Goal: Task Accomplishment & Management: Manage account settings

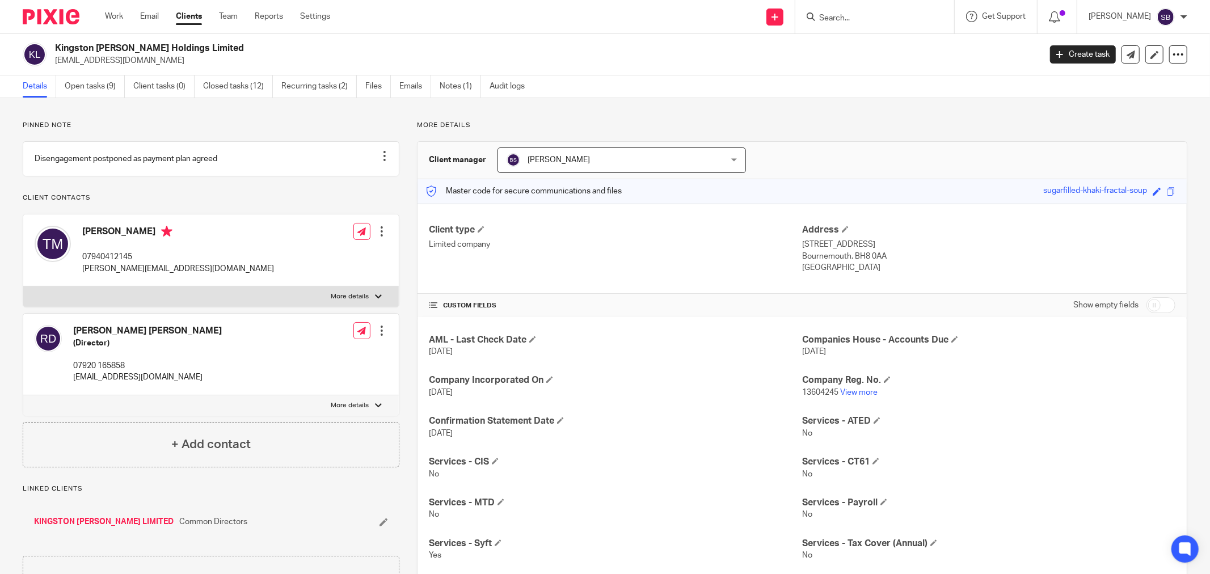
click at [866, 19] on input "Search" at bounding box center [869, 19] width 102 height 10
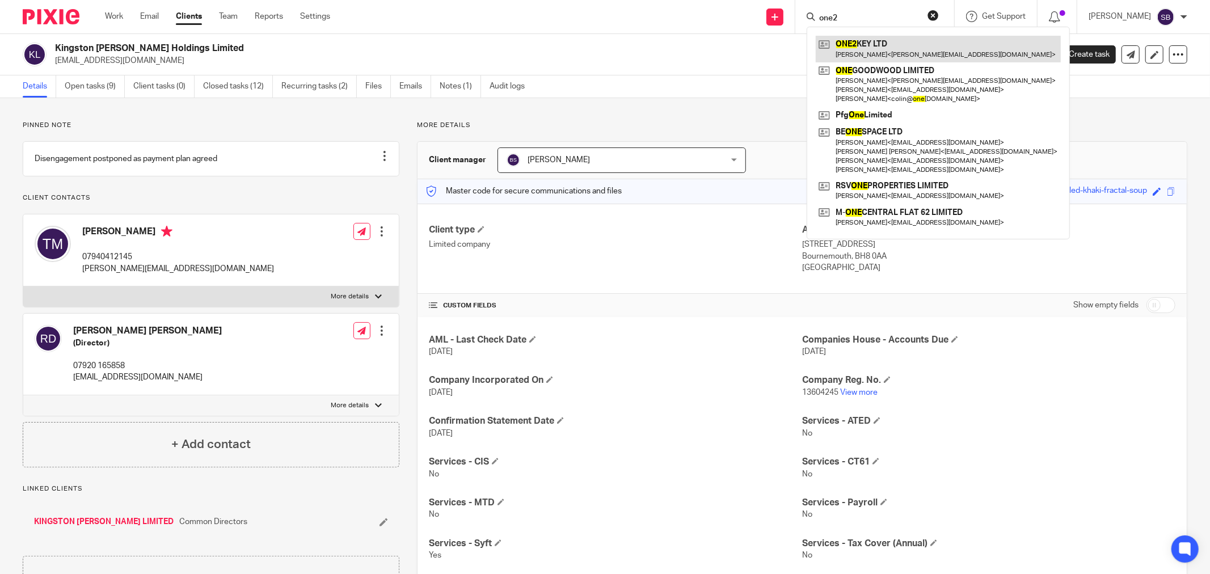
type input "one2"
click at [880, 51] on link at bounding box center [938, 49] width 245 height 26
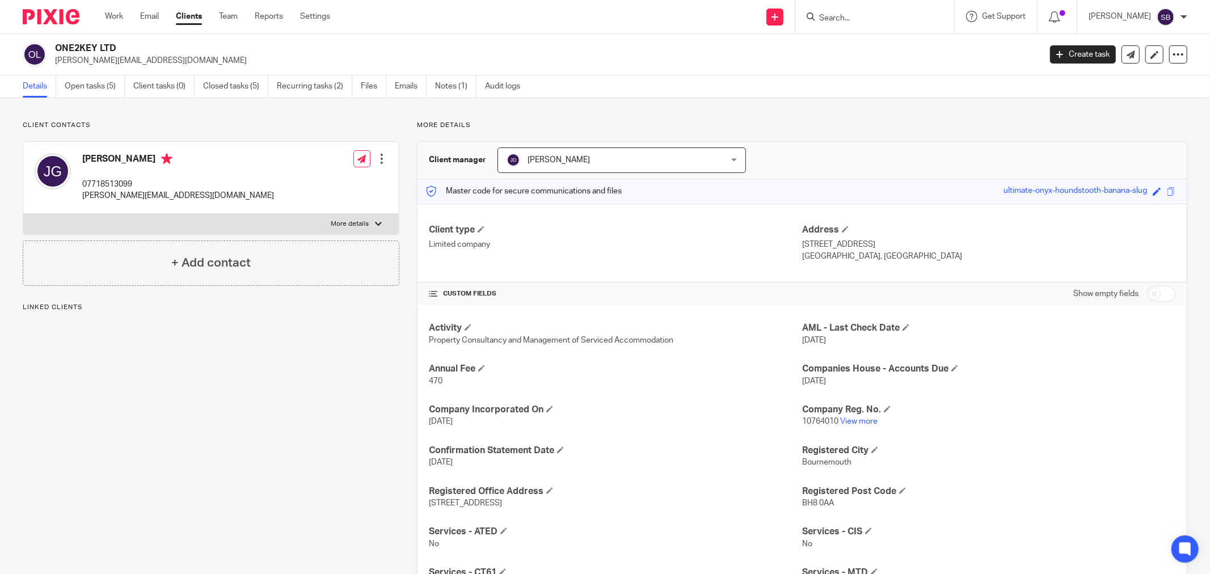
click at [874, 14] on input "Search" at bounding box center [869, 19] width 102 height 10
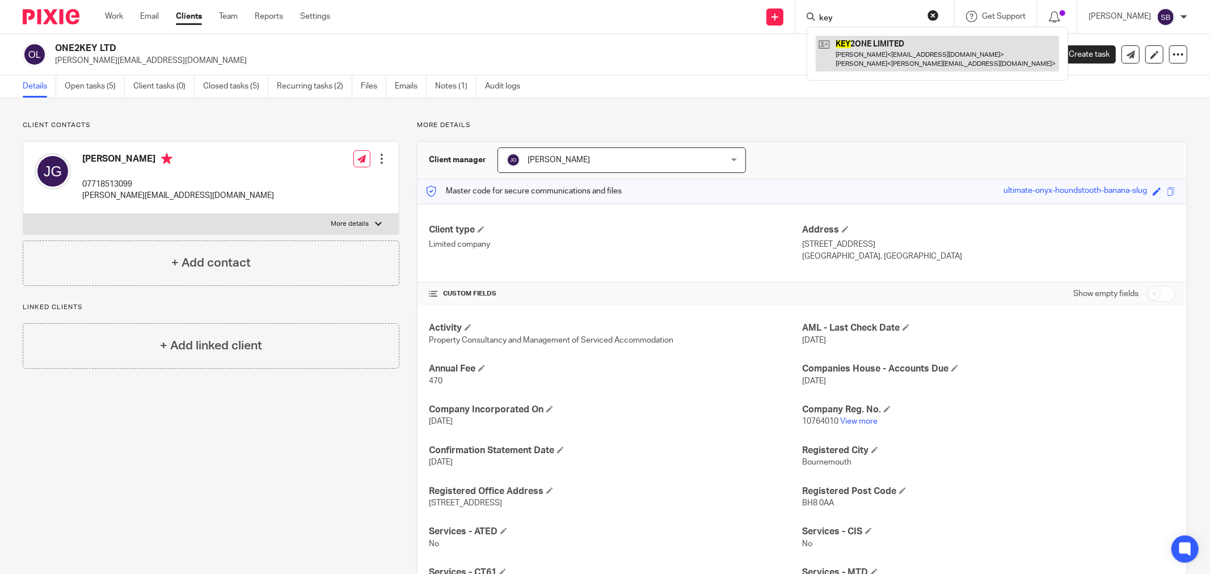
type input "key"
click at [899, 52] on link at bounding box center [937, 53] width 243 height 35
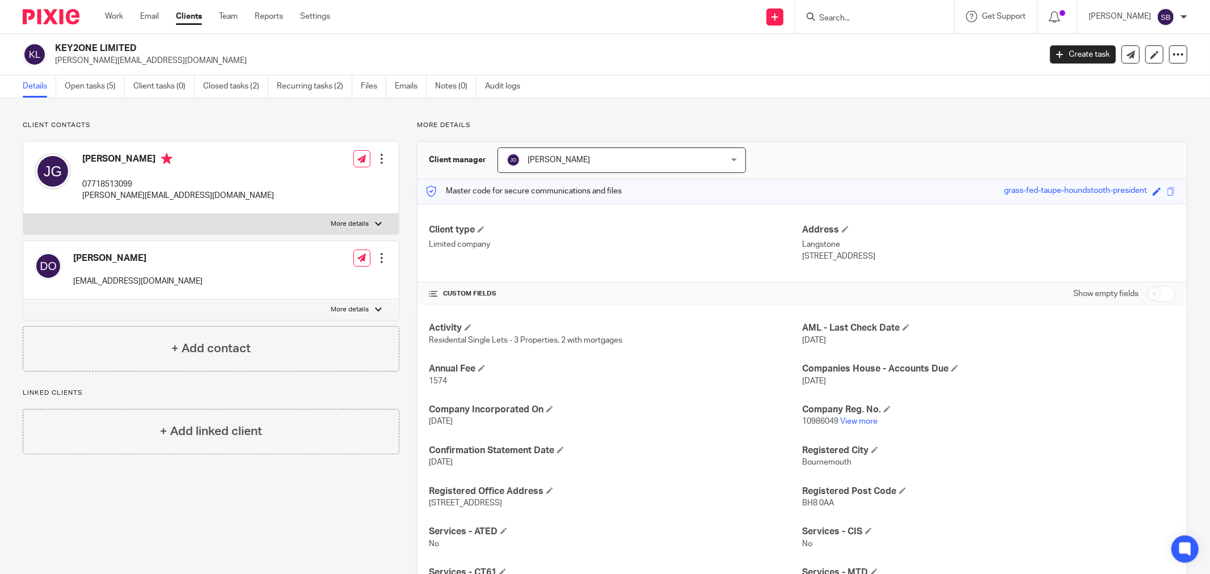
click at [382, 254] on div at bounding box center [381, 257] width 11 height 11
click at [320, 284] on link "Edit contact" at bounding box center [327, 283] width 108 height 16
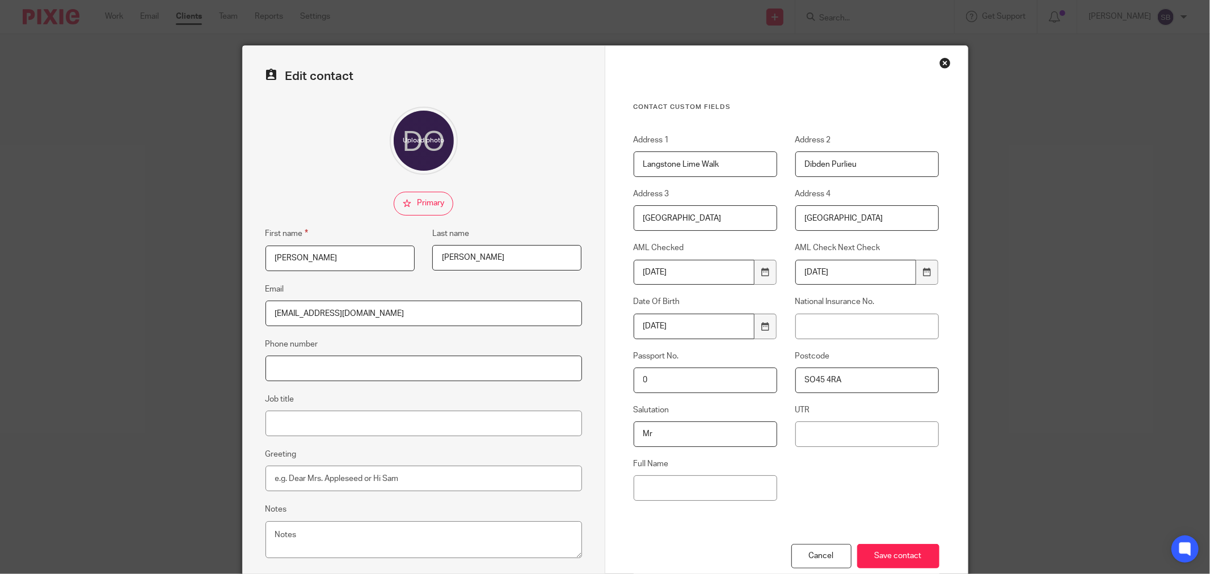
click at [326, 365] on input "Phone number" at bounding box center [423, 369] width 317 height 26
type input "0776200836"
click at [872, 549] on input "Save contact" at bounding box center [898, 556] width 82 height 24
drag, startPoint x: 269, startPoint y: 257, endPoint x: 331, endPoint y: 259, distance: 61.9
click at [331, 259] on input "David Michael" at bounding box center [339, 259] width 149 height 26
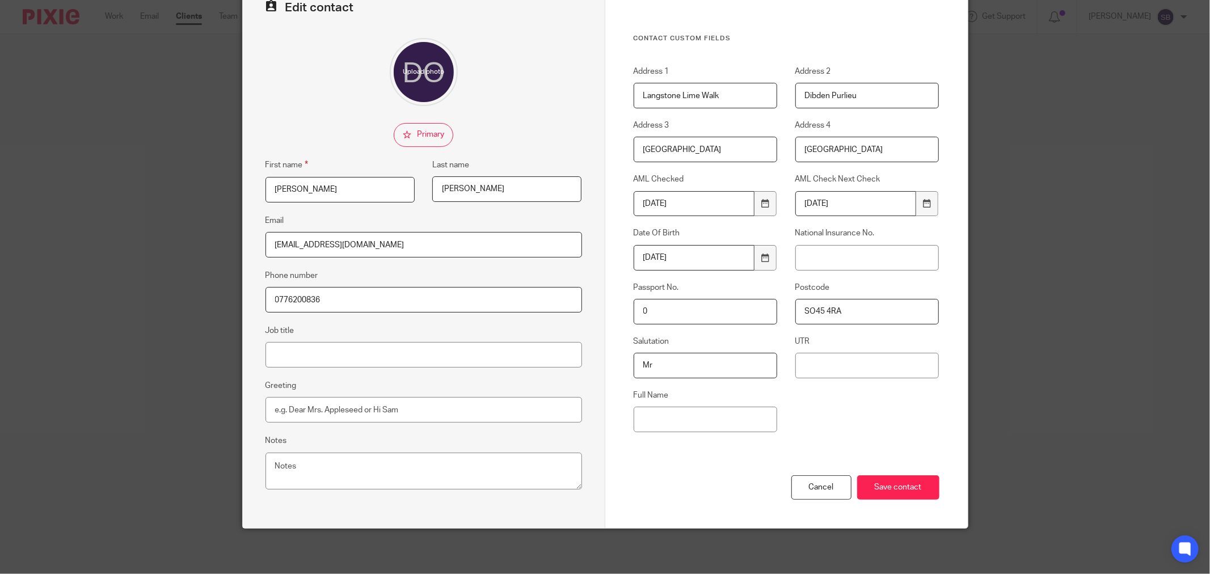
scroll to position [69, 0]
paste input "David Michael"
drag, startPoint x: 435, startPoint y: 191, endPoint x: 491, endPoint y: 185, distance: 57.1
click at [491, 185] on input "O'Reilly" at bounding box center [506, 189] width 149 height 26
click at [732, 418] on input "David Michael" at bounding box center [706, 420] width 144 height 26
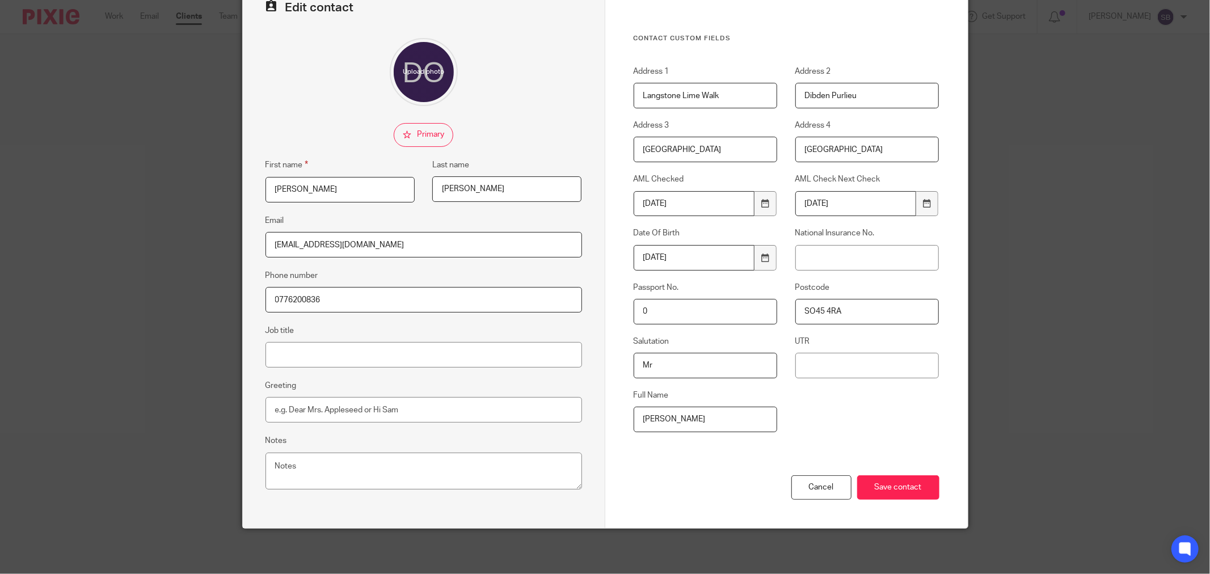
paste input "O'Reilly"
type input "[PERSON_NAME]"
drag, startPoint x: 284, startPoint y: 188, endPoint x: 341, endPoint y: 187, distance: 57.3
click at [341, 187] on input "David Michael" at bounding box center [339, 190] width 149 height 26
type input "Dave"
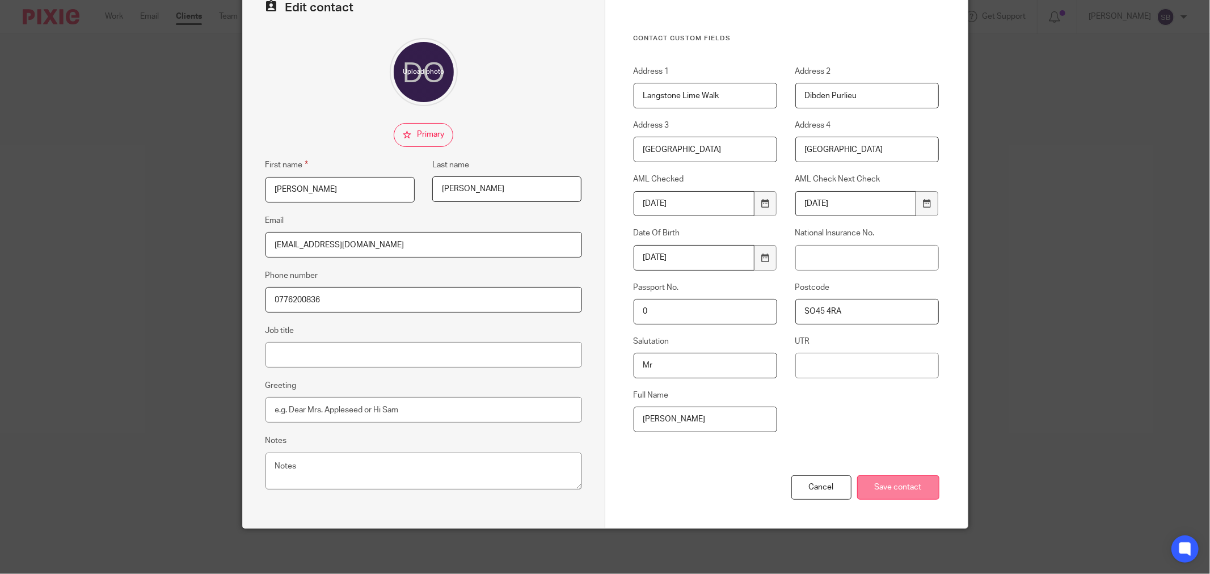
click at [887, 486] on input "Save contact" at bounding box center [898, 487] width 82 height 24
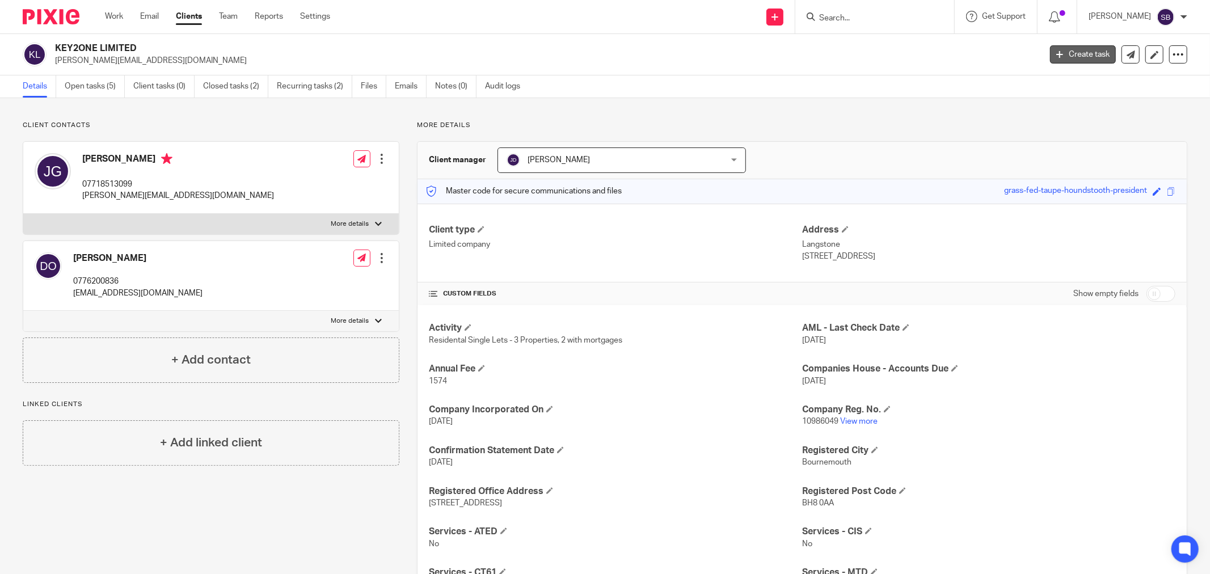
click at [1070, 50] on link "Create task" at bounding box center [1083, 54] width 66 height 18
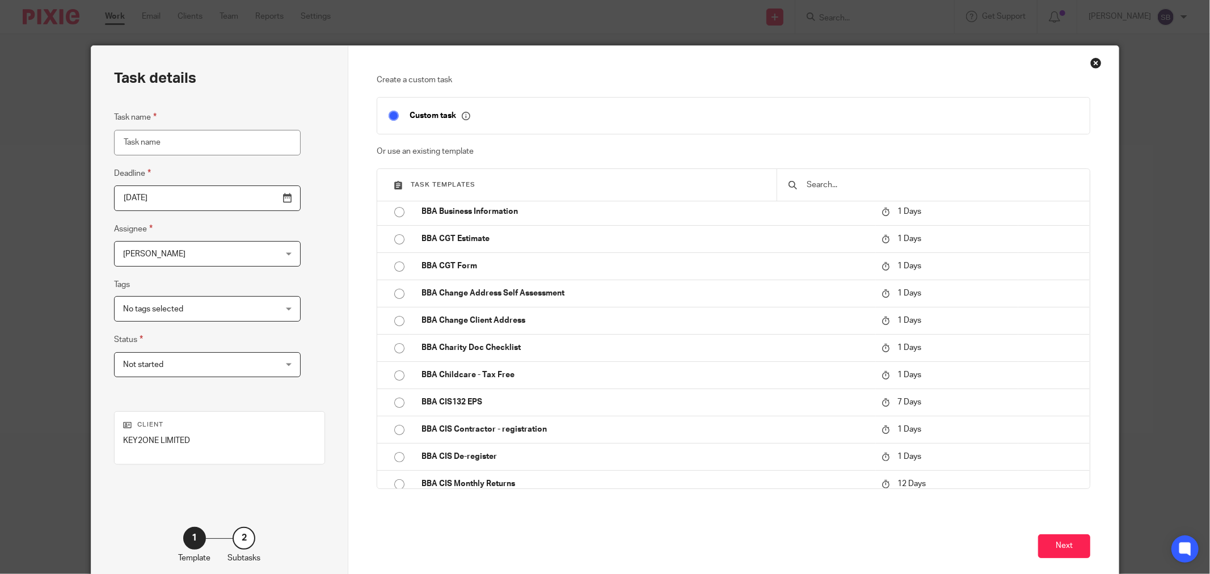
scroll to position [126, 0]
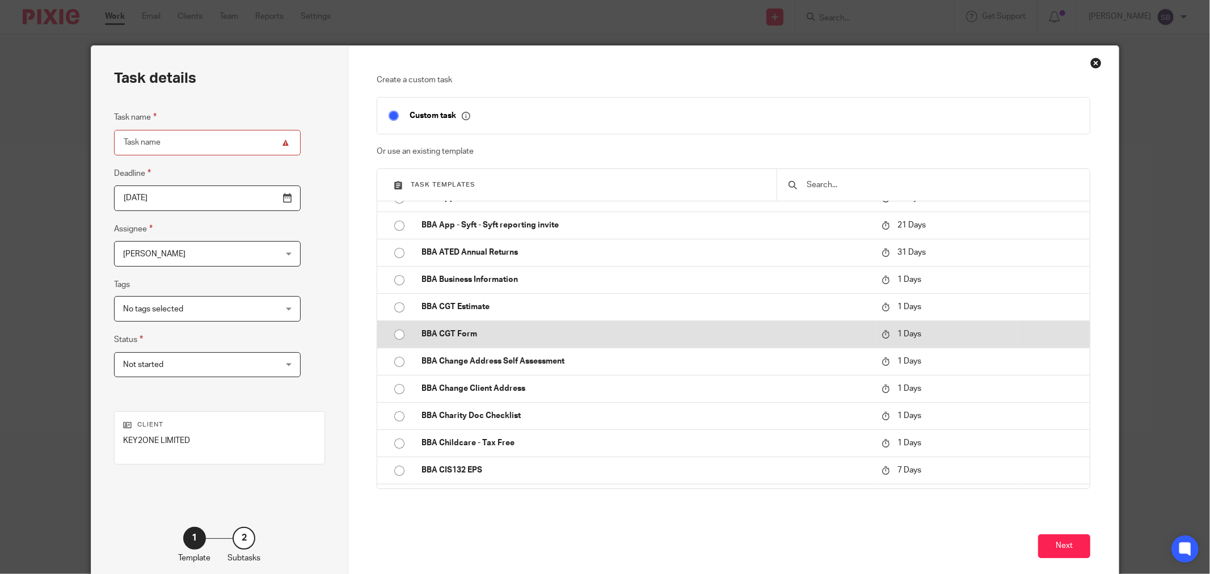
click at [497, 334] on p "BBA CGT Form" at bounding box center [645, 333] width 449 height 11
type input "2025-09-27"
type input "BBA CGT Form"
checkbox input "false"
radio input "true"
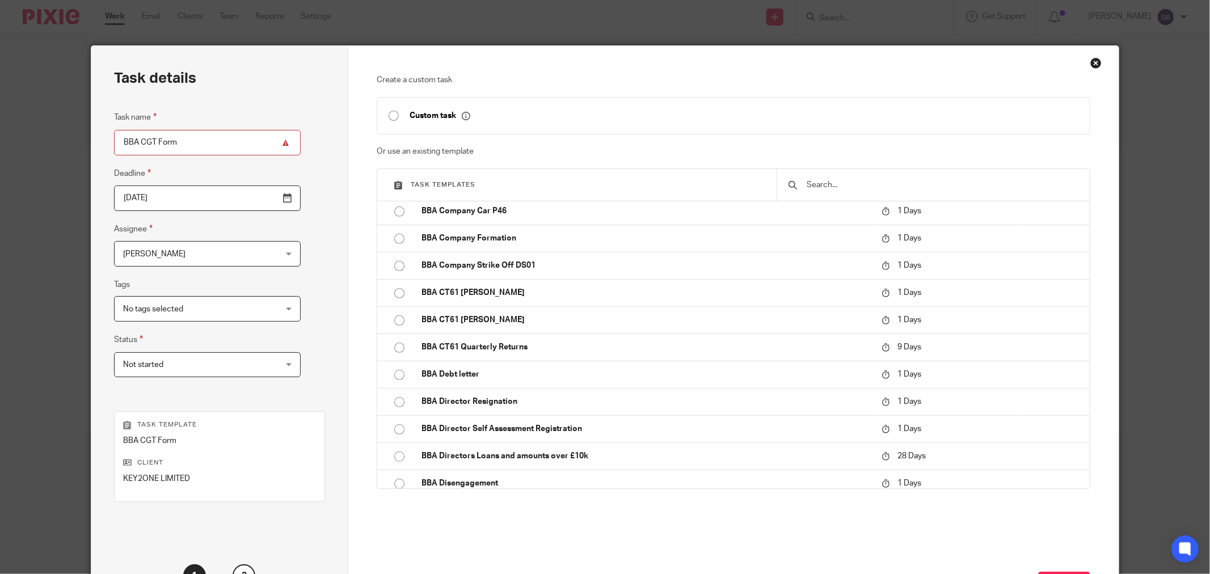
scroll to position [96, 0]
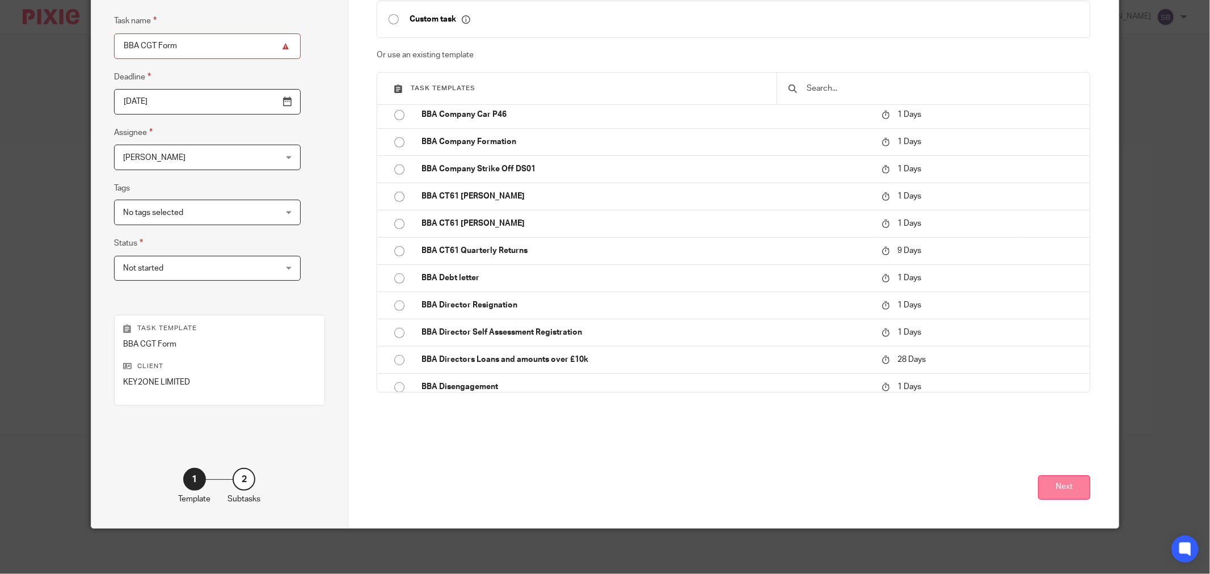
click at [1050, 483] on button "Next" at bounding box center [1064, 487] width 52 height 24
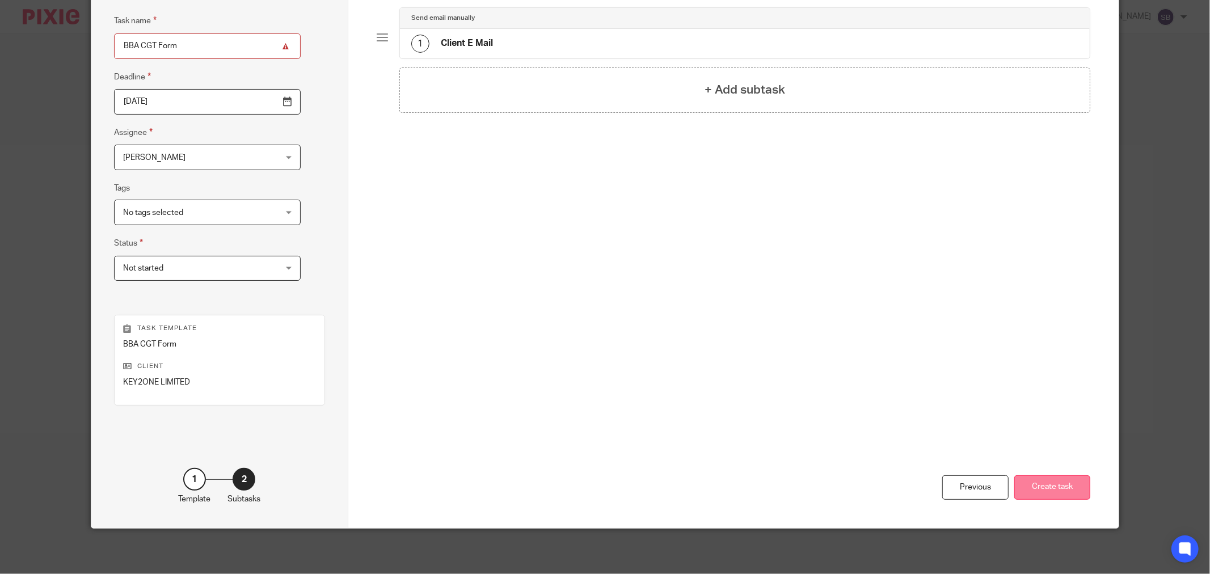
click at [1030, 479] on button "Create task" at bounding box center [1052, 487] width 76 height 24
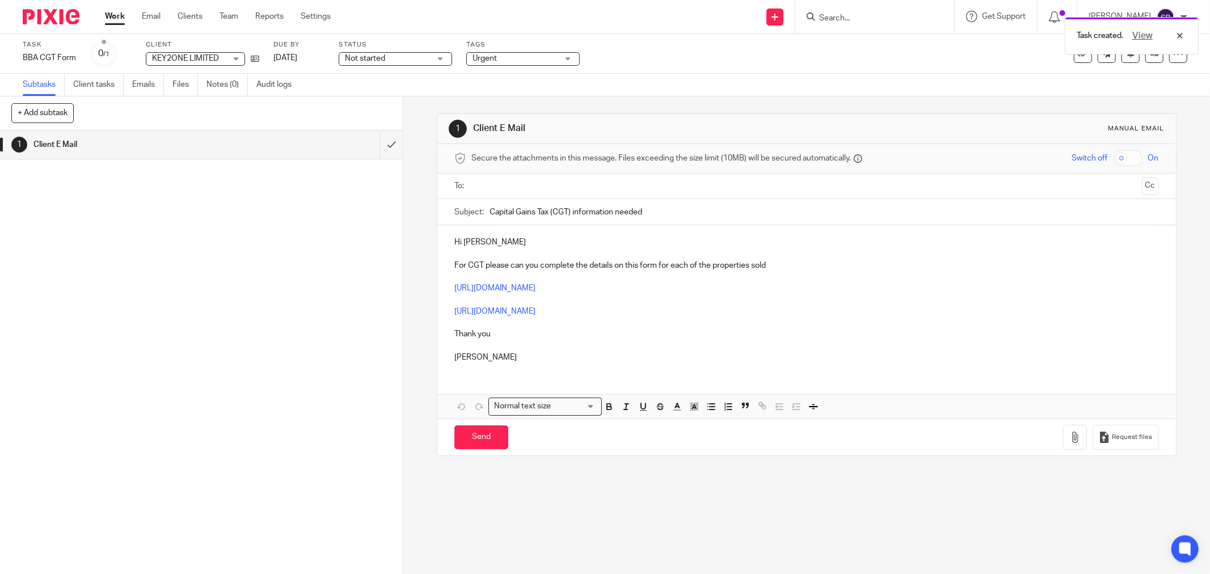
click at [511, 188] on input "text" at bounding box center [805, 186] width 661 height 13
drag, startPoint x: 461, startPoint y: 245, endPoint x: 511, endPoint y: 242, distance: 49.5
click at [511, 242] on p "Hi Julie" at bounding box center [806, 244] width 705 height 11
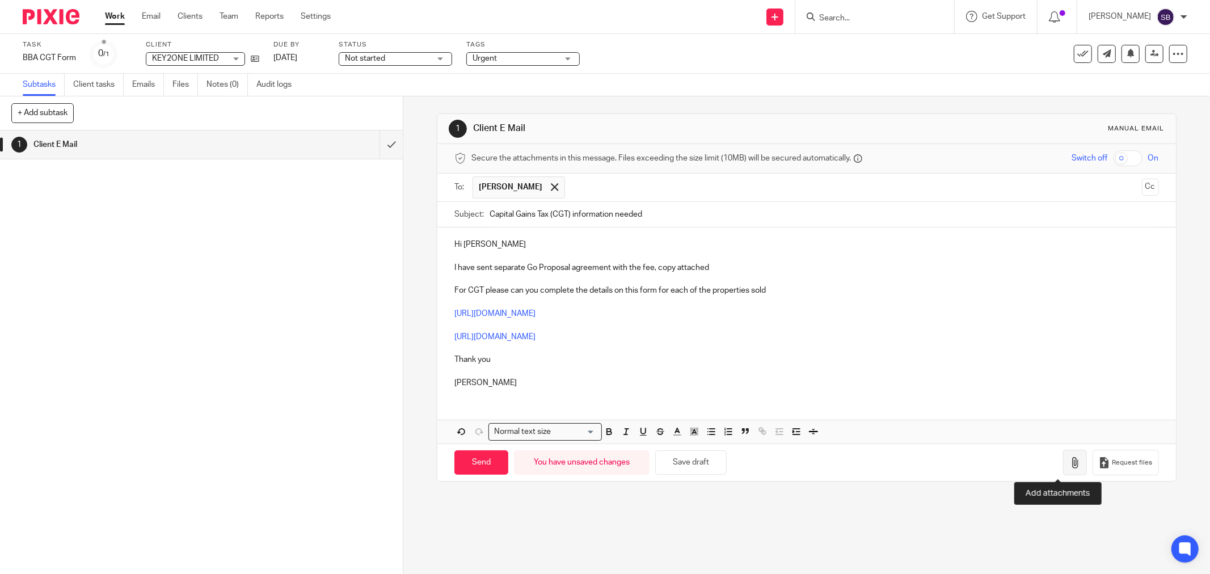
click at [1069, 465] on icon "button" at bounding box center [1074, 462] width 11 height 11
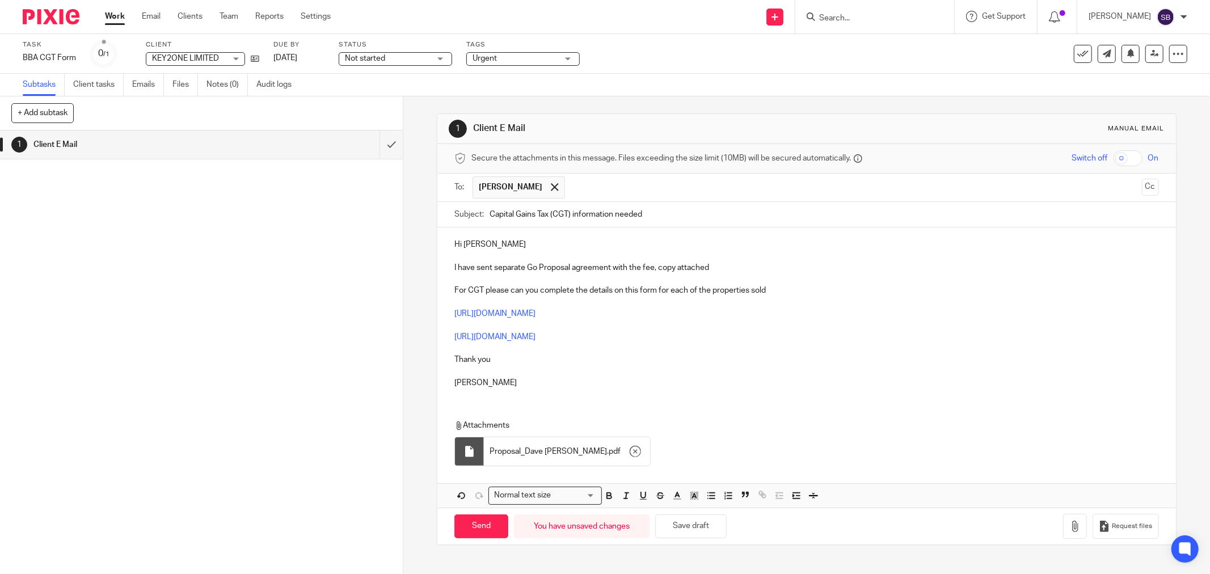
click at [723, 261] on p at bounding box center [806, 256] width 705 height 11
click at [655, 295] on p "For CGT please can you complete the details on this form for each of the proper…" at bounding box center [806, 290] width 705 height 11
click at [694, 293] on p "For CGT please can you complete the details on this form for each of the proper…" at bounding box center [806, 290] width 705 height 11
click at [707, 290] on p "For CGT please can you complete the details on this form for the properties sold" at bounding box center [806, 290] width 705 height 11
click at [476, 526] on input "Send" at bounding box center [481, 526] width 54 height 24
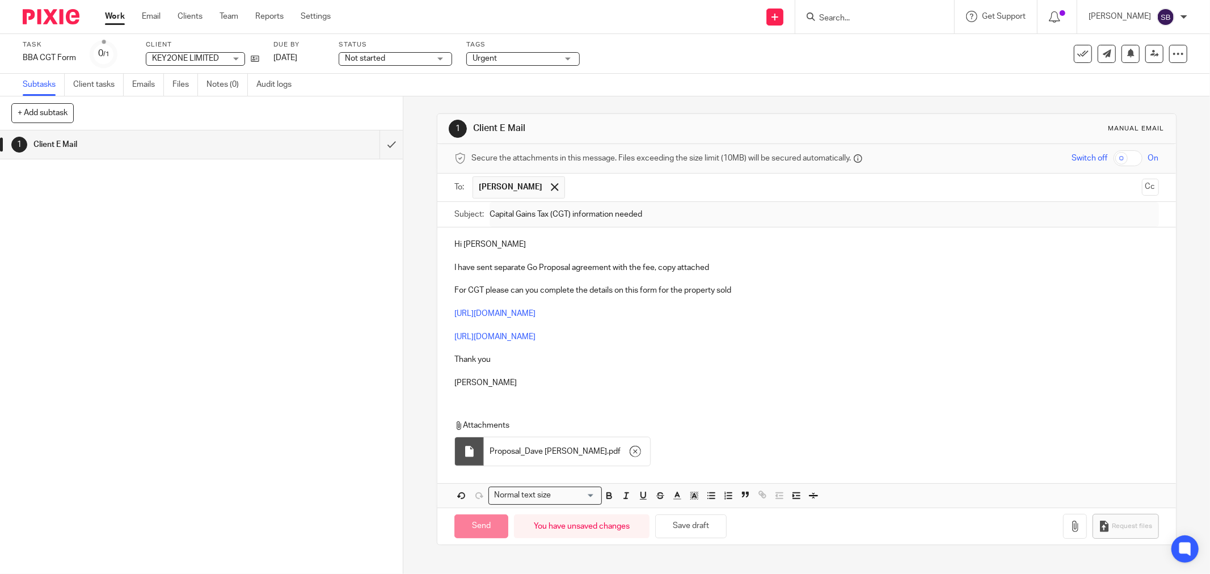
type input "Sent"
click at [888, 20] on input "Search" at bounding box center [869, 19] width 102 height 10
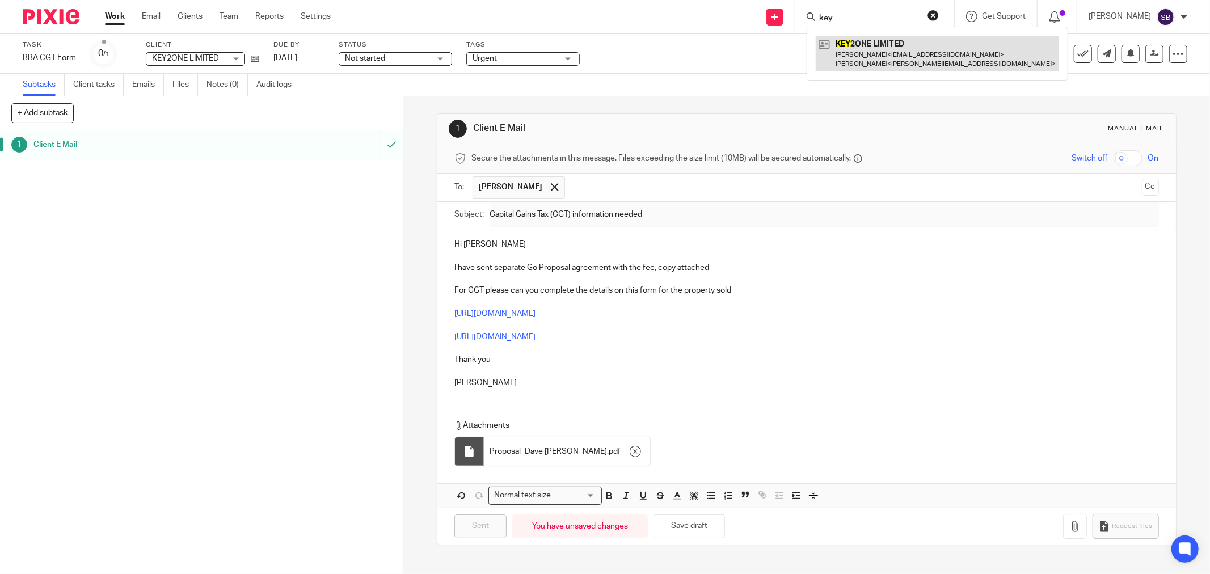
type input "key"
click at [908, 49] on link at bounding box center [937, 53] width 243 height 35
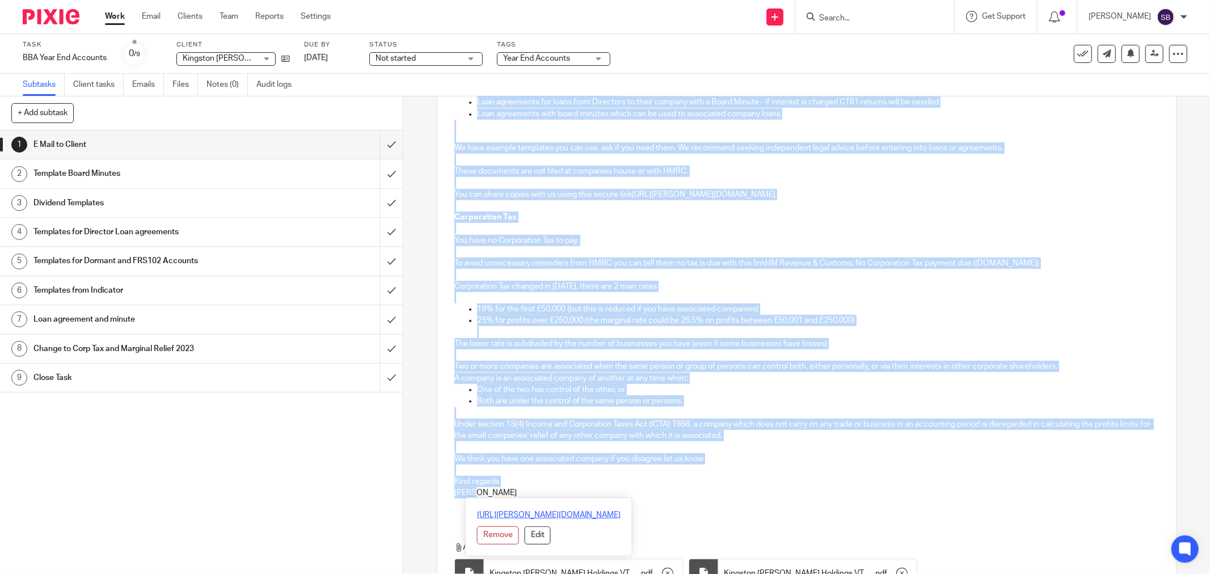
scroll to position [462, 0]
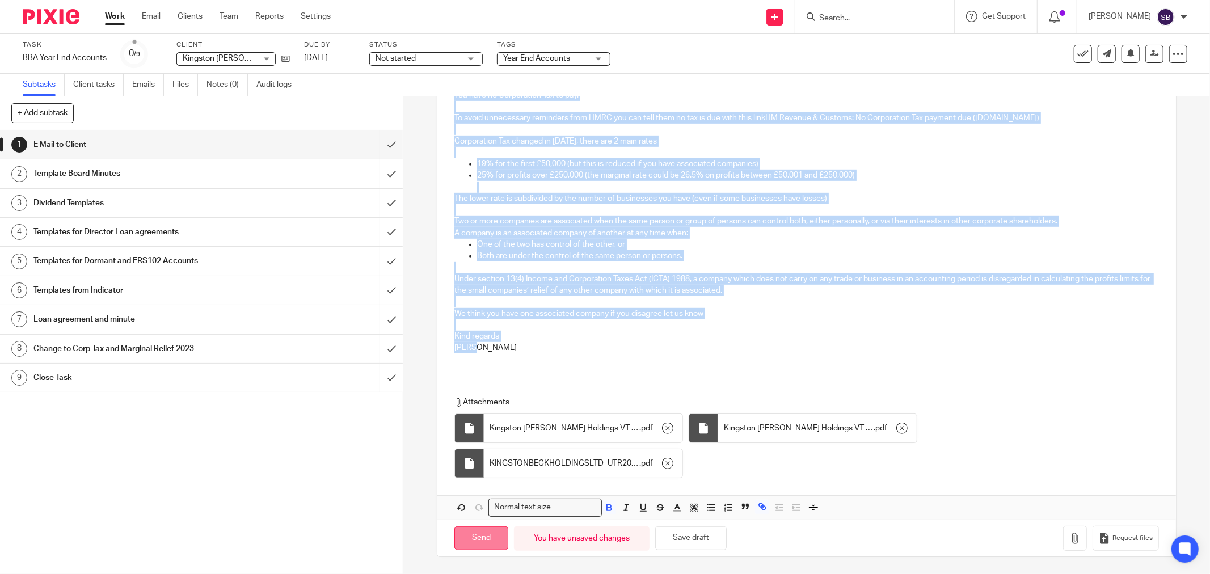
click at [464, 541] on input "Send" at bounding box center [481, 538] width 54 height 24
type input "Sent"
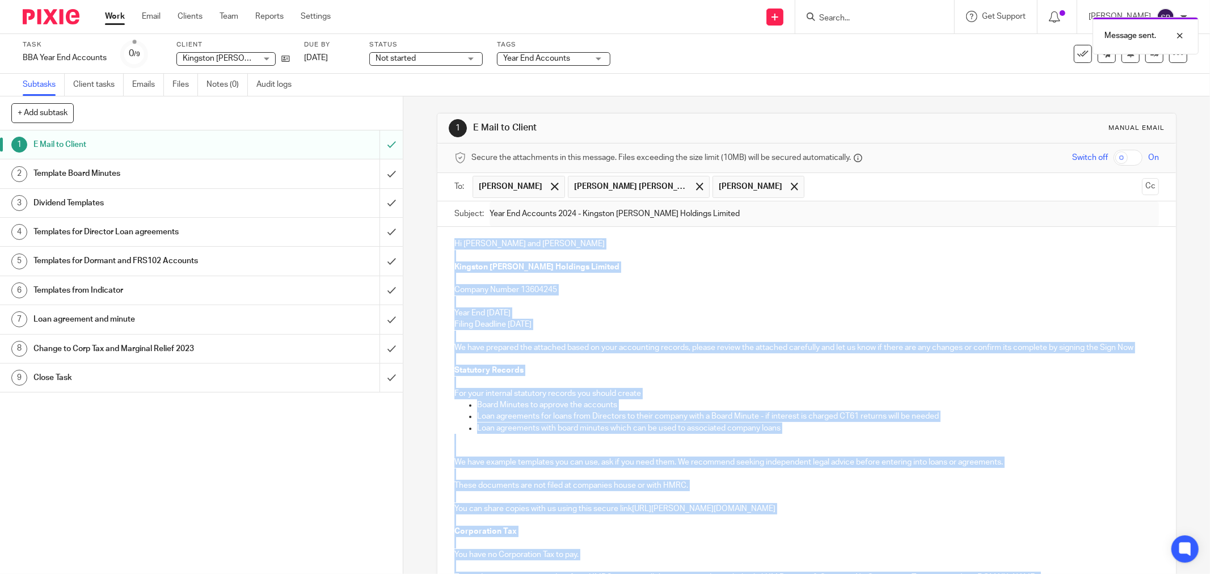
scroll to position [0, 0]
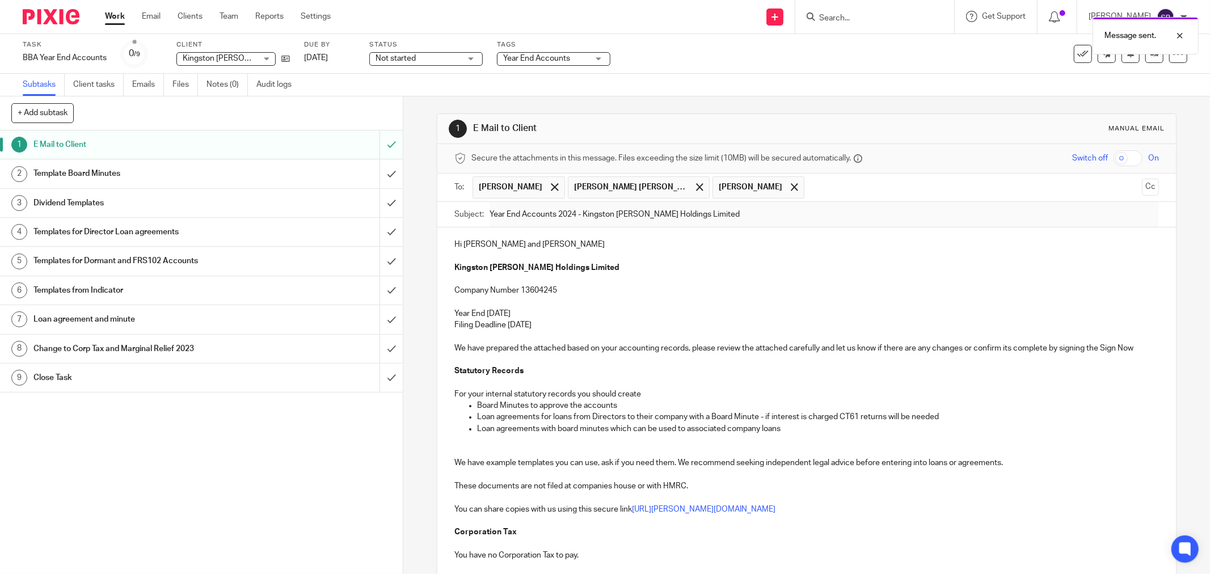
click at [871, 14] on div "Message sent." at bounding box center [902, 32] width 594 height 43
click at [842, 19] on input "Search" at bounding box center [869, 19] width 102 height 10
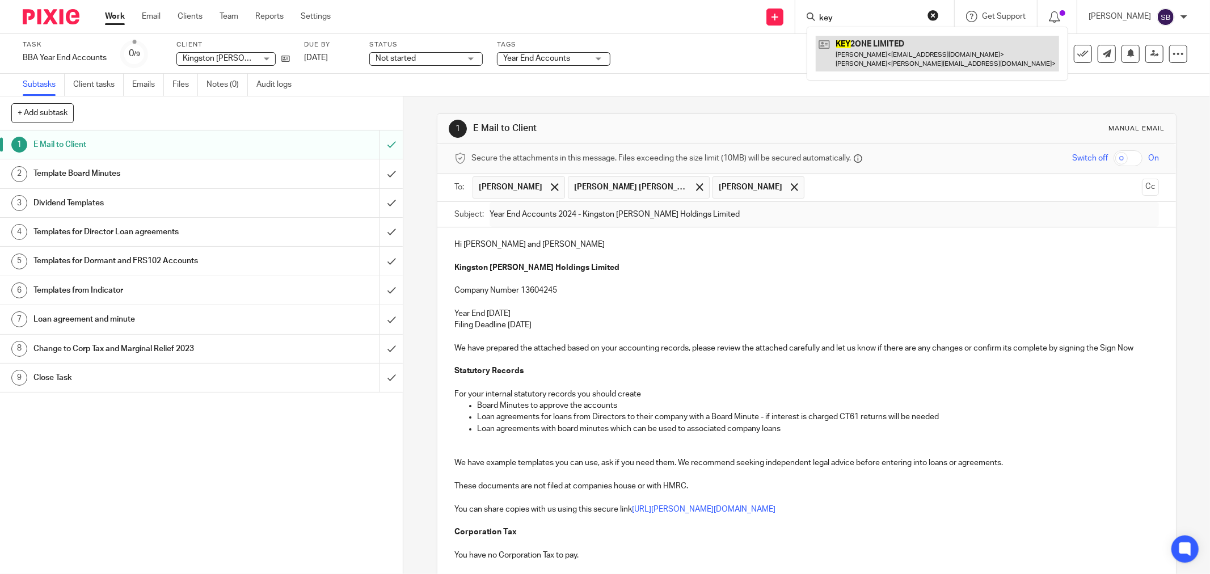
type input "key"
click at [858, 58] on link at bounding box center [937, 53] width 243 height 35
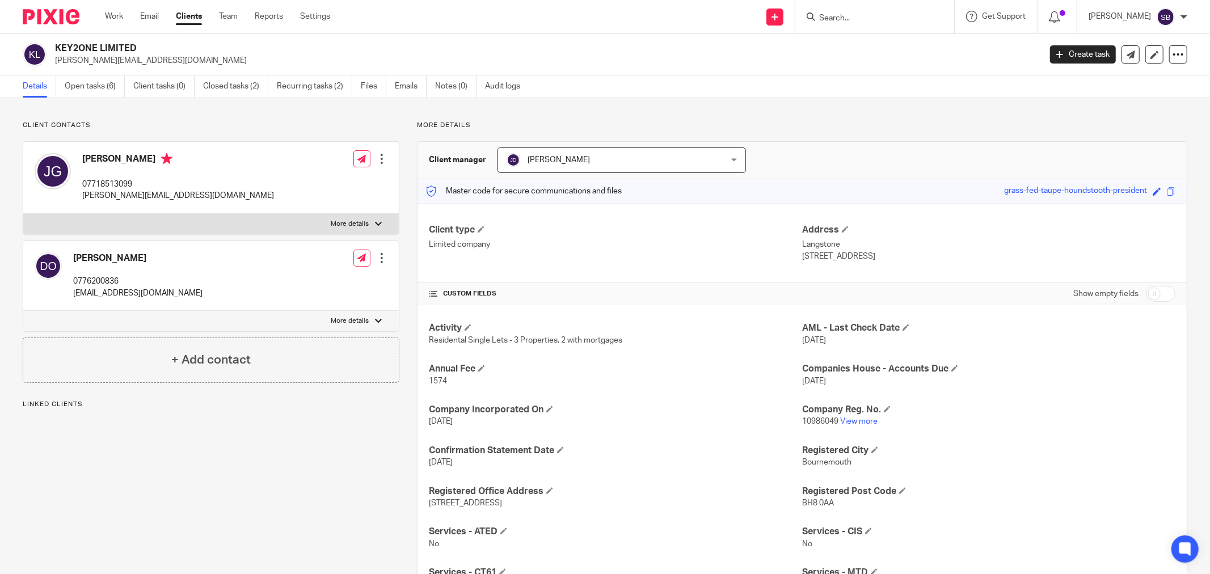
drag, startPoint x: 97, startPoint y: 261, endPoint x: 146, endPoint y: 262, distance: 48.8
click at [146, 262] on h4 "Dave O'Reilly" at bounding box center [137, 258] width 129 height 12
copy h4 "O'Reilly"
drag, startPoint x: 75, startPoint y: 256, endPoint x: 143, endPoint y: 256, distance: 68.1
click at [143, 256] on h4 "Dave O'Reilly" at bounding box center [137, 258] width 129 height 12
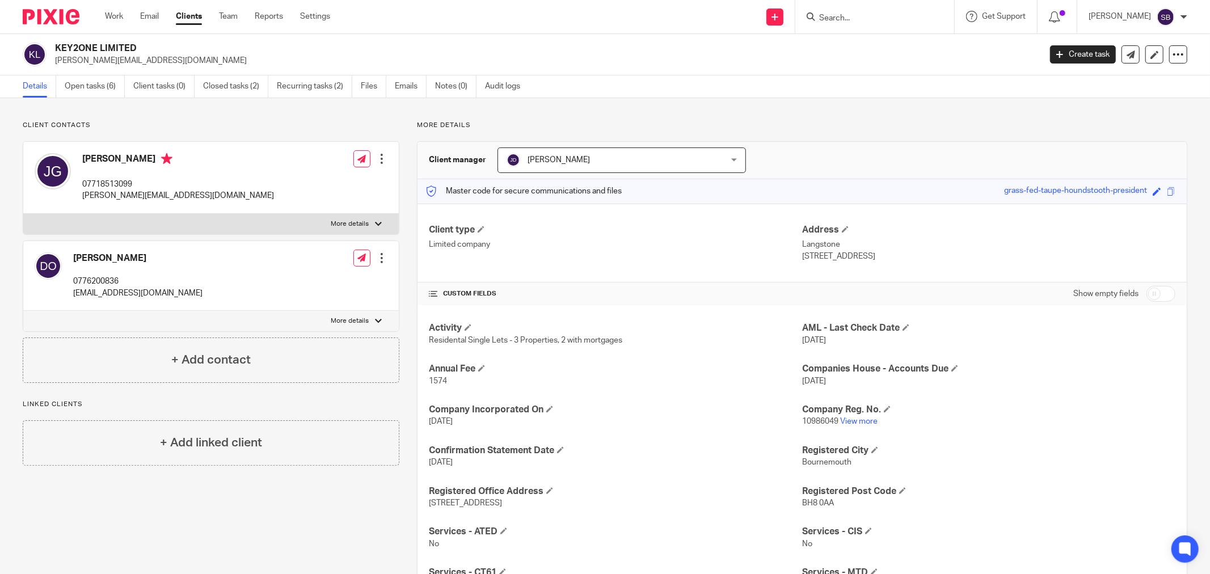
copy h4 "Dave O'Reilly"
drag, startPoint x: 75, startPoint y: 295, endPoint x: 171, endPoint y: 294, distance: 95.9
click at [171, 294] on div "Dave O'Reilly 0776200836 daveoreilly@hotmail.co.uk Edit contact Create client f…" at bounding box center [211, 276] width 376 height 70
copy p "daveoreilly@hotmail.co.uk"
drag, startPoint x: 71, startPoint y: 281, endPoint x: 124, endPoint y: 280, distance: 52.2
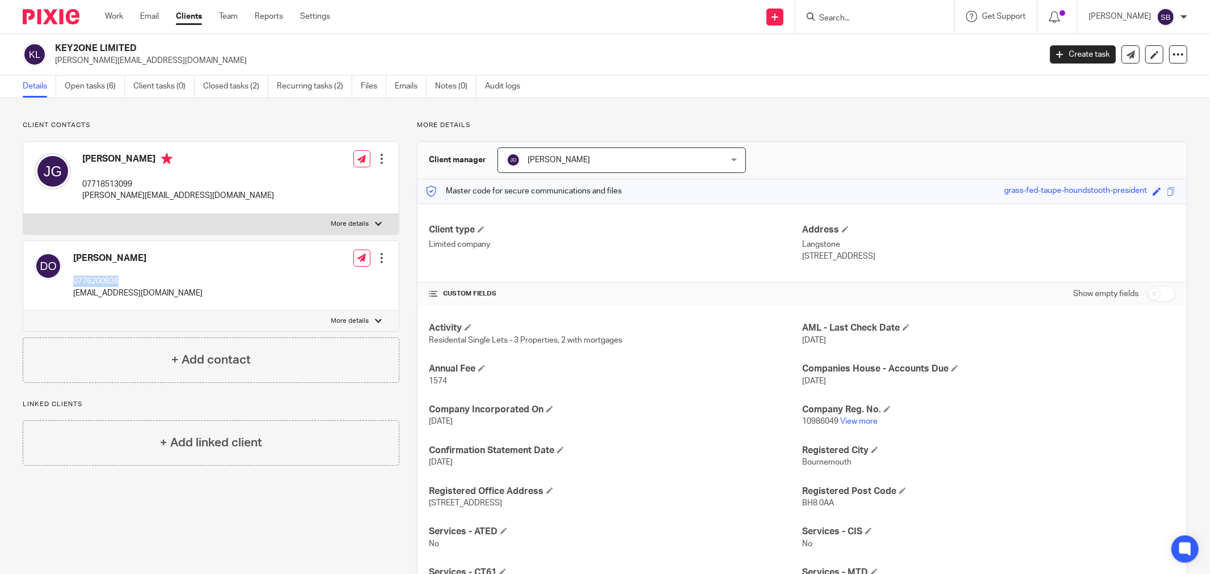
click at [124, 280] on div "Dave O'Reilly 0776200836 daveoreilly@hotmail.co.uk" at bounding box center [119, 276] width 168 height 58
copy p "0776200836"
click at [876, 18] on input "Search" at bounding box center [869, 19] width 102 height 10
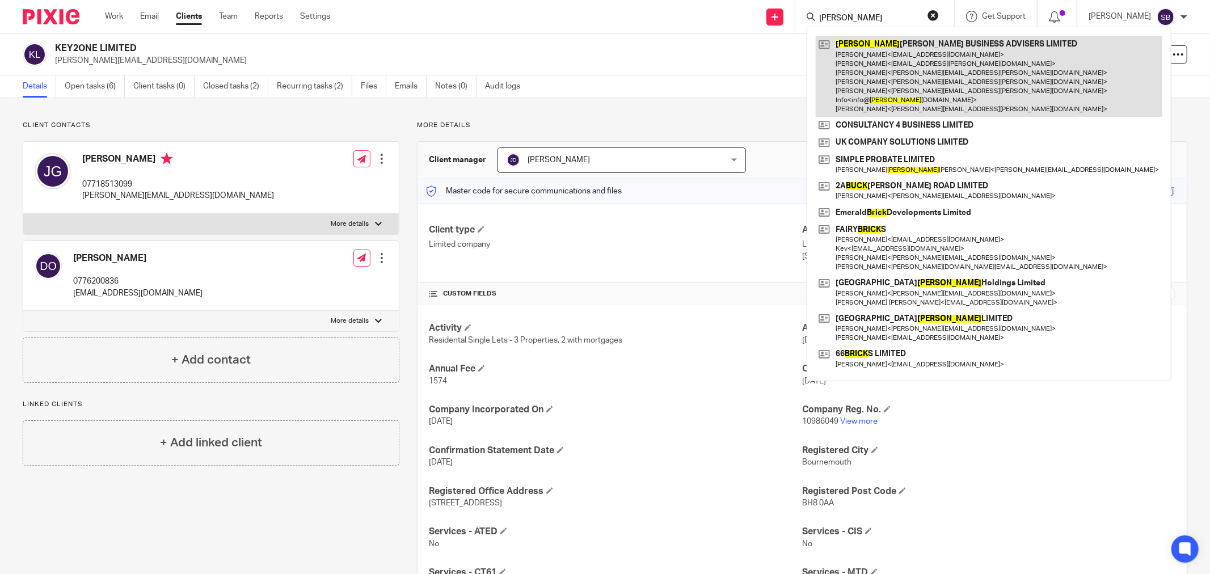
type input "bick"
click at [915, 68] on link at bounding box center [989, 76] width 347 height 81
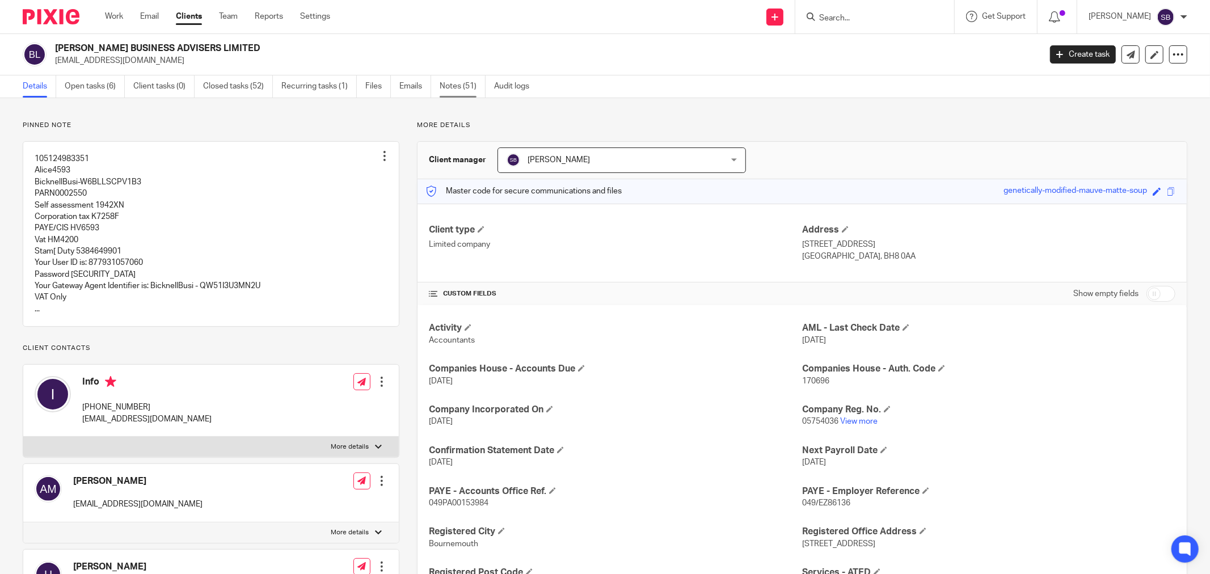
click at [462, 83] on link "Notes (51)" at bounding box center [463, 86] width 46 height 22
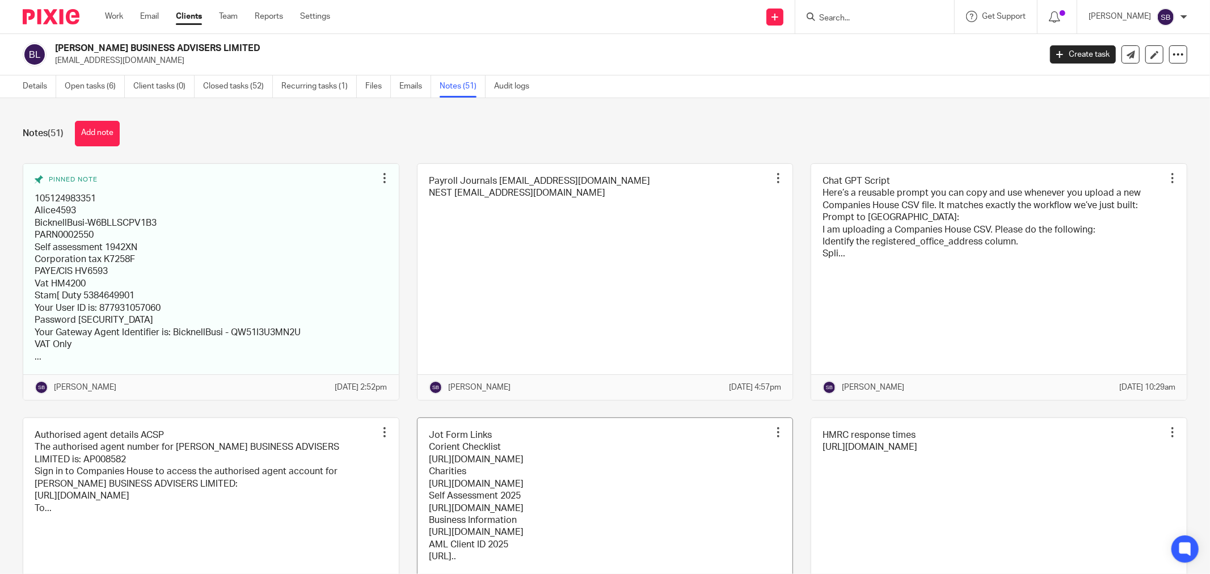
click at [664, 454] on link at bounding box center [605, 509] width 376 height 182
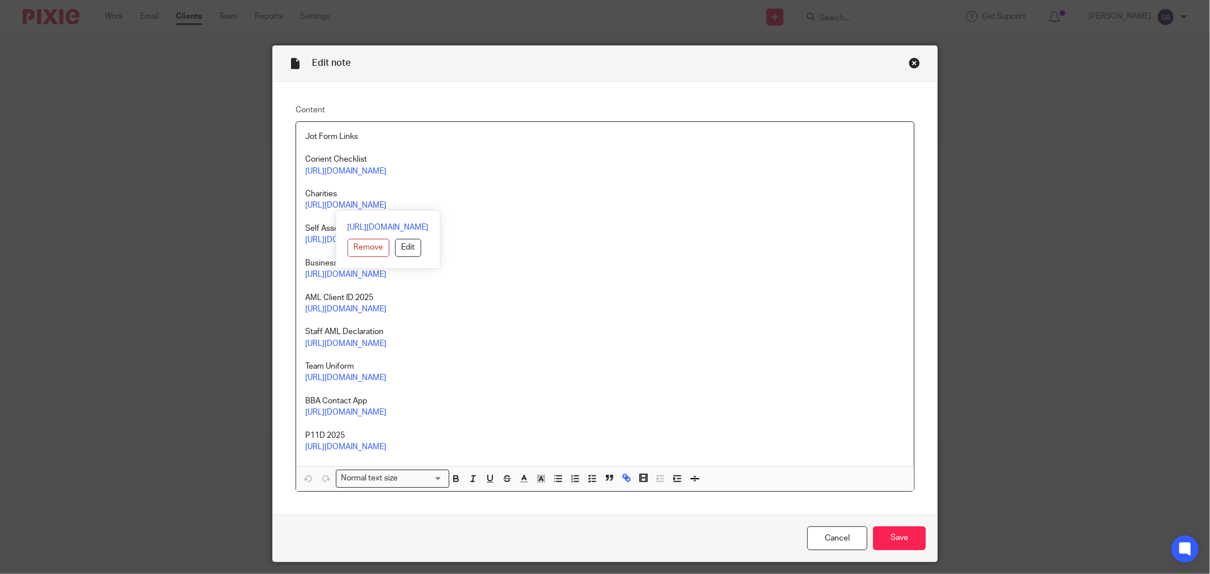
drag, startPoint x: 301, startPoint y: 193, endPoint x: 502, endPoint y: 207, distance: 201.8
click at [502, 207] on div "Jot Form Links Corient Checklist https://form.jotform.com/252181994779071 Chari…" at bounding box center [605, 294] width 618 height 344
drag, startPoint x: 359, startPoint y: 183, endPoint x: 302, endPoint y: 192, distance: 57.4
click at [305, 192] on p "Charities" at bounding box center [605, 193] width 600 height 11
drag, startPoint x: 300, startPoint y: 192, endPoint x: 481, endPoint y: 205, distance: 182.0
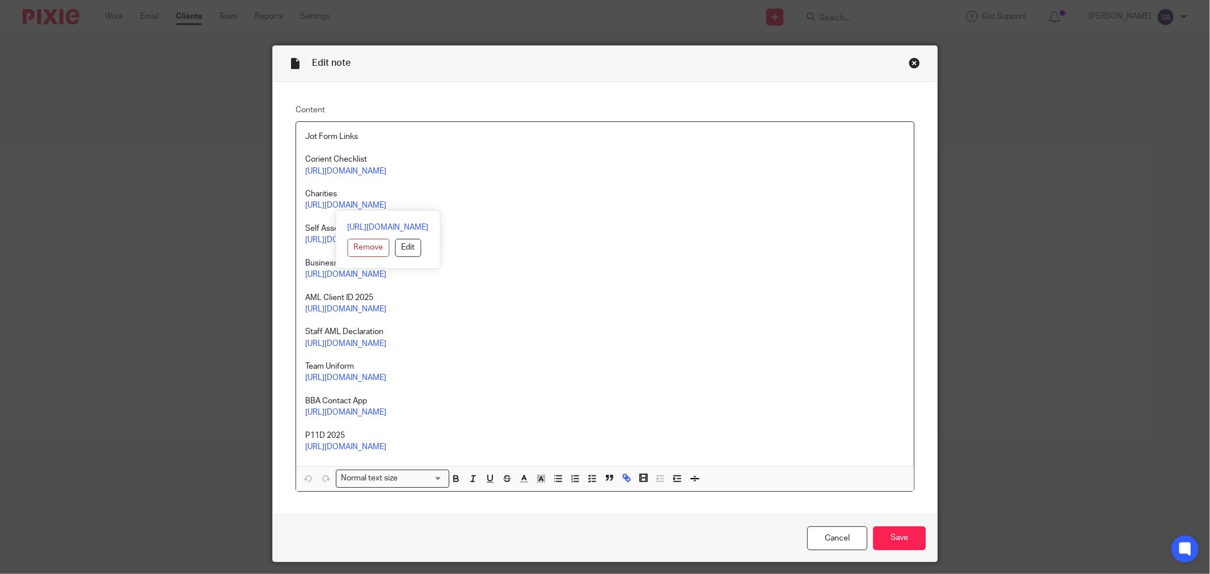
click at [481, 205] on div "Jot Form Links Corient Checklist https://form.jotform.com/252181994779071 Chari…" at bounding box center [605, 294] width 618 height 344
copy div "Charities https://form.jotform.com/250982232930052"
click at [910, 61] on div "Close this dialog window" at bounding box center [914, 62] width 11 height 11
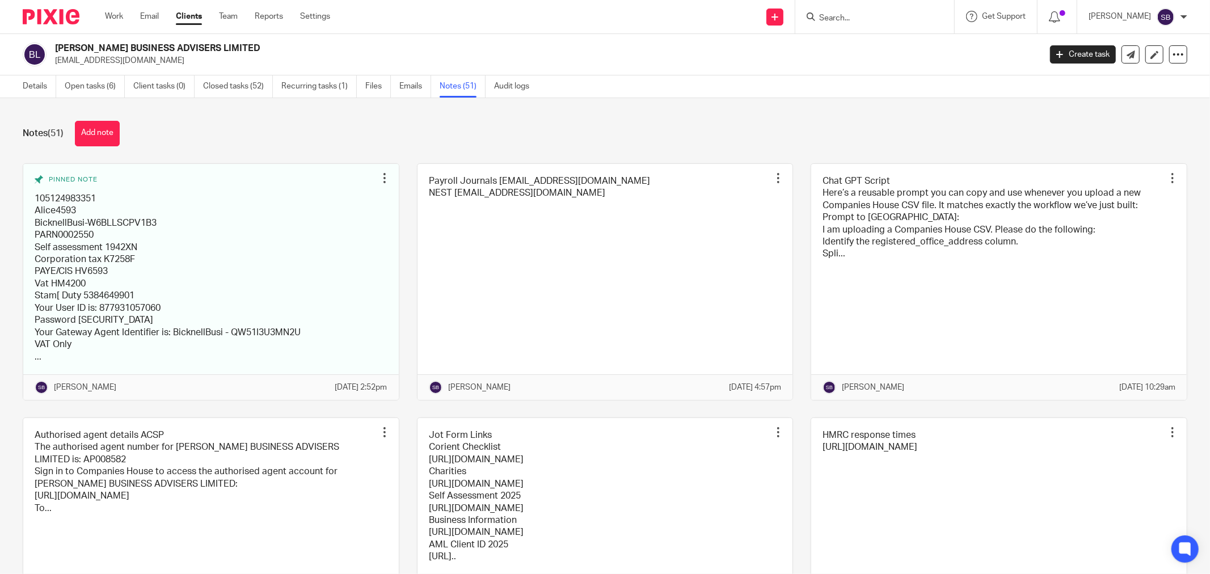
click at [872, 17] on input "Search" at bounding box center [869, 19] width 102 height 10
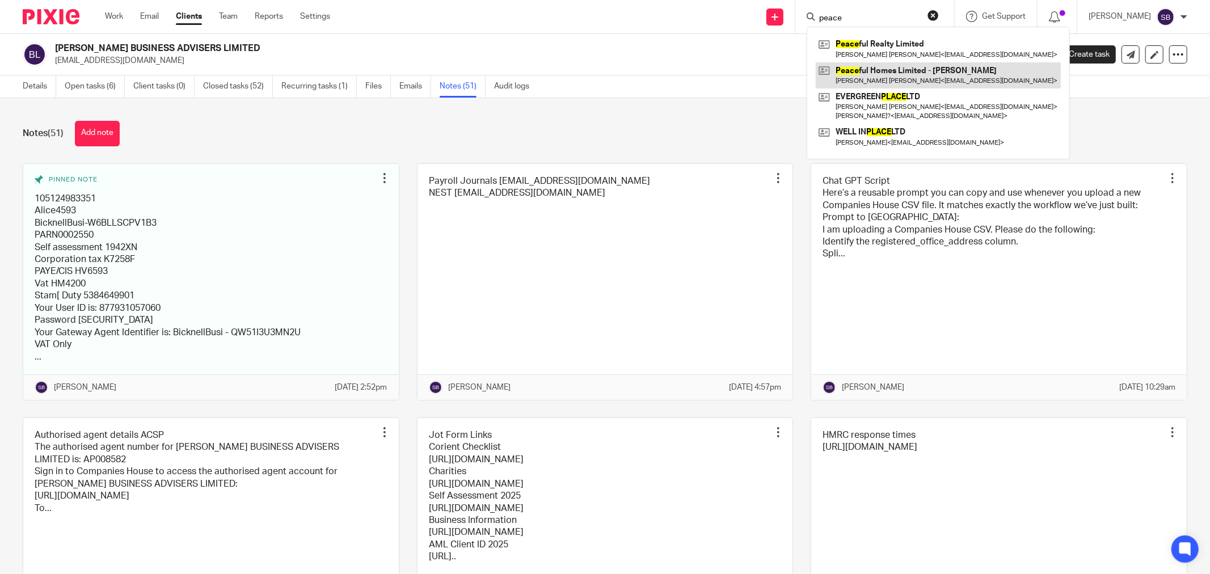
type input "peace"
click at [908, 74] on link at bounding box center [938, 75] width 245 height 26
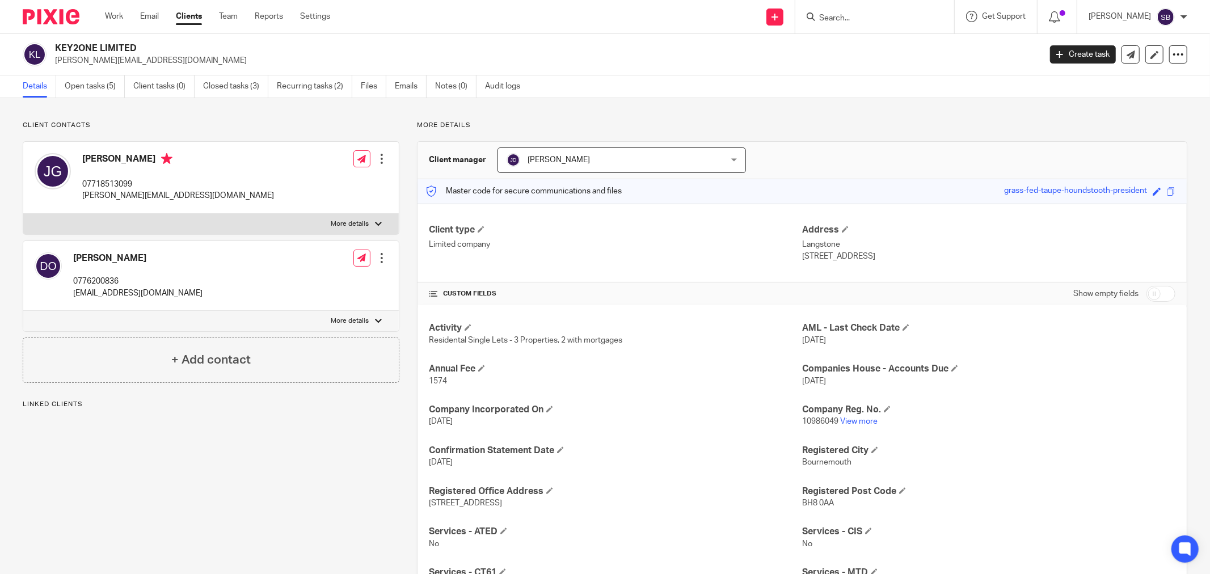
drag, startPoint x: 75, startPoint y: 256, endPoint x: 142, endPoint y: 256, distance: 66.9
click at [142, 256] on h4 "Dave O'Reilly" at bounding box center [137, 258] width 129 height 12
copy h4 "Dave O'Reilly"
drag, startPoint x: 74, startPoint y: 282, endPoint x: 122, endPoint y: 284, distance: 47.7
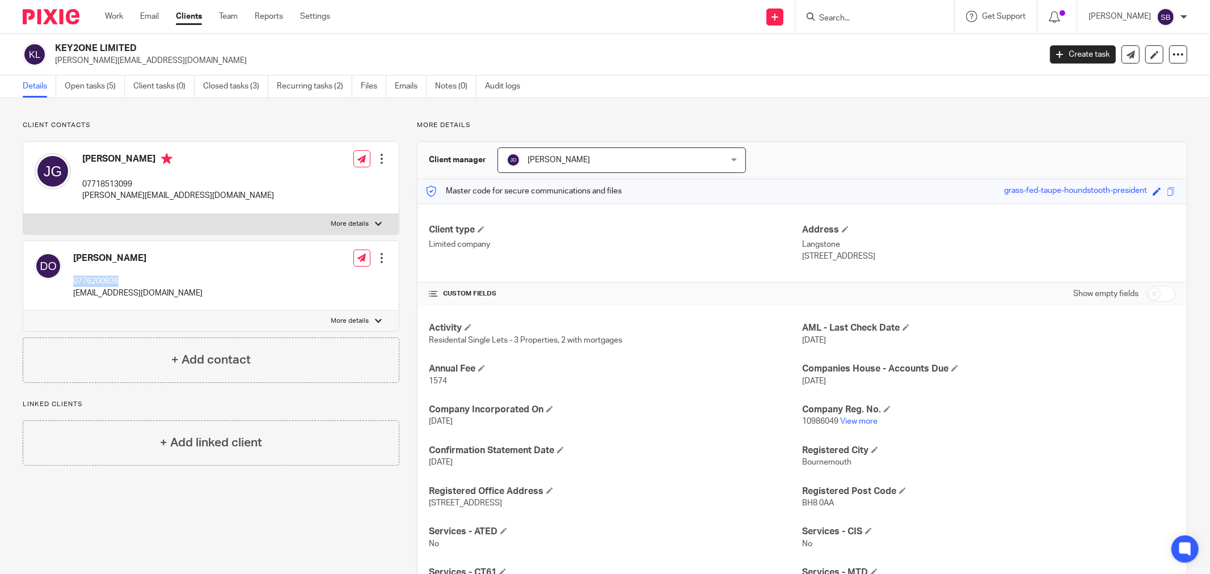
click at [122, 284] on p "0776200836" at bounding box center [137, 281] width 129 height 11
copy p "0776200836"
click at [893, 19] on input "Search" at bounding box center [869, 19] width 102 height 10
type input "a"
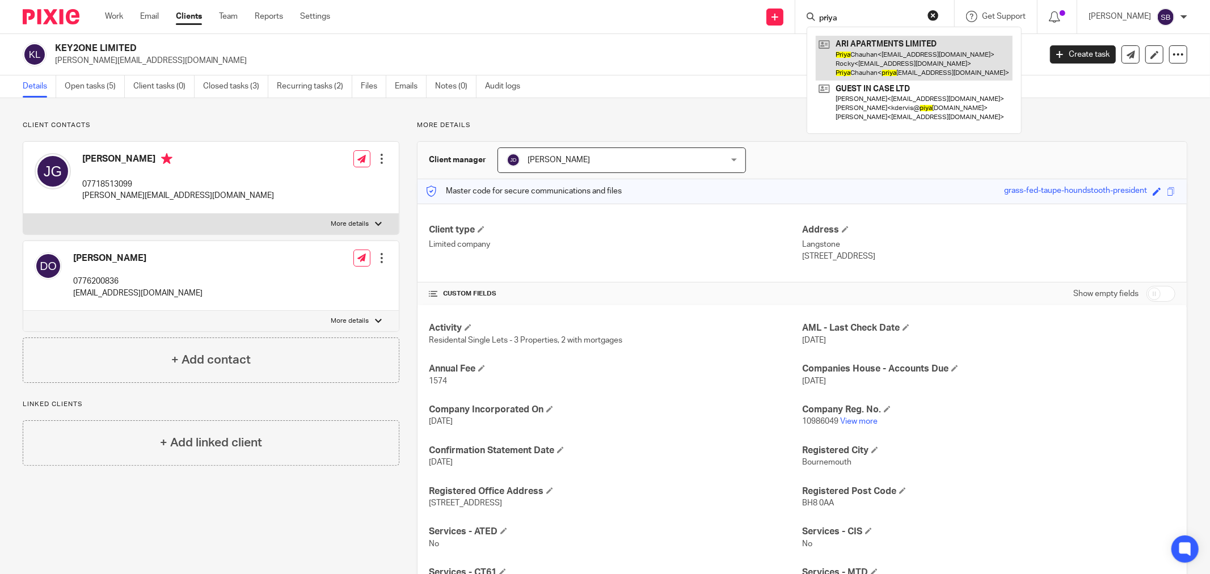
type input "priya"
click at [901, 47] on link at bounding box center [914, 58] width 197 height 45
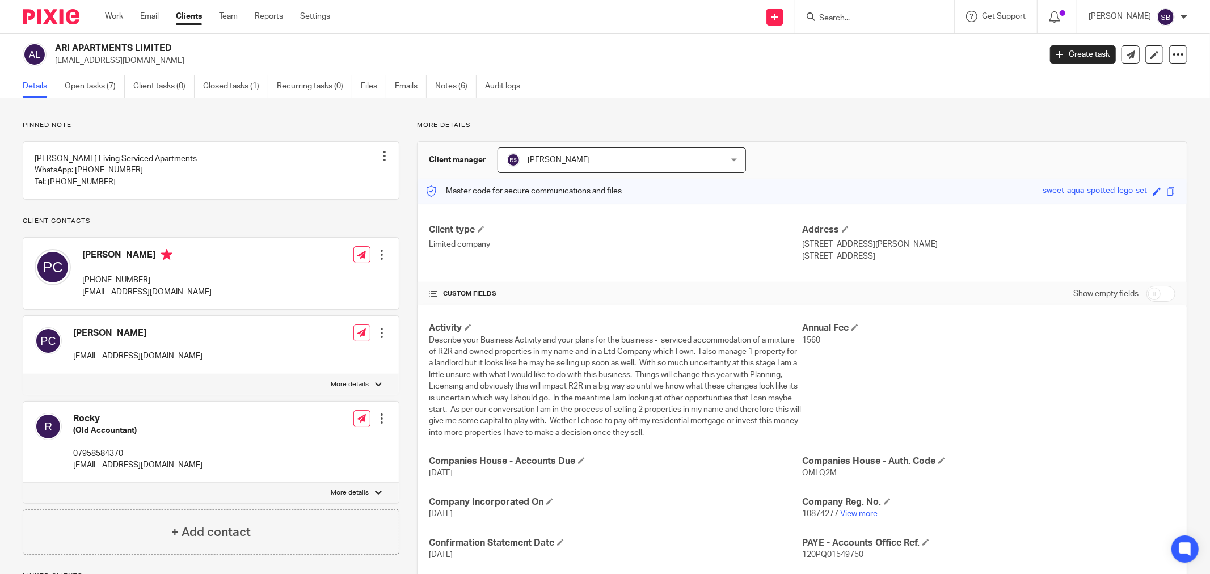
drag, startPoint x: 82, startPoint y: 292, endPoint x: 167, endPoint y: 292, distance: 85.1
click at [167, 286] on p "+44 7950 201228" at bounding box center [146, 280] width 129 height 11
copy p "+44 7950 201228"
click at [861, 18] on input "Search" at bounding box center [869, 19] width 102 height 10
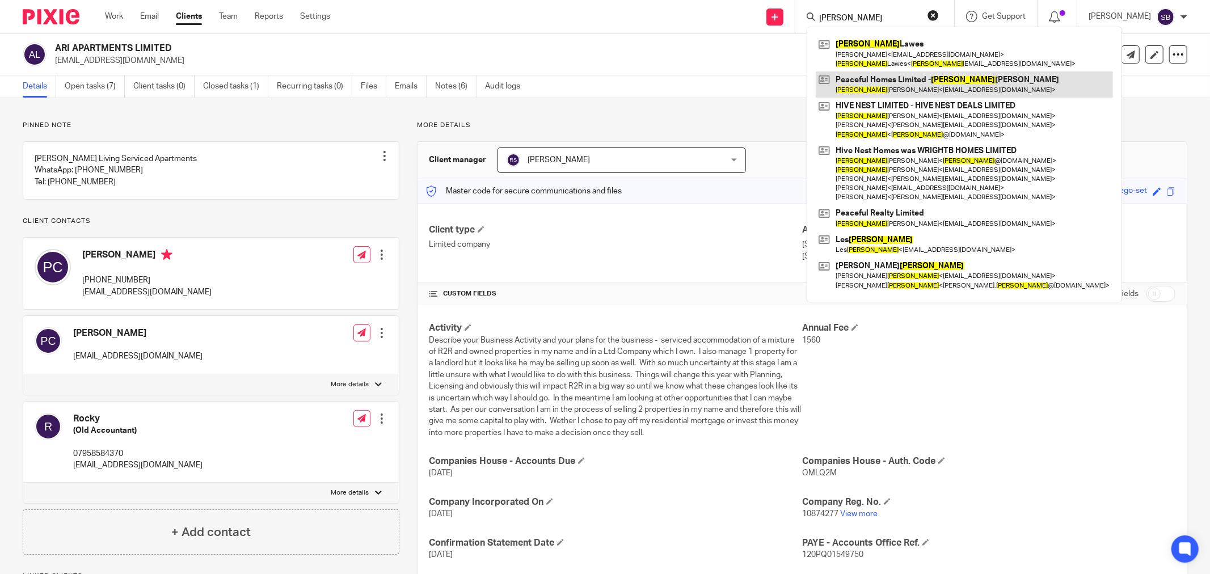
type input "angela"
click at [938, 86] on link at bounding box center [964, 84] width 297 height 26
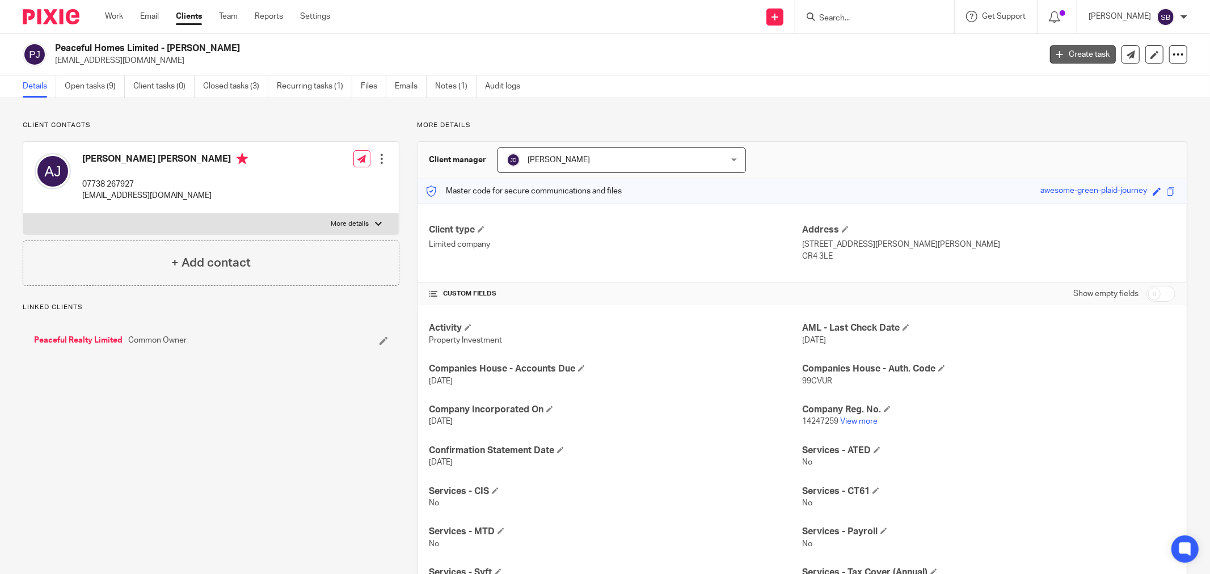
click at [1059, 57] on link "Create task" at bounding box center [1083, 54] width 66 height 18
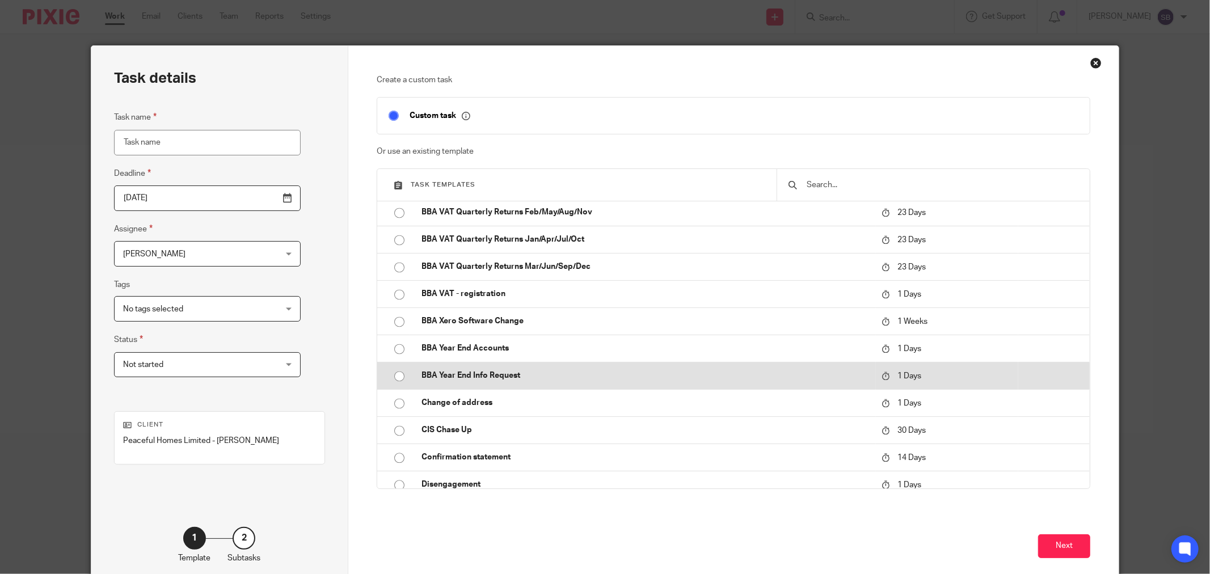
scroll to position [2017, 0]
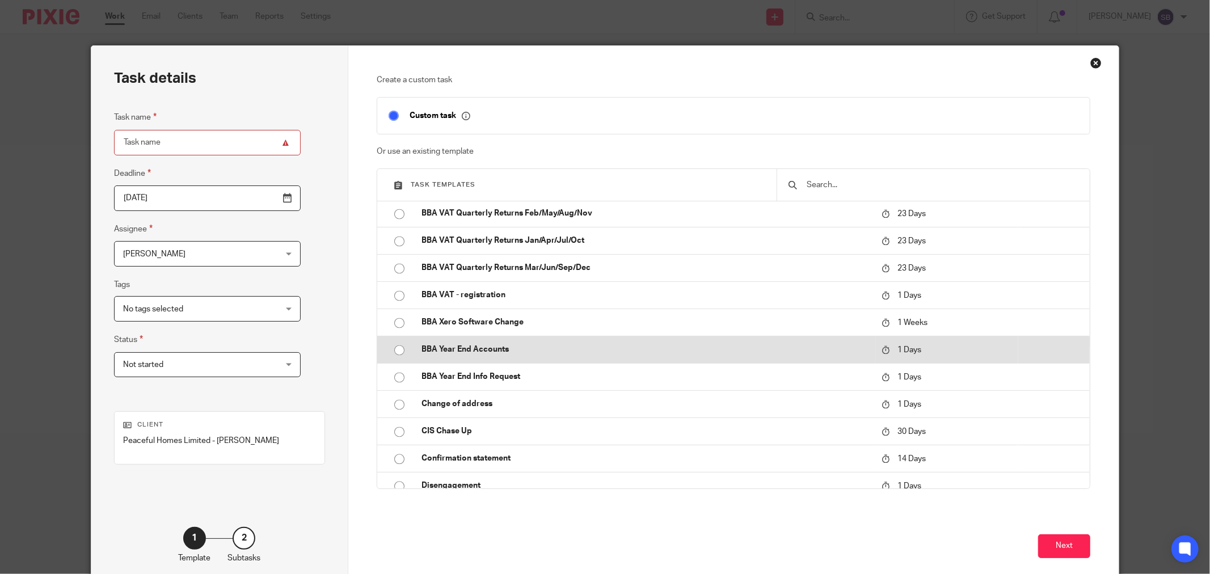
click at [526, 348] on p "BBA Year End Accounts" at bounding box center [645, 349] width 449 height 11
type input "[DATE]"
type input "BBA Year End Accounts"
checkbox input "false"
radio input "true"
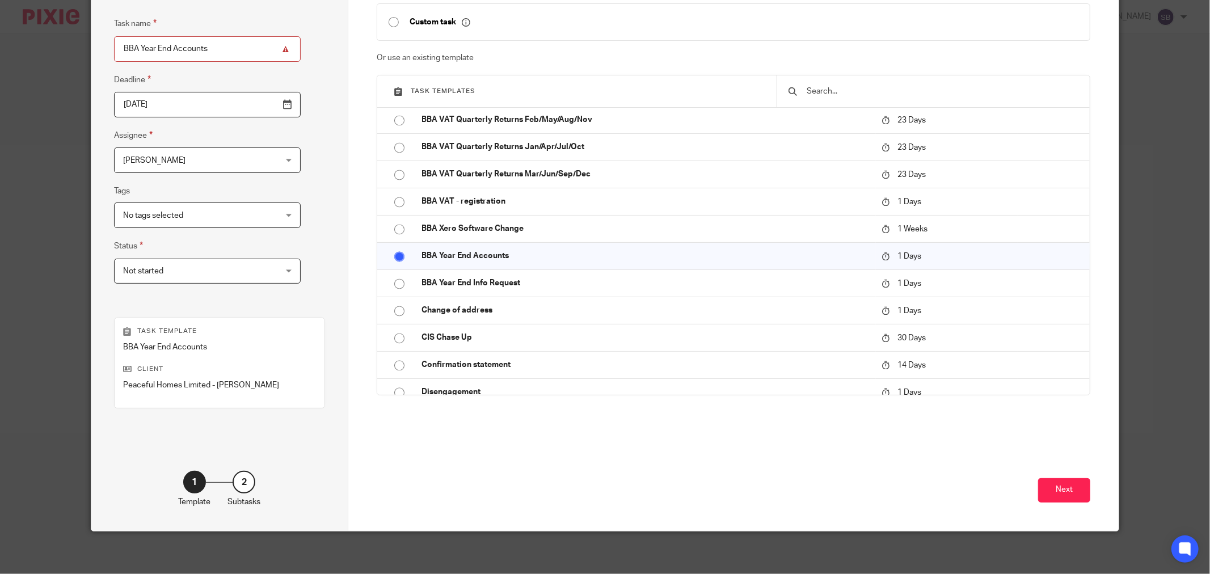
scroll to position [96, 0]
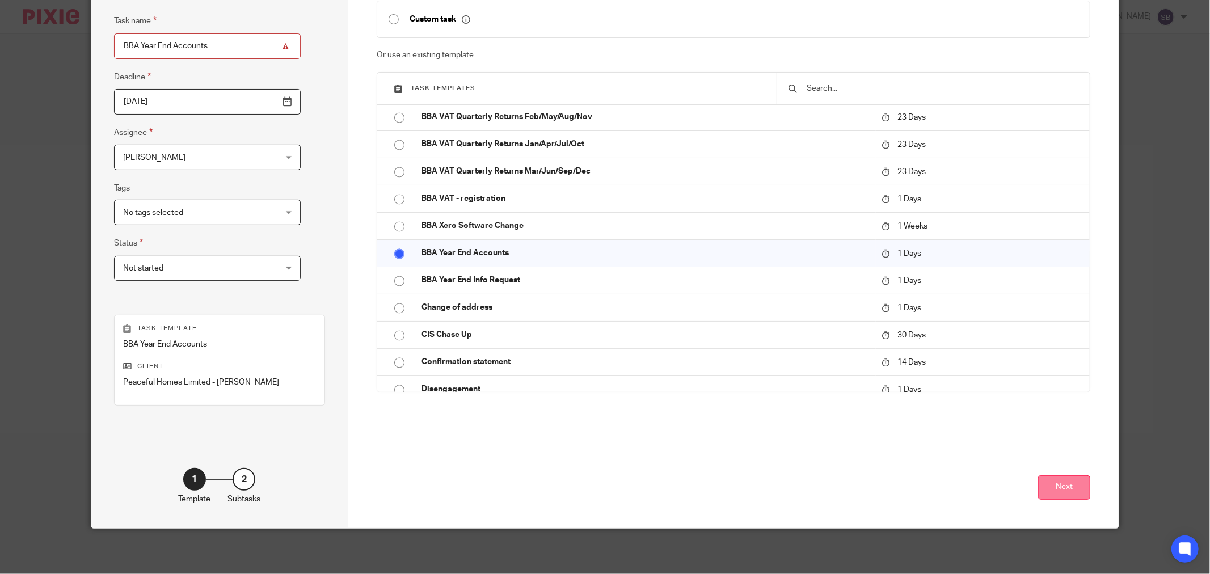
click at [1049, 490] on button "Next" at bounding box center [1064, 487] width 52 height 24
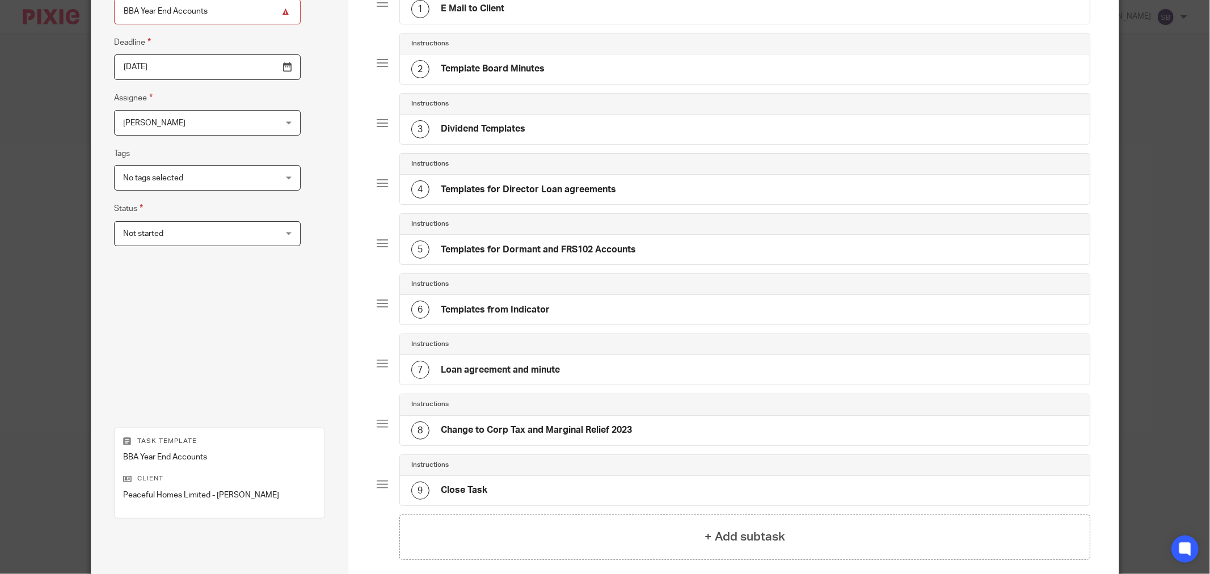
scroll to position [245, 0]
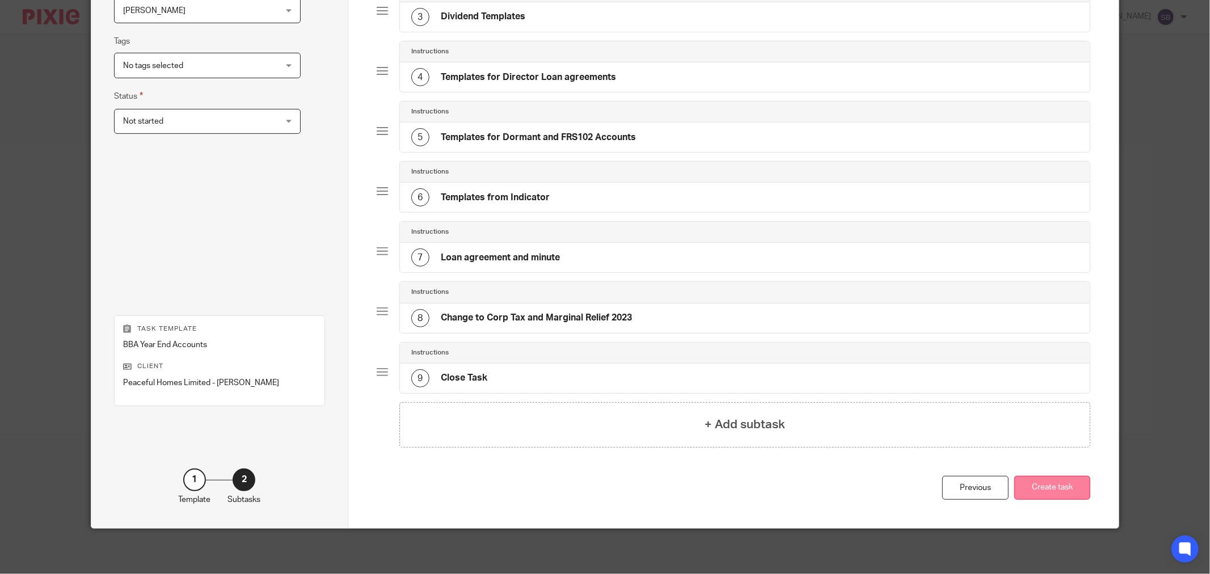
click at [1034, 484] on button "Create task" at bounding box center [1052, 488] width 76 height 24
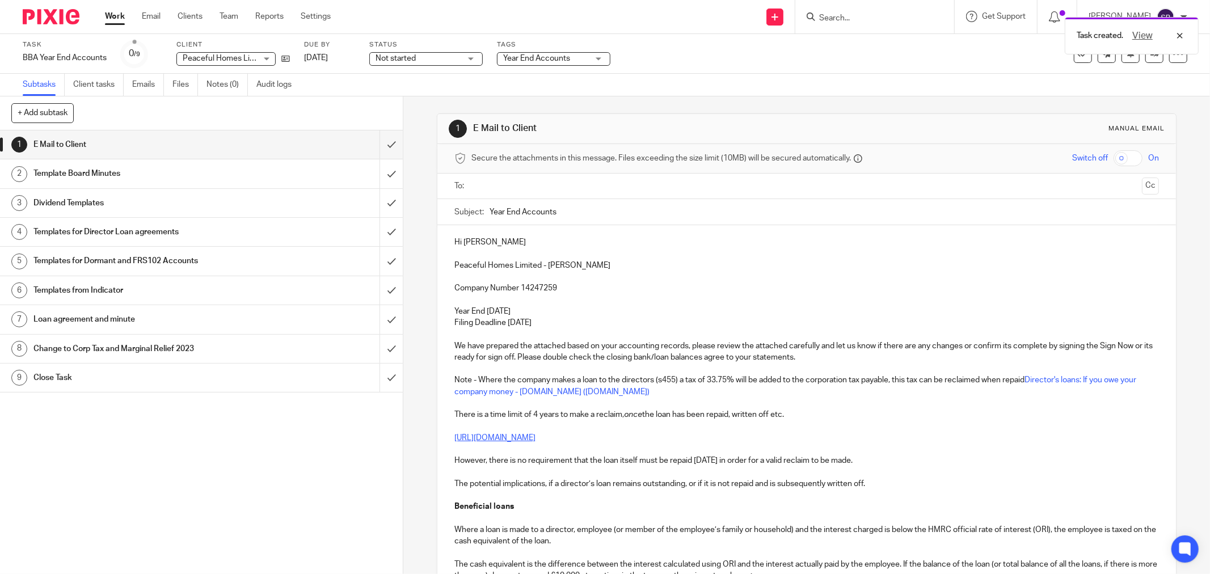
click at [517, 189] on input "text" at bounding box center [805, 186] width 661 height 13
click at [651, 193] on input "text" at bounding box center [879, 187] width 517 height 22
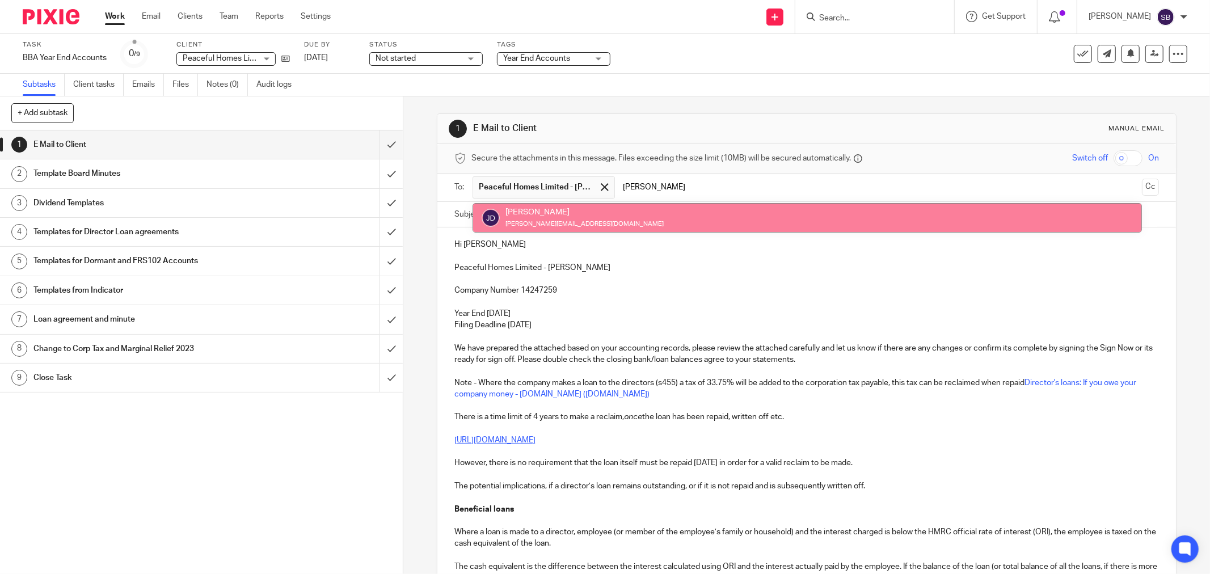
type input "jay"
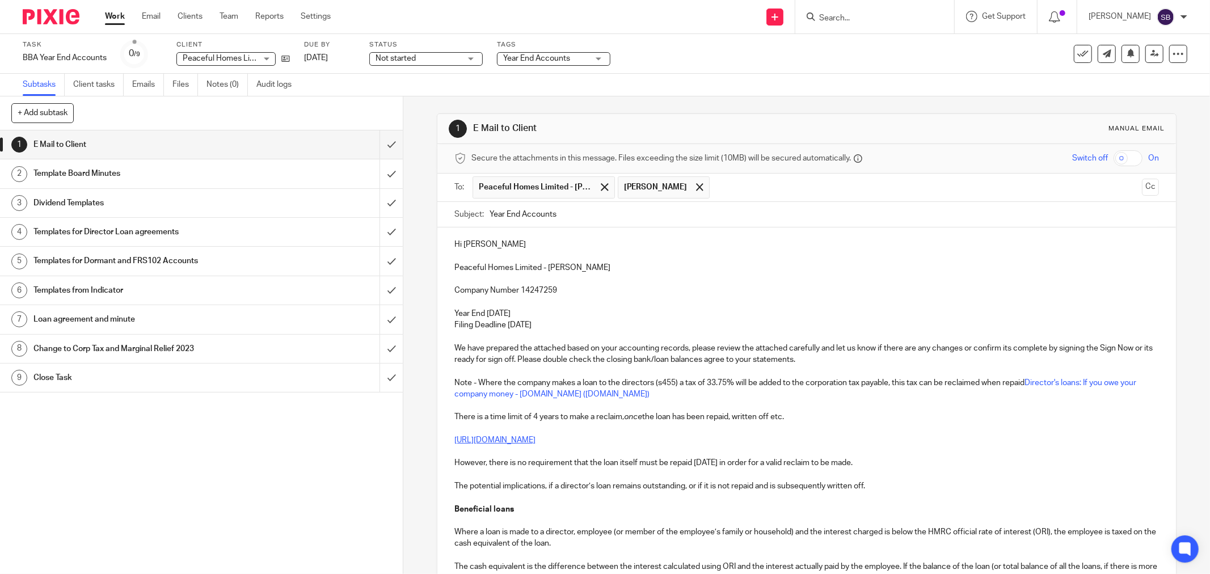
click at [730, 197] on input "text" at bounding box center [926, 187] width 422 height 22
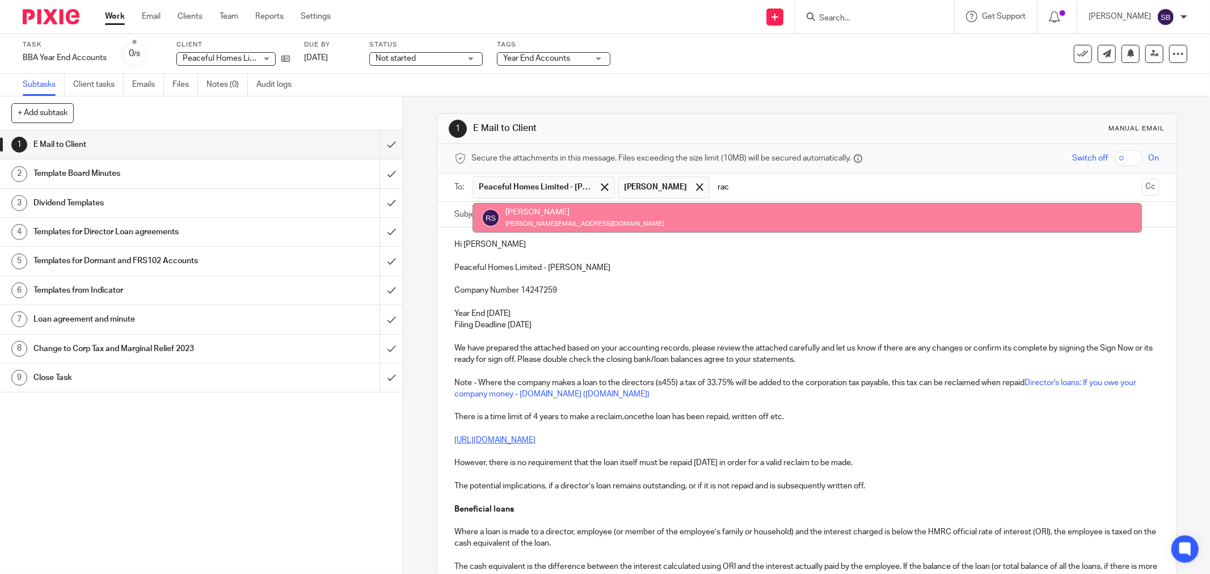
type input "rac"
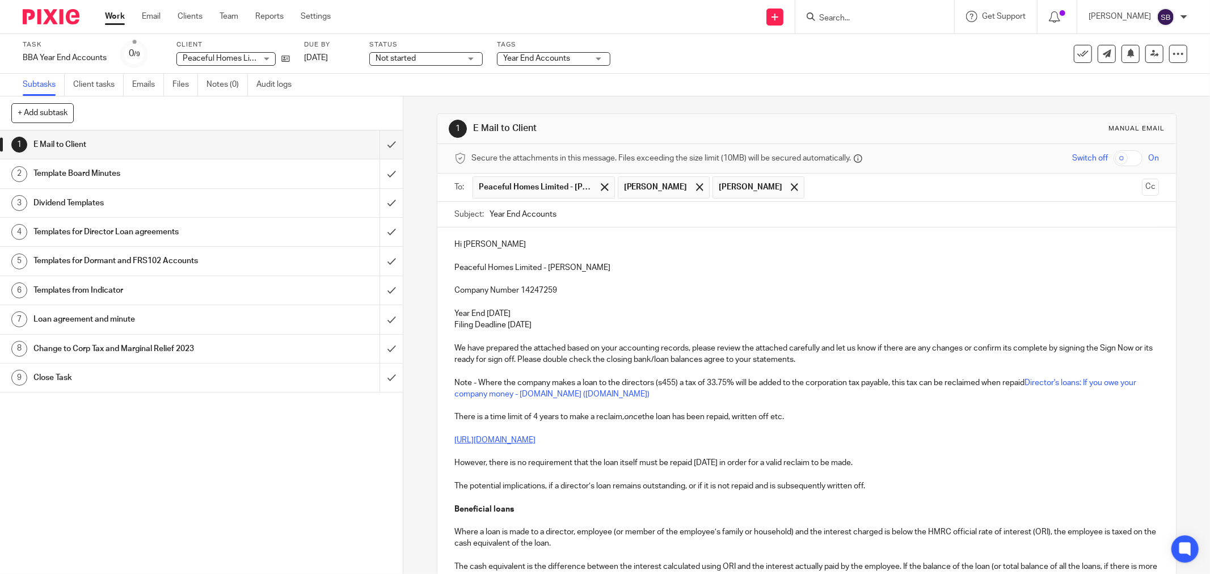
click at [615, 211] on input "Year End Accounts" at bounding box center [824, 215] width 669 height 26
drag, startPoint x: 448, startPoint y: 267, endPoint x: 537, endPoint y: 265, distance: 89.1
copy p "Peaceful Homes Limited"
click at [663, 218] on input "Year End Accounts 2024 -" at bounding box center [824, 215] width 669 height 26
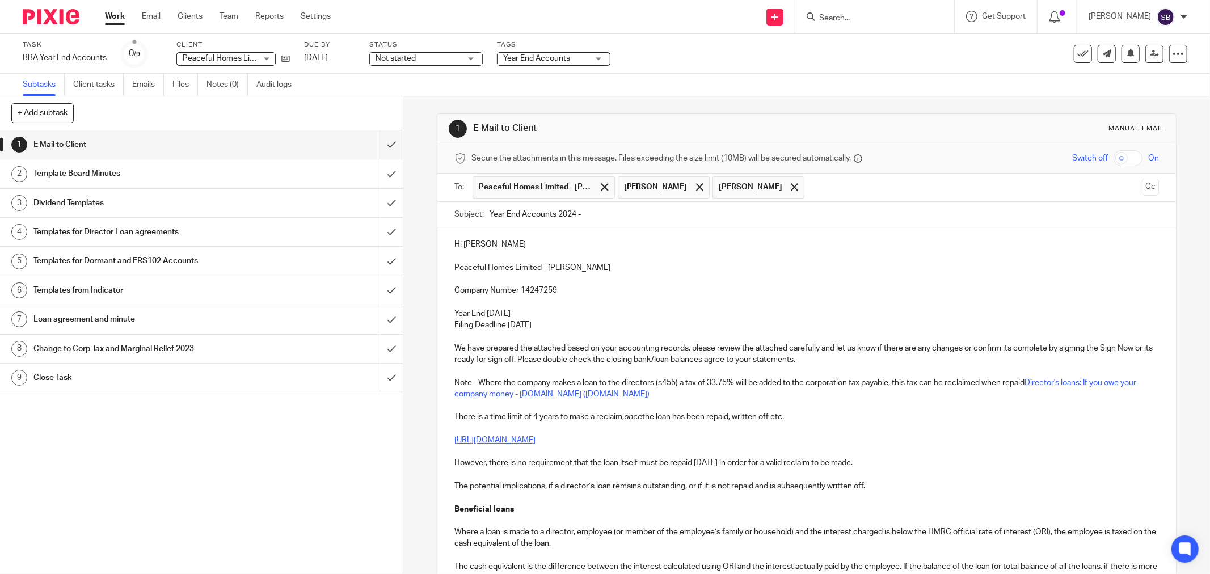
paste input "Peaceful Homes Limited"
type input "Year End Accounts 2024 - Peaceful Homes Limited"
drag, startPoint x: 536, startPoint y: 267, endPoint x: 615, endPoint y: 264, distance: 79.5
click at [615, 264] on p "Peaceful Homes Limited - [PERSON_NAME]" at bounding box center [806, 267] width 705 height 11
drag, startPoint x: 489, startPoint y: 245, endPoint x: 505, endPoint y: 246, distance: 16.5
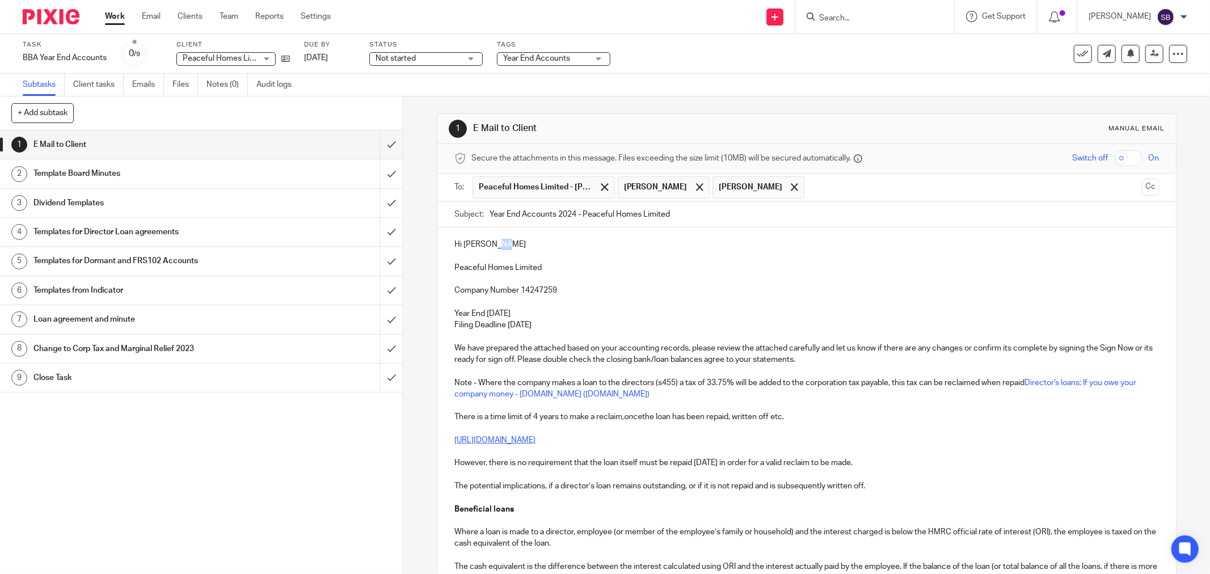
click at [505, 246] on p "Hi Angela Lei" at bounding box center [806, 244] width 705 height 11
drag, startPoint x: 450, startPoint y: 361, endPoint x: 536, endPoint y: 360, distance: 85.7
click at [536, 360] on p "We have prepared the attached based on your accounting records, please review t…" at bounding box center [806, 354] width 705 height 23
click at [585, 361] on p "We have prepared the attached based on your accounting records, please review t…" at bounding box center [806, 354] width 705 height 23
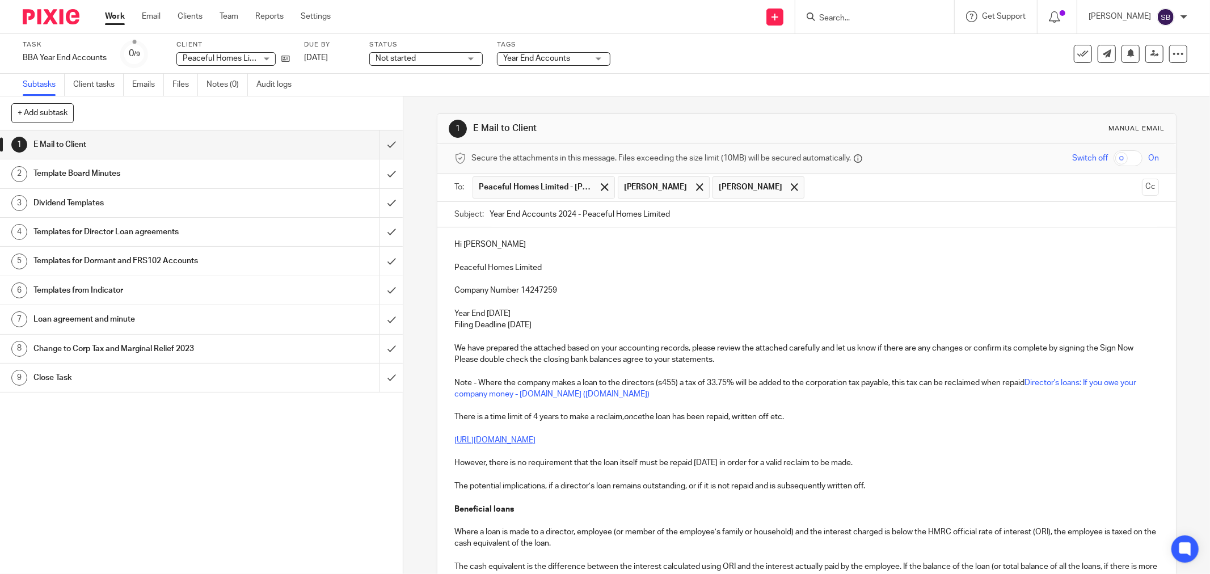
click at [614, 361] on p "We have prepared the attached based on your accounting records, please review t…" at bounding box center [806, 354] width 705 height 23
click at [637, 359] on p "We have prepared the attached based on your accounting records, please review t…" at bounding box center [806, 354] width 705 height 23
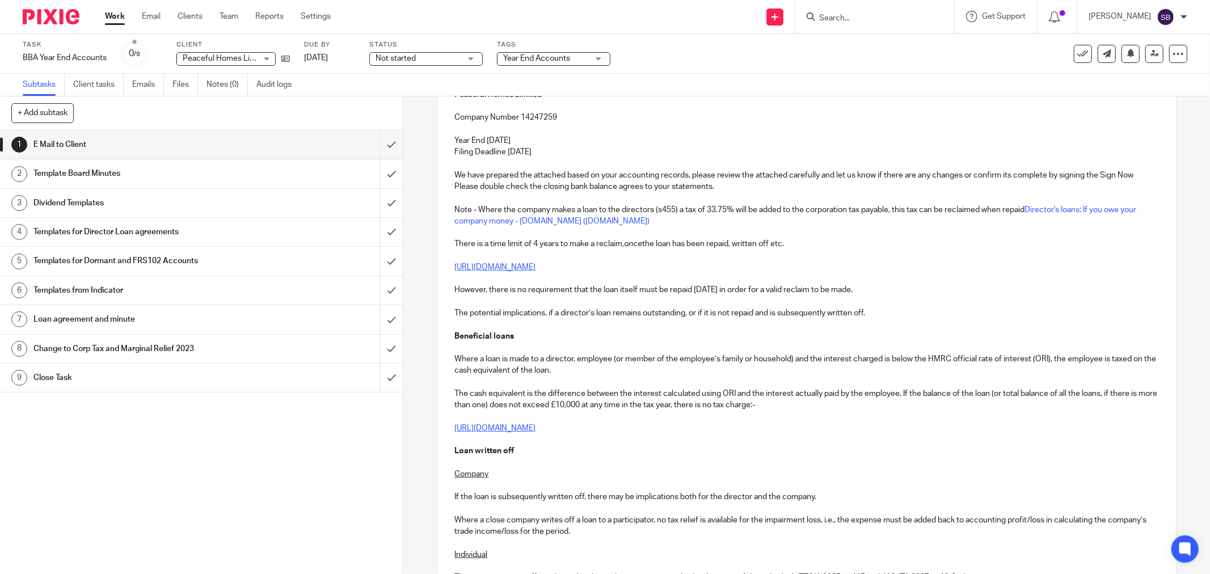
scroll to position [189, 0]
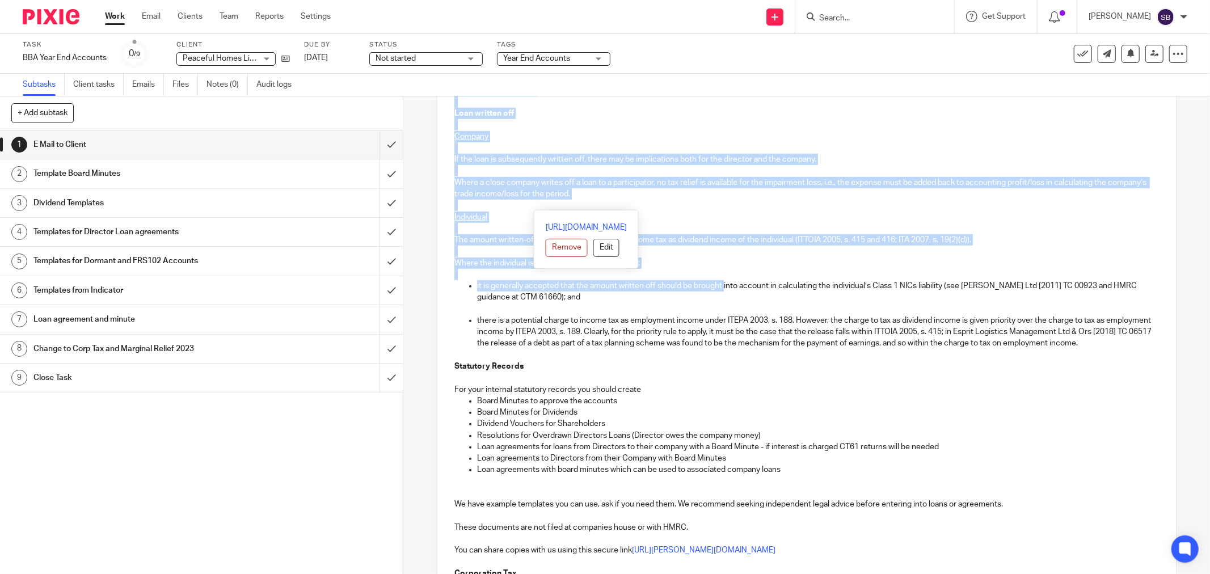
scroll to position [567, 0]
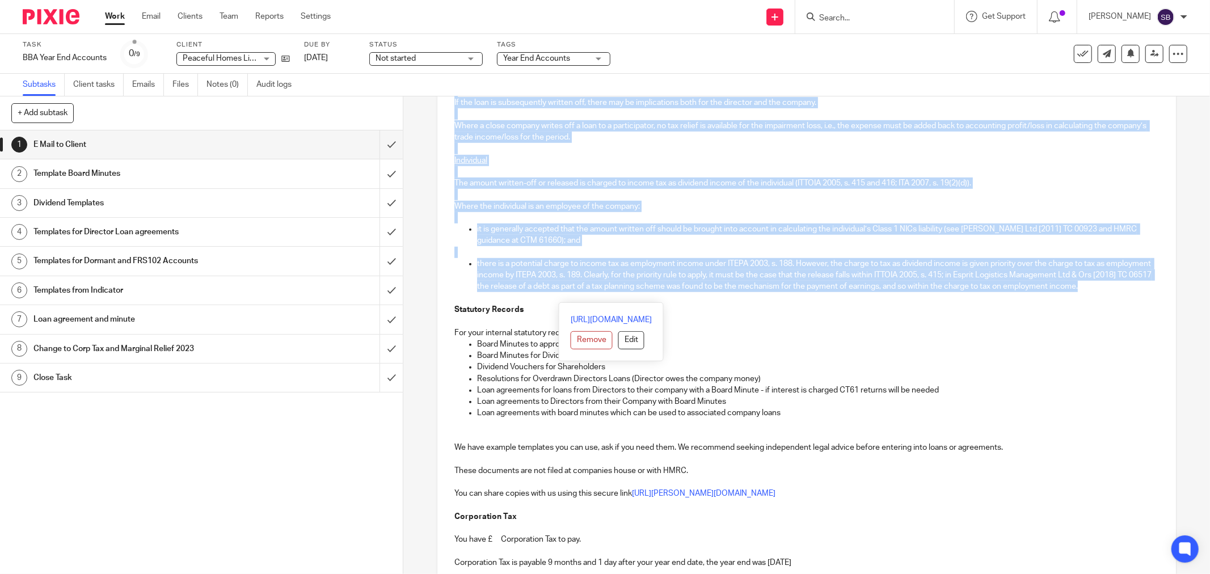
drag, startPoint x: 730, startPoint y: 174, endPoint x: 722, endPoint y: 298, distance: 124.5
click at [722, 298] on div "Hi Angela Peaceful Homes Limited Company Number 14247259 Year End 31 Dec 2024 F…" at bounding box center [806, 262] width 739 height 1204
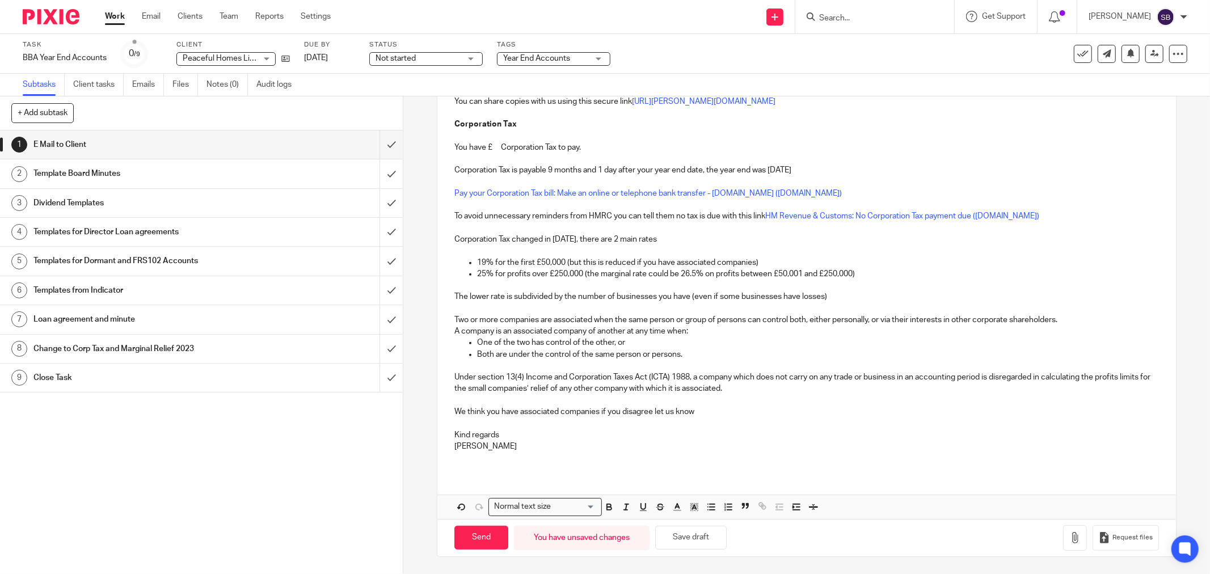
scroll to position [61, 0]
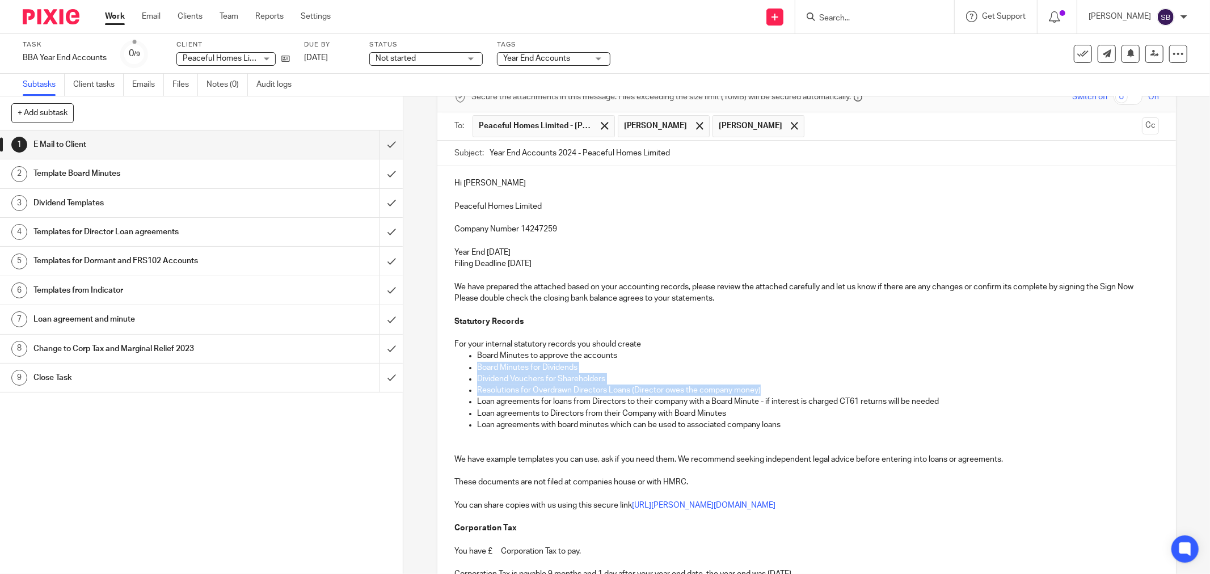
drag, startPoint x: 473, startPoint y: 366, endPoint x: 769, endPoint y: 393, distance: 297.4
click at [769, 393] on ul "Board Minutes to approve the accounts Board Minutes for Dividends Dividend Vouc…" at bounding box center [806, 390] width 705 height 81
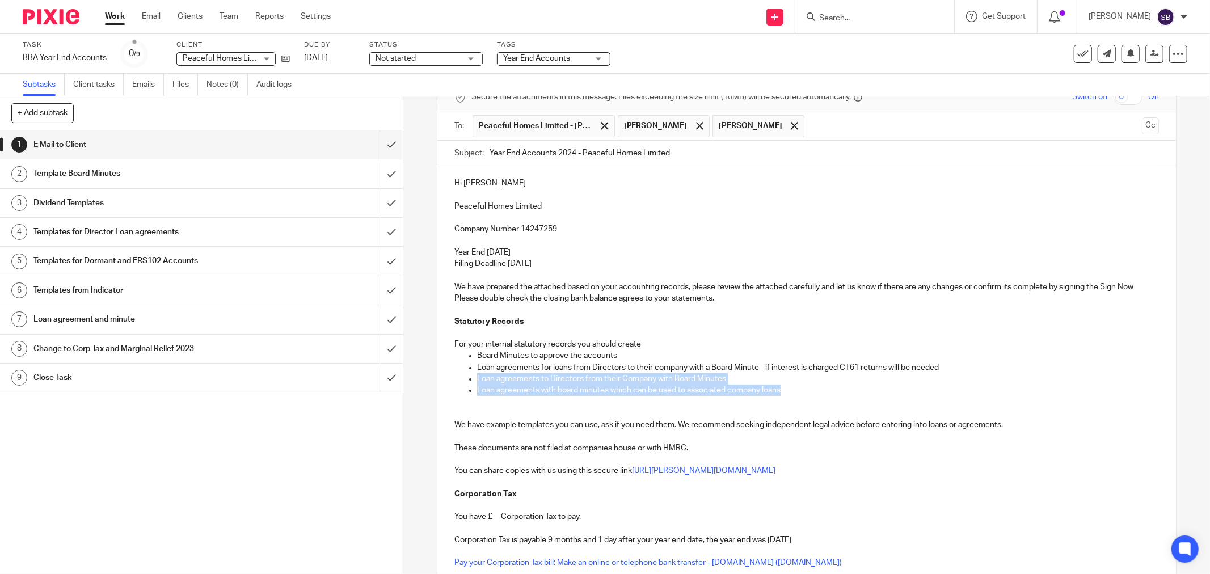
drag, startPoint x: 474, startPoint y: 380, endPoint x: 840, endPoint y: 384, distance: 365.9
click at [840, 384] on ul "Board Minutes to approve the accounts Loan agreements for loans from Directors …" at bounding box center [806, 373] width 705 height 46
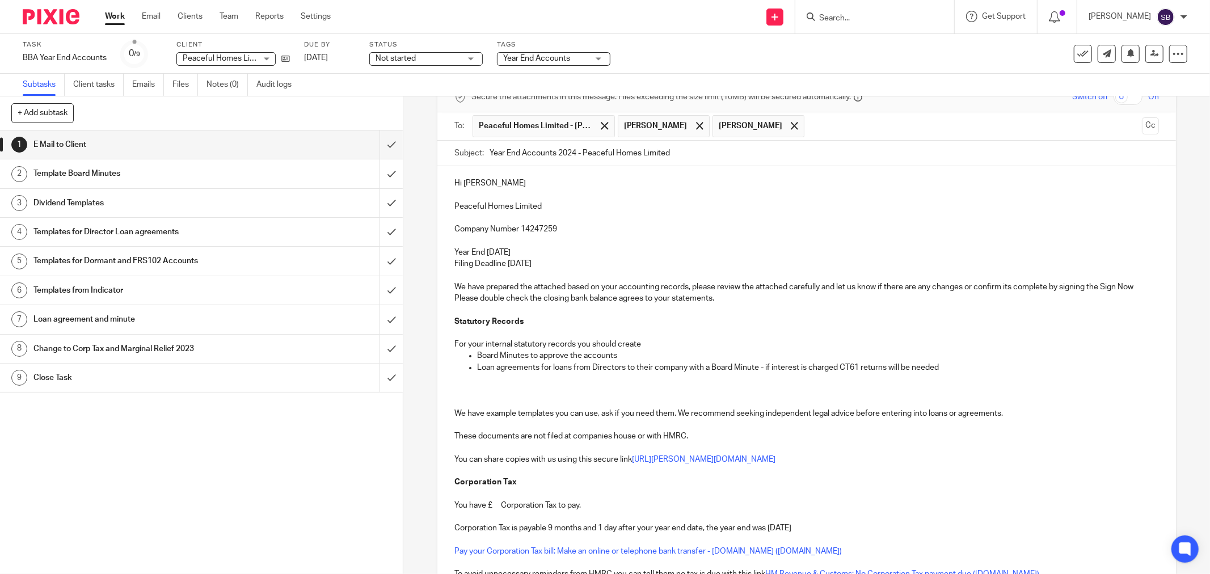
click at [494, 508] on p "You have £ Corporation Tax to pay." at bounding box center [806, 505] width 705 height 11
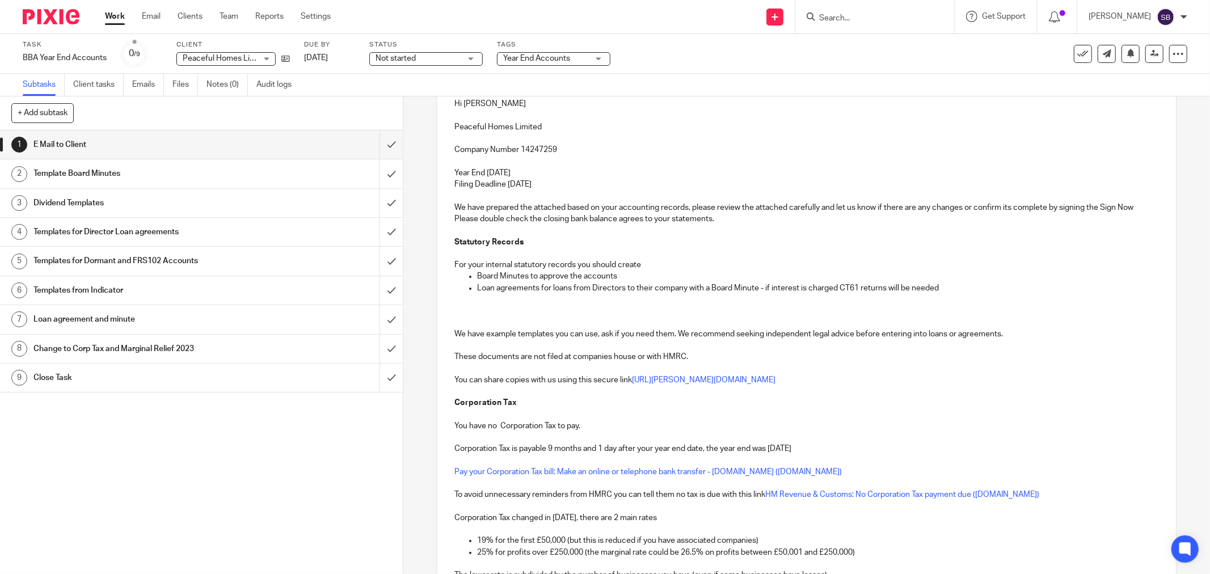
scroll to position [251, 0]
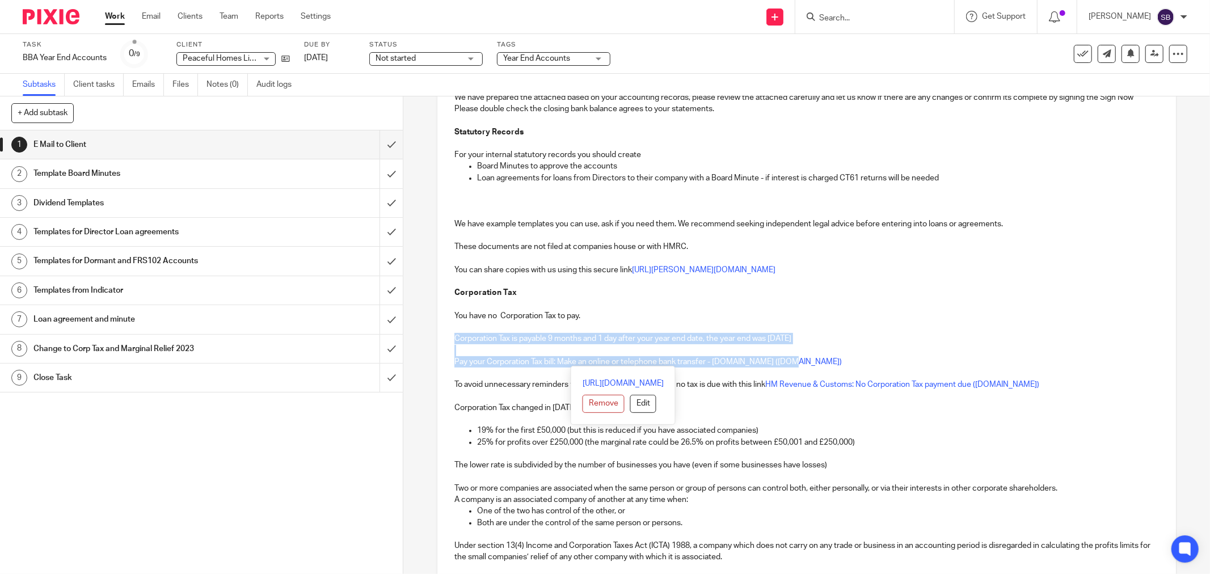
drag, startPoint x: 450, startPoint y: 337, endPoint x: 838, endPoint y: 365, distance: 389.0
click at [838, 365] on div "Hi Angela Peaceful Homes Limited Company Number 14247259 Year End 31 Dec 2024 F…" at bounding box center [806, 309] width 739 height 664
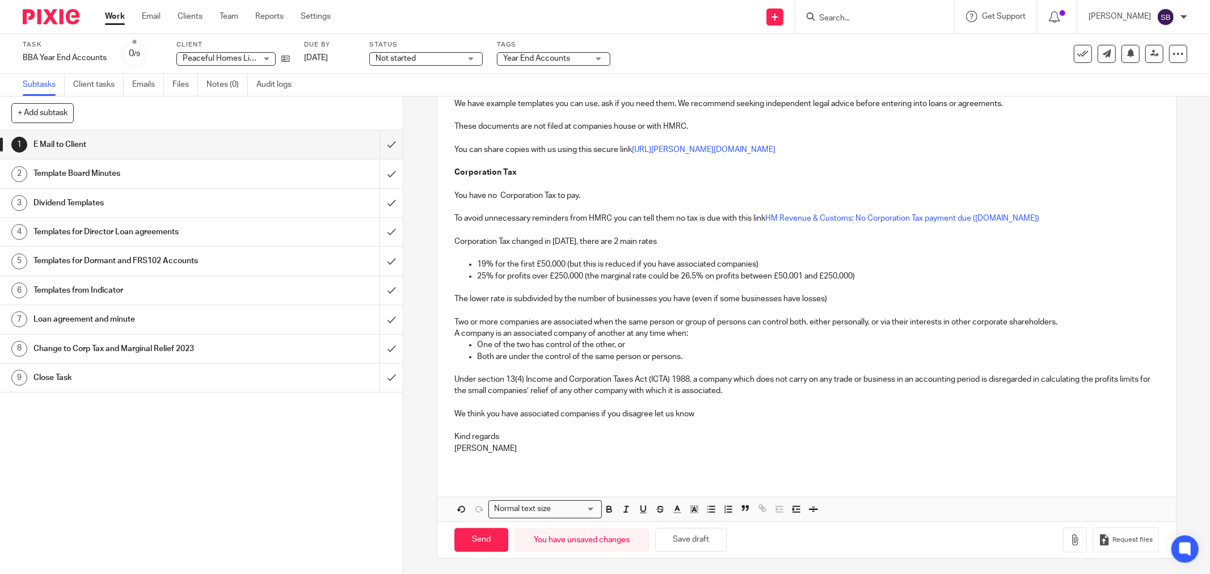
scroll to position [373, 0]
click at [519, 412] on p "We think you have associated companies if you disagree let us know" at bounding box center [806, 412] width 705 height 11
click at [515, 413] on p "We think you have associated companies if you disagree let us know" at bounding box center [806, 412] width 705 height 11
click at [602, 415] on p "We think you have one associated companies if you disagree let us know" at bounding box center [806, 412] width 705 height 11
click at [1063, 546] on button "button" at bounding box center [1075, 539] width 24 height 26
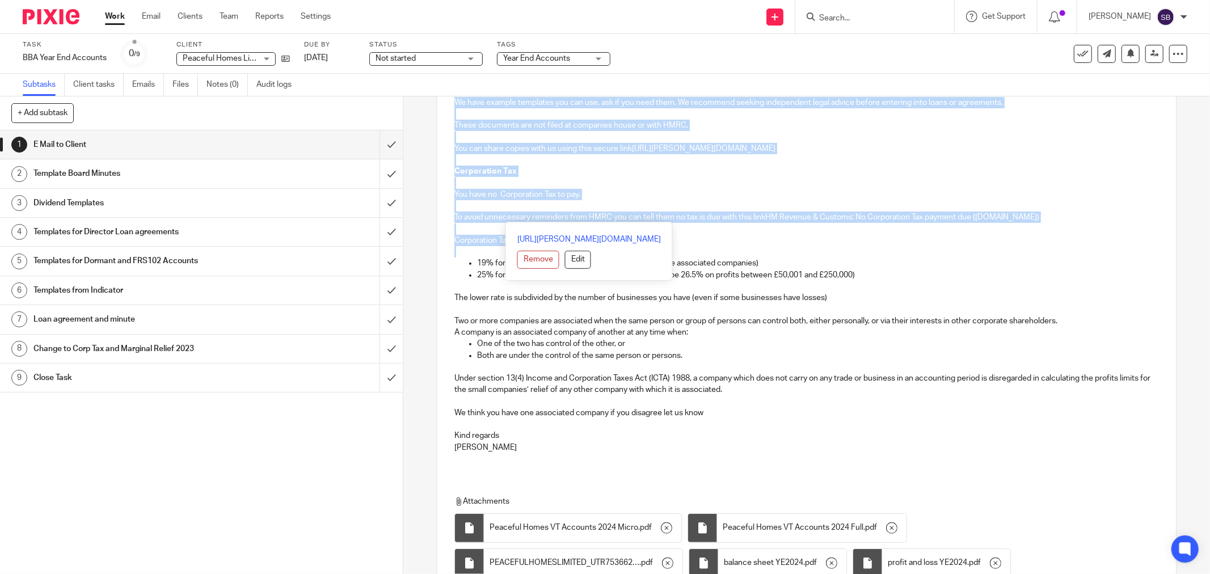
scroll to position [378, 0]
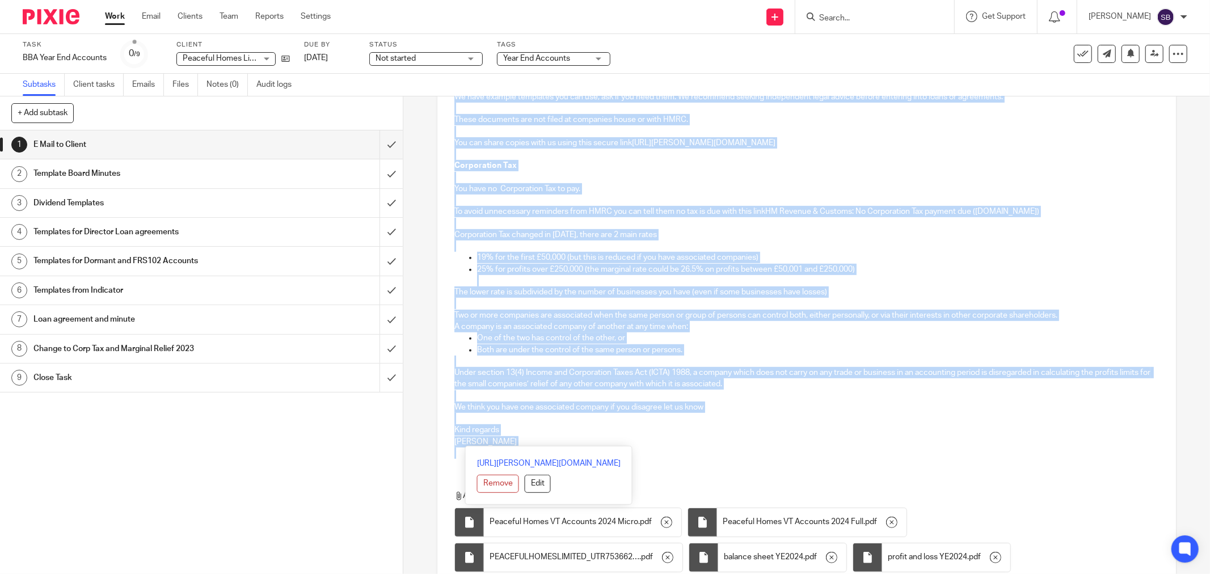
drag, startPoint x: 451, startPoint y: 243, endPoint x: 605, endPoint y: 450, distance: 258.3
click at [605, 450] on div "Hi Angela Peaceful Homes Limited Company Number 14247259 Year End 31 Dec 2024 F…" at bounding box center [806, 159] width 739 height 618
copy div "Hi Angela Peaceful Homes Limited Company Number 14247259 Year End 31 Dec 2024 F…"
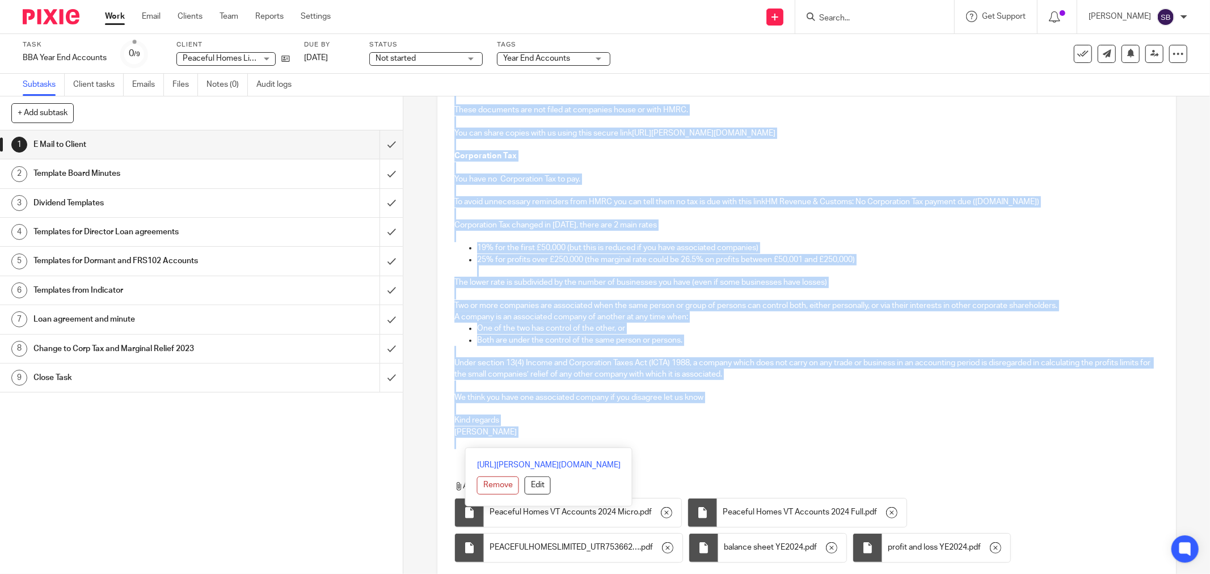
scroll to position [473, 0]
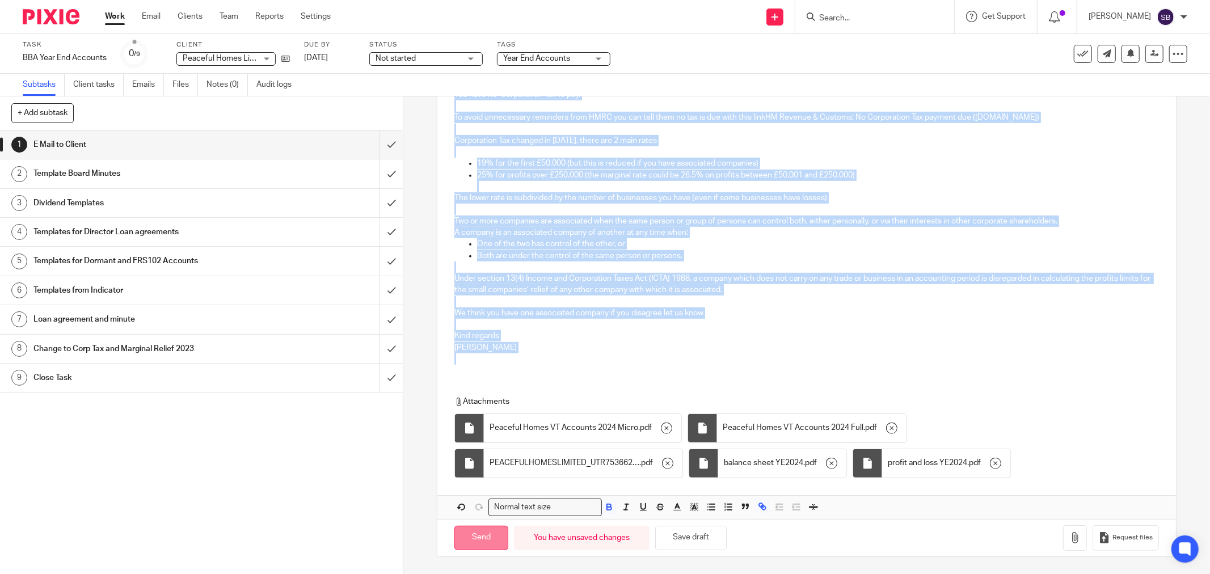
click at [467, 535] on input "Send" at bounding box center [481, 538] width 54 height 24
type input "Sent"
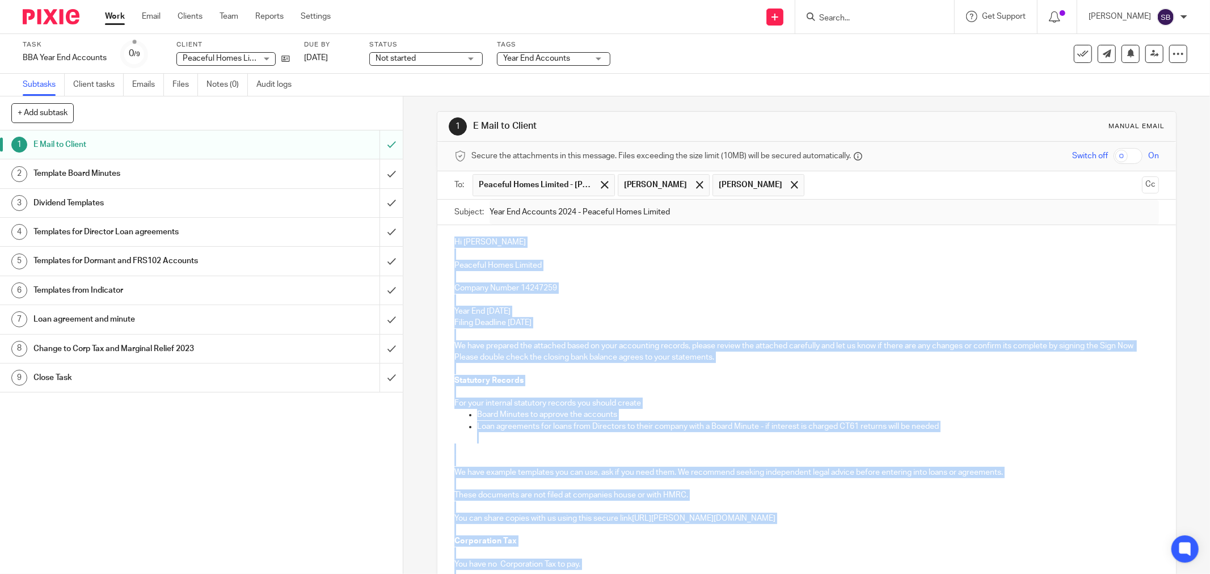
scroll to position [0, 0]
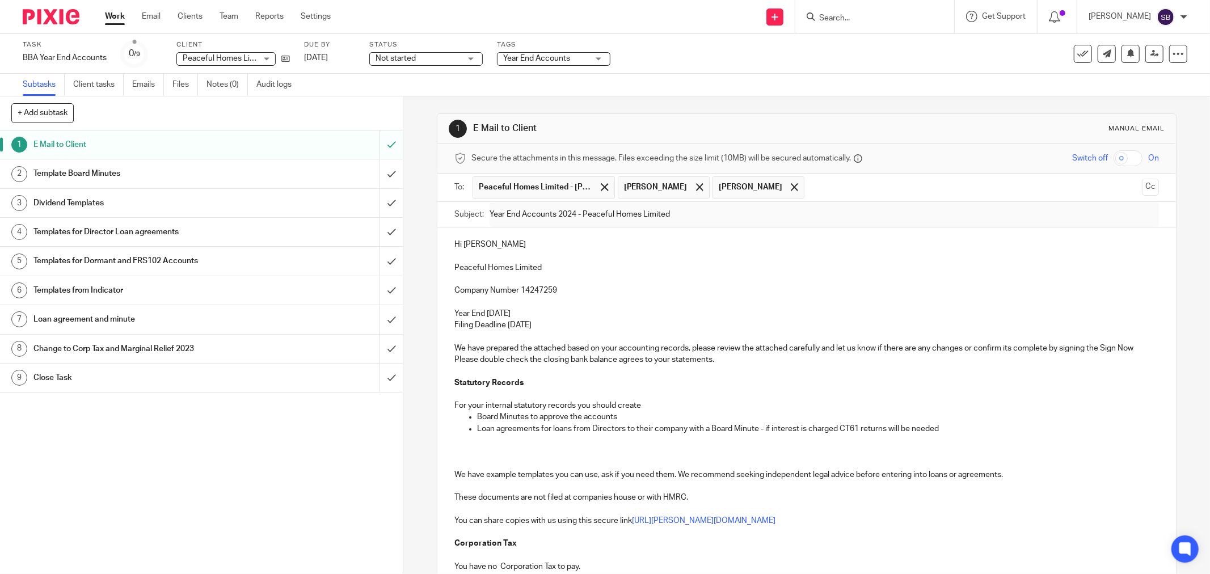
click at [868, 16] on input "Search" at bounding box center [869, 19] width 102 height 10
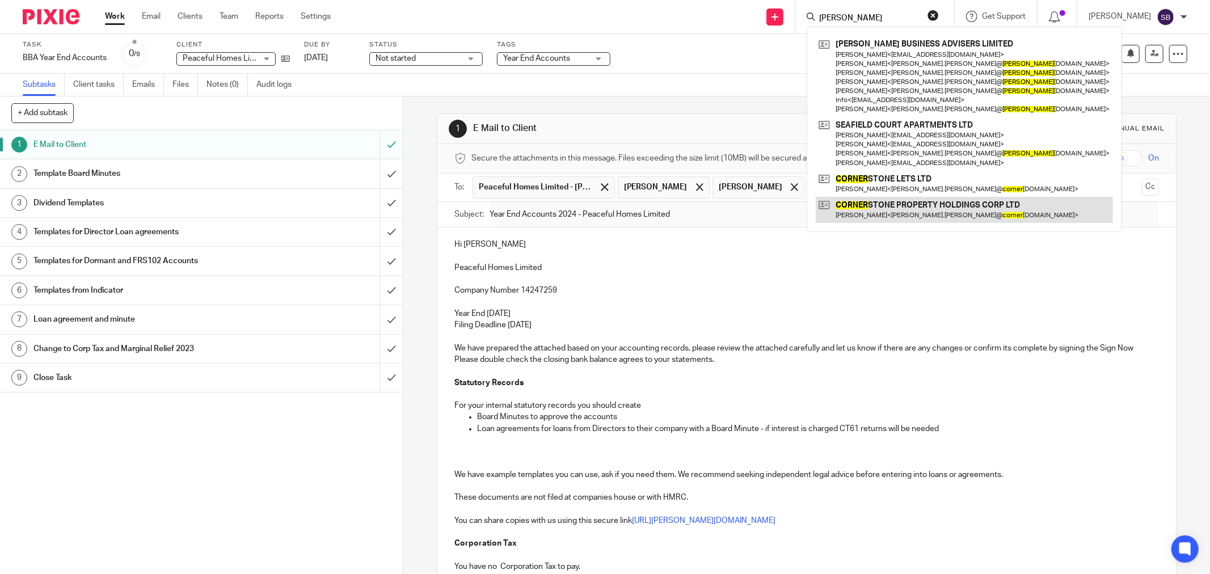
type input "croner"
click at [891, 207] on link at bounding box center [964, 210] width 297 height 26
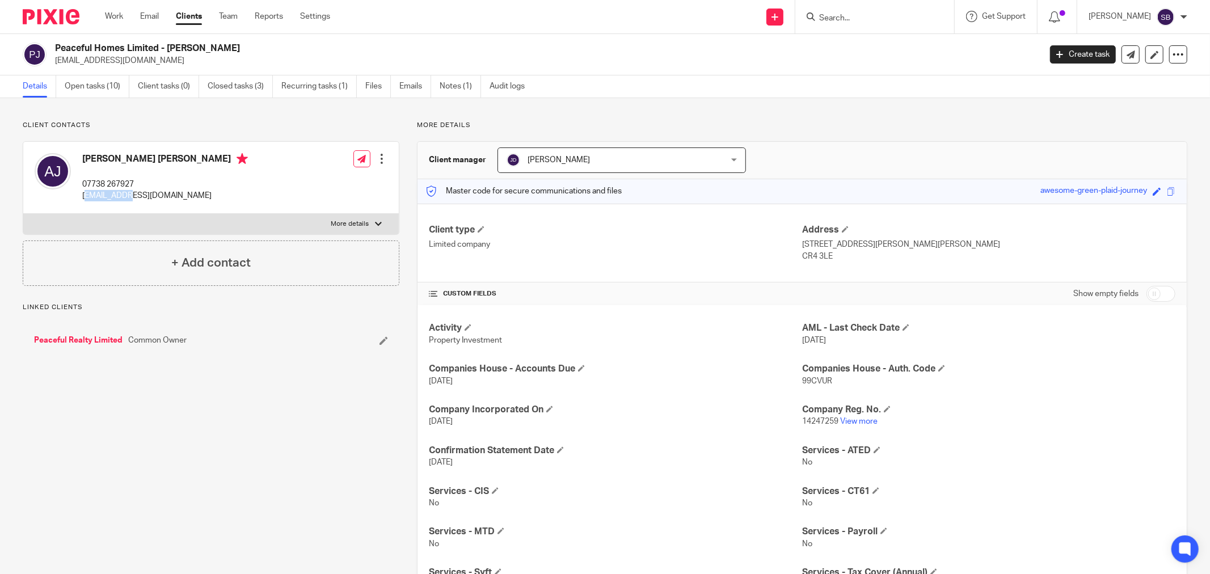
drag, startPoint x: 83, startPoint y: 197, endPoint x: 122, endPoint y: 197, distance: 39.1
click at [122, 197] on p "jianglei_uk@hotmail.com" at bounding box center [165, 195] width 166 height 11
drag, startPoint x: 162, startPoint y: 194, endPoint x: 174, endPoint y: 193, distance: 12.5
click at [174, 193] on div "Angela Lei Jiang 07738 267927 jianglei_uk@hotmail.com Edit contact Create clien…" at bounding box center [211, 178] width 376 height 72
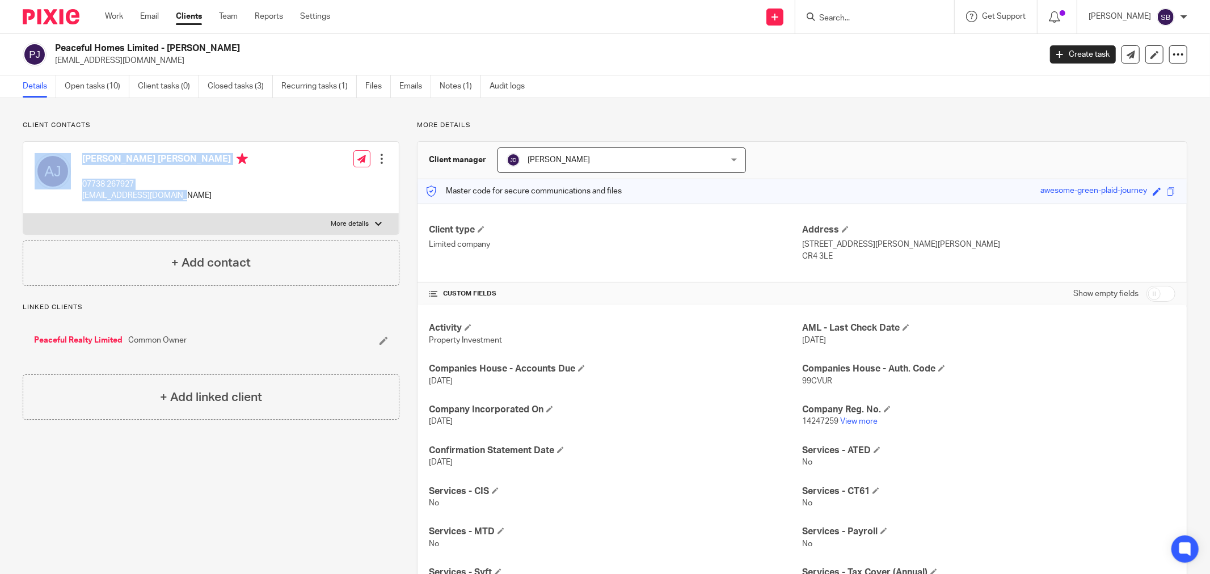
drag, startPoint x: 73, startPoint y: 197, endPoint x: 199, endPoint y: 197, distance: 126.5
click at [199, 197] on div "Angela Lei Jiang 07738 267927 jianglei_uk@hotmail.com Edit contact Create clien…" at bounding box center [211, 178] width 376 height 72
click at [218, 195] on div "Angela Lei Jiang 07738 267927 jianglei_uk@hotmail.com Edit contact Create clien…" at bounding box center [211, 178] width 376 height 72
drag, startPoint x: 79, startPoint y: 199, endPoint x: 230, endPoint y: 197, distance: 150.9
click at [230, 197] on div "Angela Lei Jiang 07738 267927 jianglei_uk@hotmail.com Edit contact Create clien…" at bounding box center [211, 178] width 376 height 72
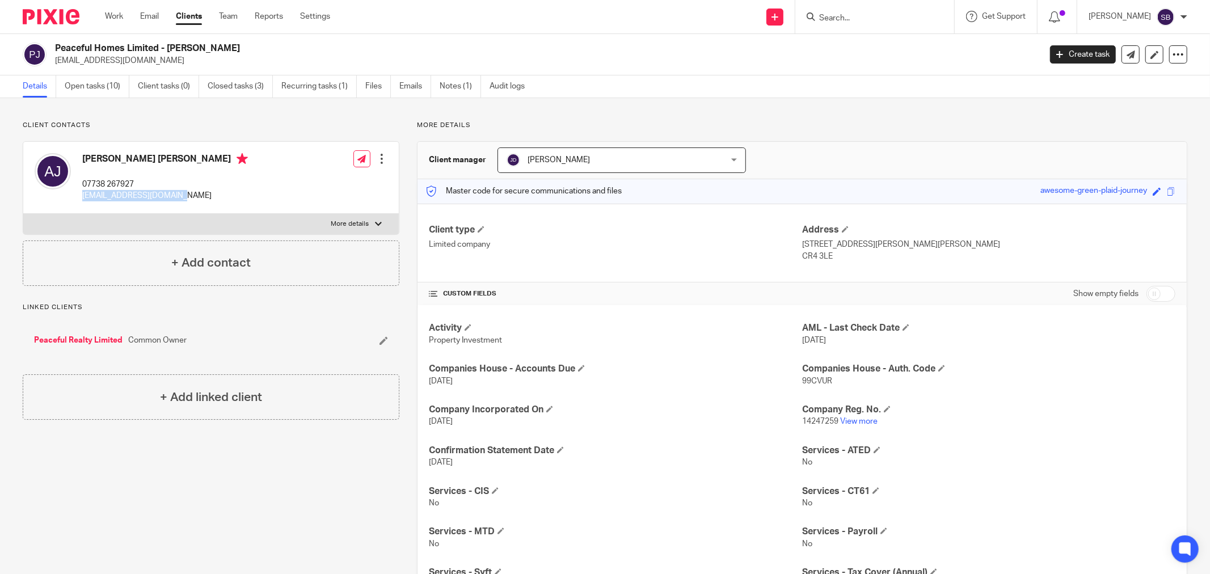
copy p "jianglei_uk@hotmail.com"
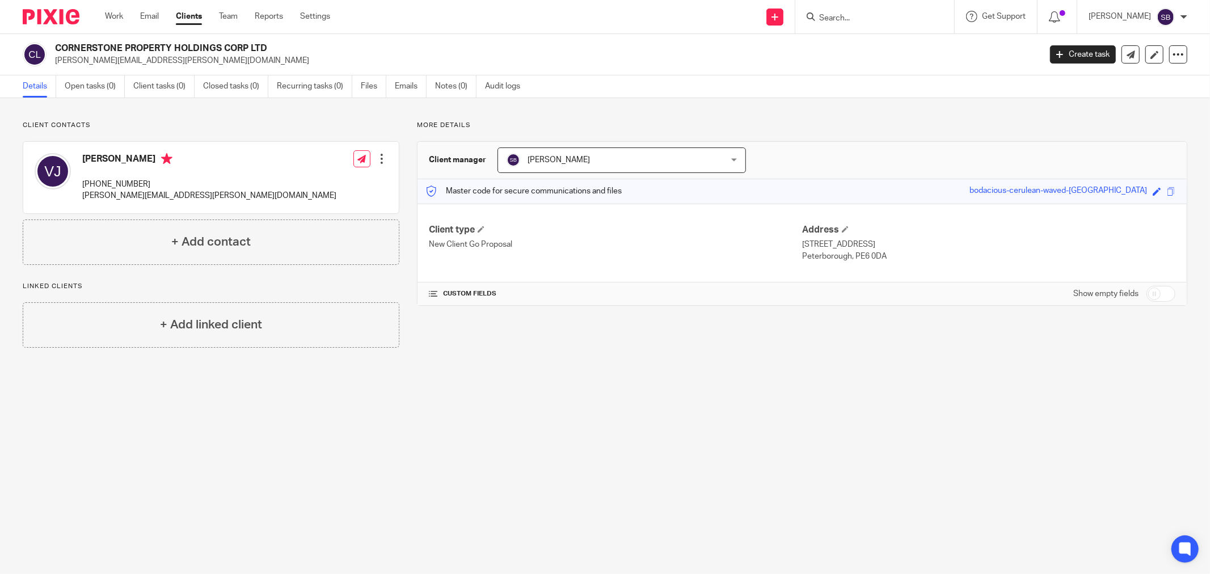
drag, startPoint x: 54, startPoint y: 48, endPoint x: 272, endPoint y: 35, distance: 218.2
click at [272, 35] on div "CORNERSTONE PROPERTY HOLDINGS CORP LTD [PERSON_NAME][EMAIL_ADDRESS][PERSON_NAME…" at bounding box center [605, 54] width 1210 height 41
copy h2 "CORNERSTONE PROPERTY HOLDINGS CORP LTD"
click at [1163, 296] on input "checkbox" at bounding box center [1160, 294] width 29 height 16
checkbox input "true"
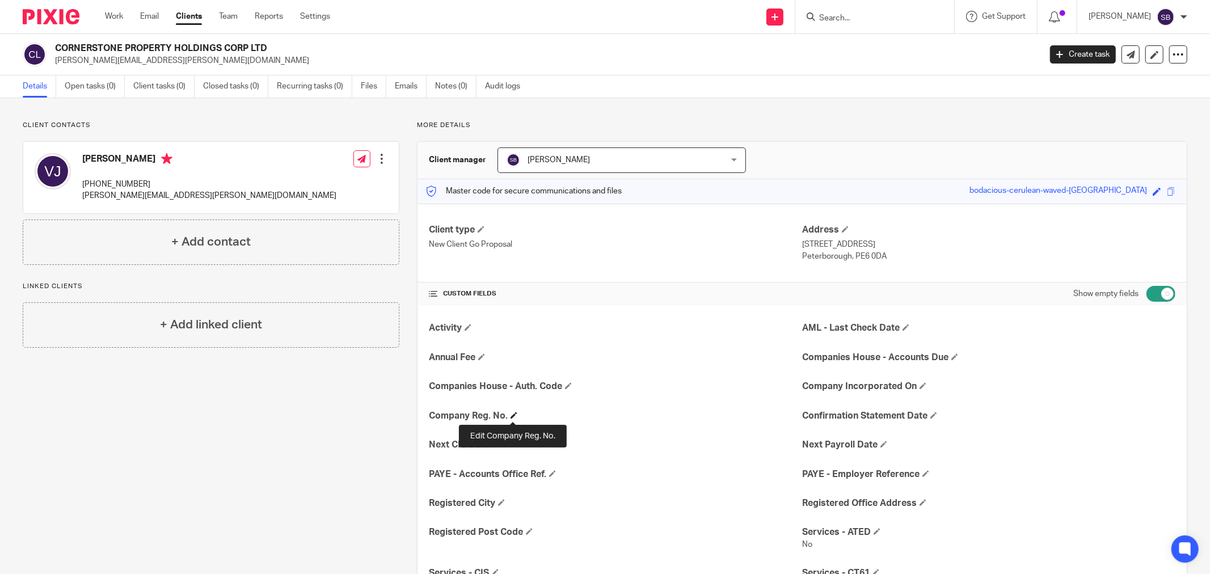
click at [511, 416] on span at bounding box center [514, 415] width 7 height 7
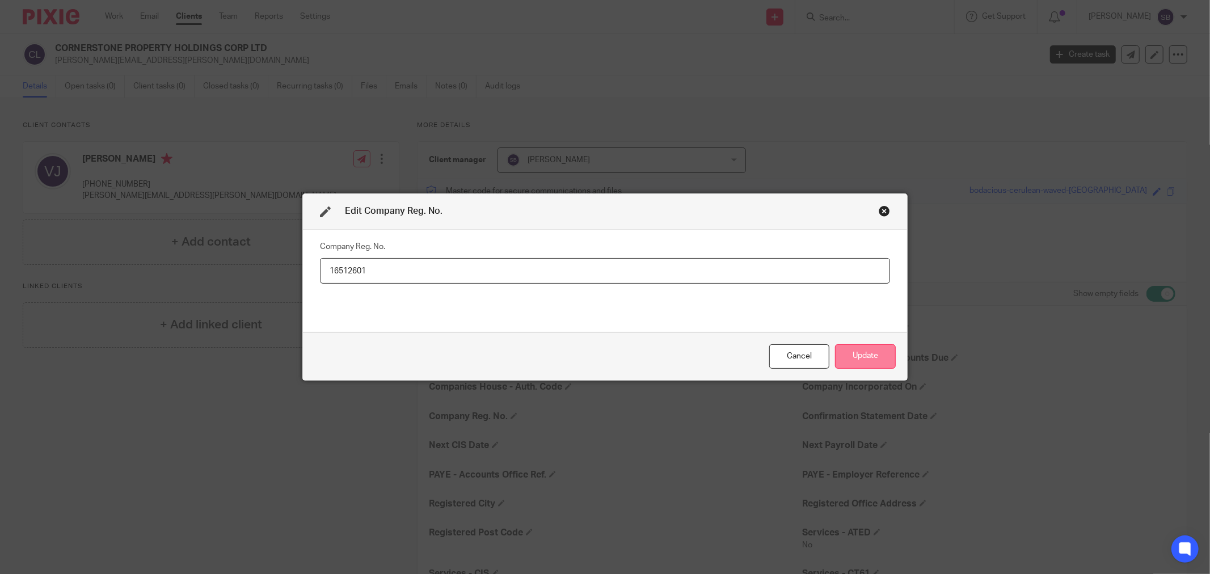
type input "16512601"
click at [874, 357] on button "Update" at bounding box center [865, 356] width 61 height 24
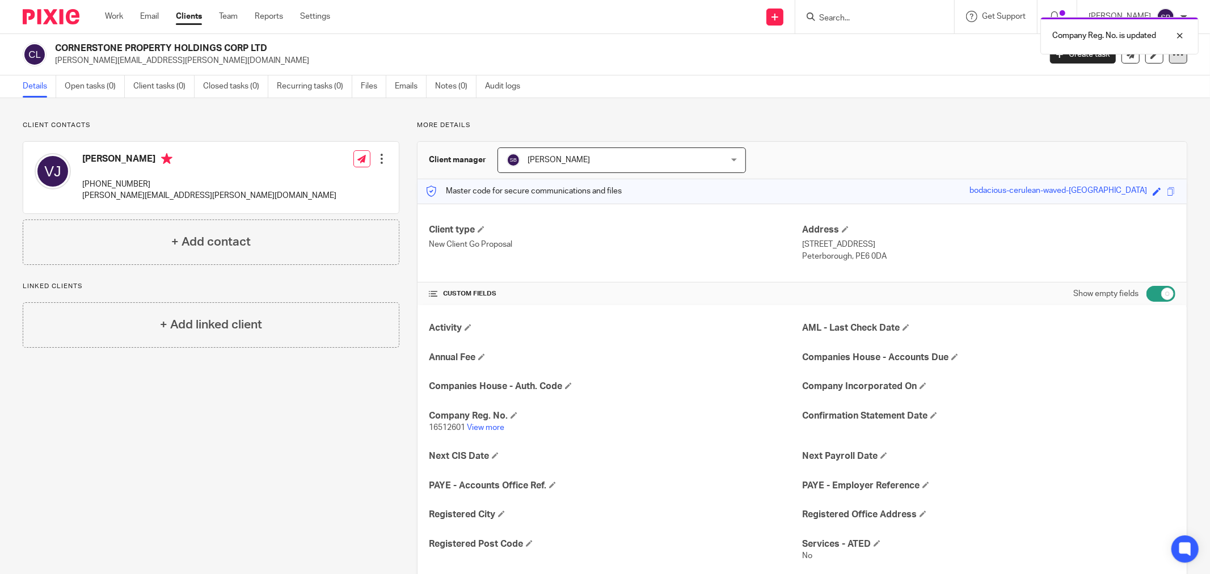
click at [1173, 55] on icon at bounding box center [1178, 54] width 11 height 11
click at [1123, 83] on link "Update from Companies House" at bounding box center [1106, 83] width 125 height 16
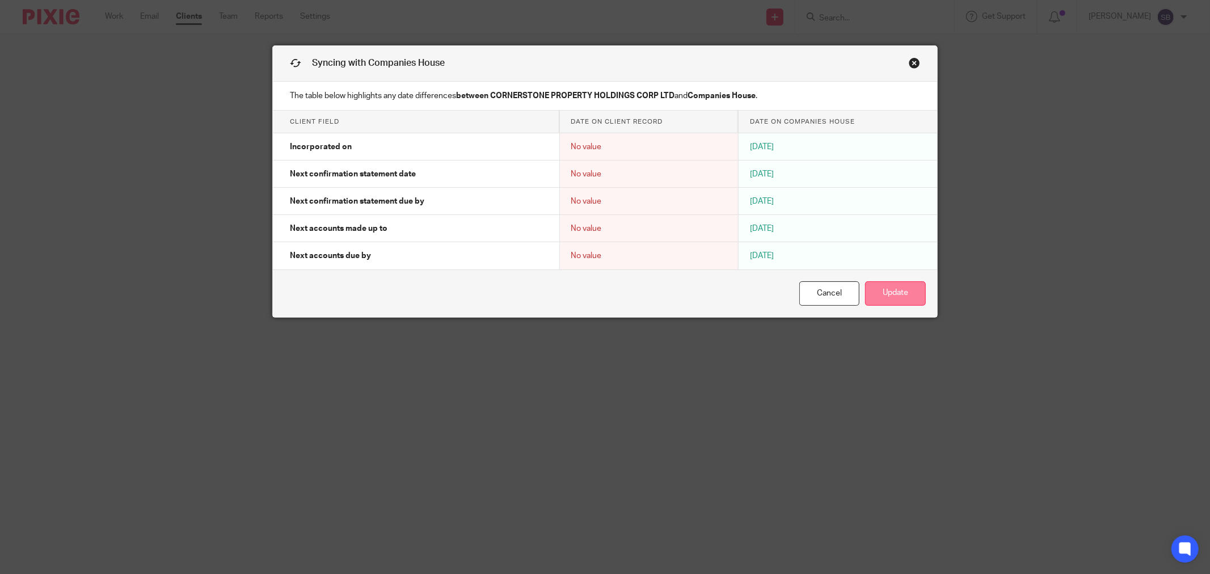
click at [893, 297] on button "Update" at bounding box center [895, 293] width 61 height 24
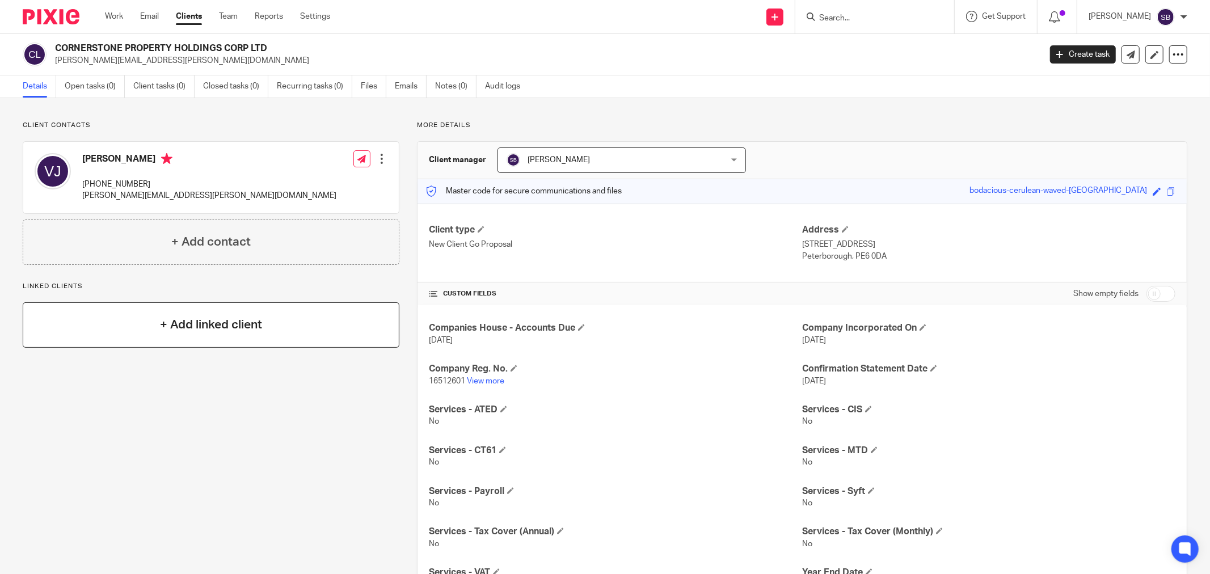
click at [177, 328] on h4 "+ Add linked client" at bounding box center [211, 325] width 102 height 18
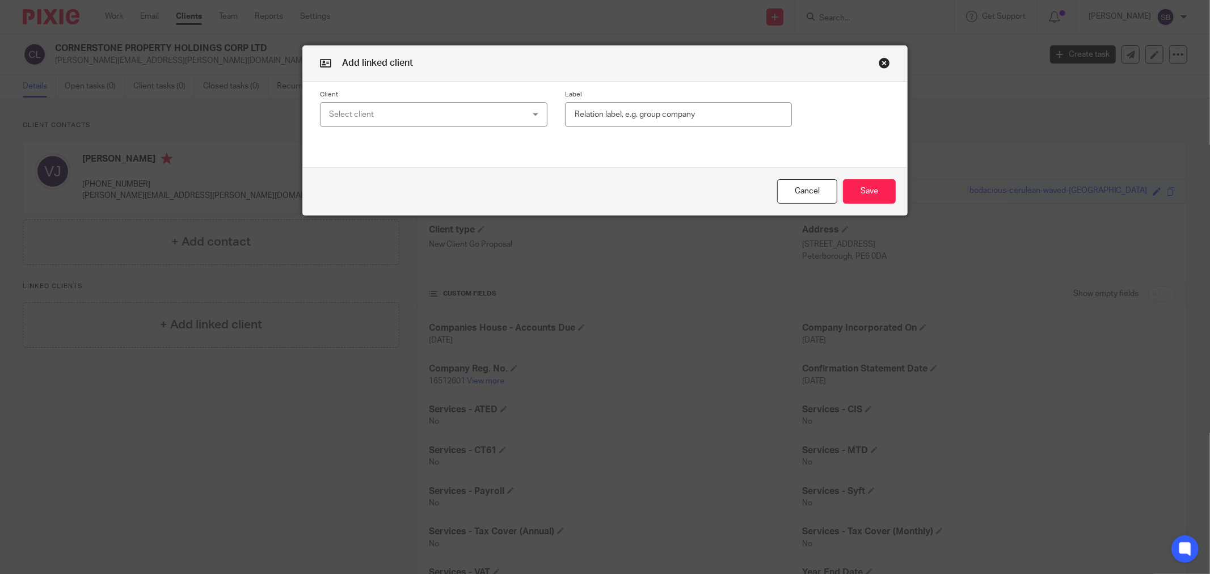
click at [390, 115] on div "Select client" at bounding box center [416, 115] width 174 height 24
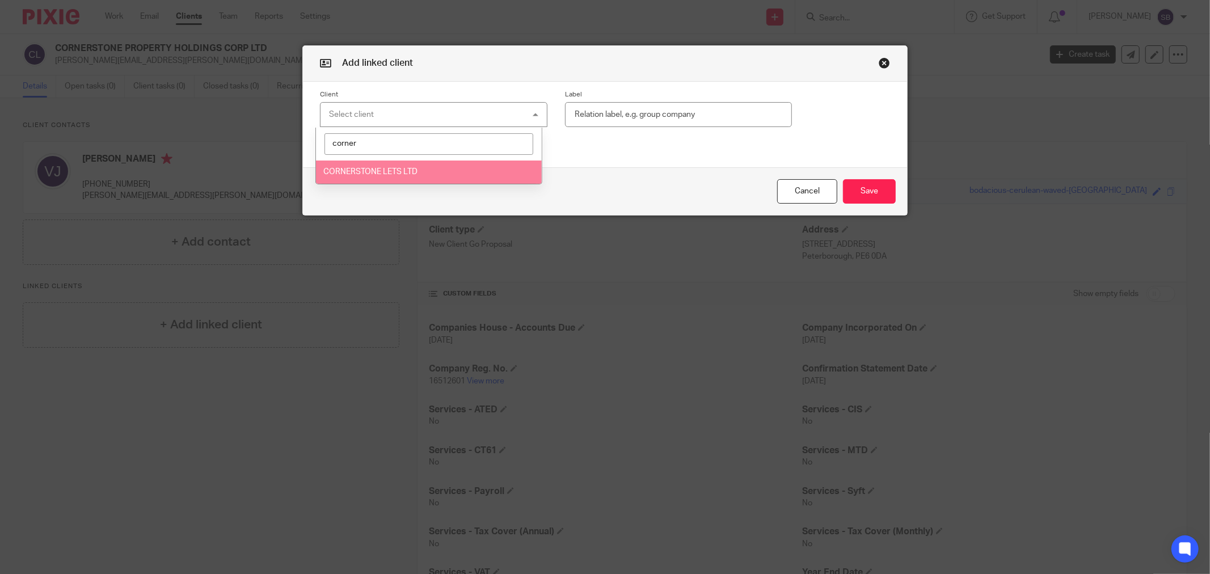
type input "corner"
click at [410, 163] on li "CORNERSTONE LETS LTD" at bounding box center [429, 172] width 226 height 23
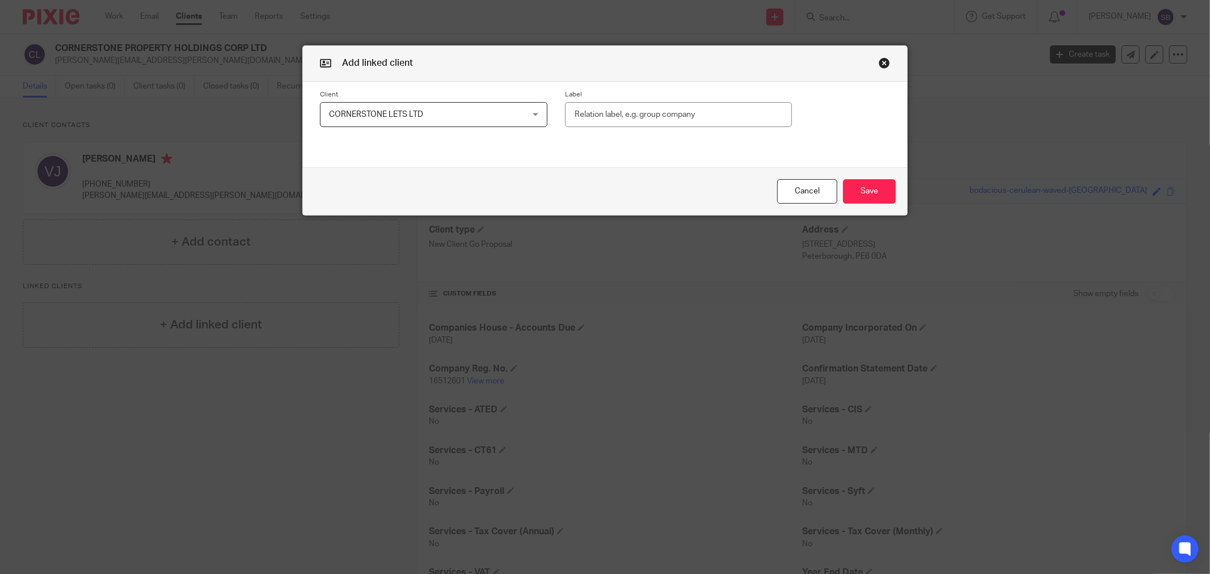
click at [683, 118] on input "text" at bounding box center [678, 115] width 227 height 26
type input "owner"
click at [880, 196] on button "Save" at bounding box center [869, 191] width 53 height 24
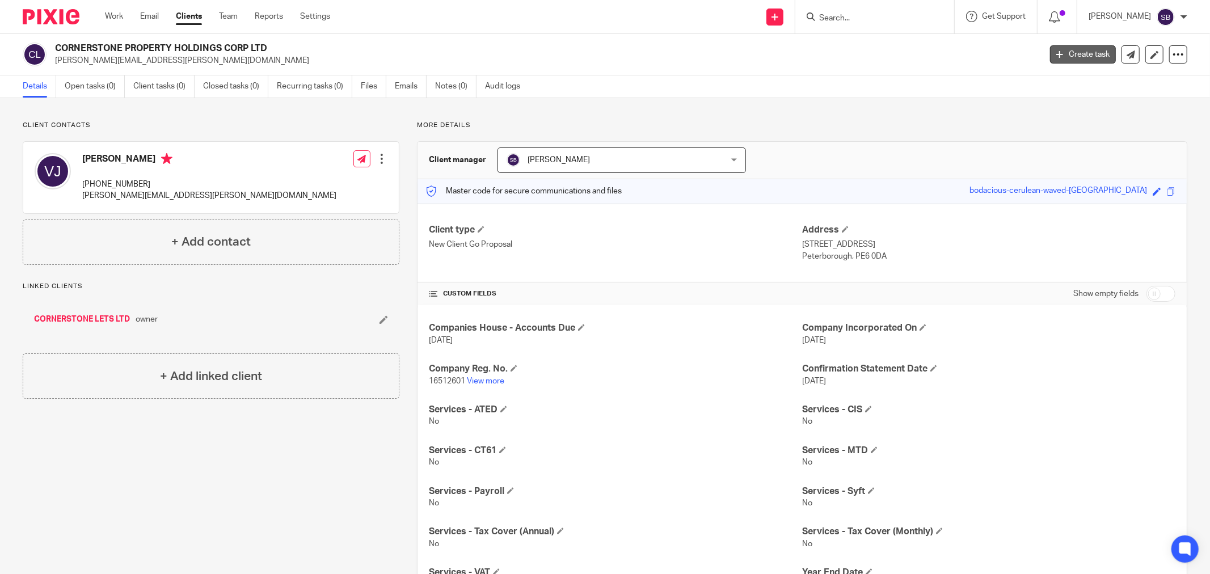
click at [1056, 55] on icon at bounding box center [1059, 54] width 7 height 7
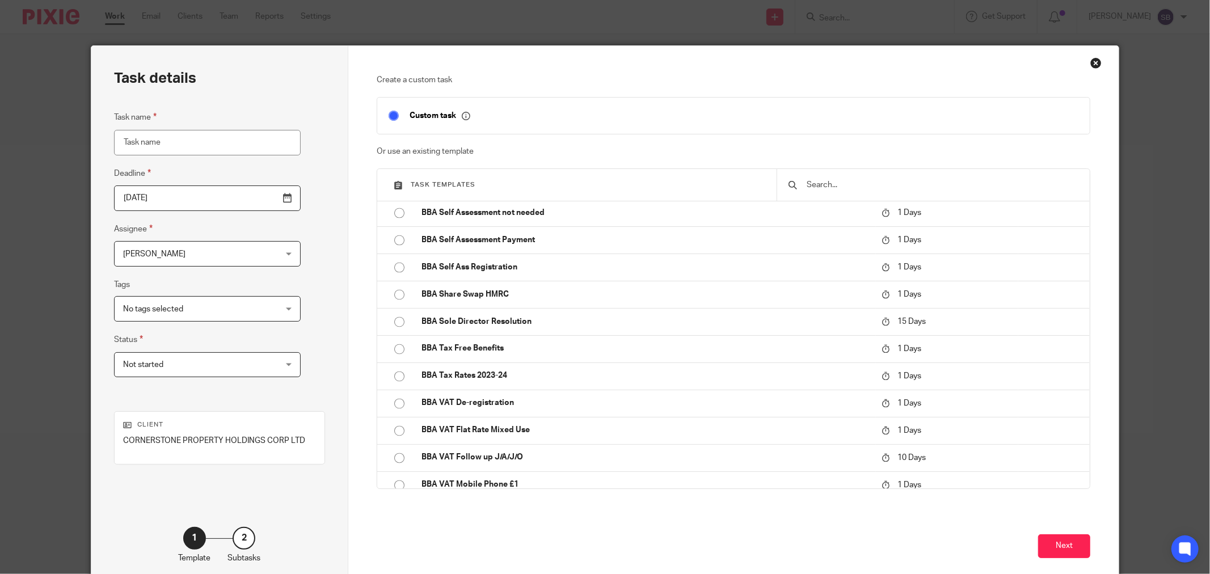
scroll to position [1702, 0]
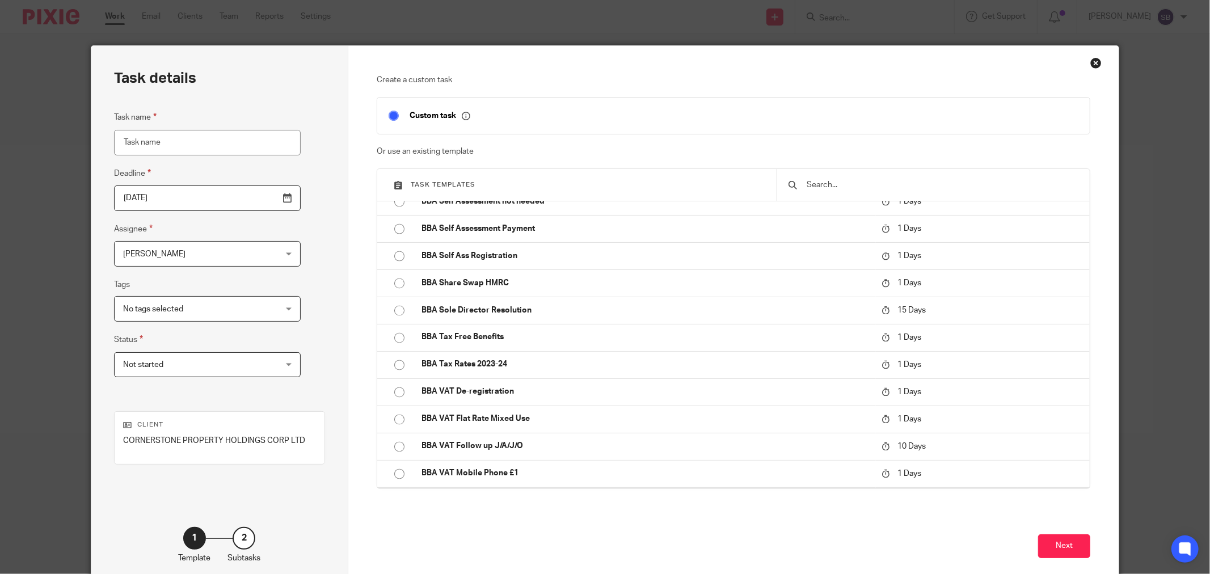
click at [815, 178] on div at bounding box center [933, 185] width 313 height 32
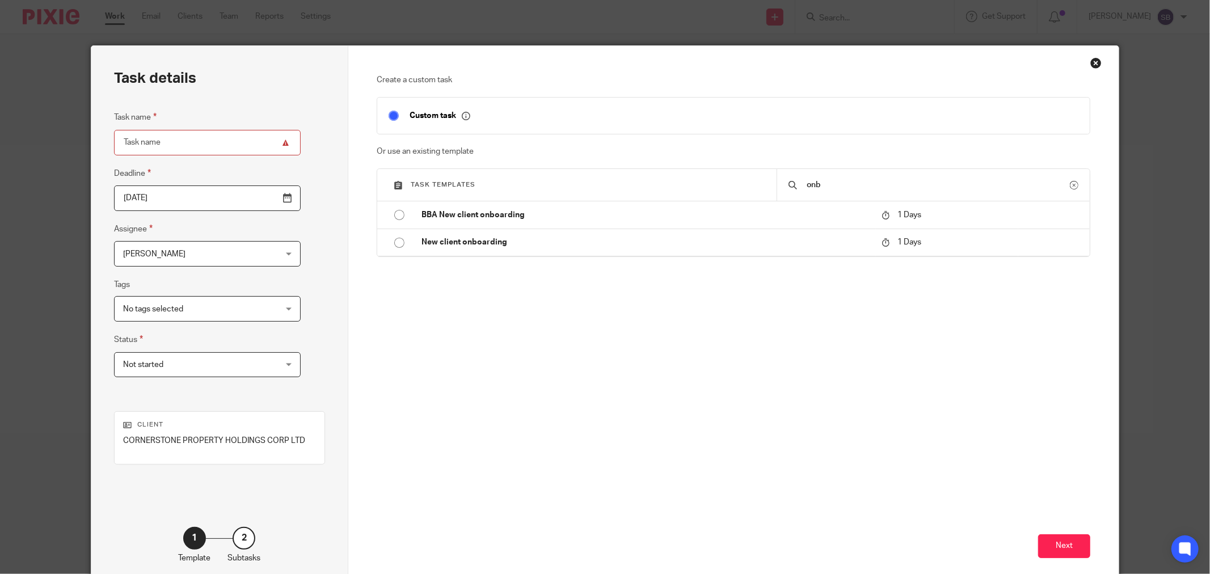
scroll to position [0, 0]
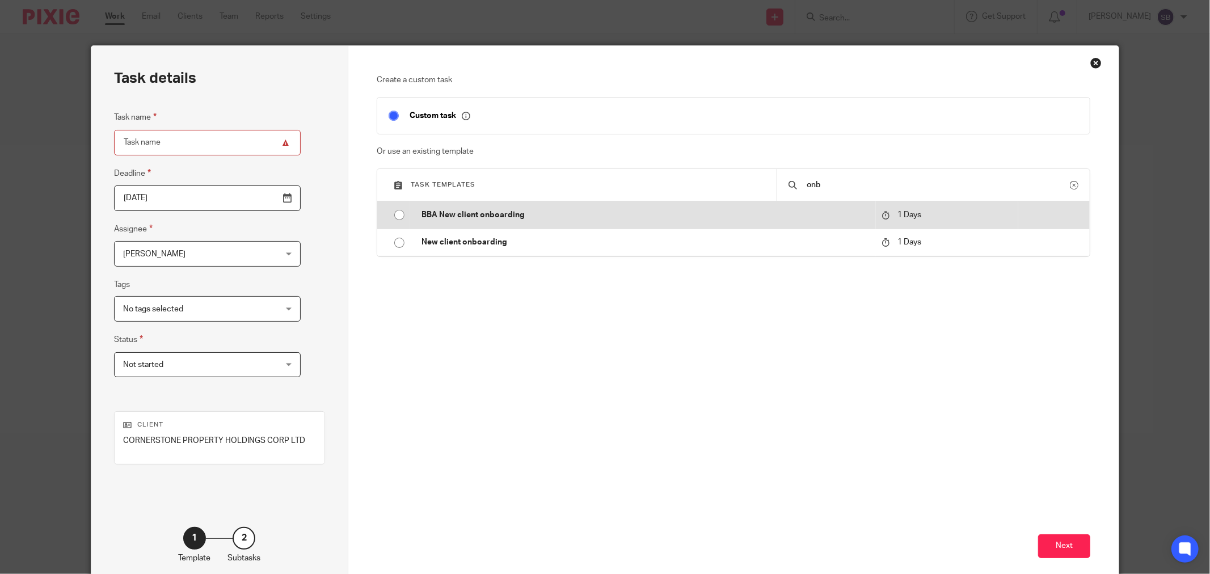
type input "onb"
click at [453, 218] on p "BBA New client onboarding" at bounding box center [645, 214] width 449 height 11
type input "[DATE]"
type input "BBA New client onboarding"
checkbox input "false"
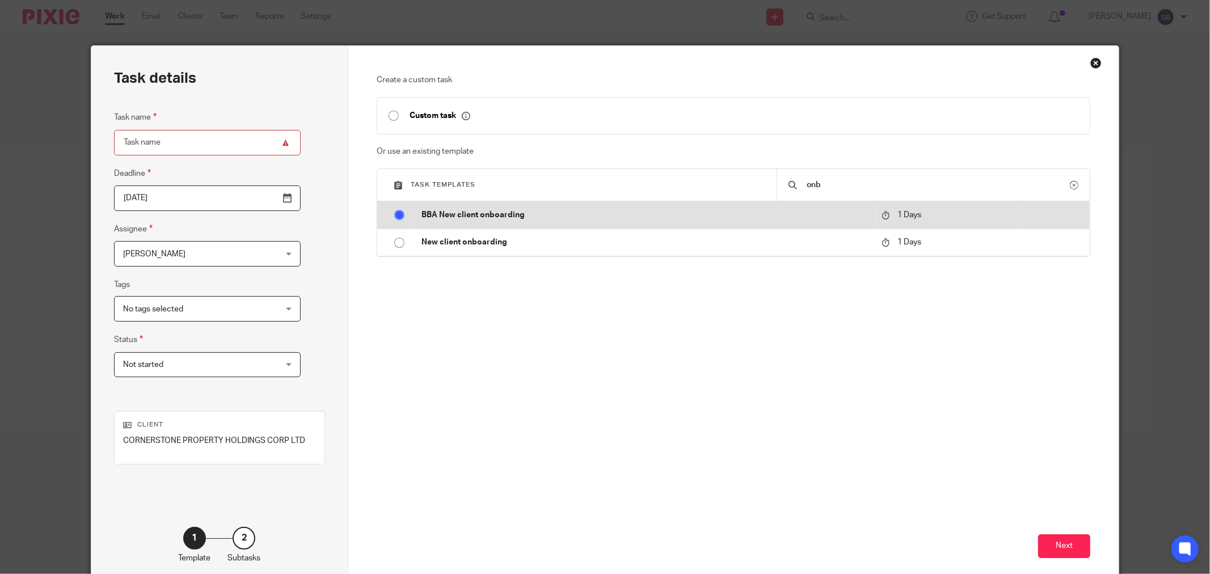
radio input "true"
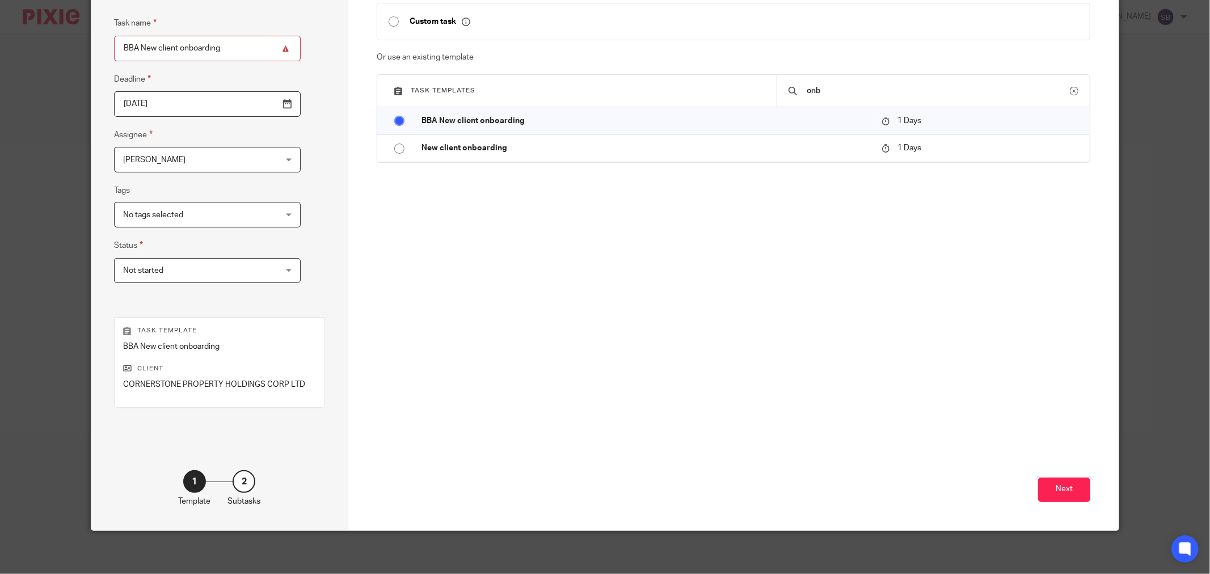
scroll to position [96, 0]
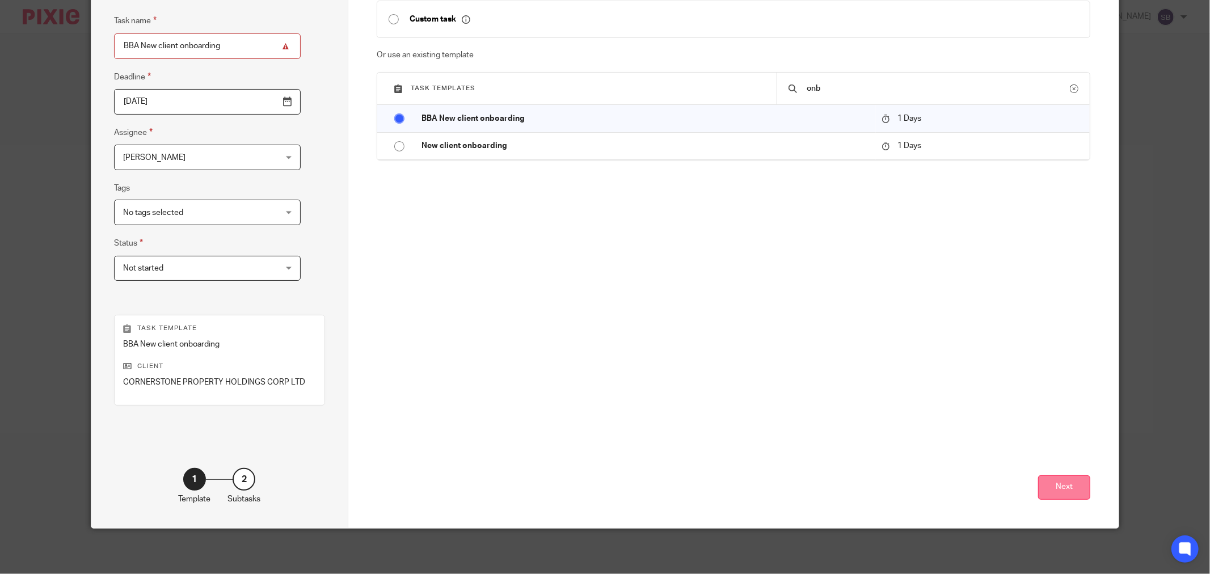
click at [1060, 492] on button "Next" at bounding box center [1064, 487] width 52 height 24
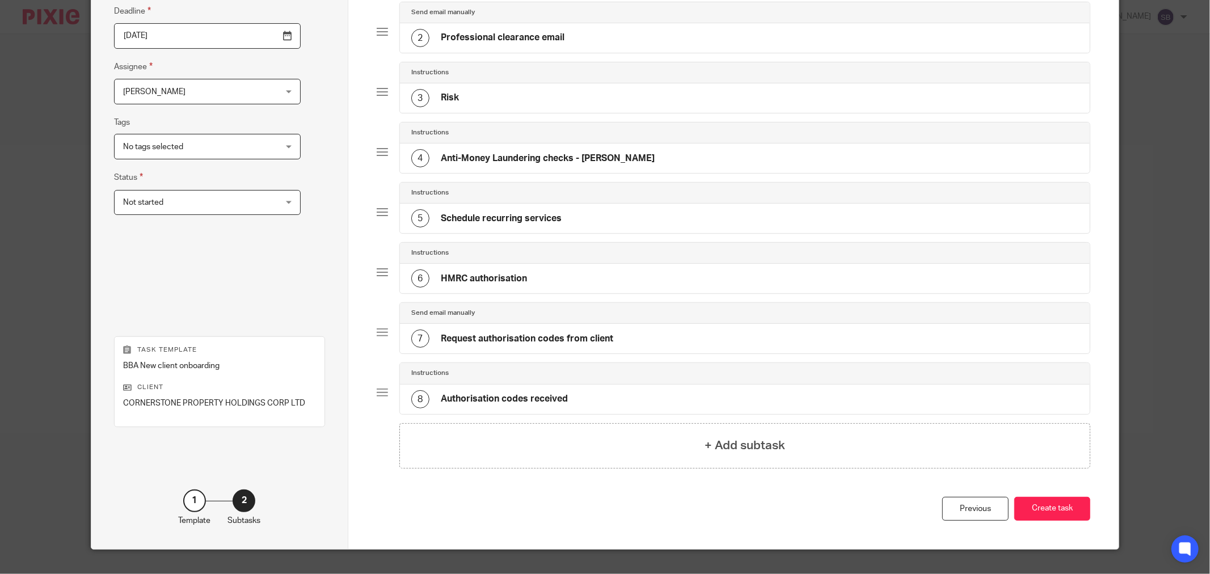
scroll to position [184, 0]
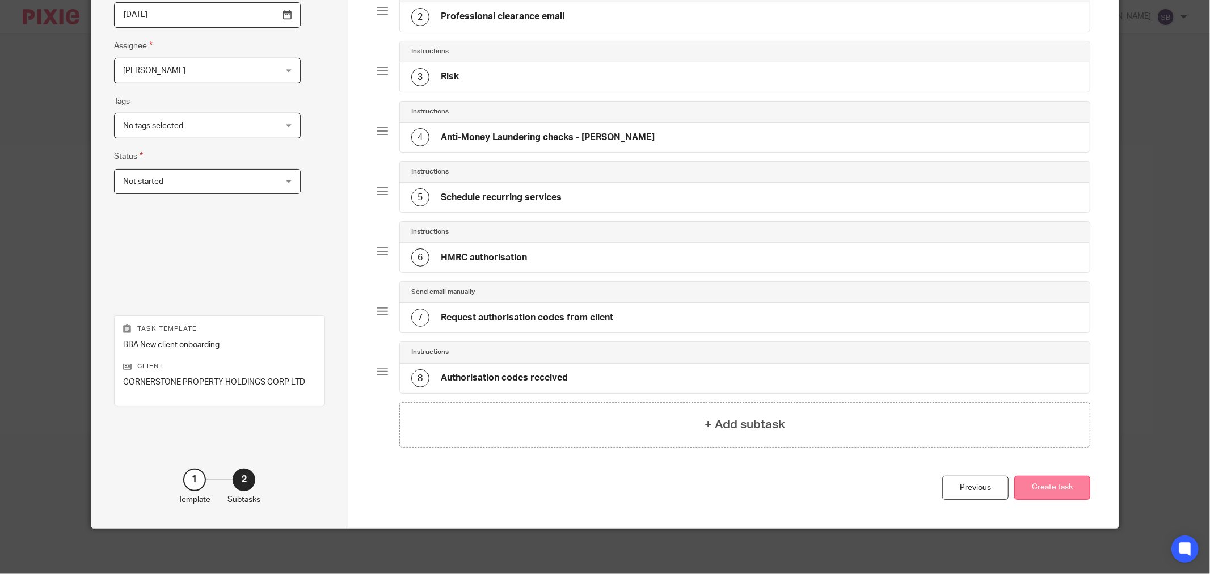
click at [1058, 494] on button "Create task" at bounding box center [1052, 488] width 76 height 24
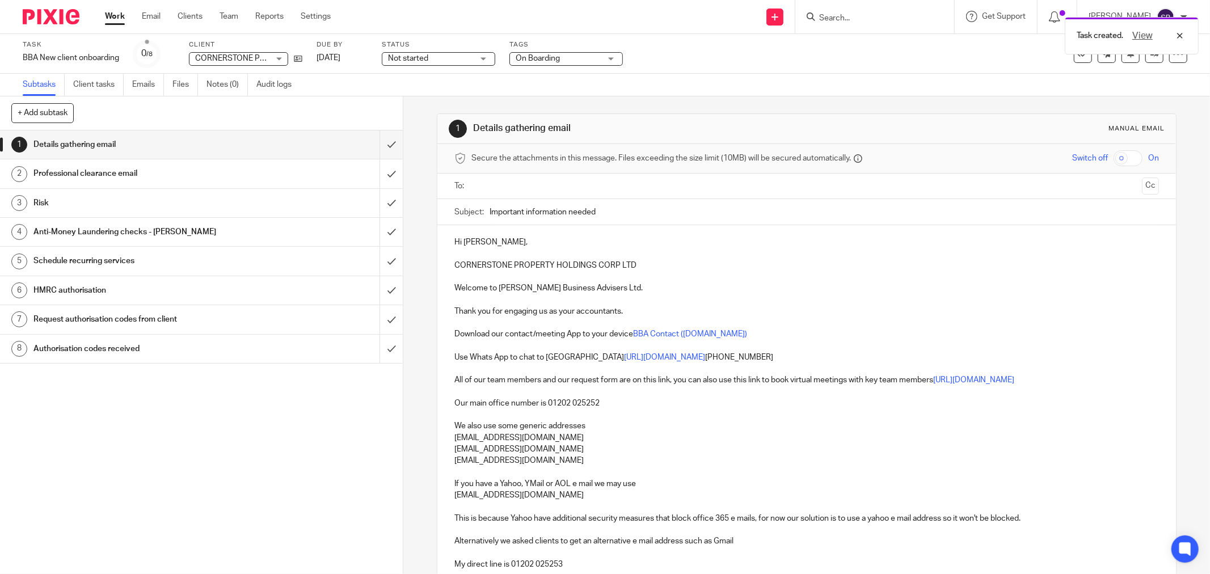
click at [488, 184] on input "text" at bounding box center [805, 186] width 661 height 13
click at [647, 193] on input "text" at bounding box center [879, 187] width 517 height 22
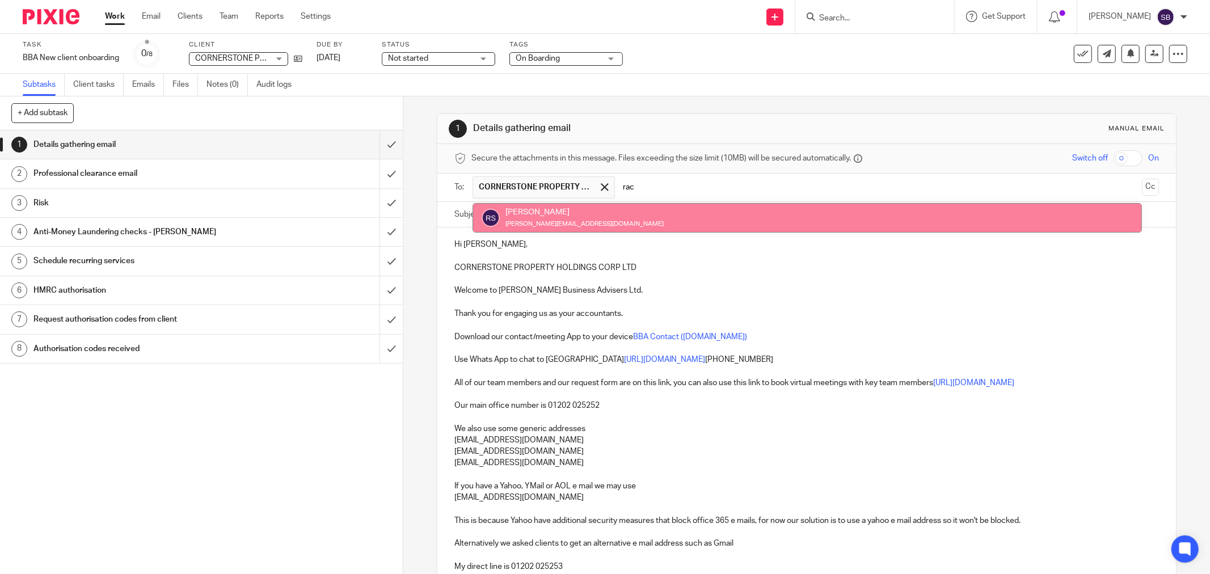
type input "rac"
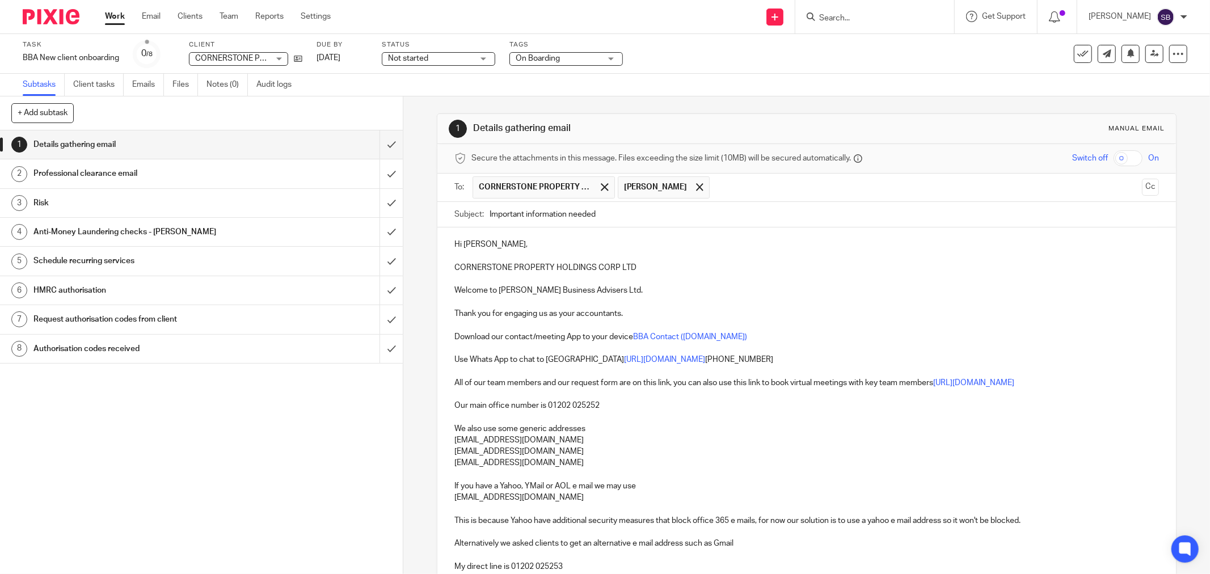
click at [753, 189] on input "text" at bounding box center [926, 187] width 422 height 22
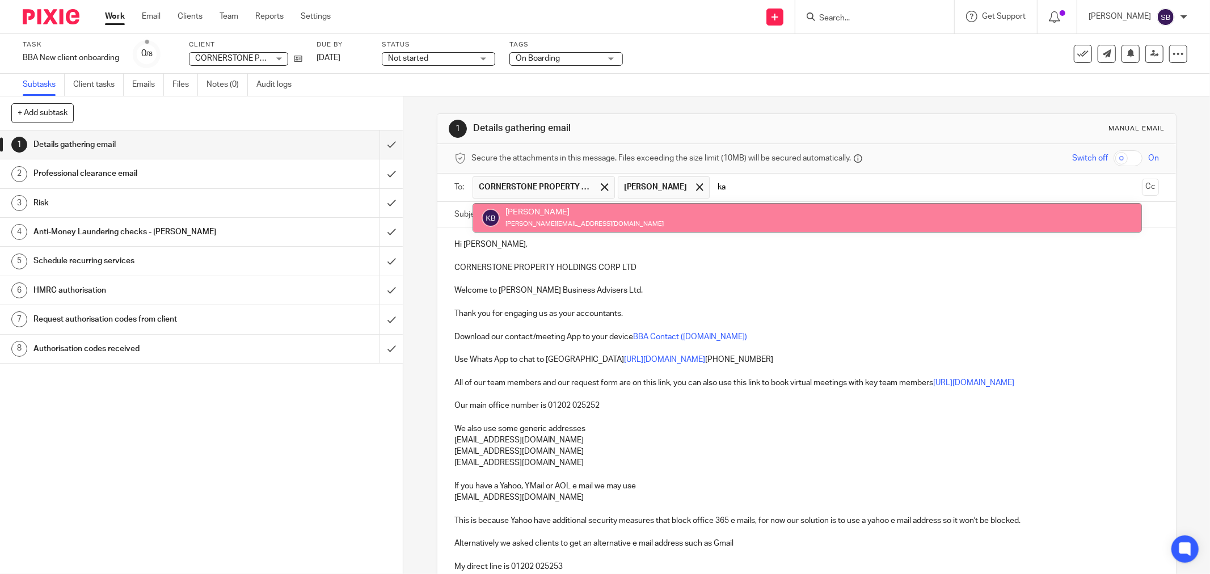
type input "ka"
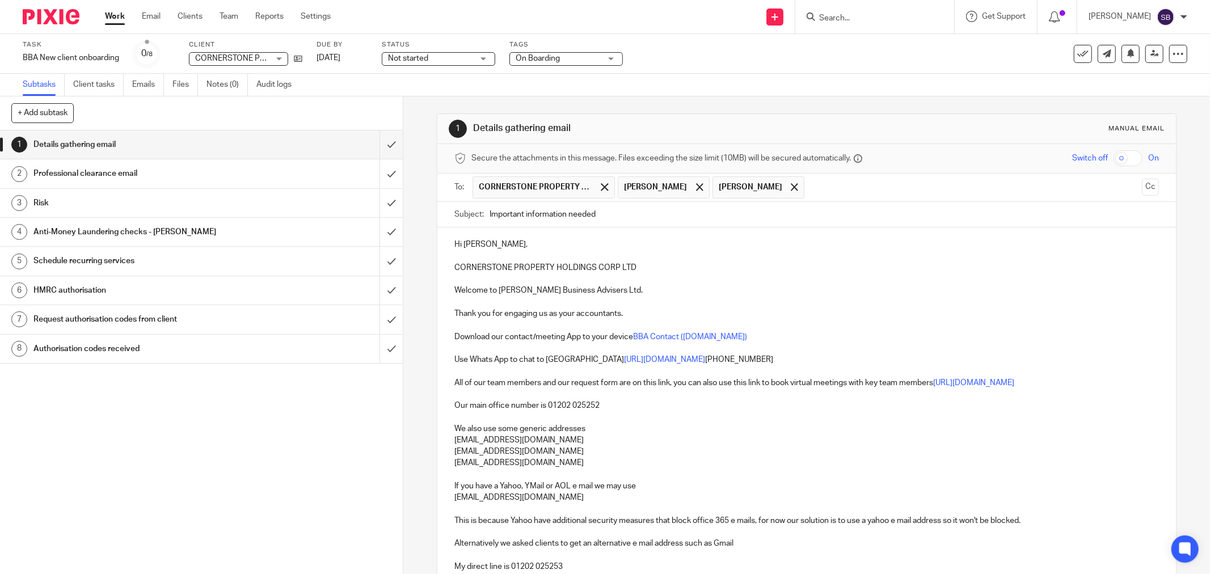
click at [810, 184] on input "text" at bounding box center [973, 187] width 327 height 22
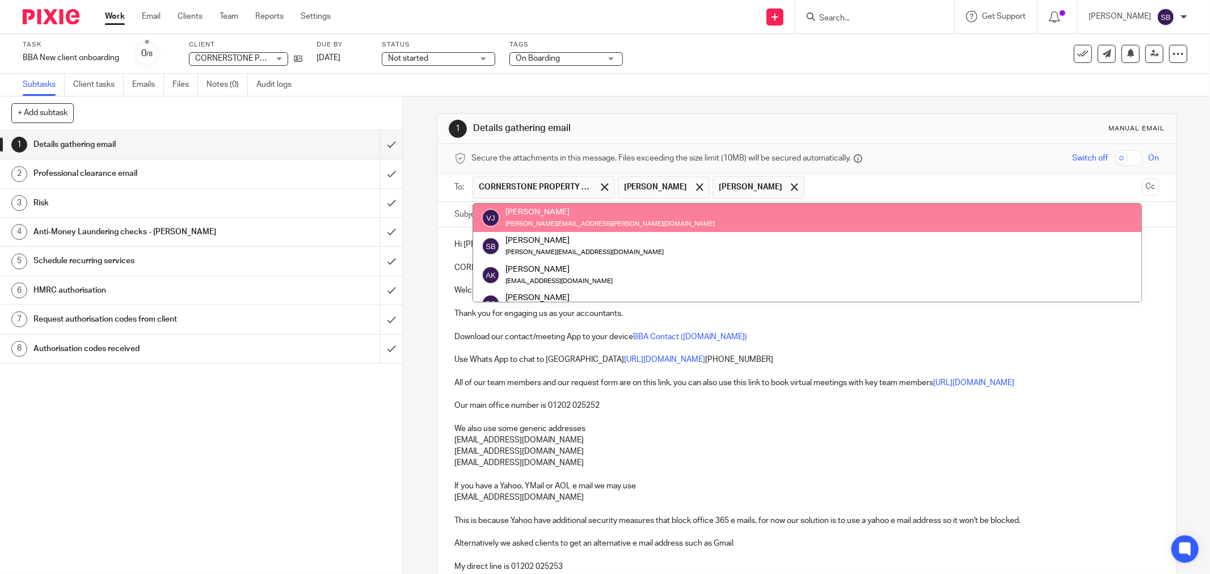
type input "k"
type input "ali"
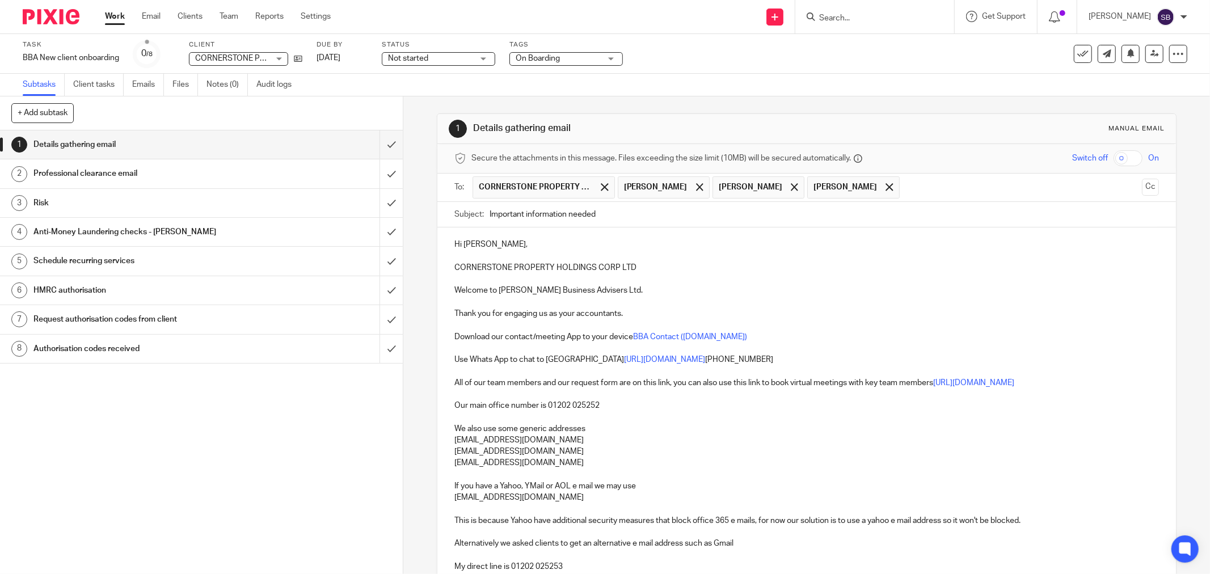
click at [906, 189] on input "text" at bounding box center [1021, 187] width 232 height 22
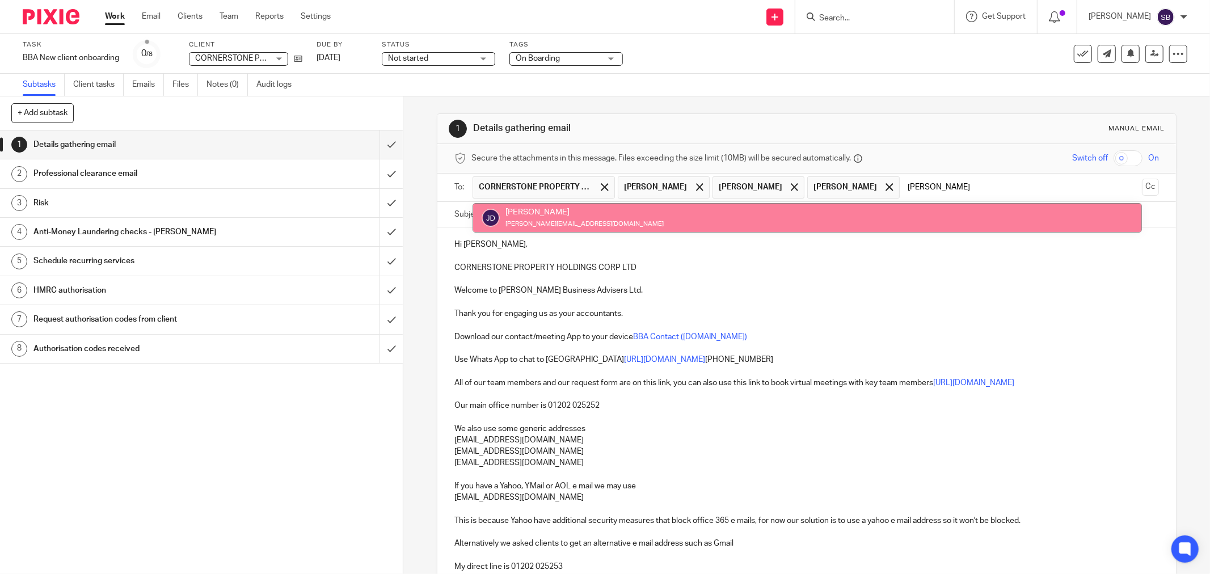
type input "jay"
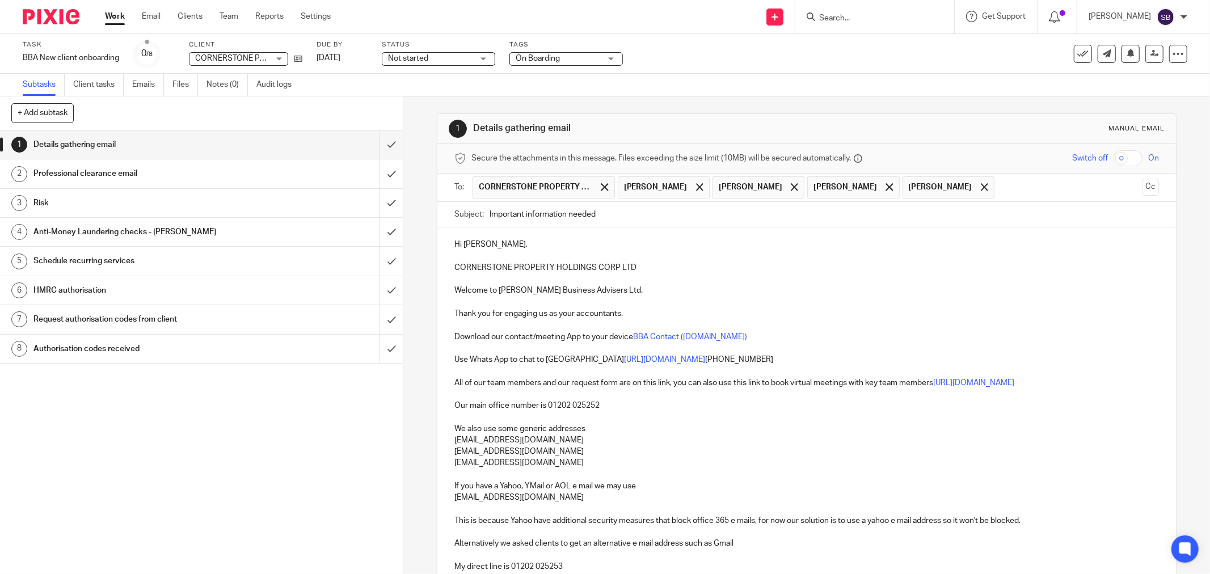
click at [1000, 193] on input "text" at bounding box center [1068, 187] width 137 height 22
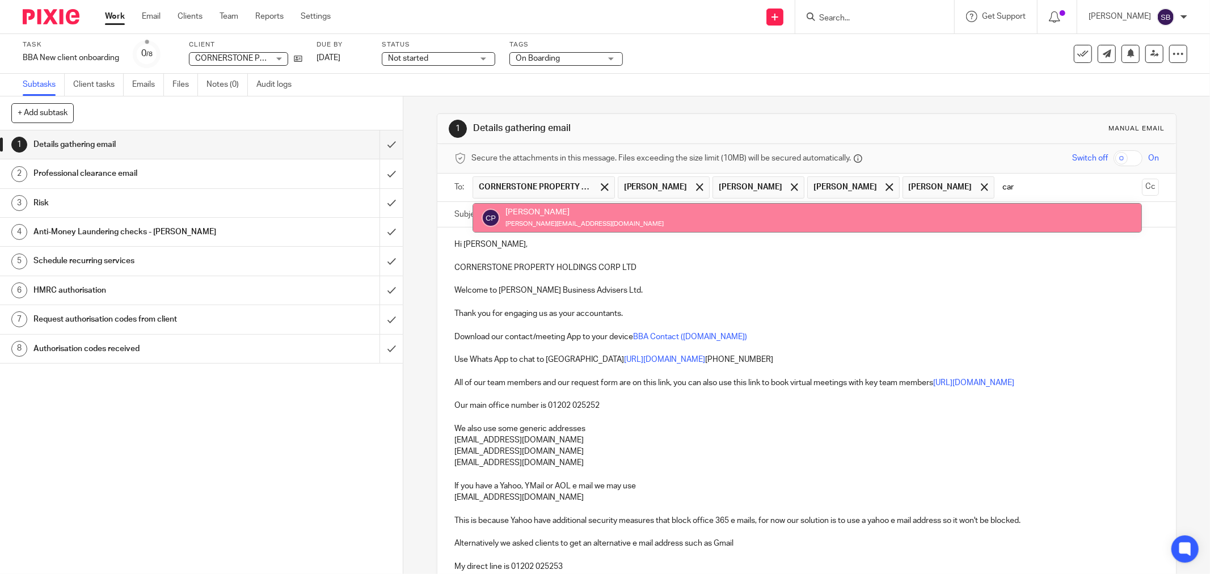
type input "car"
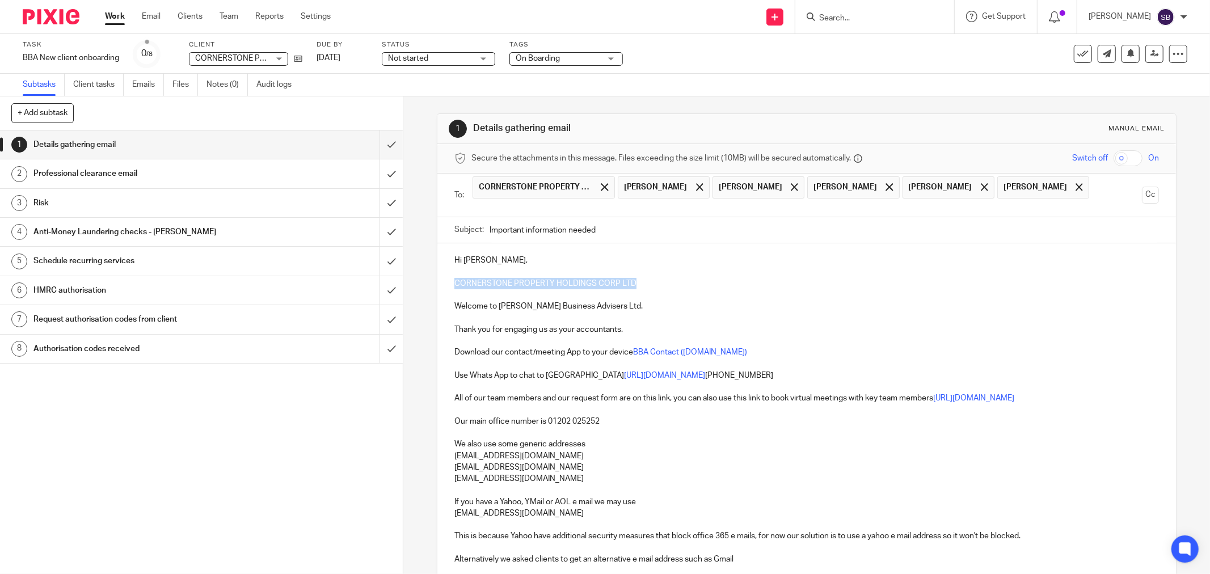
drag, startPoint x: 450, startPoint y: 285, endPoint x: 639, endPoint y: 280, distance: 188.9
click at [639, 280] on div "Hi Vikki, CORNERSTONE PROPERTY HOLDINGS CORP LTD Welcome to Bicknell Business A…" at bounding box center [806, 534] width 739 height 583
copy p "CORNERSTONE PROPERTY HOLDINGS CORP LTD"
click at [658, 235] on input "Important information needed" at bounding box center [824, 230] width 669 height 26
paste input "CORNERSTONE PROPERTY HOLDINGS CORP LTD"
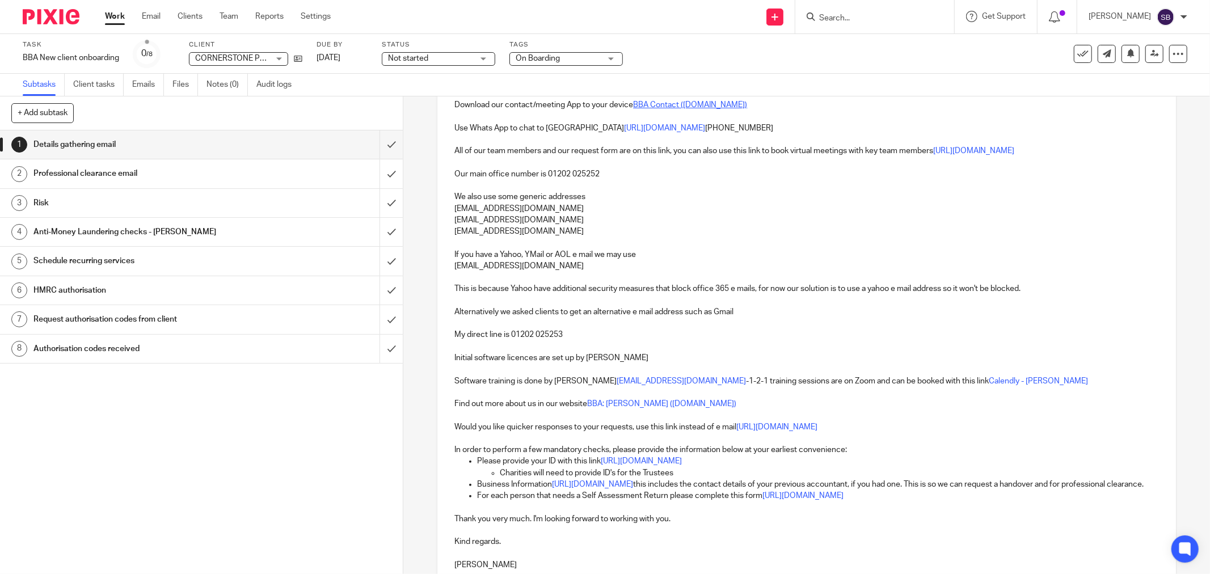
scroll to position [252, 0]
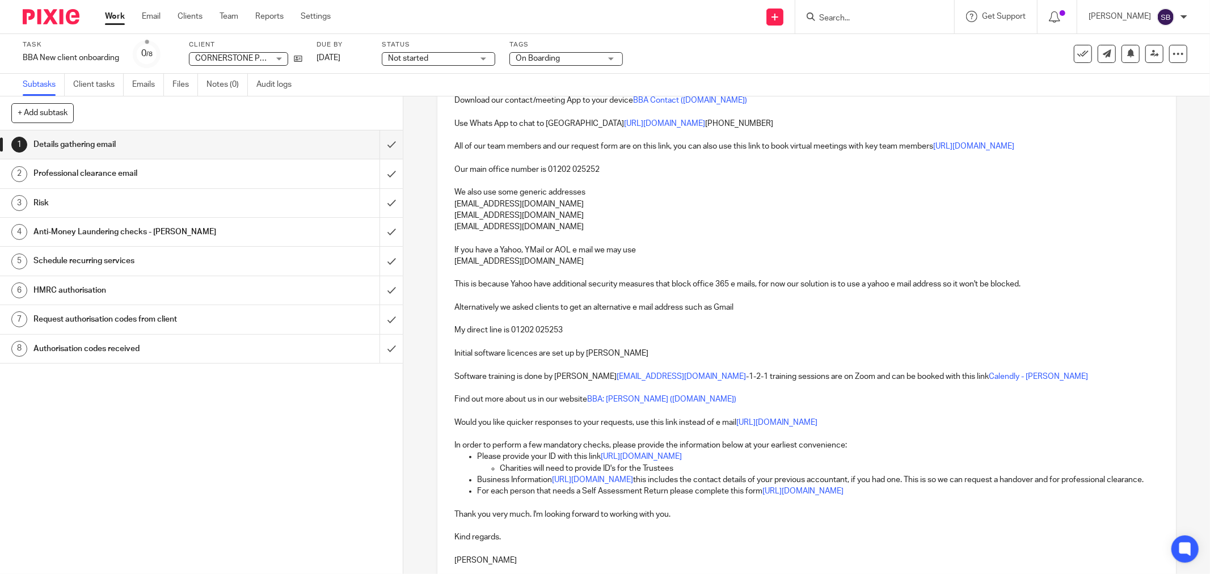
type input "Important information needed CORNERSTONE PROPERTY HOLDINGS CORP LTD"
drag, startPoint x: 491, startPoint y: 466, endPoint x: 719, endPoint y: 469, distance: 228.1
click at [719, 469] on ul "Charities will need to provide ID's for the Trustees" at bounding box center [818, 468] width 682 height 11
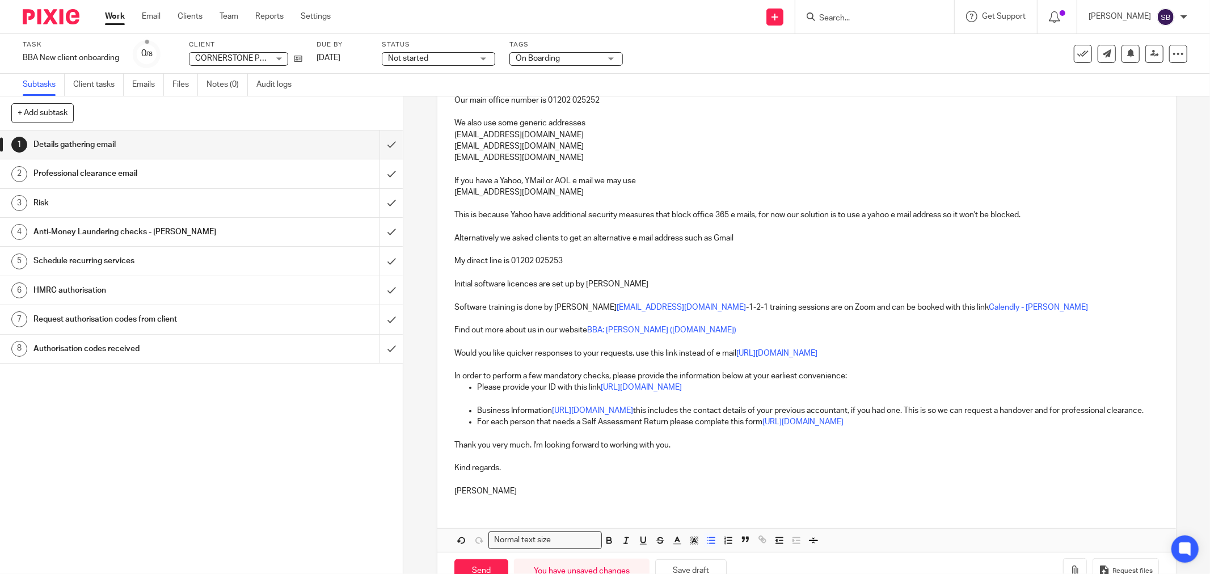
scroll to position [366, 0]
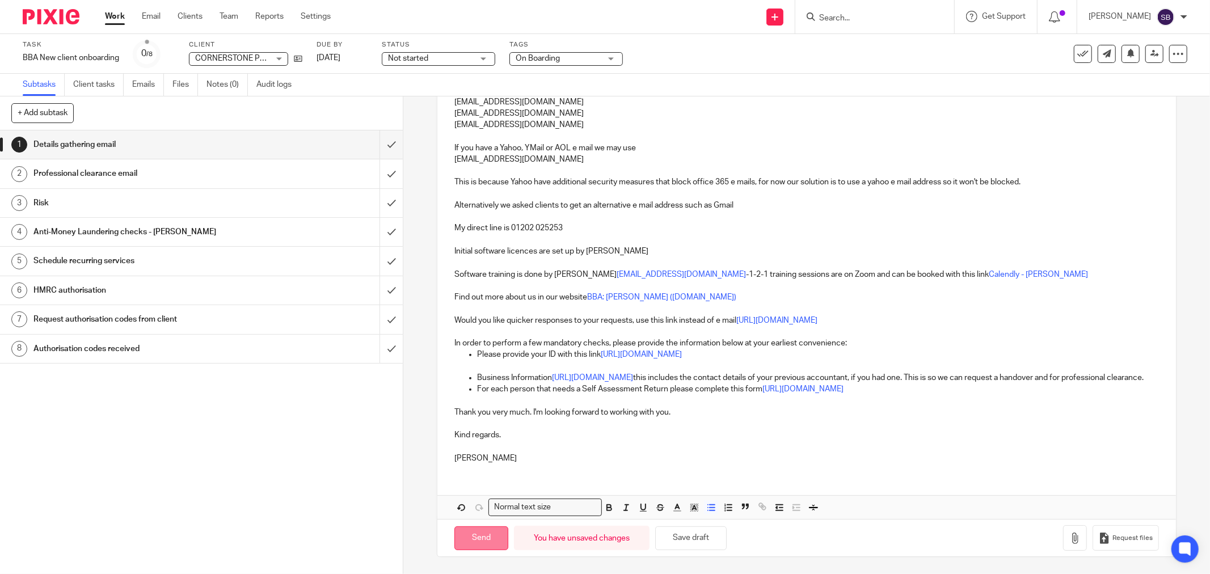
click at [484, 539] on input "Send" at bounding box center [481, 538] width 54 height 24
type input "Sent"
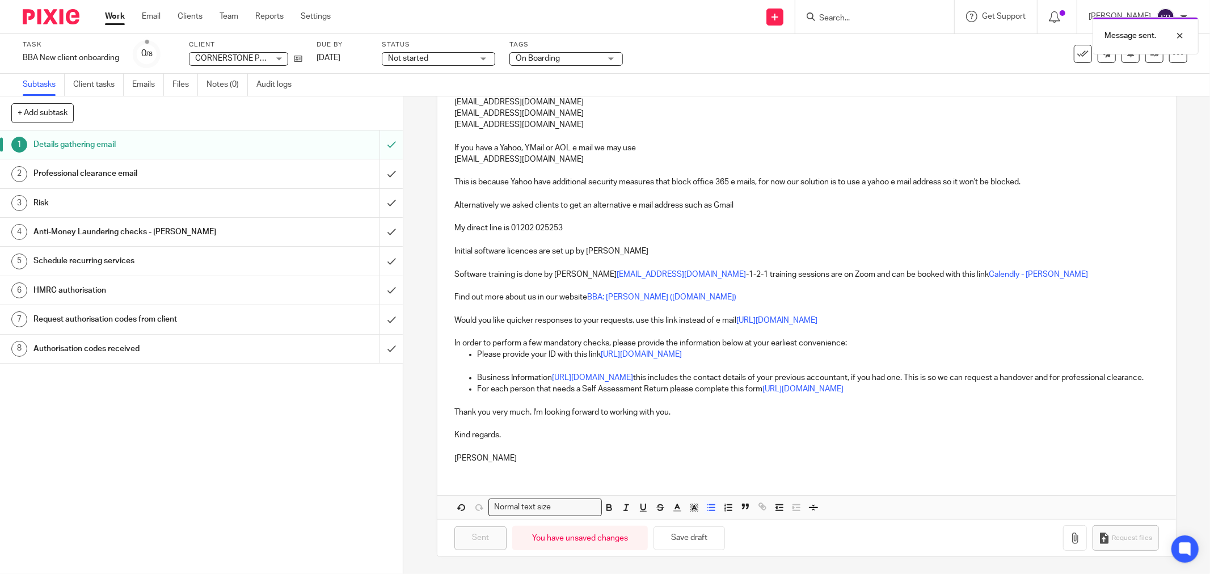
click at [861, 13] on div "Message sent." at bounding box center [902, 32] width 594 height 43
click at [866, 15] on input "Search" at bounding box center [869, 19] width 102 height 10
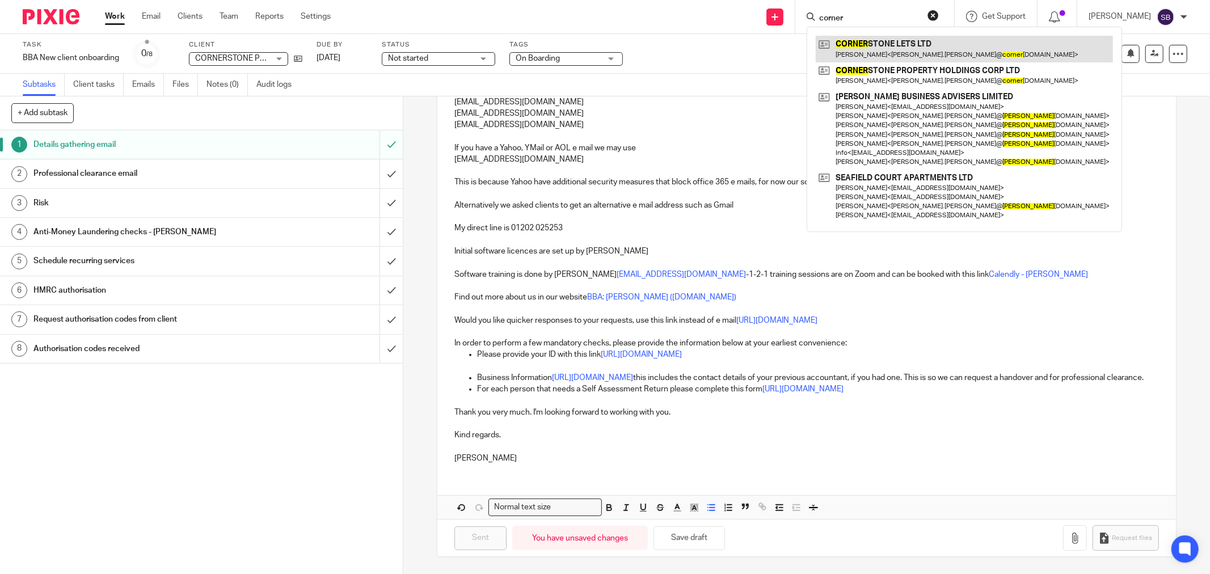
type input "corner"
click at [866, 47] on link at bounding box center [964, 49] width 297 height 26
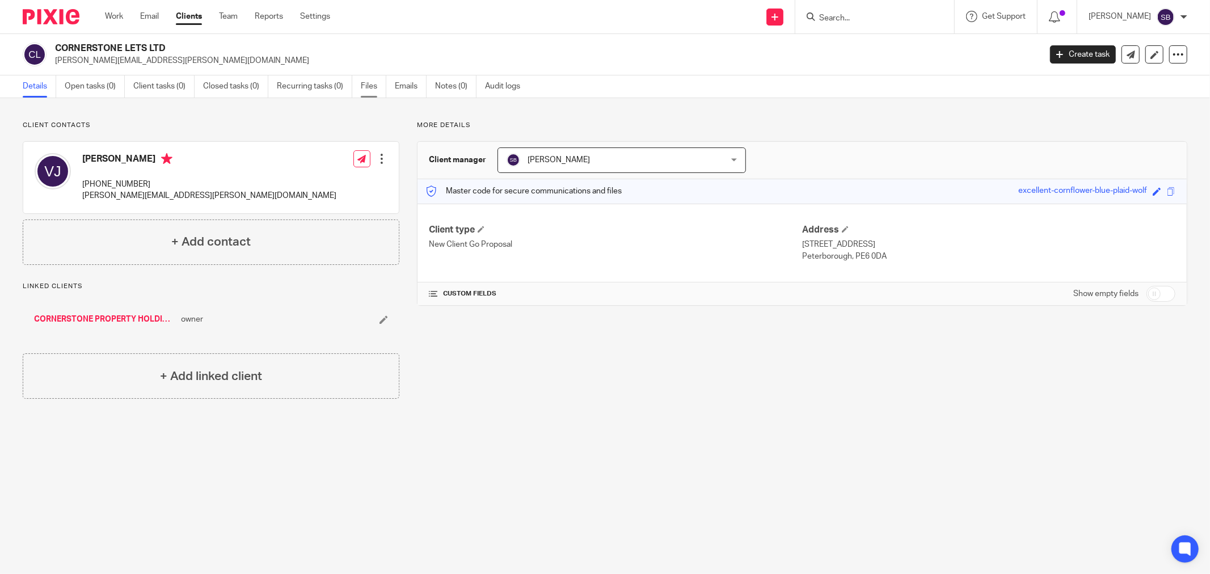
click at [370, 86] on link "Files" at bounding box center [374, 86] width 26 height 22
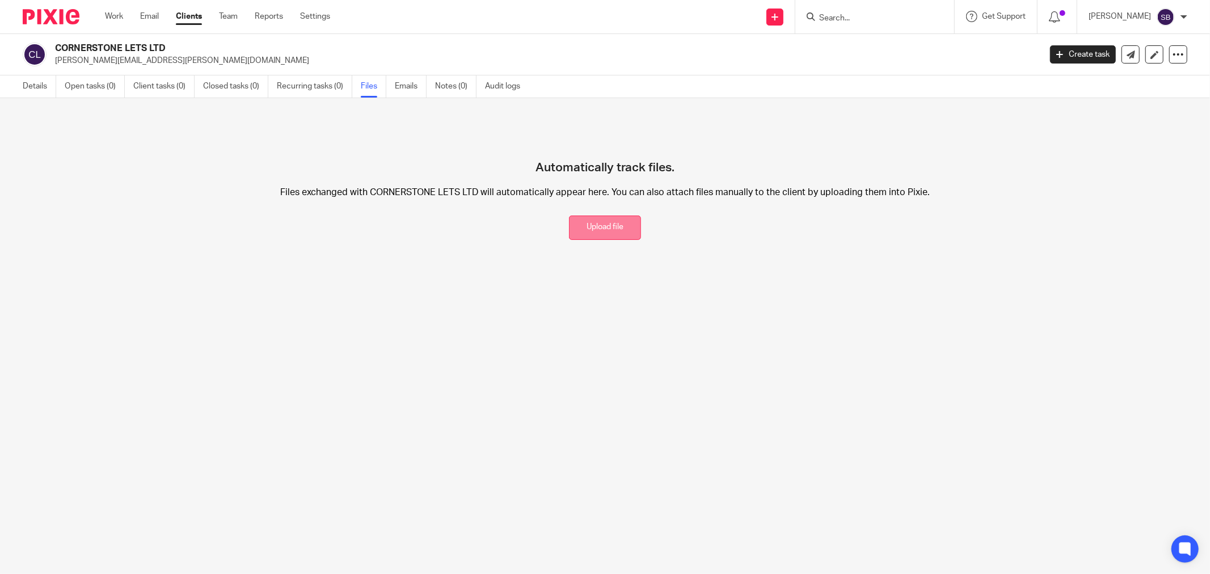
click at [602, 223] on button "Upload file" at bounding box center [605, 228] width 72 height 24
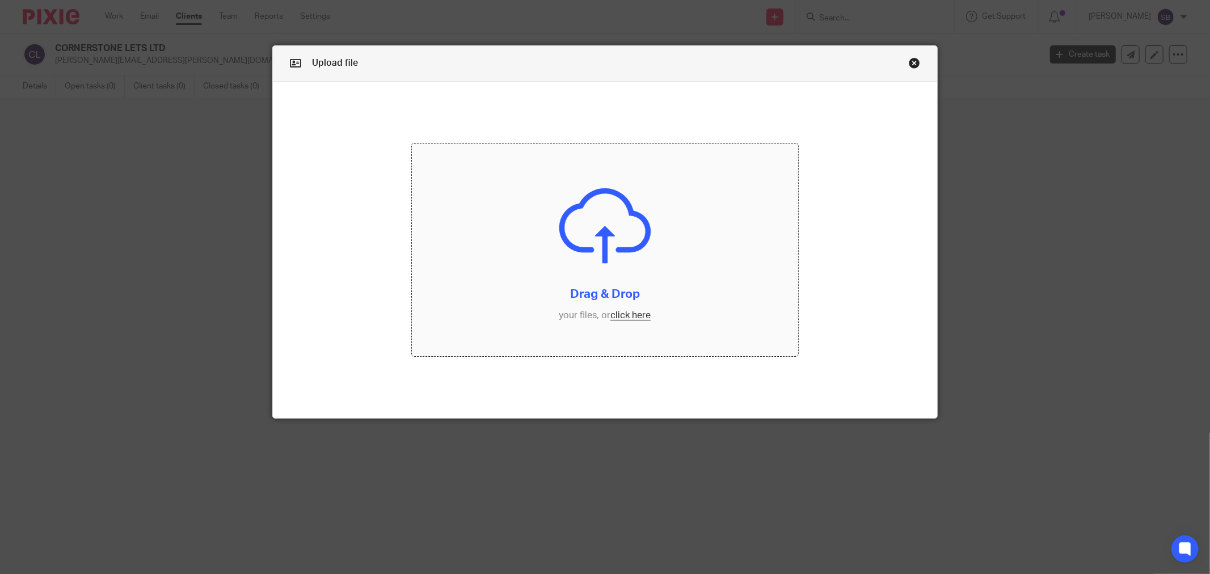
click at [617, 319] on input "file" at bounding box center [605, 250] width 386 height 213
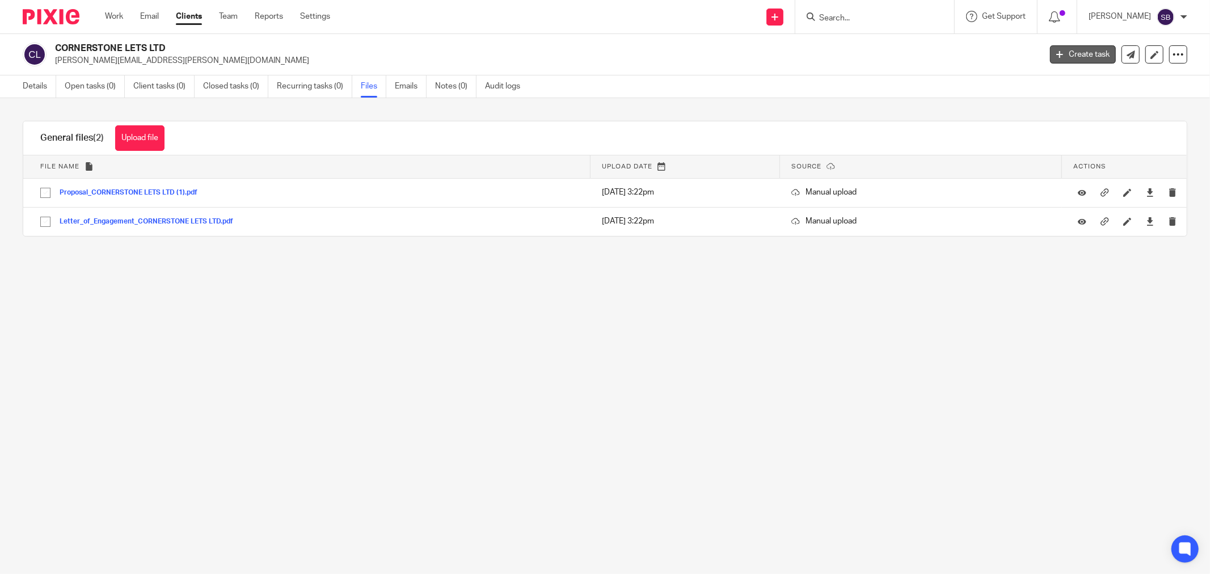
click at [1061, 53] on link "Create task" at bounding box center [1083, 54] width 66 height 18
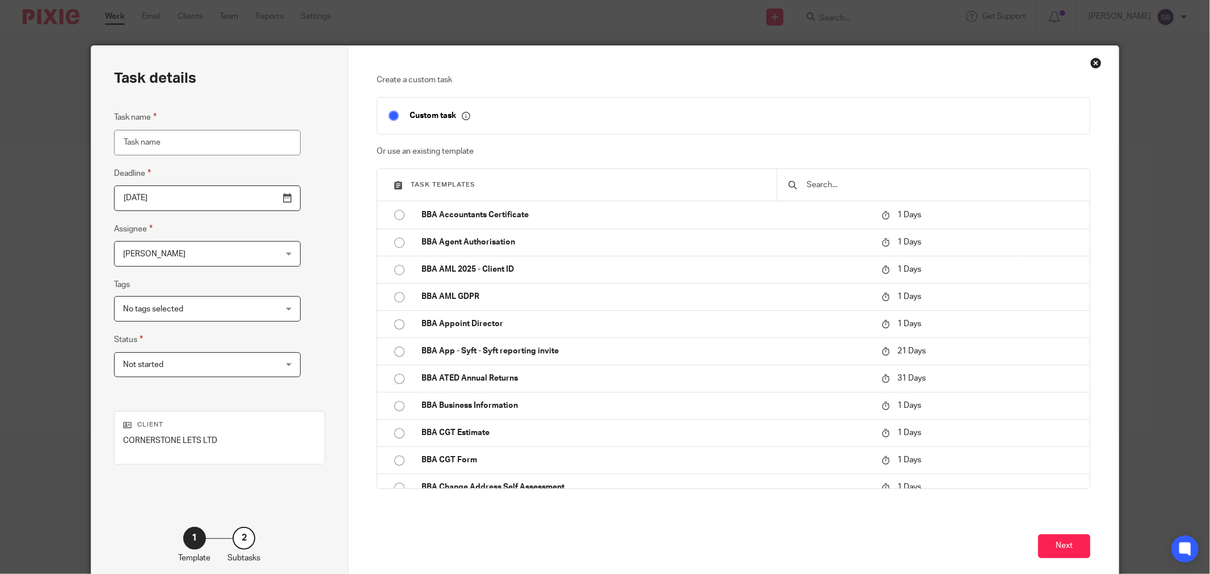
click at [1090, 65] on div "Close this dialog window" at bounding box center [1095, 62] width 11 height 11
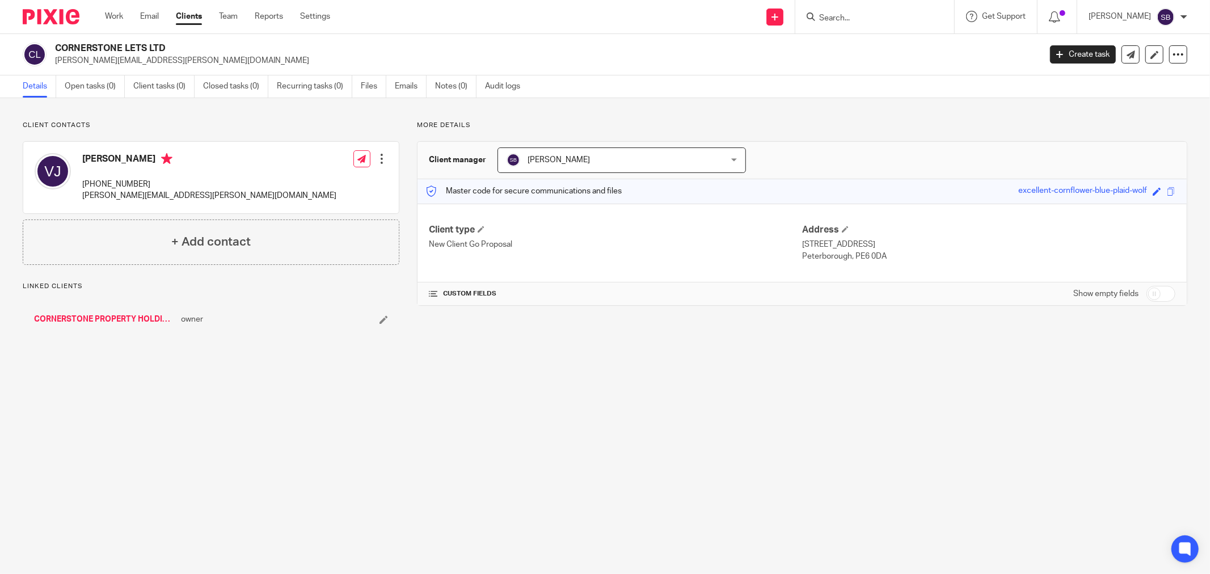
drag, startPoint x: 56, startPoint y: 45, endPoint x: 185, endPoint y: 49, distance: 130.0
click at [185, 49] on h2 "CORNERSTONE LETS LTD" at bounding box center [446, 49] width 782 height 12
copy h2 "CORNERSTONE LETS LTD"
click at [1159, 297] on input "checkbox" at bounding box center [1160, 294] width 29 height 16
checkbox input "true"
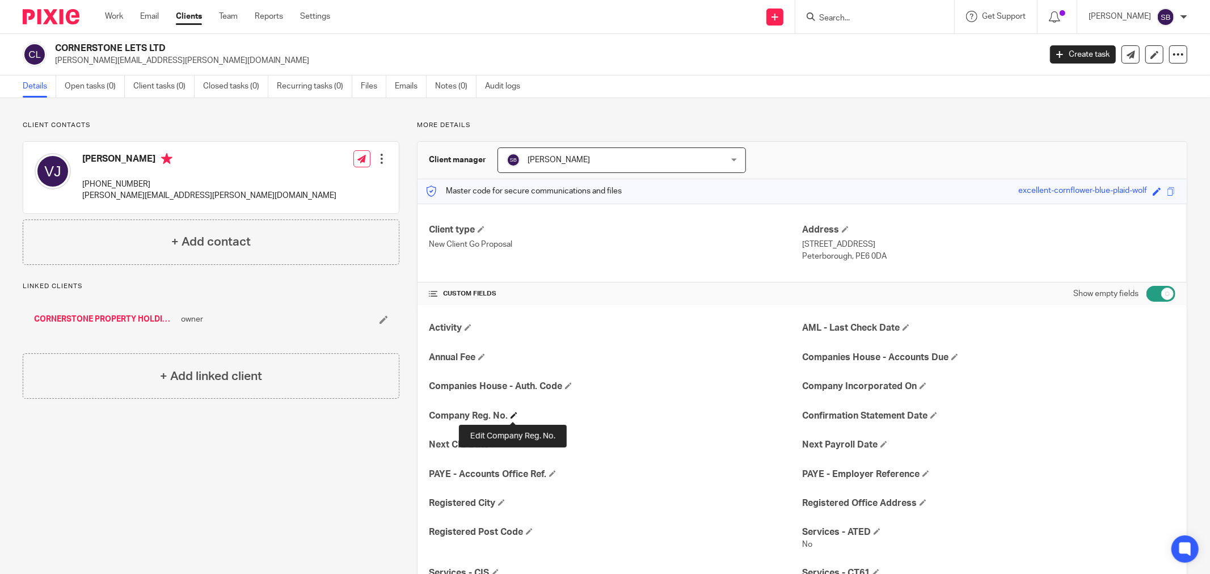
click at [511, 413] on span at bounding box center [514, 415] width 7 height 7
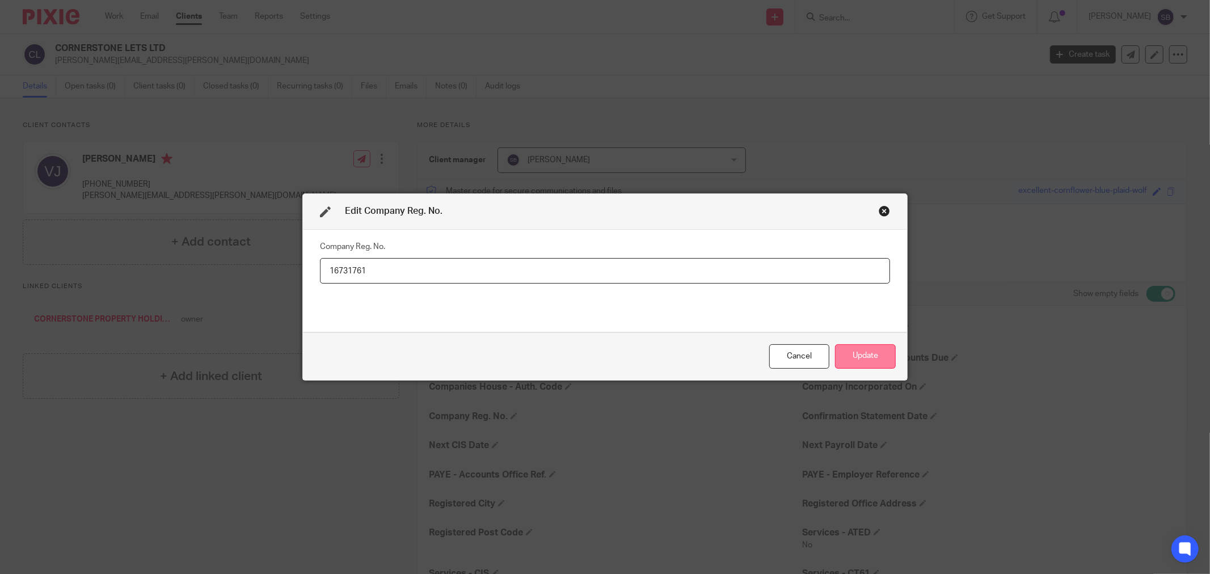
type input "16731761"
click at [876, 352] on button "Update" at bounding box center [865, 356] width 61 height 24
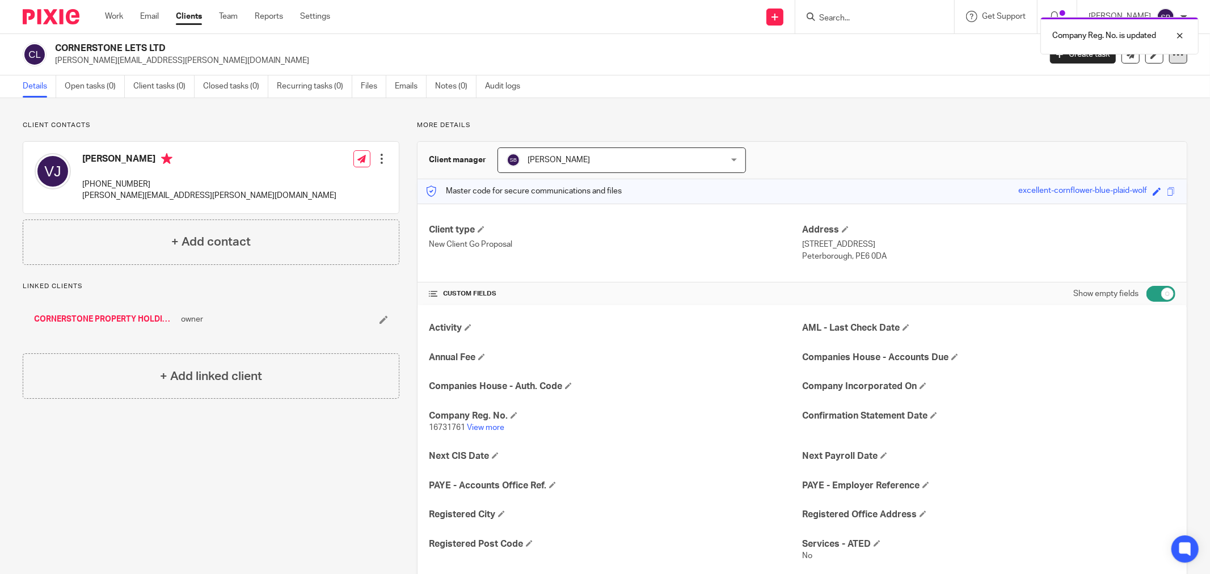
click at [1173, 58] on icon at bounding box center [1178, 54] width 11 height 11
click at [1141, 81] on link "Update from Companies House" at bounding box center [1106, 83] width 125 height 16
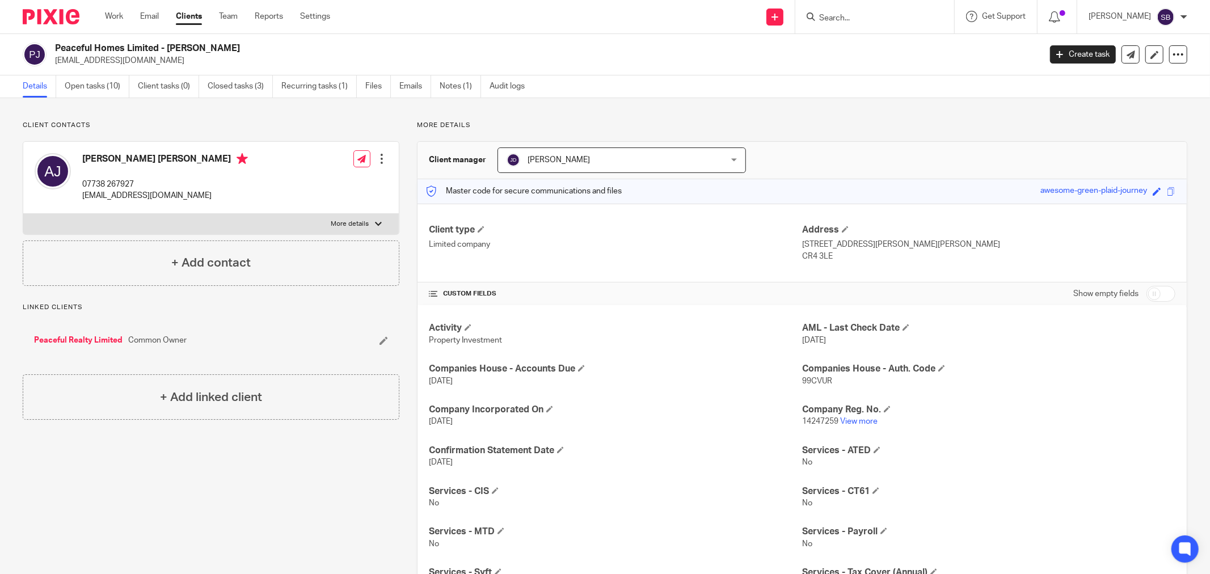
click at [894, 14] on input "Search" at bounding box center [869, 19] width 102 height 10
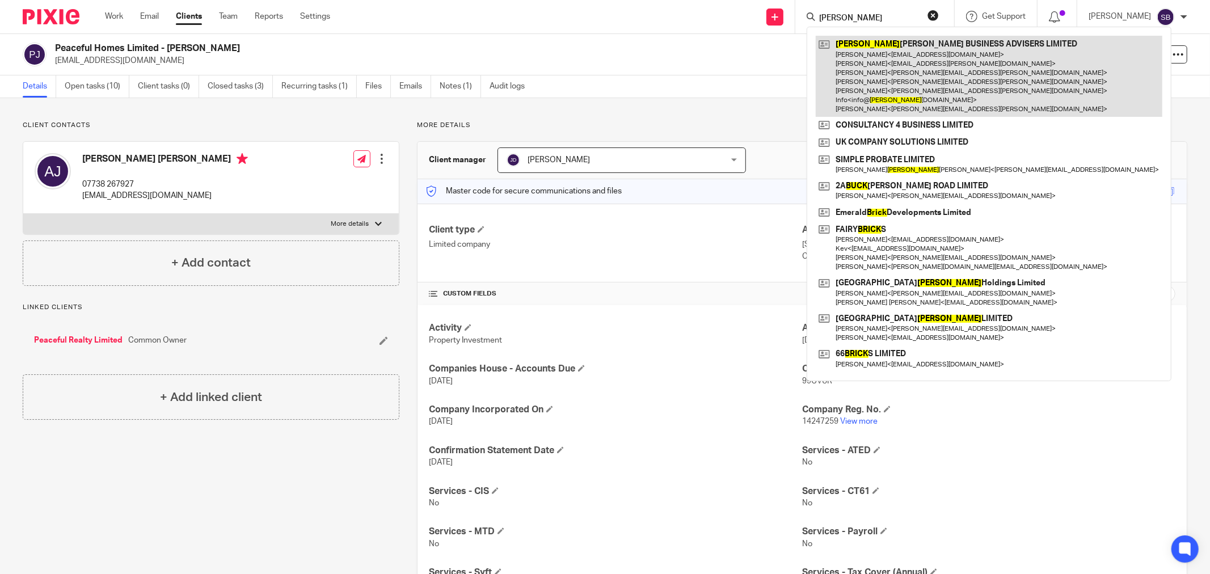
type input "bick"
click at [915, 82] on link at bounding box center [989, 76] width 347 height 81
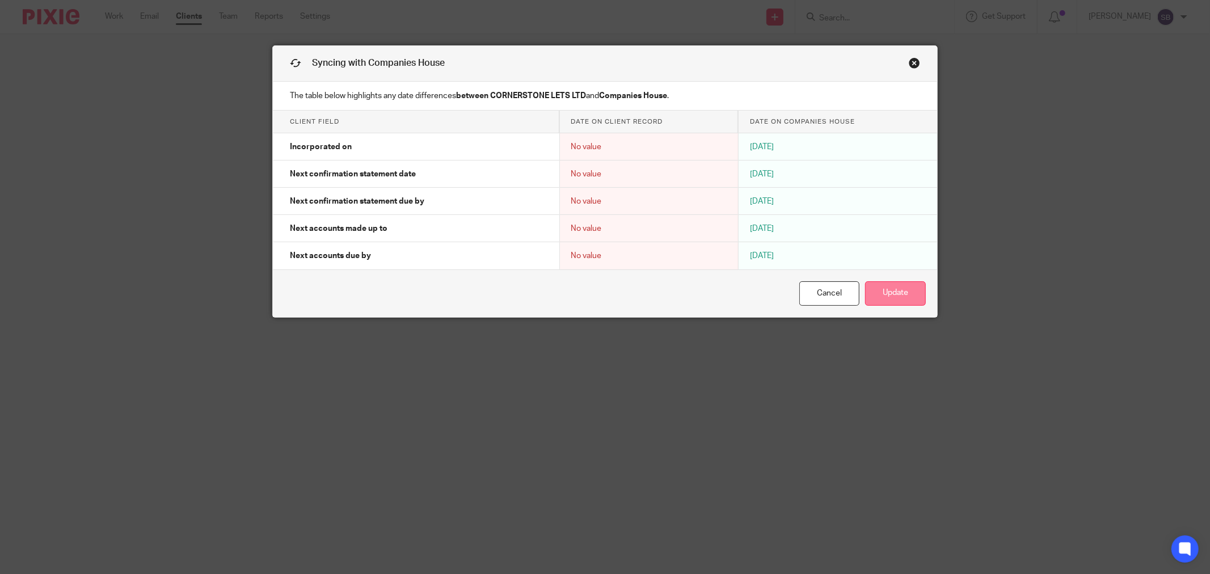
click at [914, 298] on button "Update" at bounding box center [895, 293] width 61 height 24
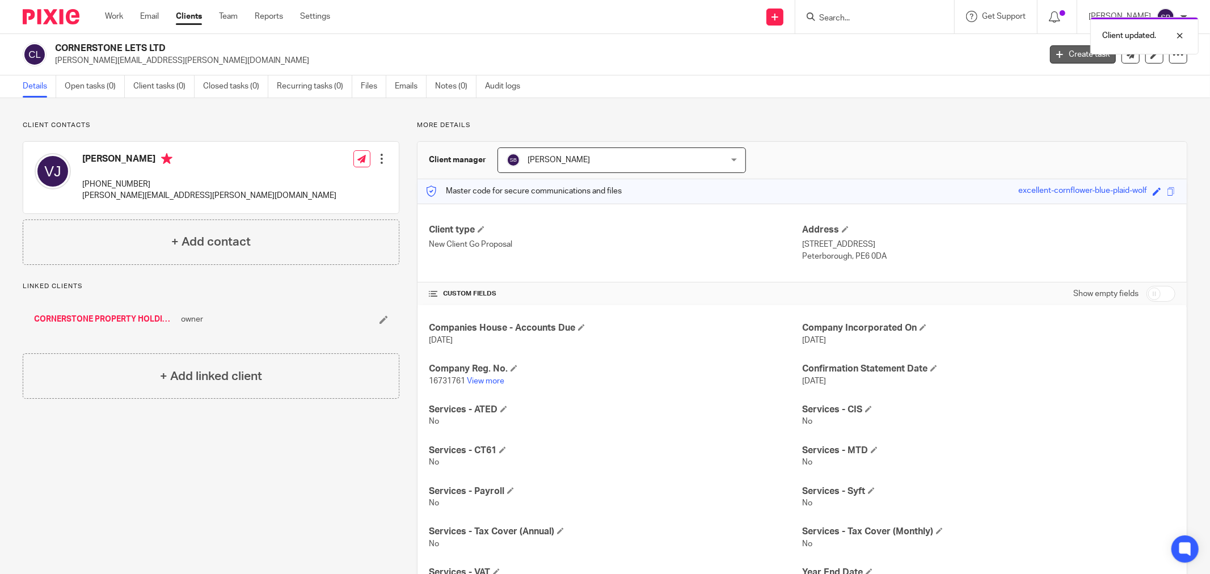
click at [1062, 58] on link "Create task" at bounding box center [1083, 54] width 66 height 18
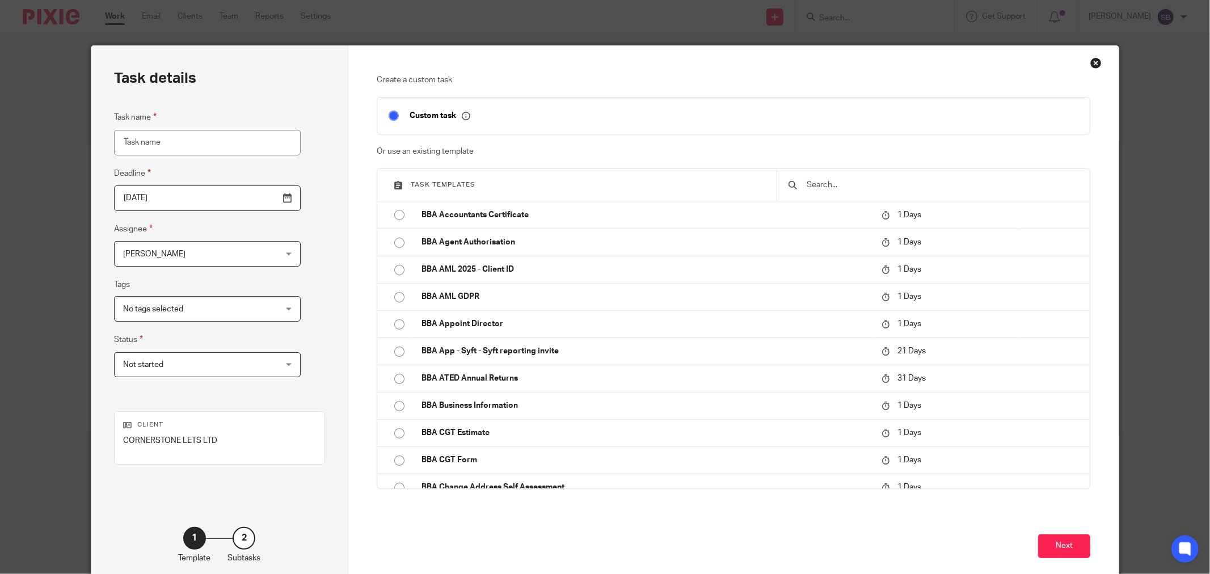
click at [832, 188] on input "text" at bounding box center [941, 185] width 273 height 12
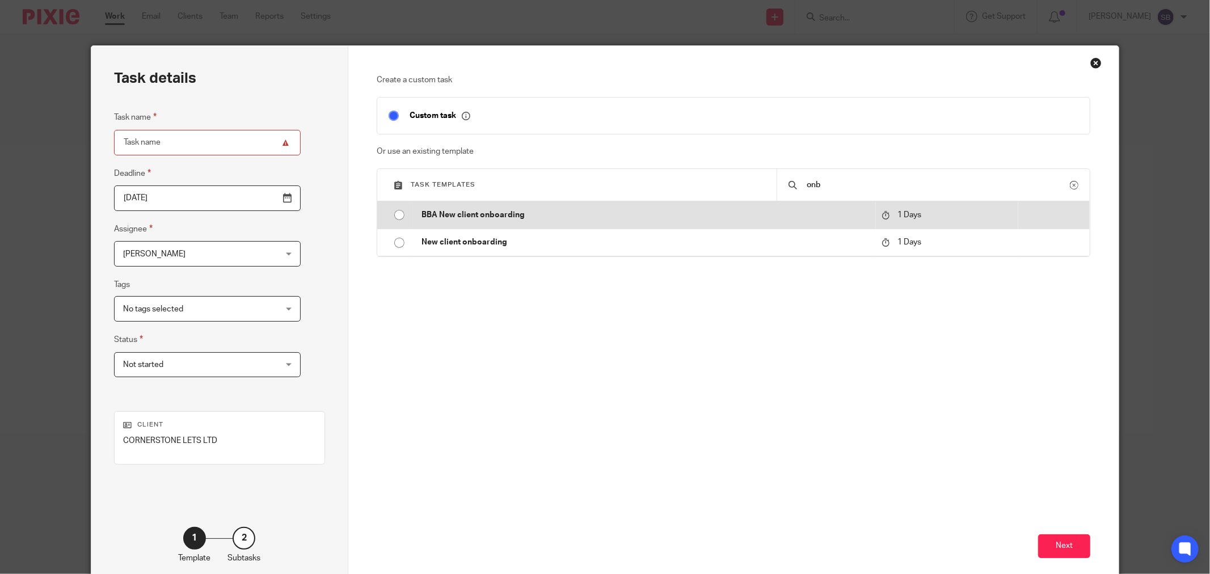
type input "onb"
click at [488, 217] on p "BBA New client onboarding" at bounding box center [645, 214] width 449 height 11
type input "2025-09-27"
type input "BBA New client onboarding"
checkbox input "false"
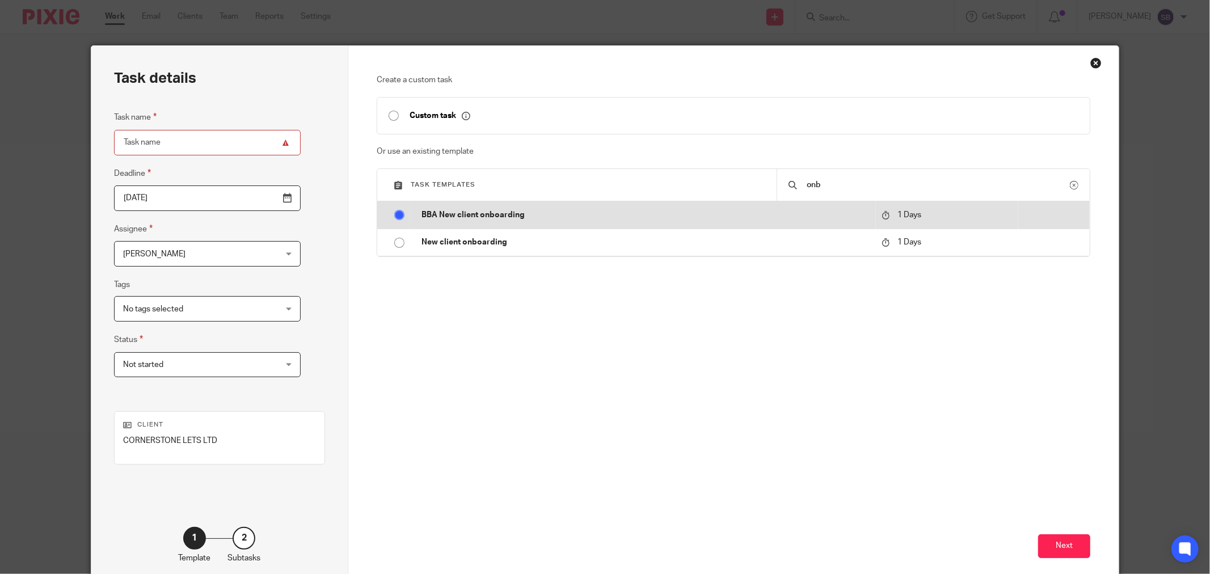
radio input "true"
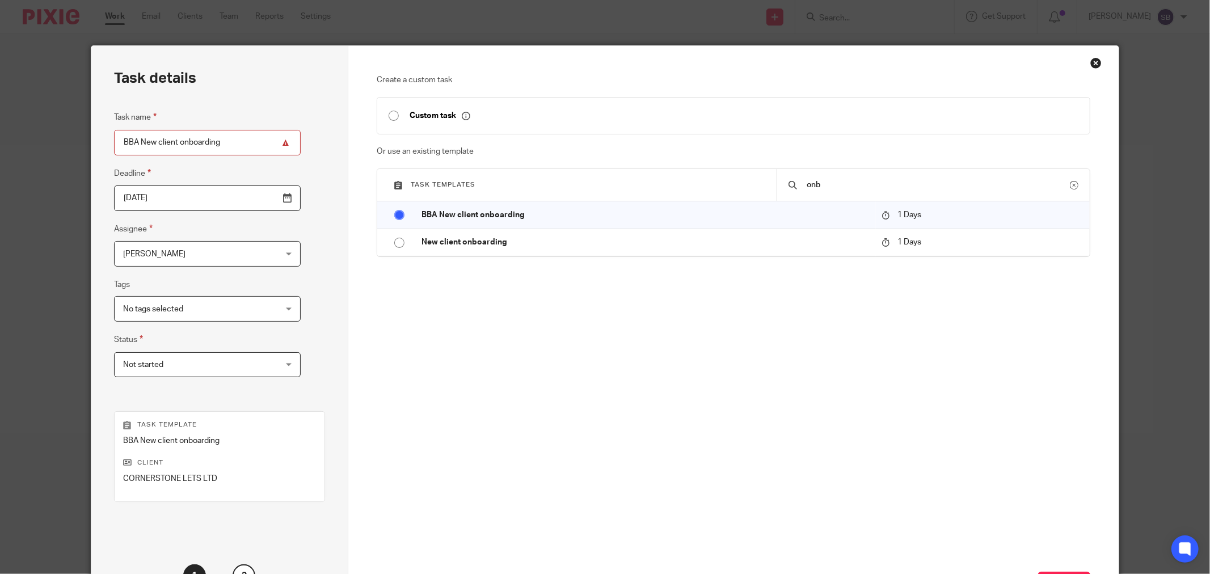
scroll to position [96, 0]
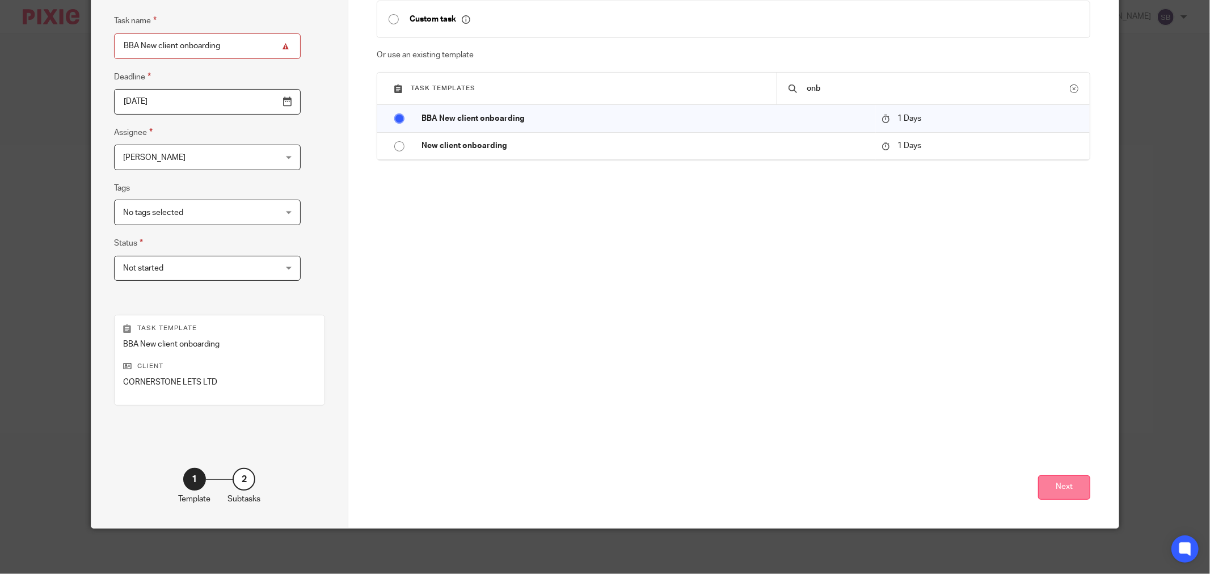
click at [1059, 497] on button "Next" at bounding box center [1064, 487] width 52 height 24
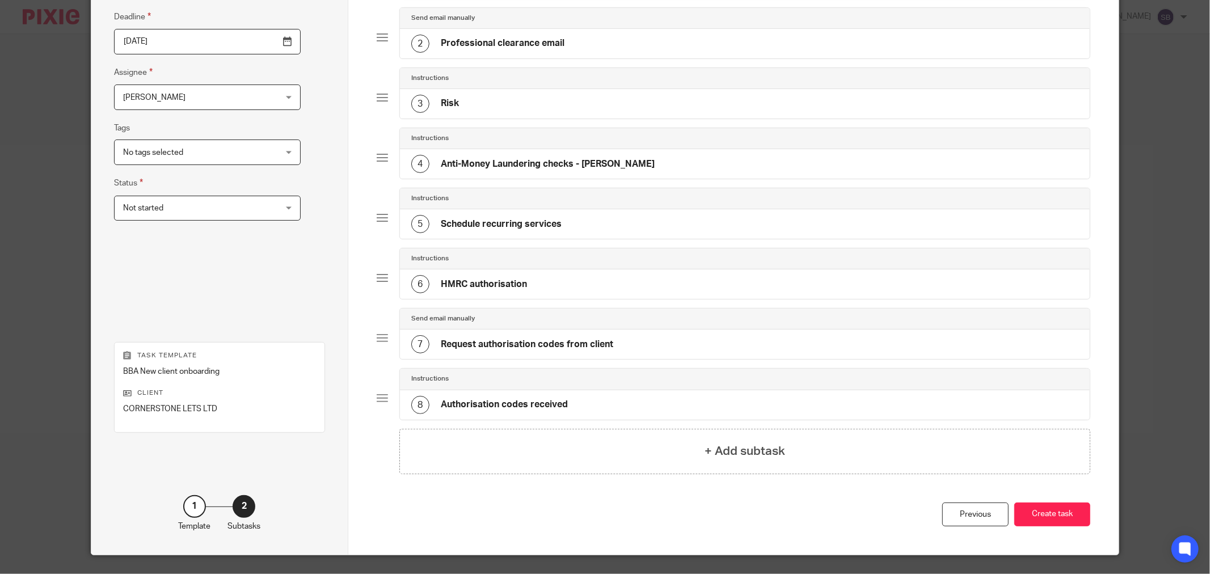
scroll to position [184, 0]
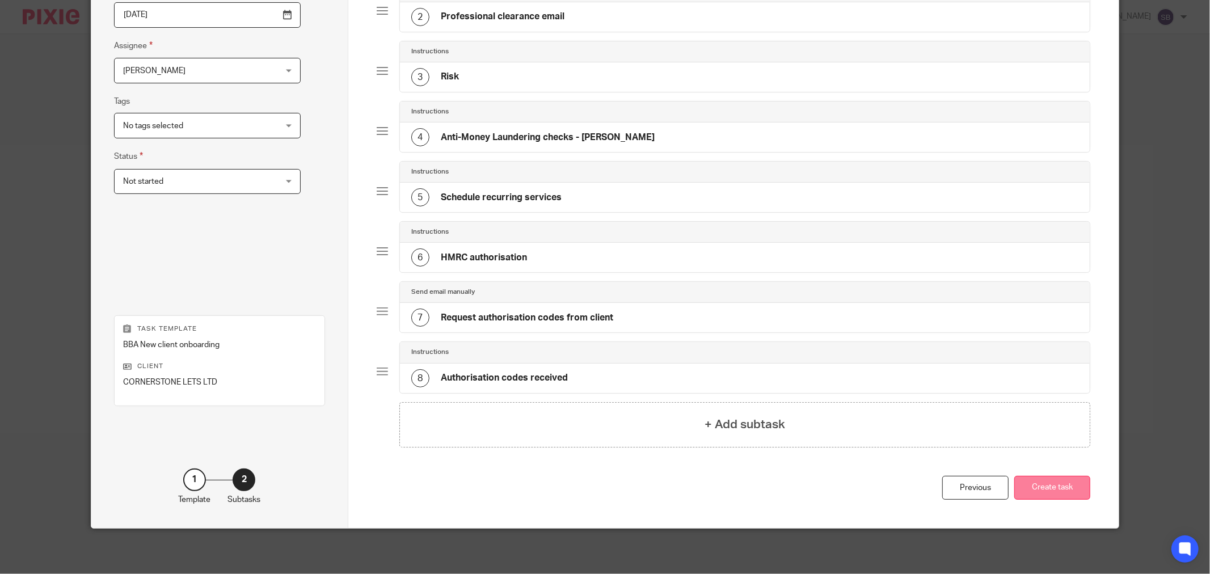
click at [1041, 483] on button "Create task" at bounding box center [1052, 488] width 76 height 24
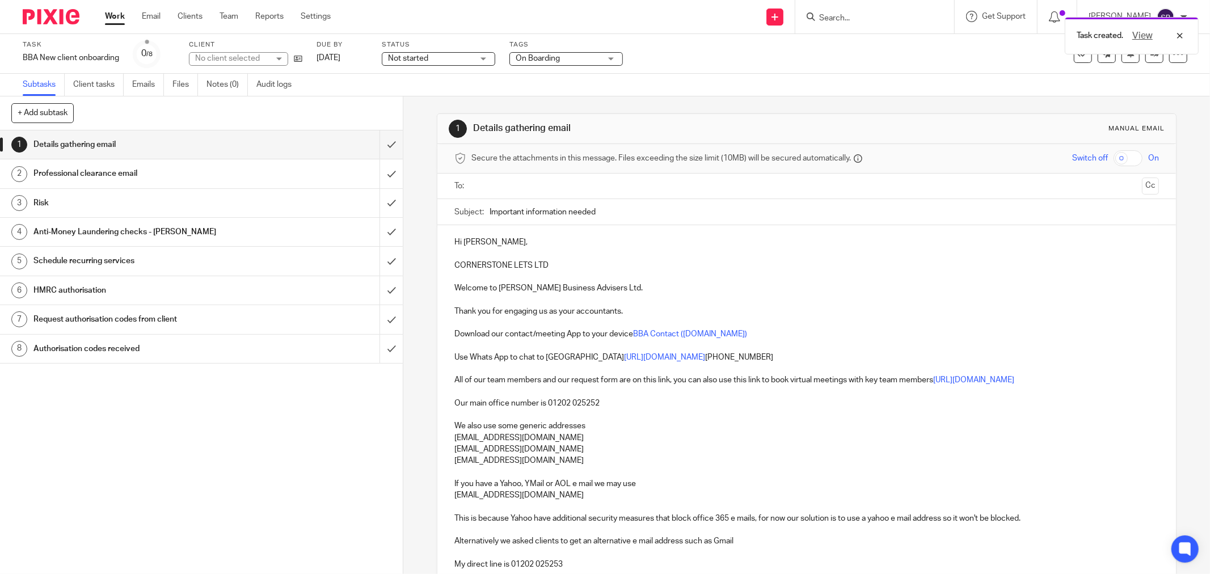
click at [516, 185] on input "text" at bounding box center [805, 186] width 661 height 13
click at [691, 189] on input "text" at bounding box center [869, 187] width 536 height 22
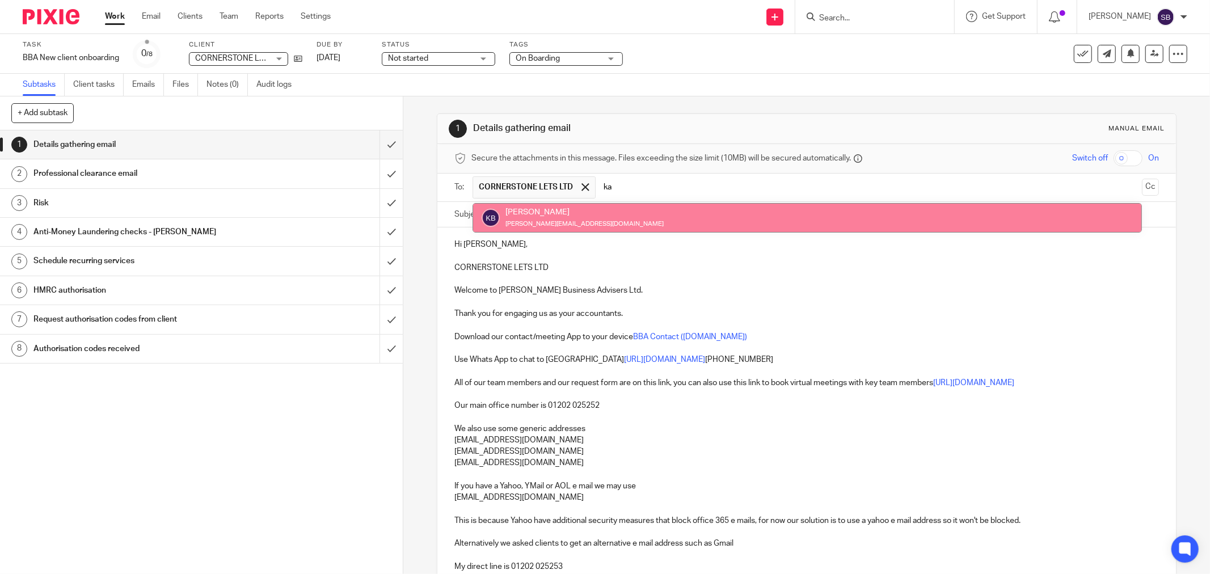
type input "ka"
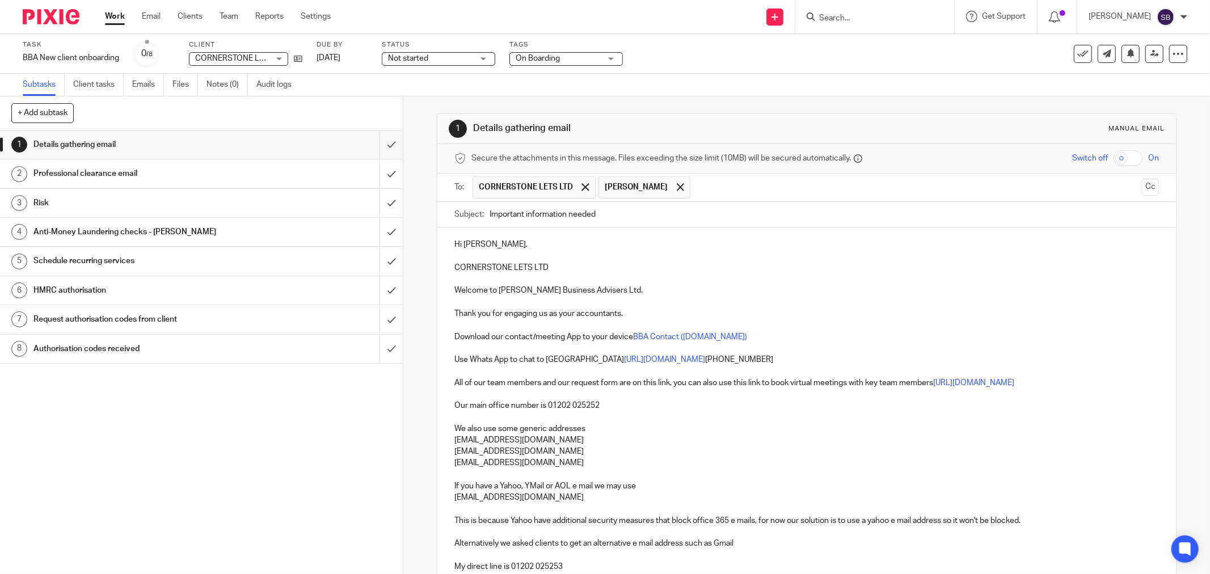
click at [696, 192] on input "text" at bounding box center [916, 187] width 441 height 22
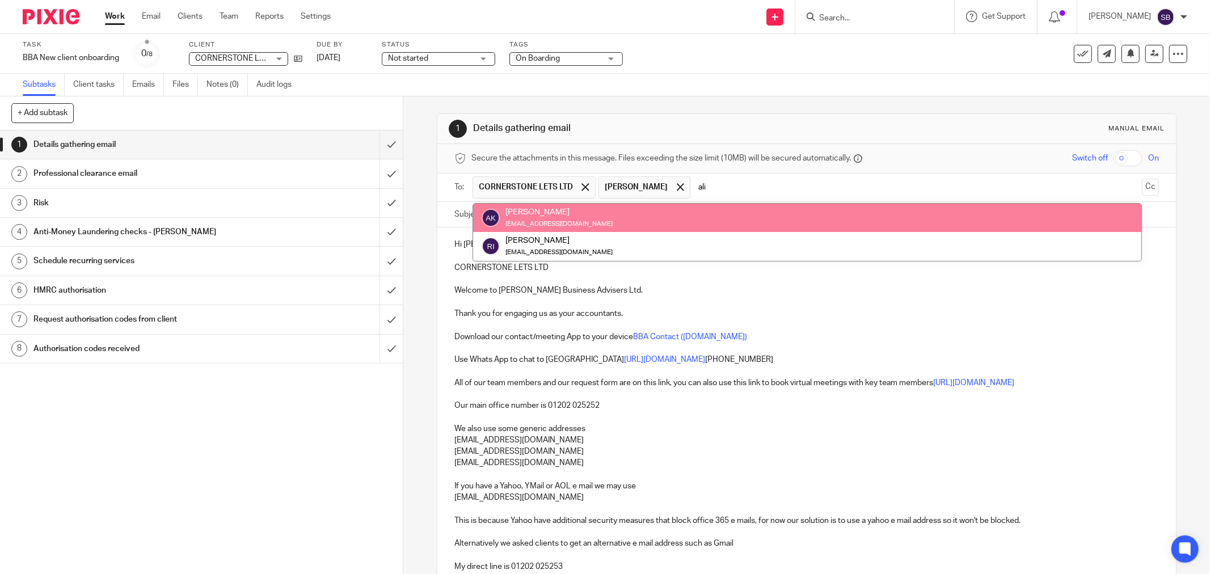
type input "ali"
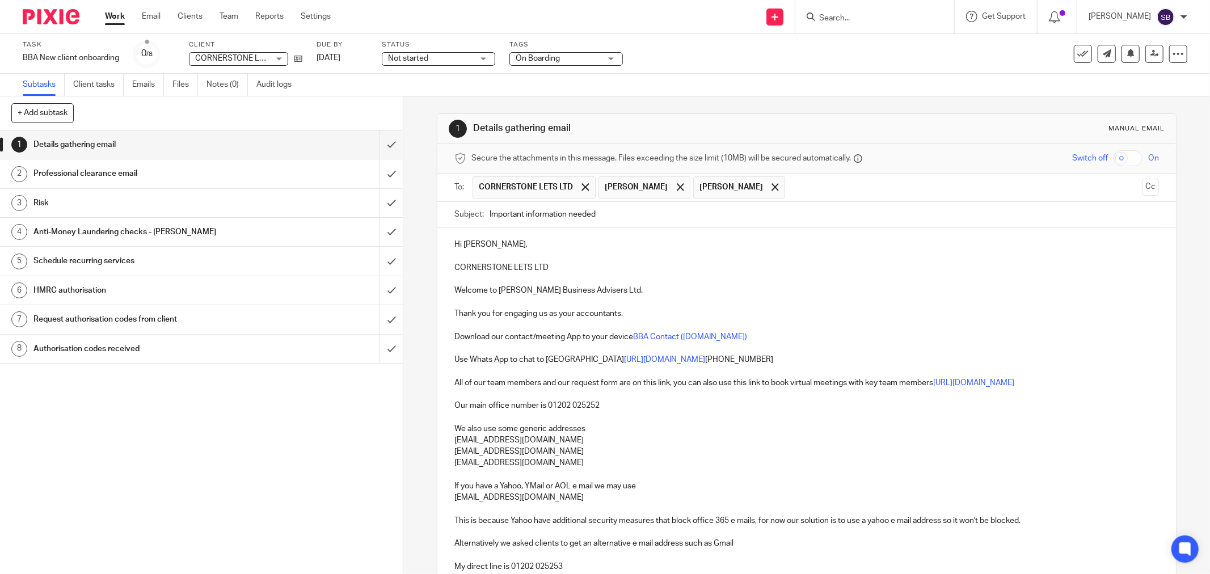
click at [791, 190] on input "text" at bounding box center [964, 187] width 346 height 22
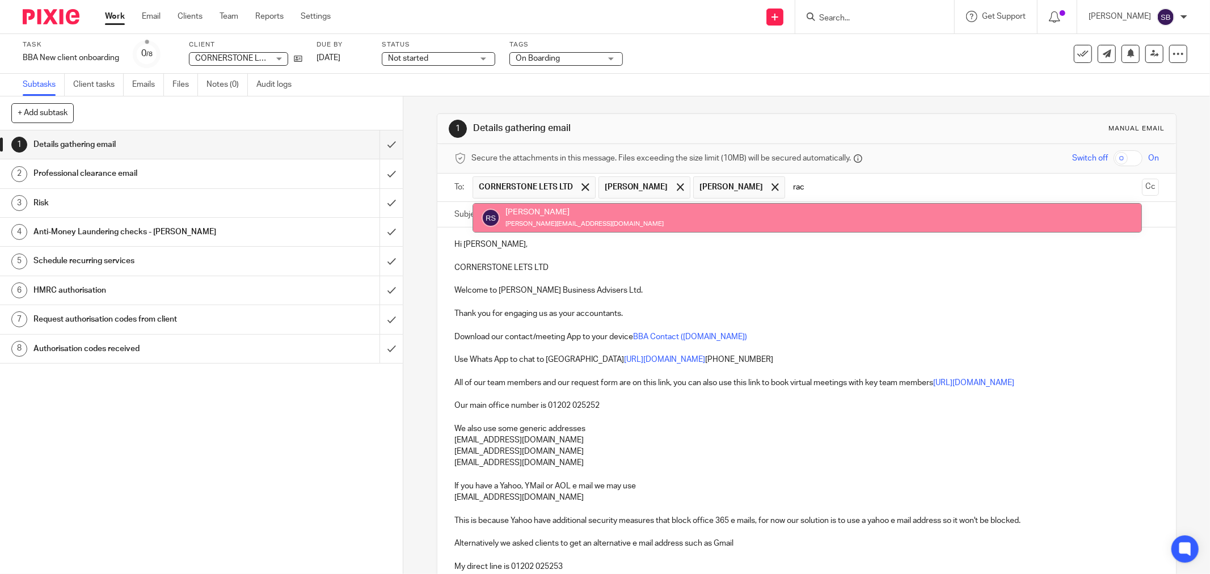
type input "rac"
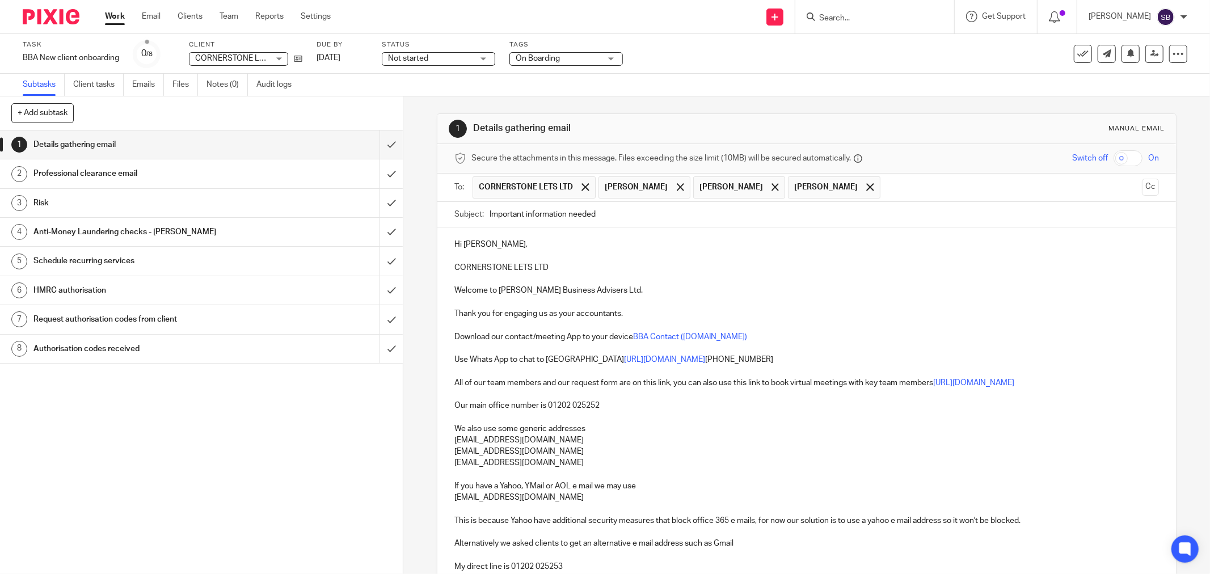
click at [905, 193] on input "text" at bounding box center [1011, 187] width 251 height 22
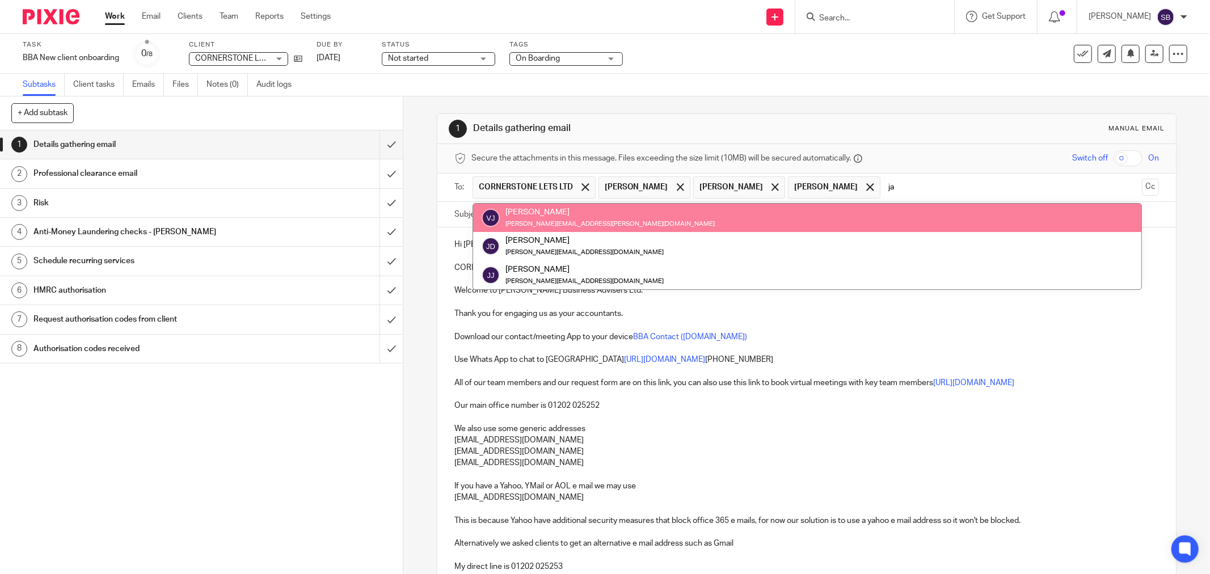
click at [832, 220] on div "Vikki Jackson vikki.jackson@cornerstonepropertyholdings.co.uk" at bounding box center [807, 217] width 651 height 23
click at [886, 185] on input "ja" at bounding box center [1011, 187] width 251 height 22
type input "jayn"
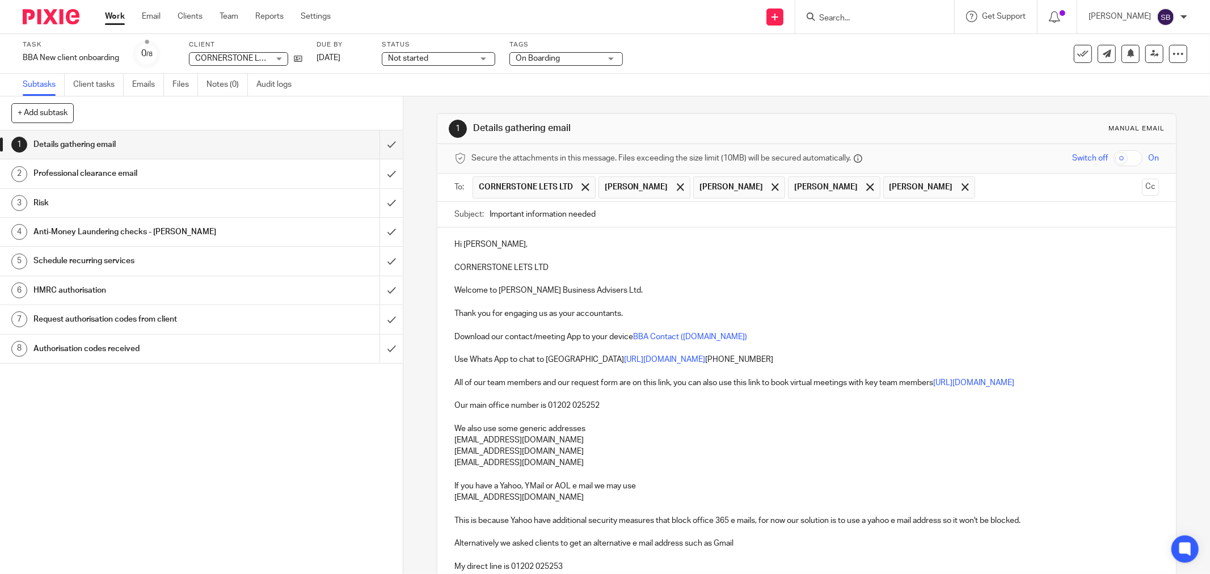
click at [981, 188] on input "text" at bounding box center [1059, 187] width 157 height 22
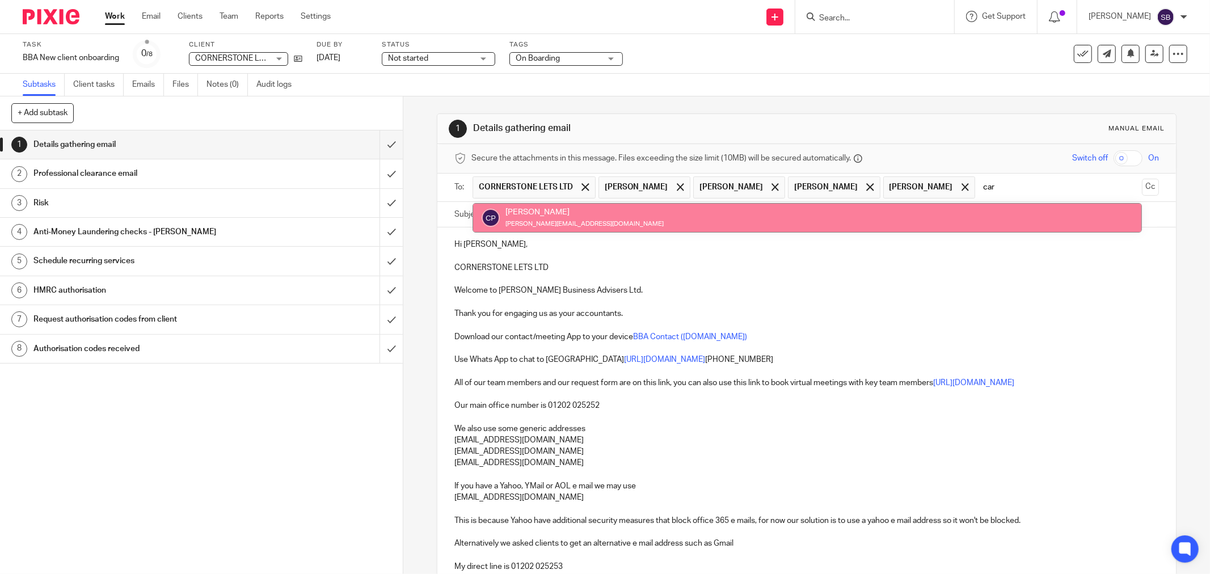
type input "car"
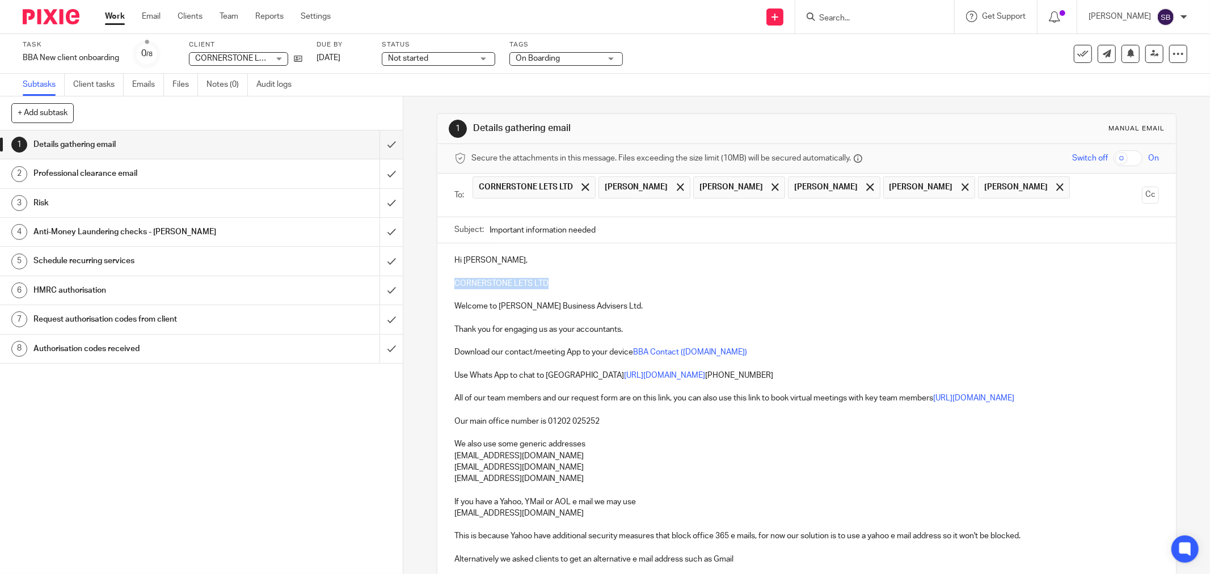
drag, startPoint x: 449, startPoint y: 267, endPoint x: 551, endPoint y: 270, distance: 102.1
click at [551, 270] on div "Hi Vikki, CORNERSTONE LETS LTD Welcome to Bicknell Business Advisers Ltd. Thank…" at bounding box center [806, 534] width 739 height 583
copy p "CORNERSTONE LETS LTD"
click at [653, 219] on input "Important information needed" at bounding box center [824, 230] width 669 height 26
paste input "CORNERSTONE LETS LTD"
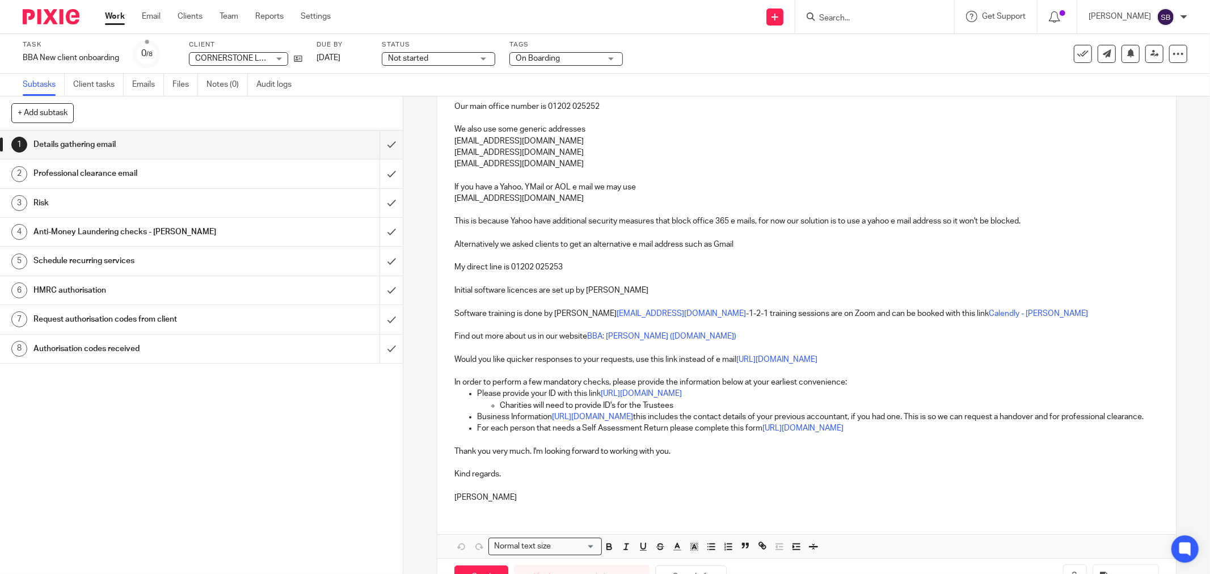
scroll to position [351, 0]
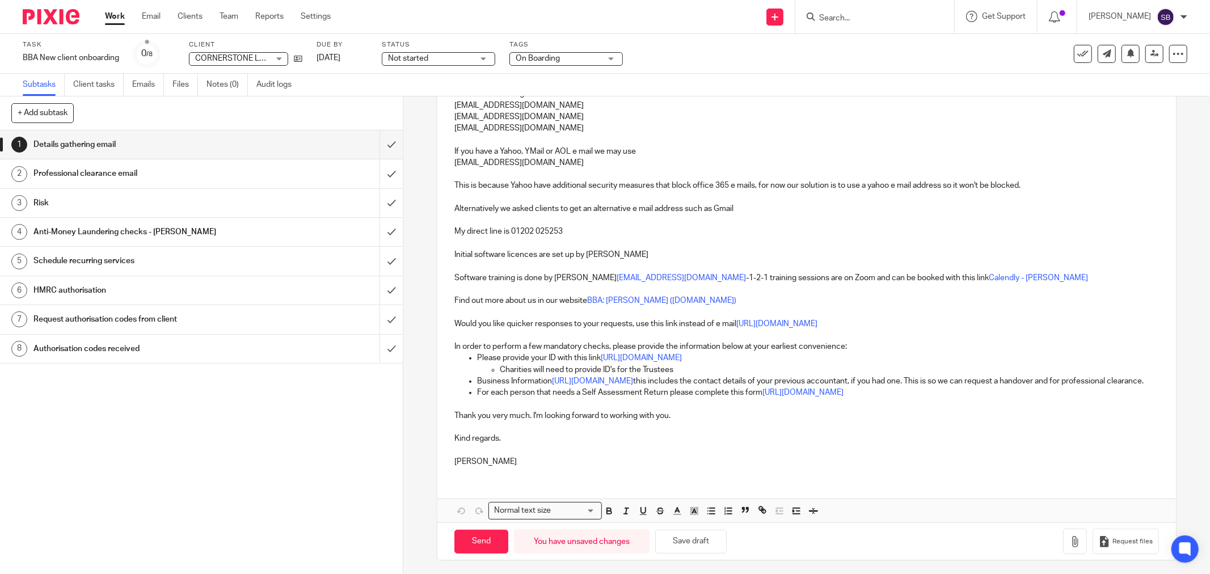
type input "Important information needed CORNERSTONE LETS LTD"
drag, startPoint x: 496, startPoint y: 355, endPoint x: 691, endPoint y: 358, distance: 195.2
click at [691, 364] on p "Charities will need to provide ID's for the Trustees" at bounding box center [829, 369] width 659 height 11
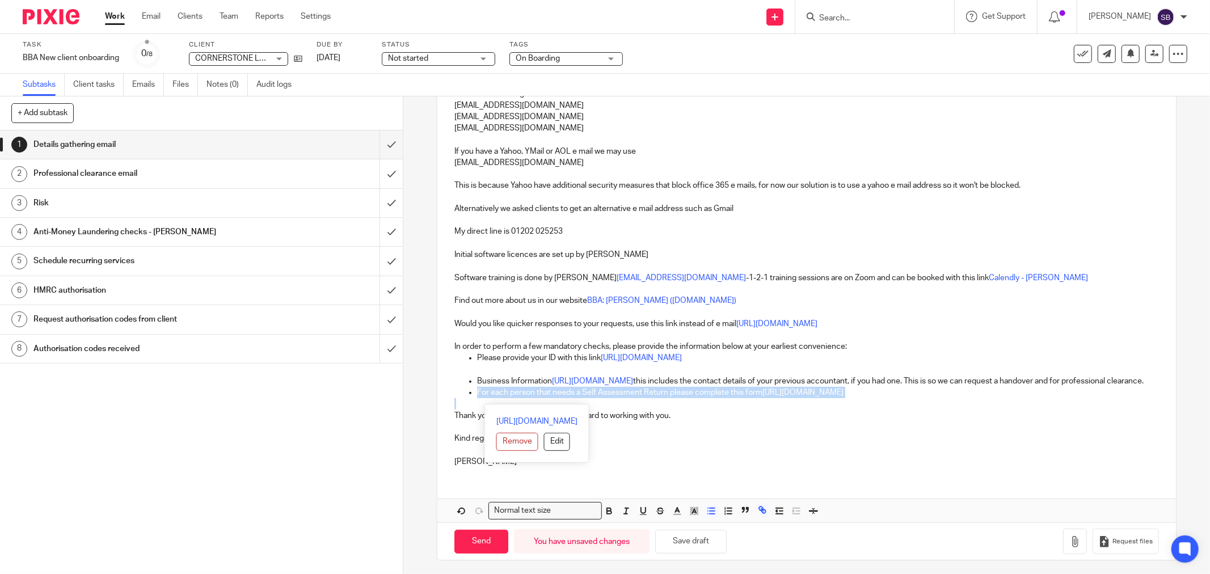
drag, startPoint x: 475, startPoint y: 390, endPoint x: 1013, endPoint y: 395, distance: 538.3
click at [1013, 395] on div "Hi Vikki, CORNERSTONE LETS LTD Welcome to Bicknell Business Advisers Ltd. Thank…" at bounding box center [806, 184] width 739 height 583
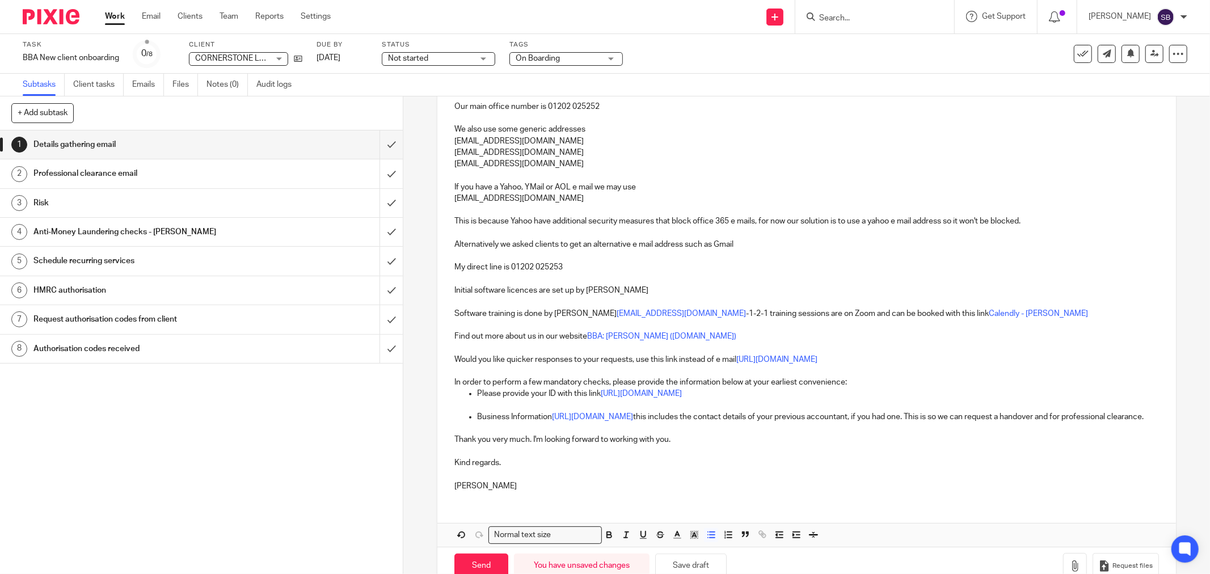
scroll to position [339, 0]
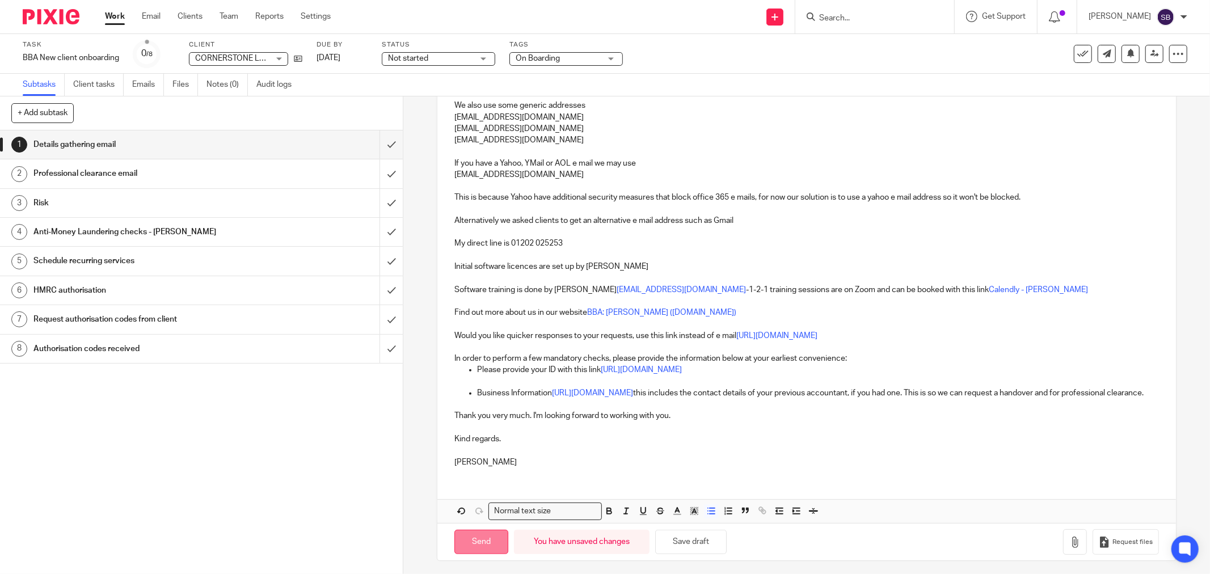
click at [478, 535] on input "Send" at bounding box center [481, 542] width 54 height 24
type input "Sent"
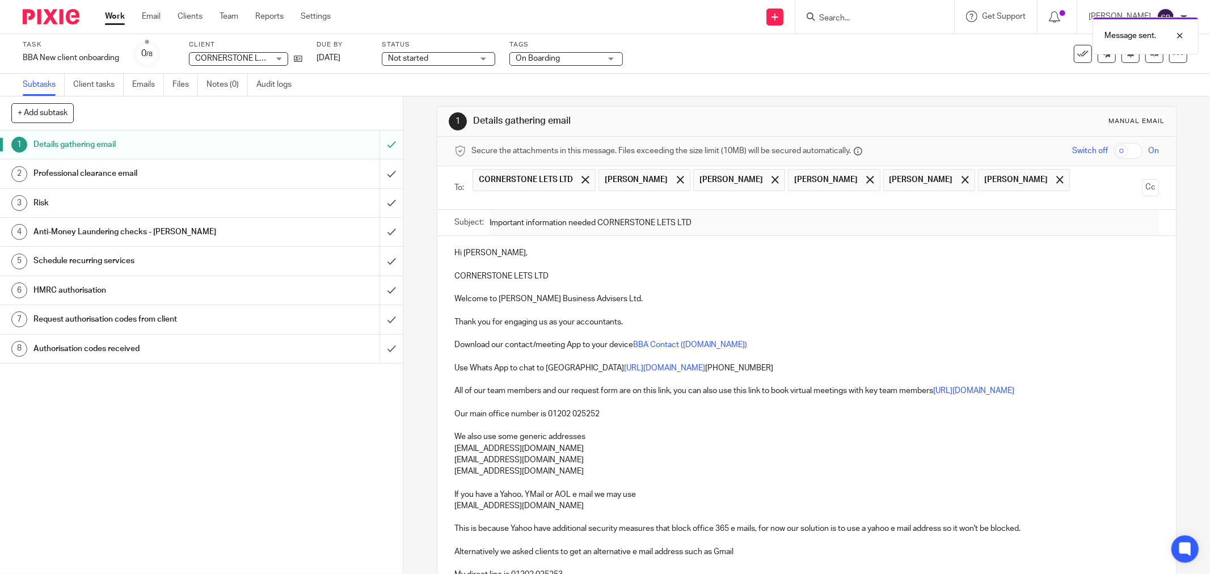
scroll to position [0, 0]
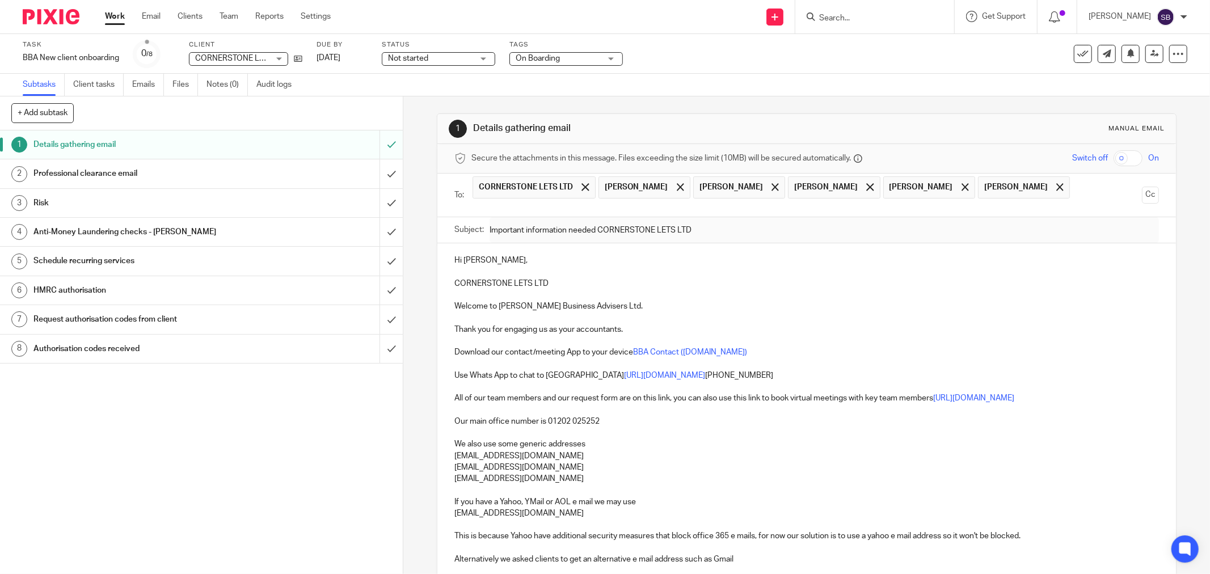
click at [872, 22] on input "Search" at bounding box center [869, 19] width 102 height 10
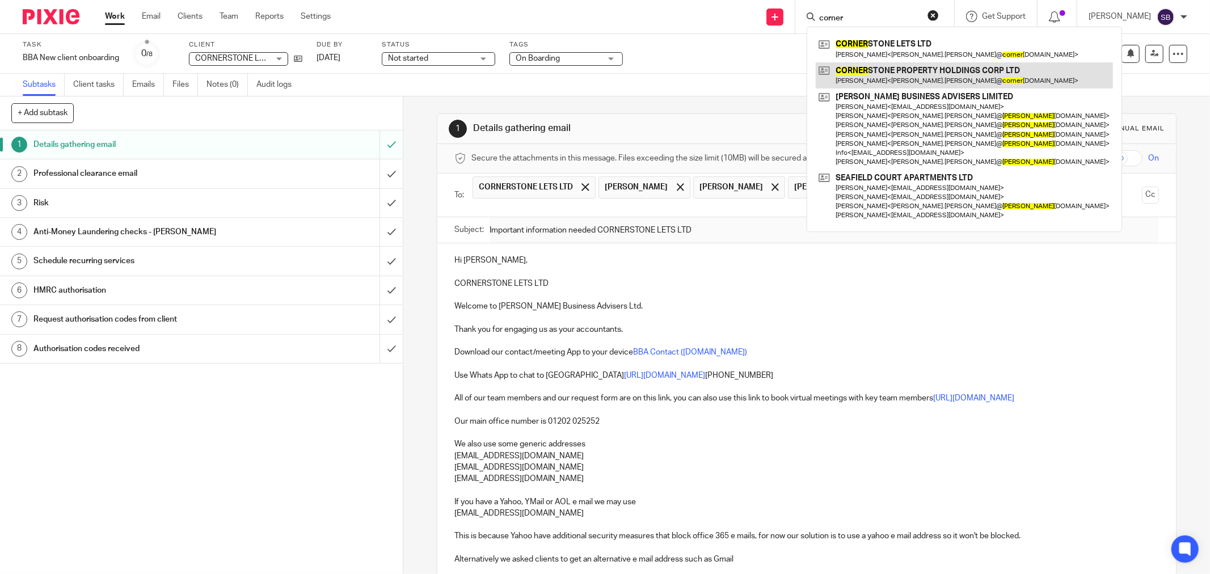
type input "corner"
click at [897, 66] on link at bounding box center [964, 75] width 297 height 26
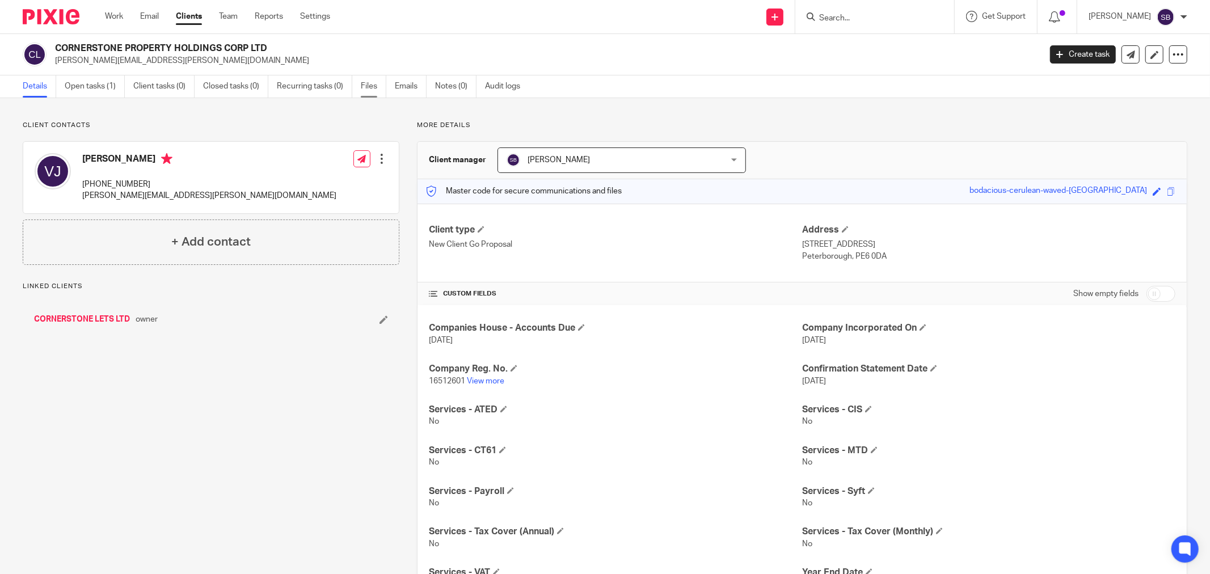
click at [376, 92] on link "Files" at bounding box center [374, 86] width 26 height 22
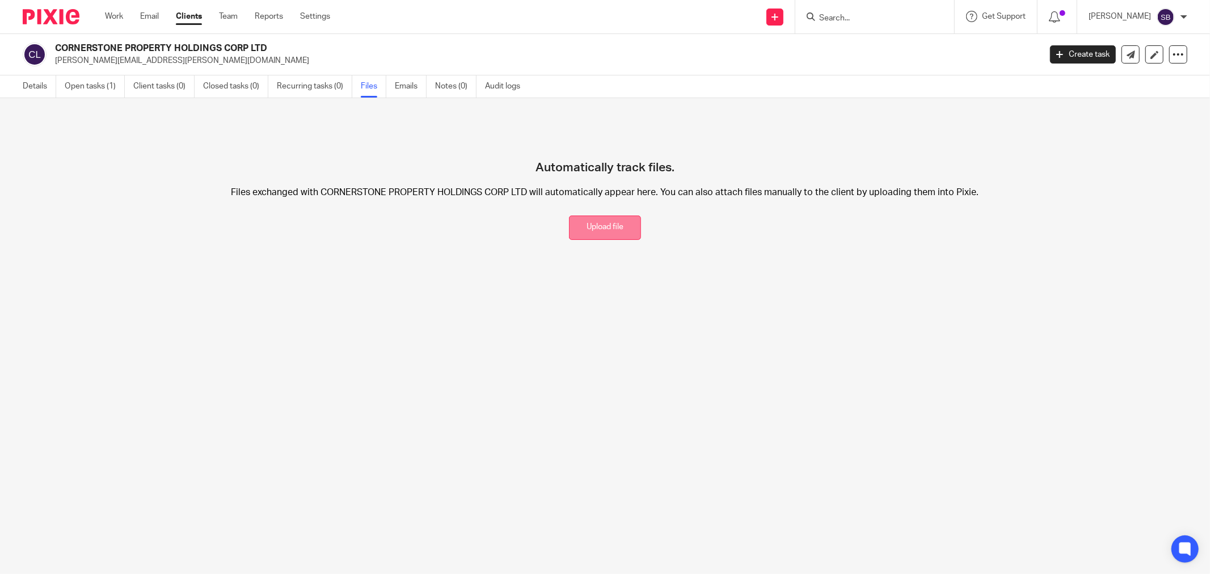
click at [608, 226] on button "Upload file" at bounding box center [605, 228] width 72 height 24
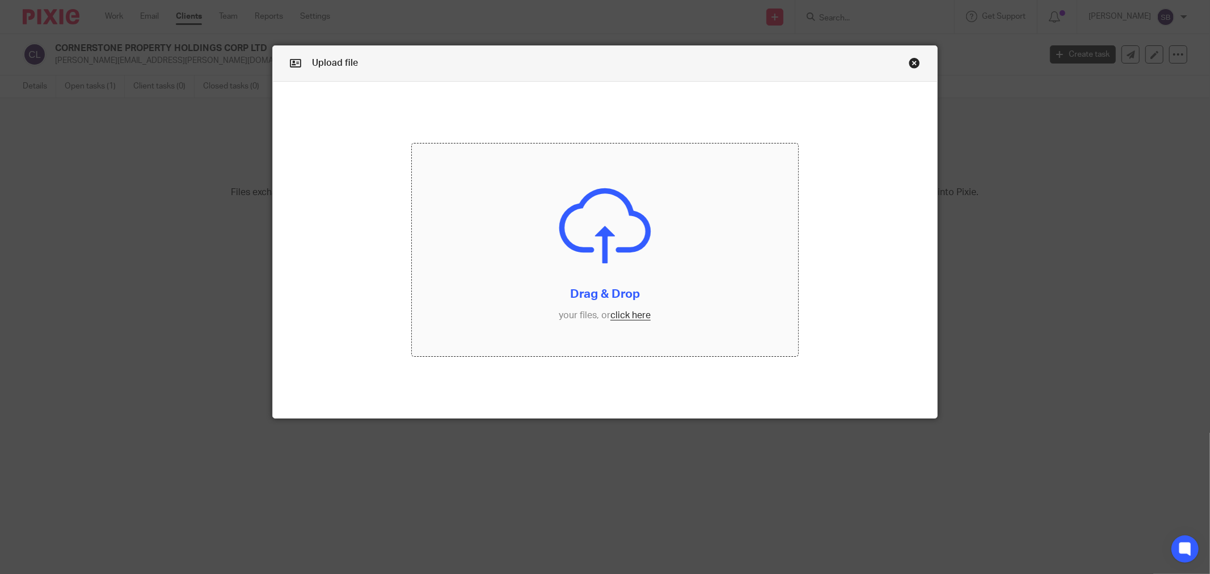
click at [633, 310] on input "file" at bounding box center [605, 250] width 386 height 213
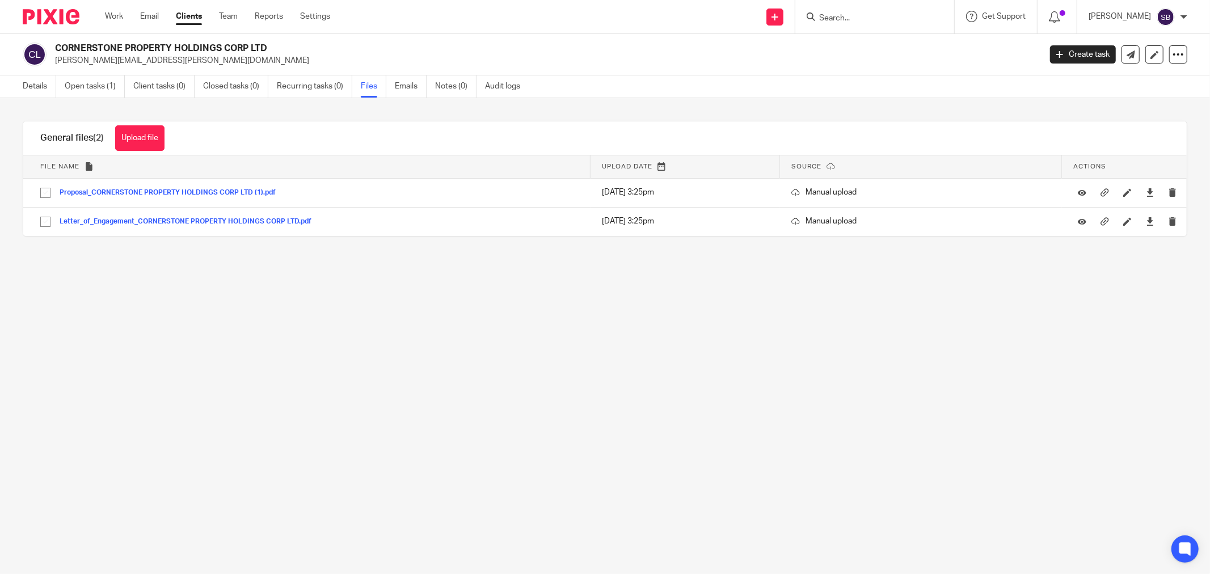
drag, startPoint x: 57, startPoint y: 47, endPoint x: 269, endPoint y: 48, distance: 212.7
click at [269, 48] on h2 "CORNERSTONE PROPERTY HOLDINGS CORP LTD" at bounding box center [446, 49] width 782 height 12
copy h2 "CORNERSTONE PROPERTY HOLDINGS CORP LTD"
click at [26, 88] on link "Details" at bounding box center [39, 86] width 33 height 22
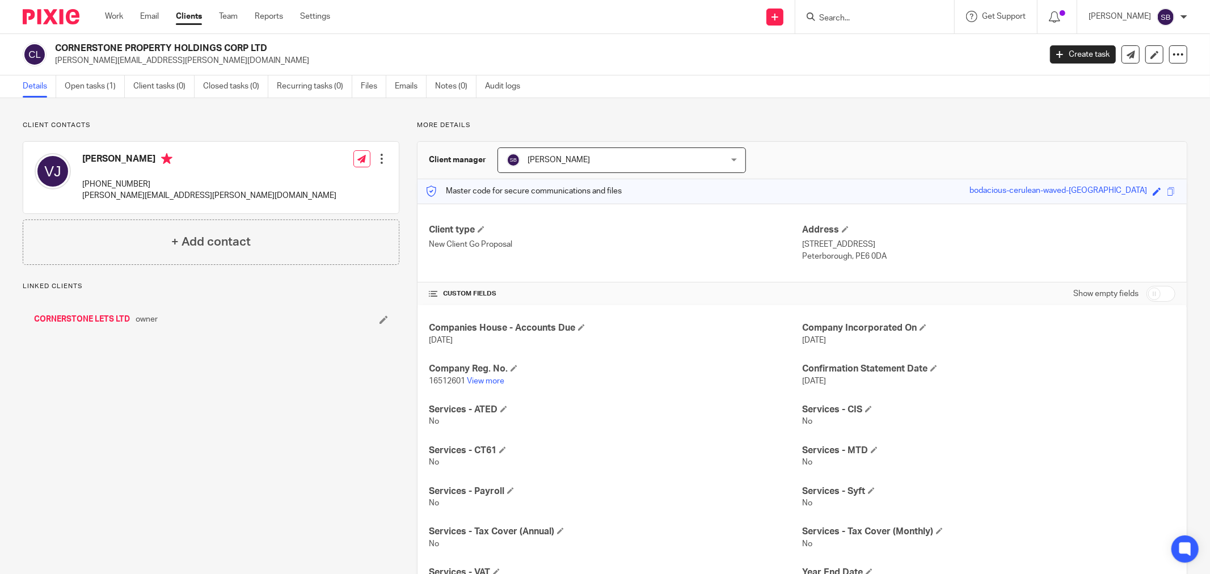
click at [88, 318] on link "CORNERSTONE LETS LTD" at bounding box center [82, 319] width 96 height 11
drag, startPoint x: 55, startPoint y: 47, endPoint x: 166, endPoint y: 40, distance: 110.8
click at [166, 40] on div "CORNERSTONE LETS LTD vikki.jackson@cornerstonepropertyholdings.co.uk Create tas…" at bounding box center [605, 54] width 1210 height 41
copy h2 "CORNERSTONE LETS LTD"
click at [874, 19] on input "Search" at bounding box center [869, 19] width 102 height 10
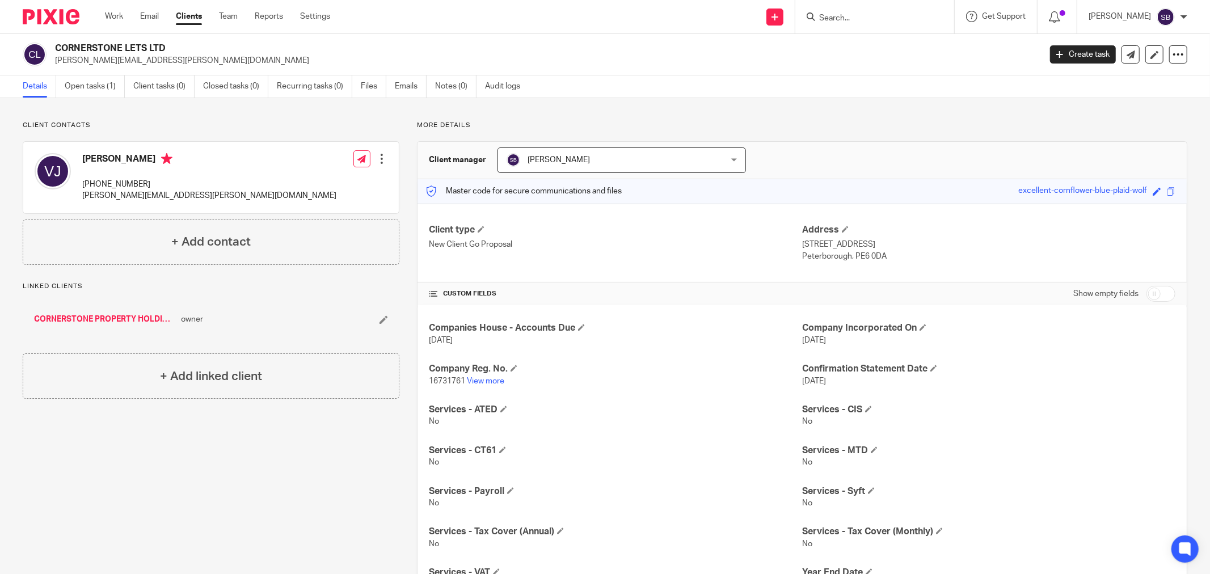
click at [866, 15] on input "Search" at bounding box center [869, 19] width 102 height 10
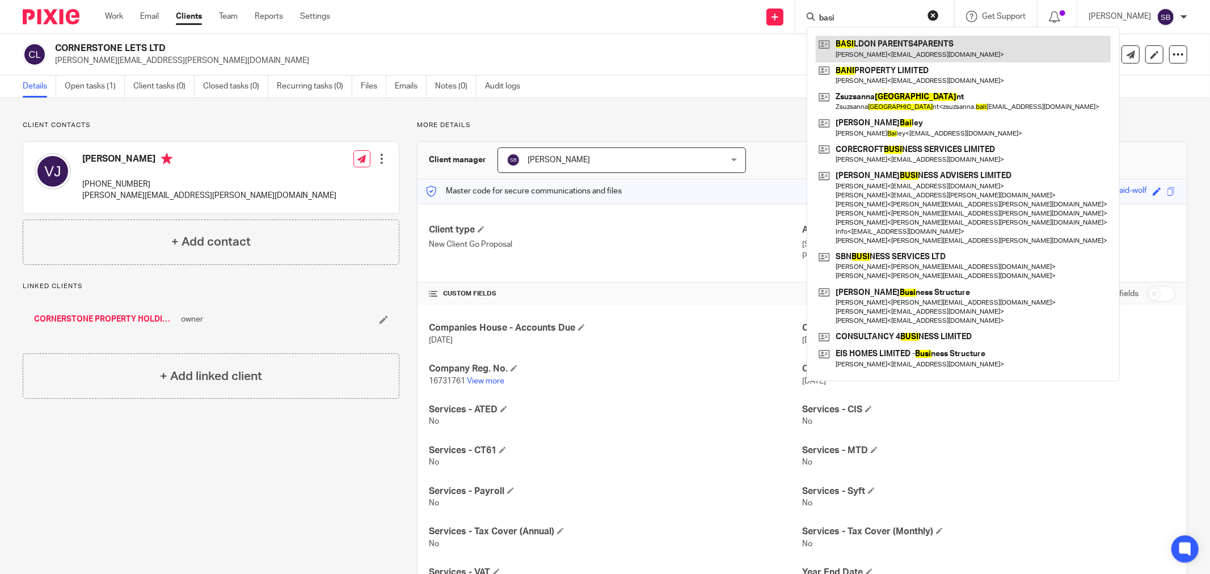
type input "basi"
click at [918, 49] on link at bounding box center [963, 49] width 295 height 26
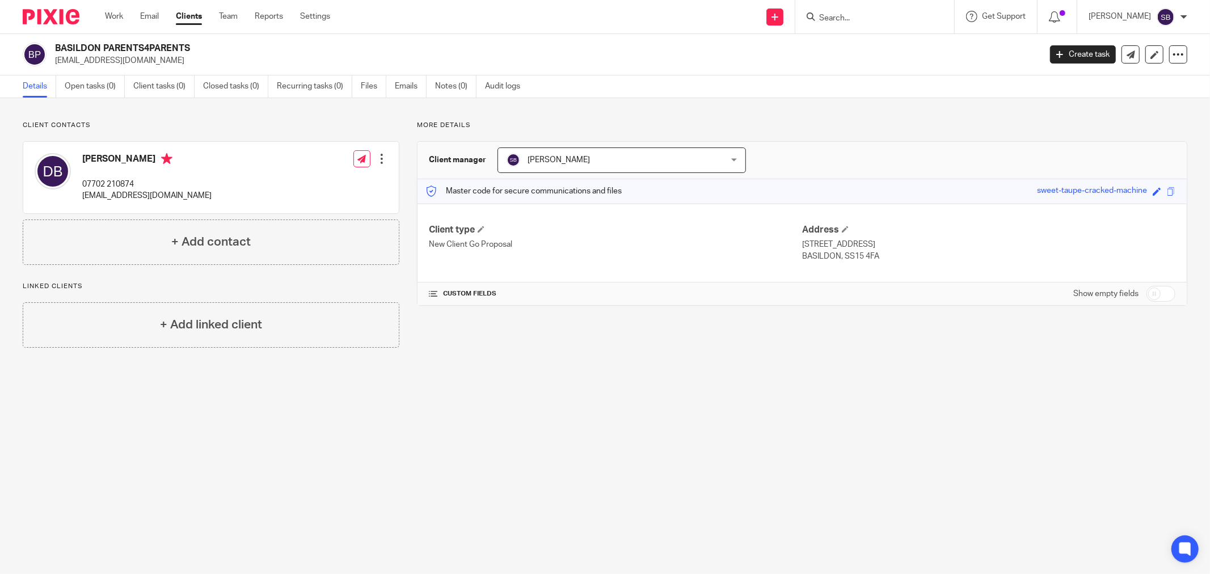
drag, startPoint x: 57, startPoint y: 48, endPoint x: 200, endPoint y: 44, distance: 143.0
click at [200, 44] on h2 "BASILDON PARENTS4PARENTS" at bounding box center [446, 49] width 782 height 12
copy h2 "BASILDON PARENTS4PARENTS"
click at [1159, 297] on input "checkbox" at bounding box center [1160, 294] width 29 height 16
checkbox input "true"
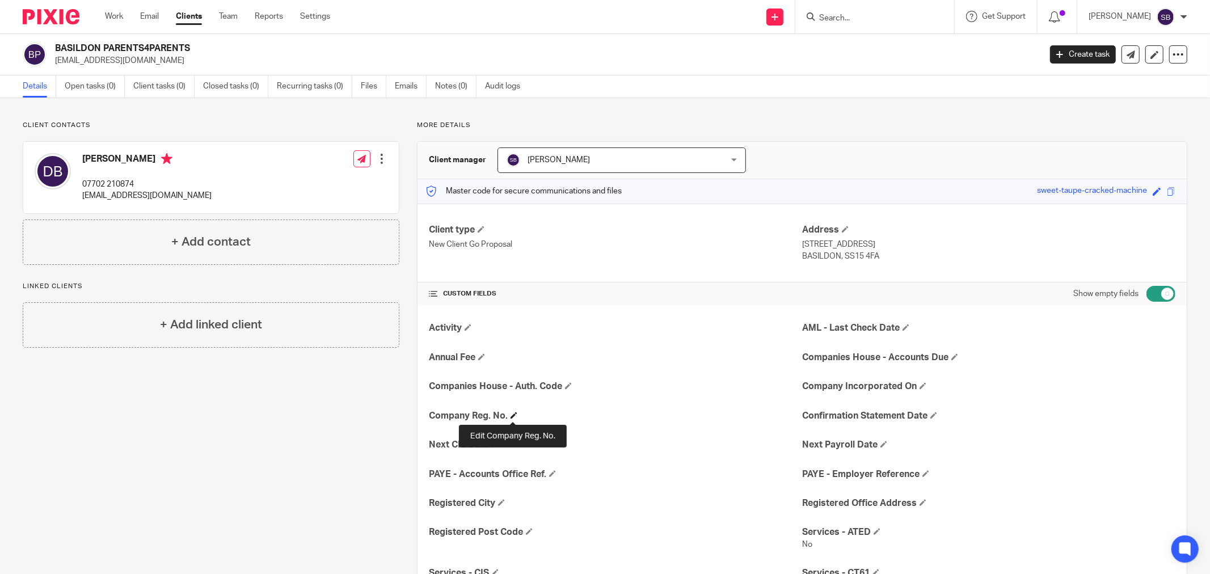
click at [514, 414] on span at bounding box center [514, 415] width 7 height 7
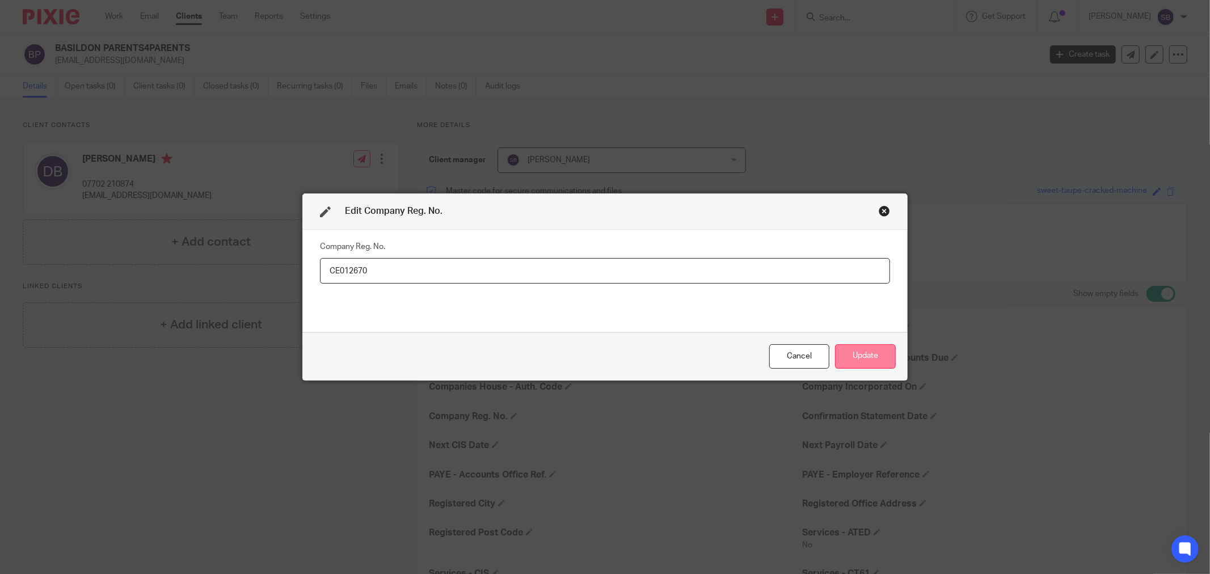
type input "CE012670"
click at [877, 353] on button "Update" at bounding box center [865, 356] width 61 height 24
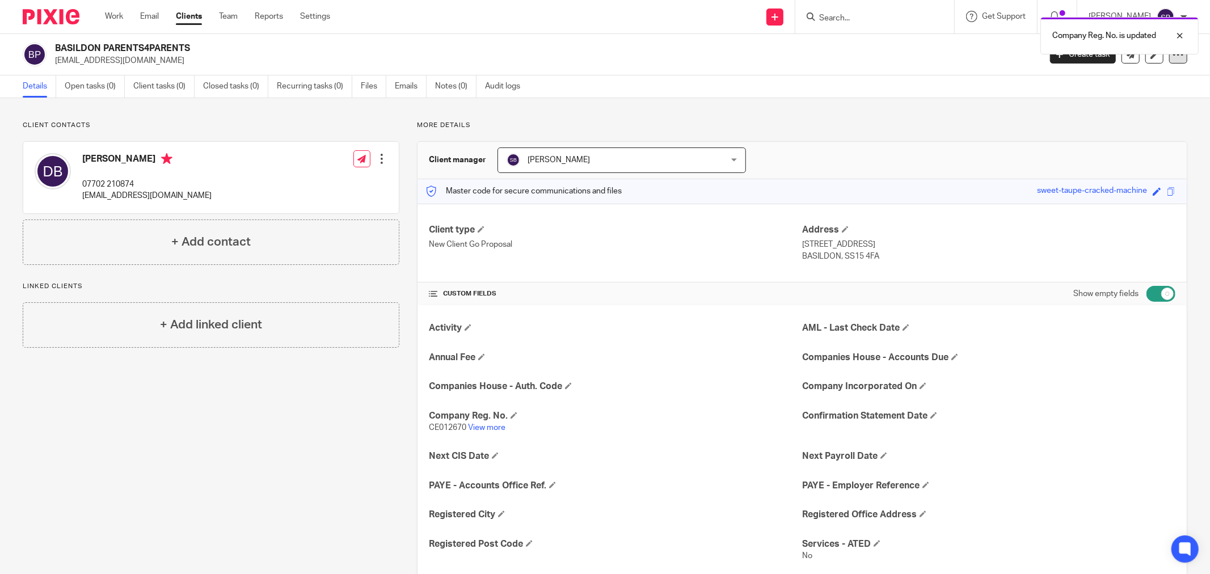
click at [1173, 57] on icon at bounding box center [1178, 54] width 11 height 11
click at [1108, 81] on link "Update from Companies House" at bounding box center [1106, 83] width 125 height 16
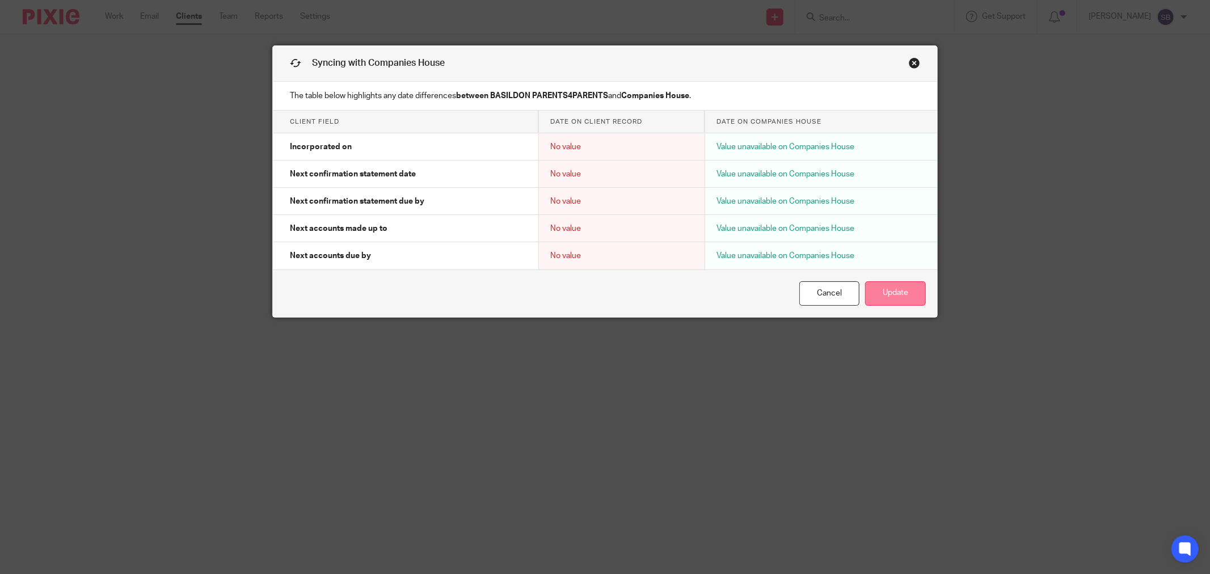
click at [889, 302] on button "Update" at bounding box center [895, 293] width 61 height 24
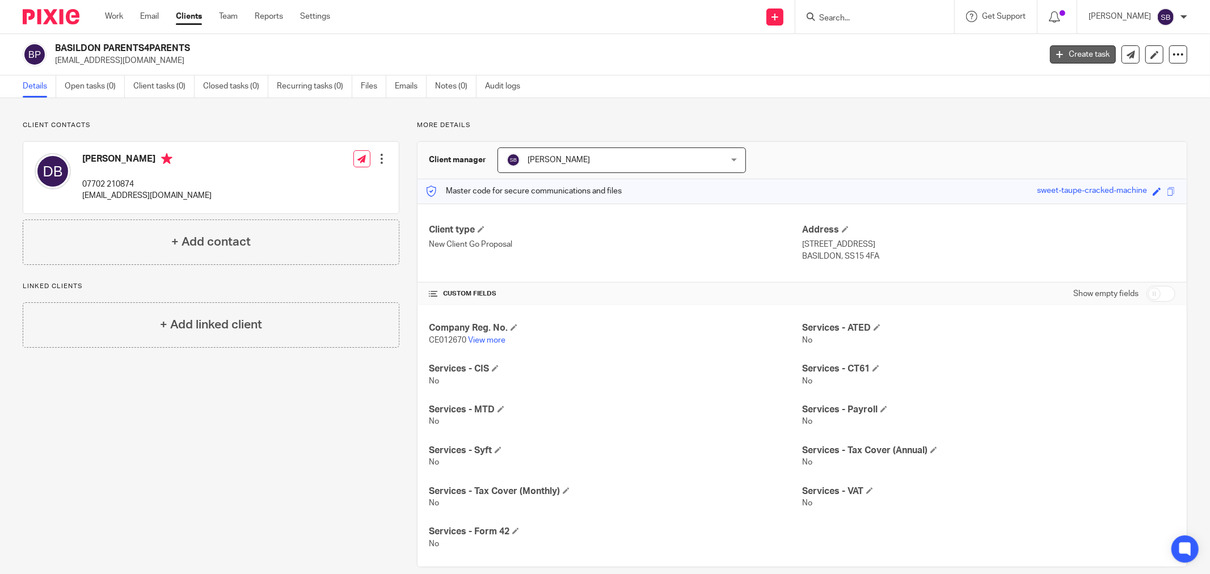
click at [1064, 59] on link "Create task" at bounding box center [1083, 54] width 66 height 18
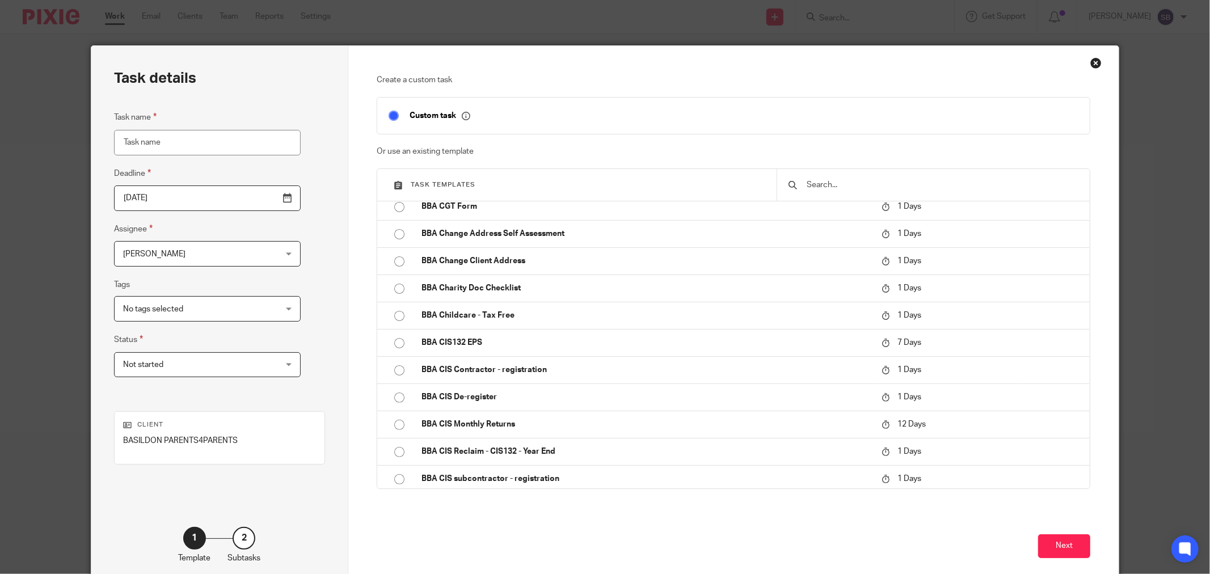
scroll to position [252, 0]
click at [880, 184] on input "text" at bounding box center [941, 185] width 273 height 12
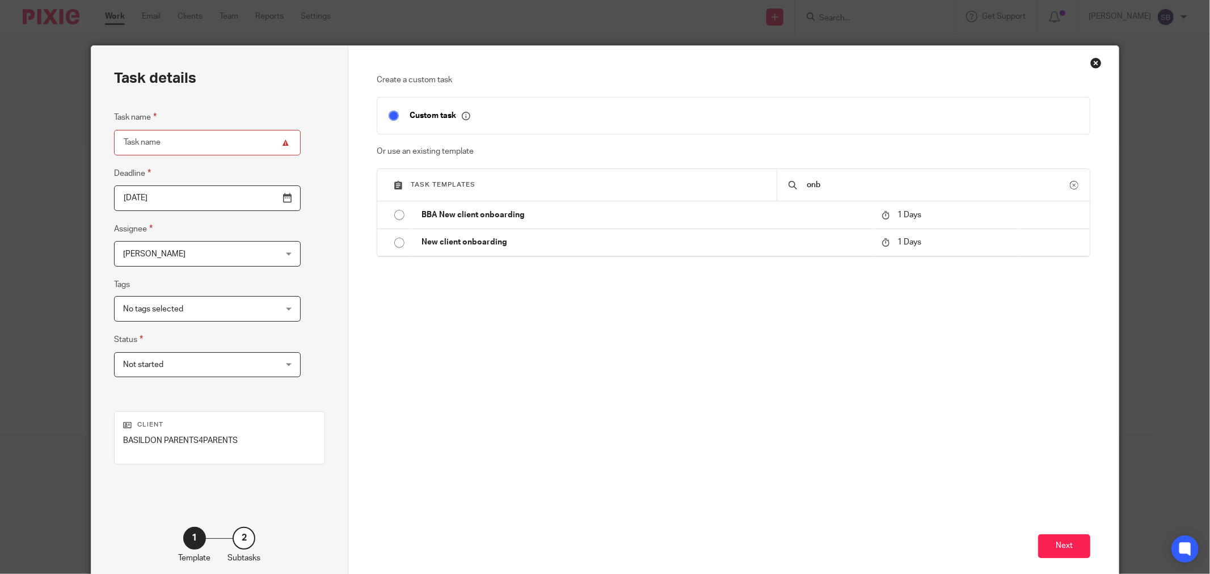
scroll to position [0, 0]
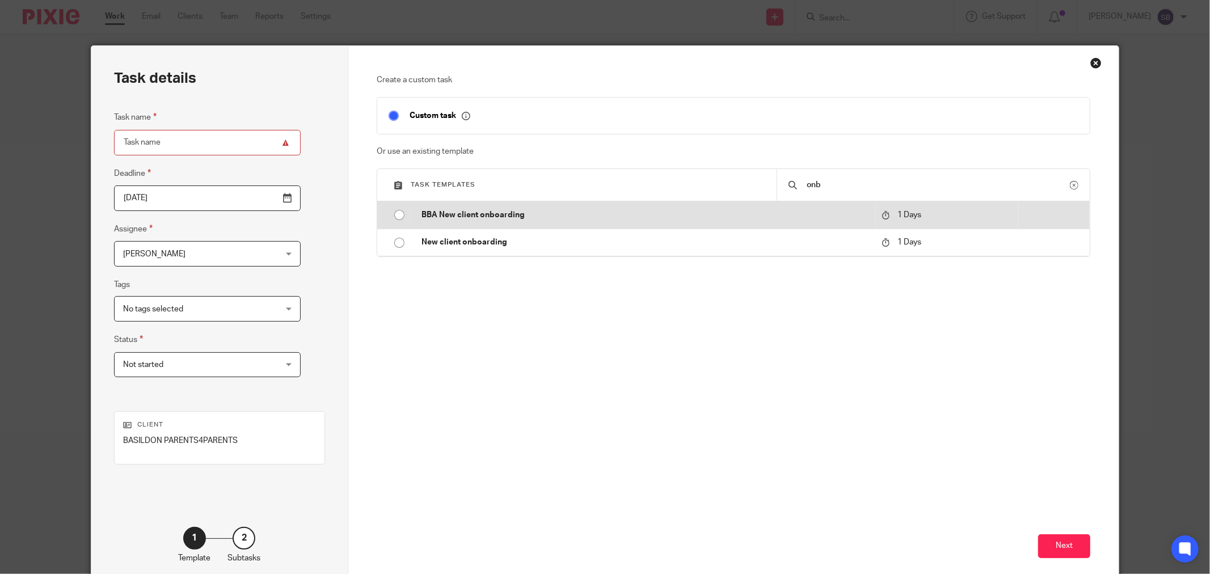
type input "onb"
click at [632, 216] on p "BBA New client onboarding" at bounding box center [645, 214] width 449 height 11
type input "2025-09-27"
type input "BBA New client onboarding"
checkbox input "false"
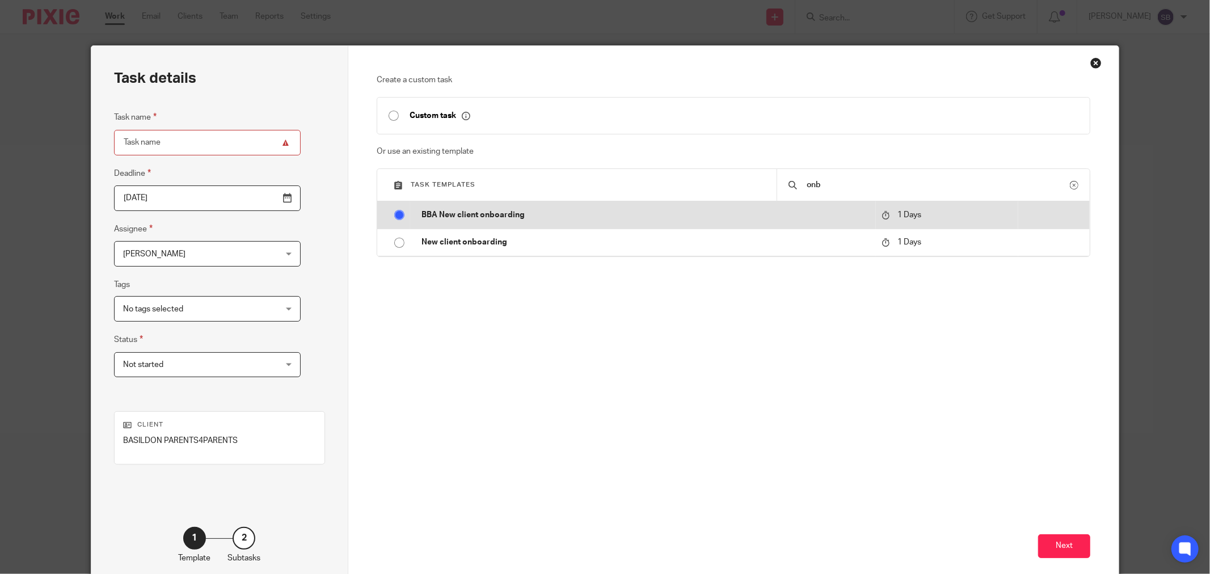
radio input "true"
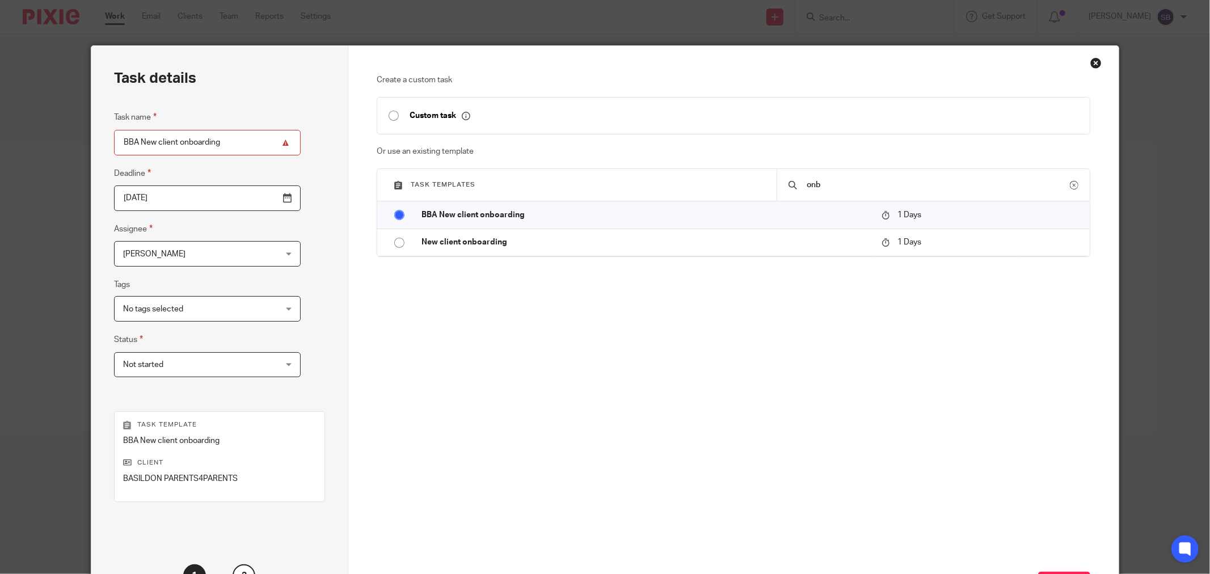
scroll to position [96, 0]
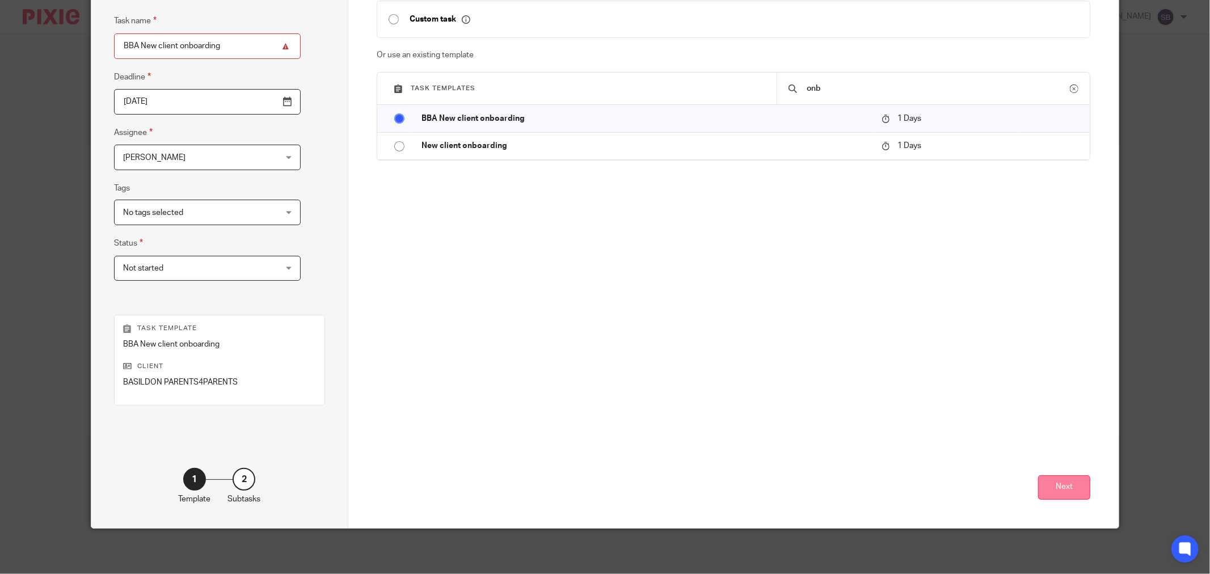
click at [1053, 485] on button "Next" at bounding box center [1064, 487] width 52 height 24
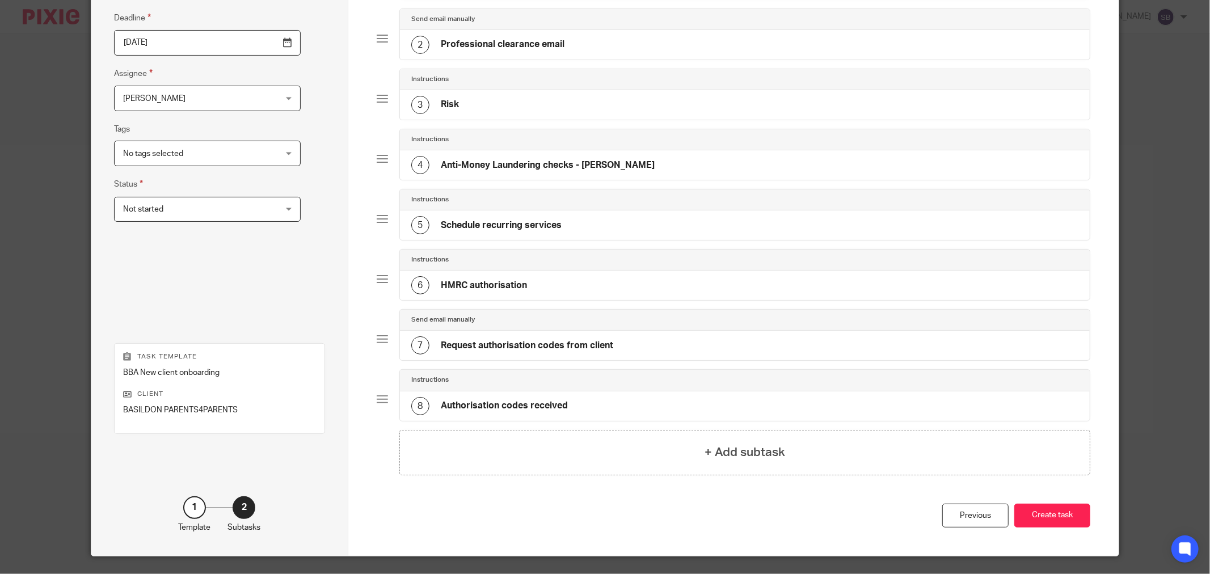
scroll to position [184, 0]
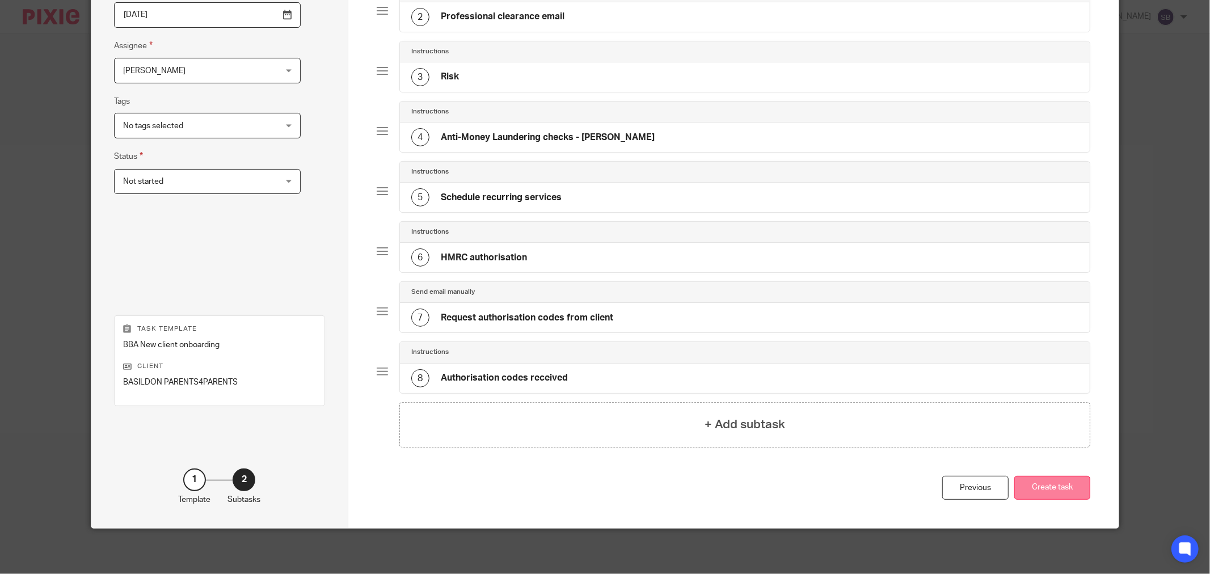
click at [1034, 490] on button "Create task" at bounding box center [1052, 488] width 76 height 24
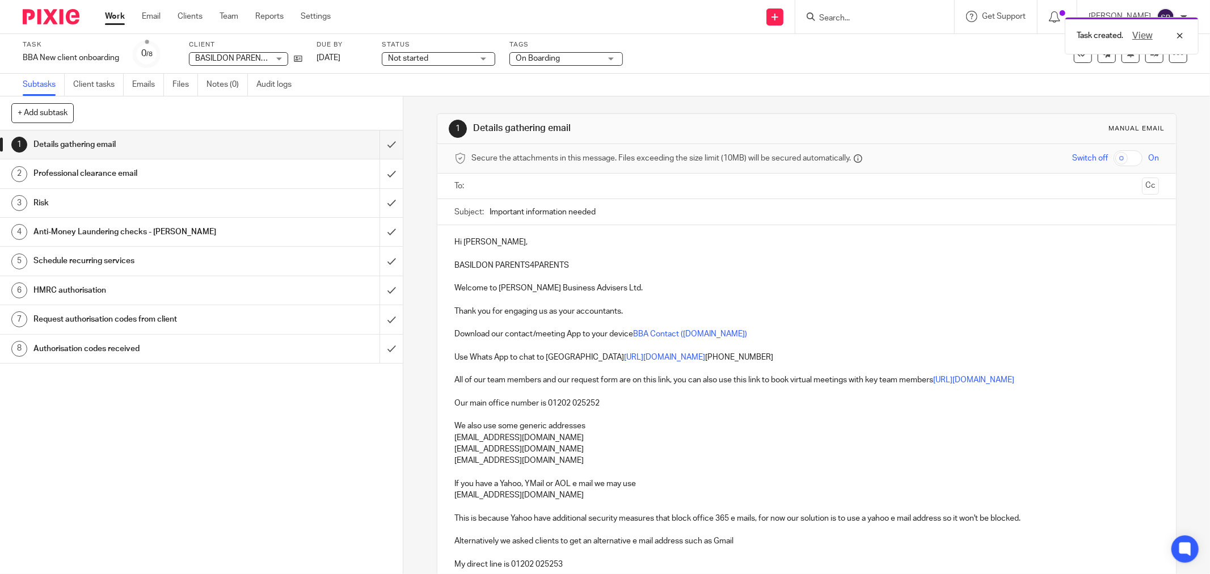
click at [596, 172] on div "Secure the attachments in this message. Files exceeding the size limit (10MB) w…" at bounding box center [806, 158] width 739 height 29
click at [590, 179] on ul at bounding box center [807, 186] width 669 height 19
click at [588, 185] on input "text" at bounding box center [805, 186] width 661 height 13
click at [656, 196] on input "text" at bounding box center [879, 187] width 517 height 22
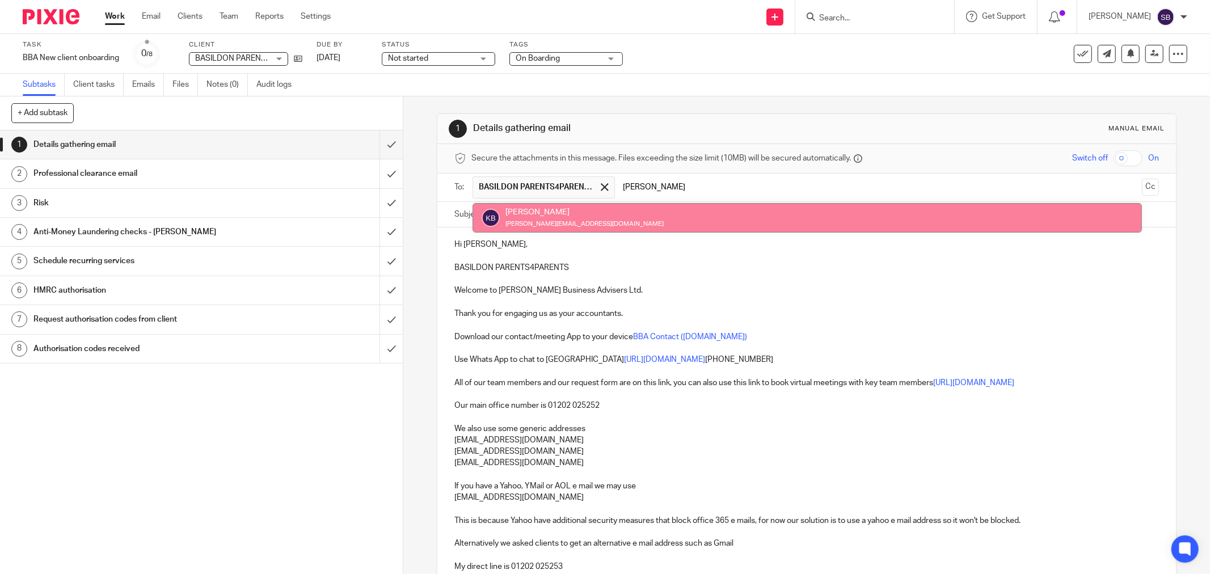
type input "kate"
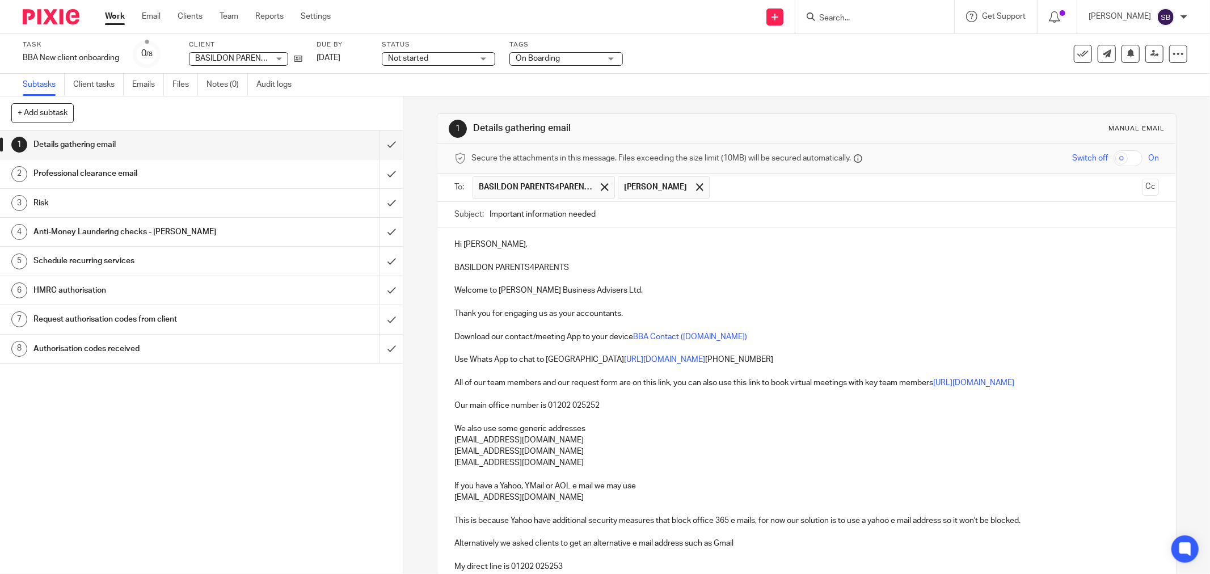
click at [715, 185] on input "text" at bounding box center [926, 187] width 422 height 22
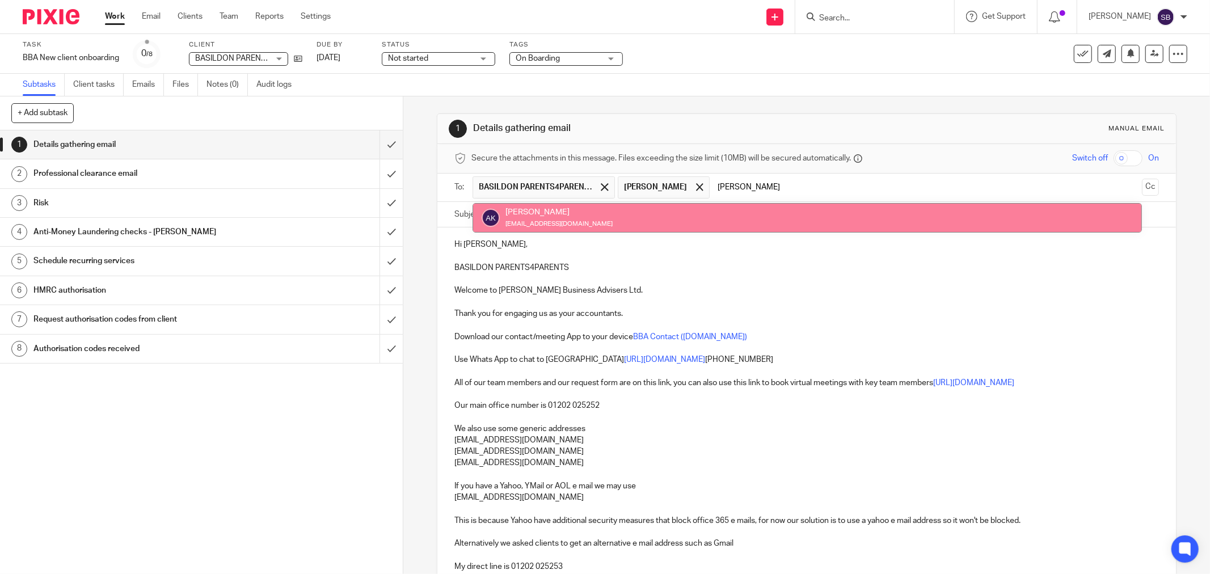
type input "alice"
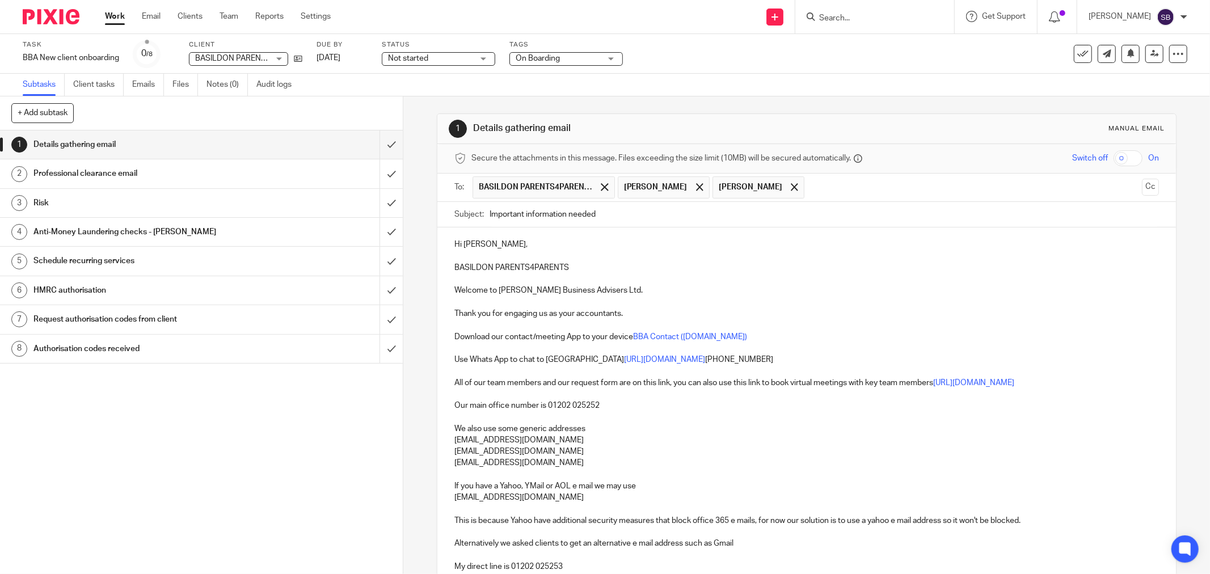
click at [810, 191] on input "text" at bounding box center [973, 187] width 327 height 22
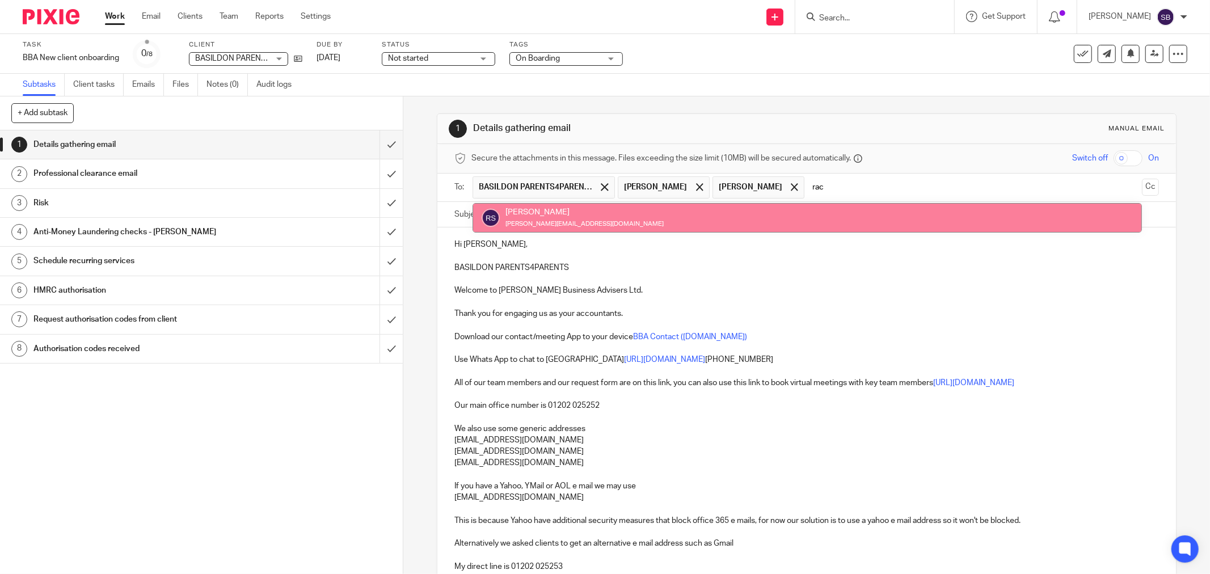
type input "rac"
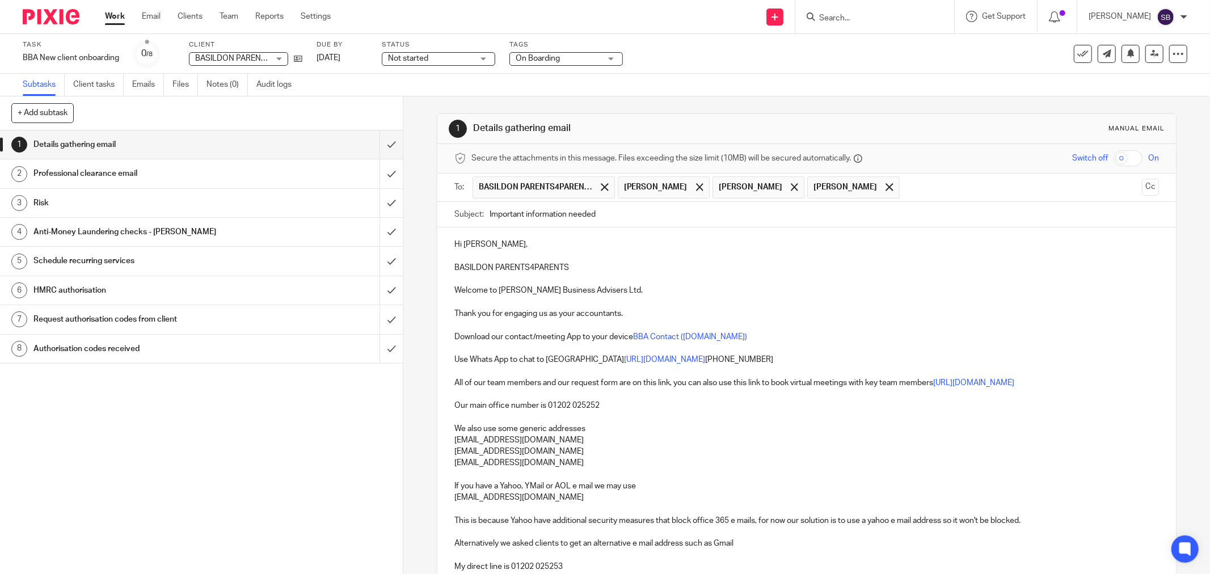
click at [905, 195] on input "text" at bounding box center [1021, 187] width 232 height 22
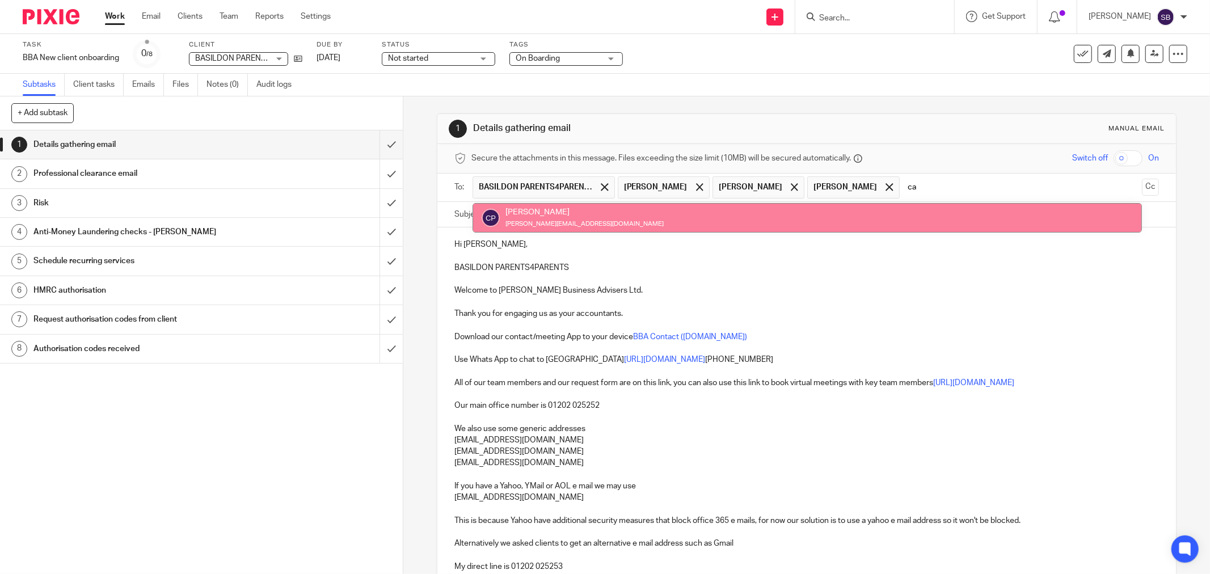
type input "ca"
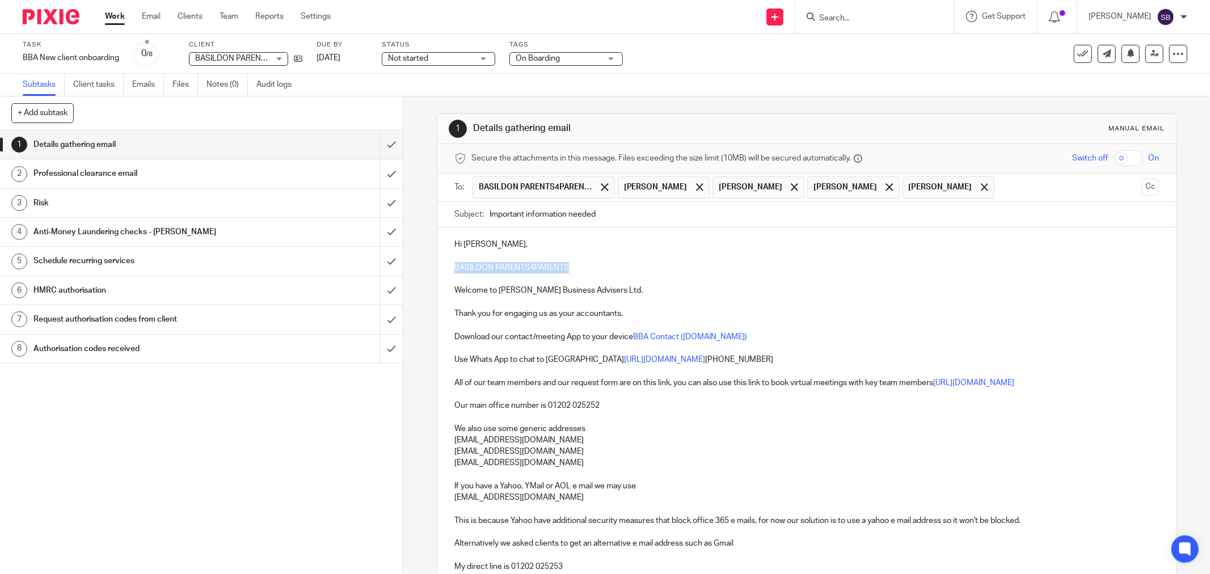
drag, startPoint x: 448, startPoint y: 267, endPoint x: 582, endPoint y: 264, distance: 133.9
click at [582, 264] on div "Hi Danielle, BASILDON PARENTS4PARENTS Welcome to Bicknell Business Advisers Ltd…" at bounding box center [806, 518] width 739 height 583
copy p "BASILDON PARENTS4PARENTS"
click at [682, 219] on input "Important information needed" at bounding box center [824, 215] width 669 height 26
paste input "BASILDON PARENTS4PARENTS"
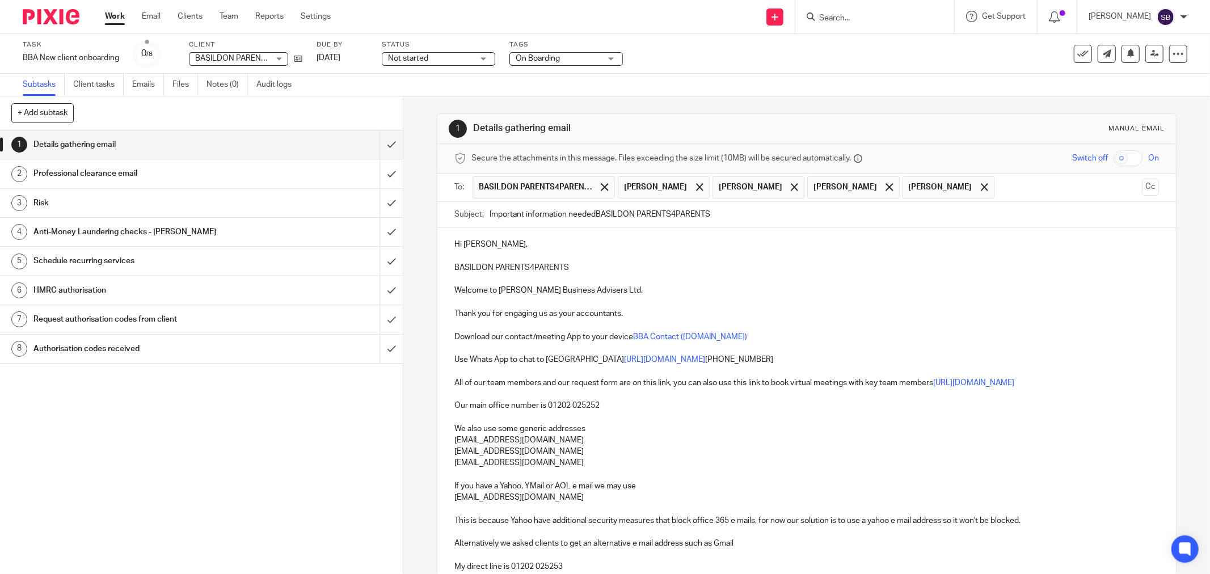
click at [593, 216] on input "Important information neededBASILDON PARENTS4PARENTS" at bounding box center [824, 215] width 669 height 26
type input "Important information needed BASILDON PARENTS4PARENTS"
click at [1000, 185] on input "text" at bounding box center [1068, 187] width 137 height 22
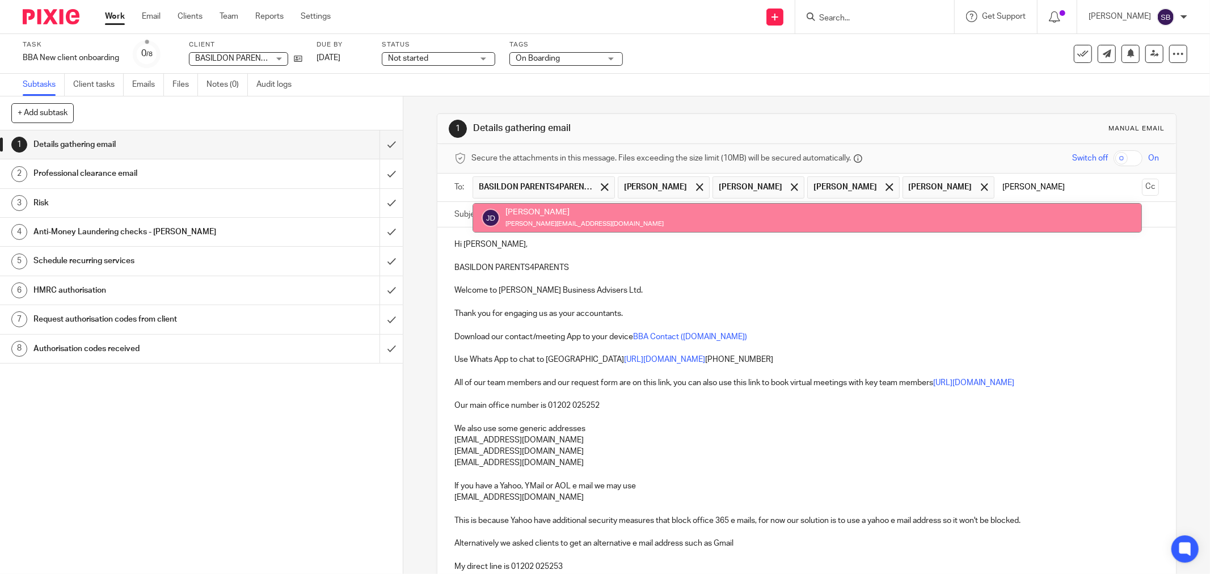
type input "jay"
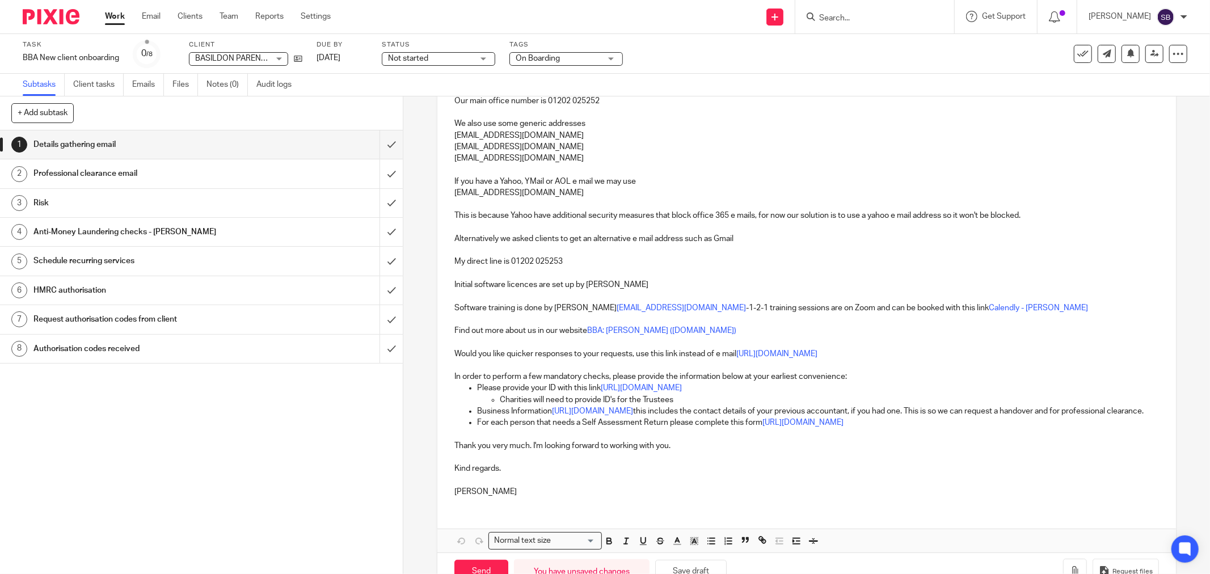
scroll to position [366, 0]
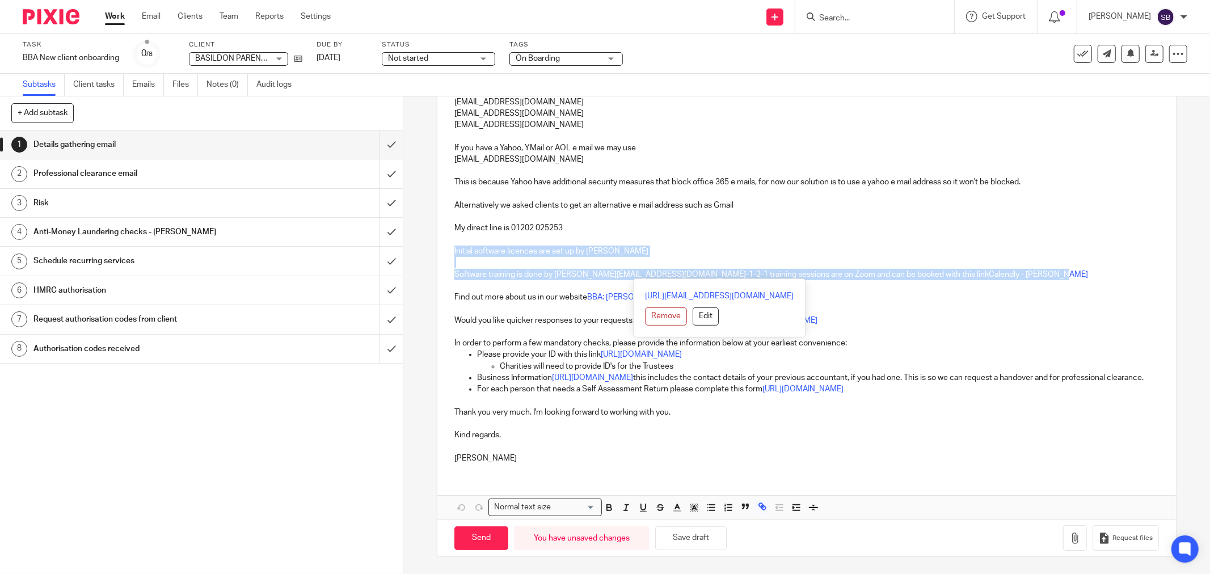
drag, startPoint x: 449, startPoint y: 237, endPoint x: 1019, endPoint y: 267, distance: 570.9
click at [1019, 267] on div "Hi Danielle, BASILDON PARENTS4PARENTS Welcome to Bicknell Business Advisers Ltd…" at bounding box center [806, 180] width 739 height 583
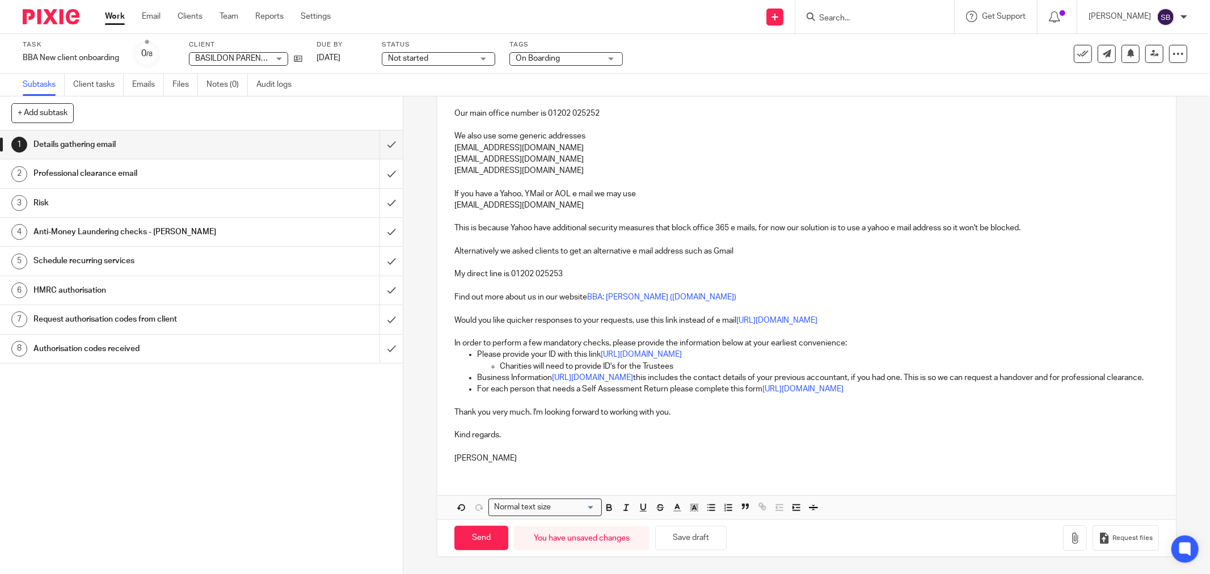
scroll to position [320, 0]
click at [688, 361] on p "Charities will need to provide ID's for the Trustees" at bounding box center [829, 366] width 659 height 11
drag, startPoint x: 474, startPoint y: 361, endPoint x: 971, endPoint y: 394, distance: 498.0
click at [971, 394] on ul "Please provide your ID with this link https://form.jotform.com/250916231303042 …" at bounding box center [806, 372] width 705 height 46
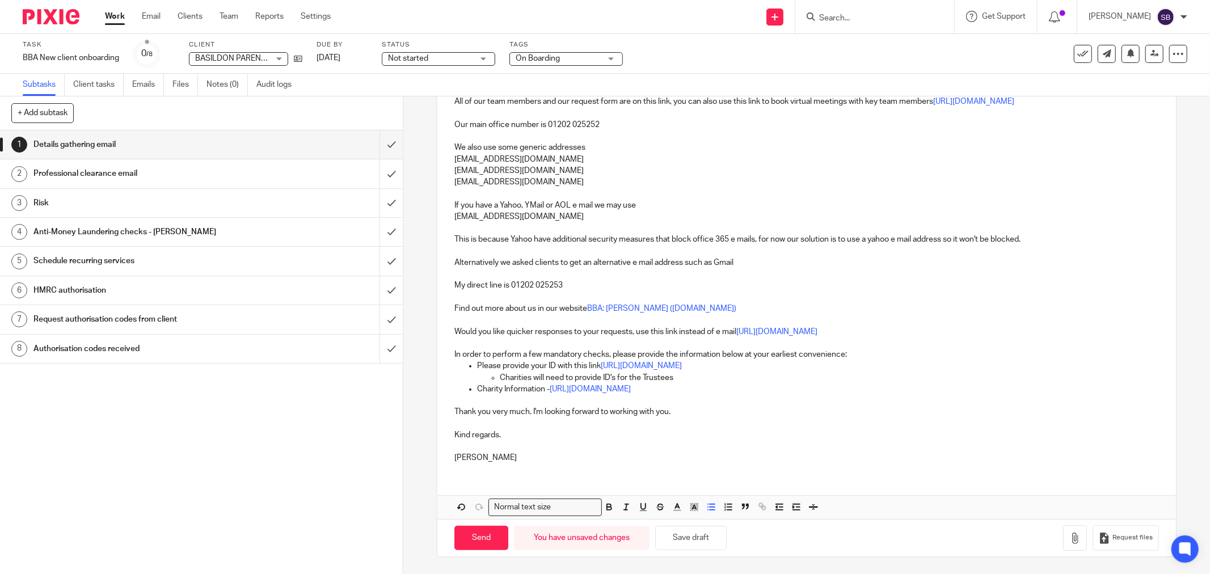
click at [690, 377] on p "Charities will need to provide ID's for the Trustees" at bounding box center [829, 377] width 659 height 11
click at [474, 533] on input "Send" at bounding box center [481, 538] width 54 height 24
type input "Sent"
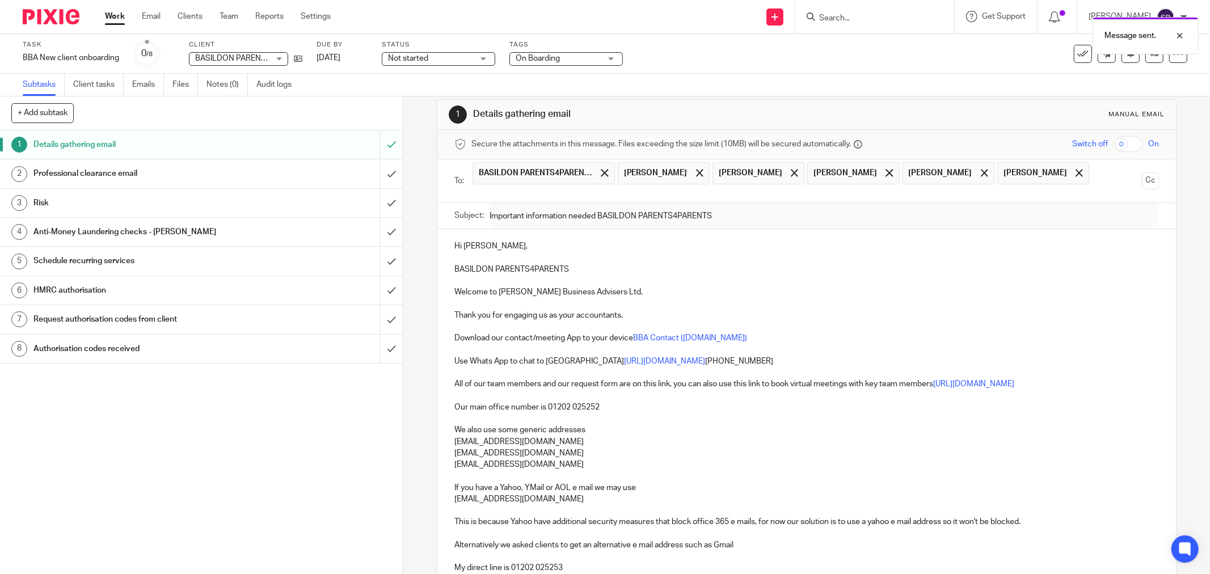
scroll to position [0, 0]
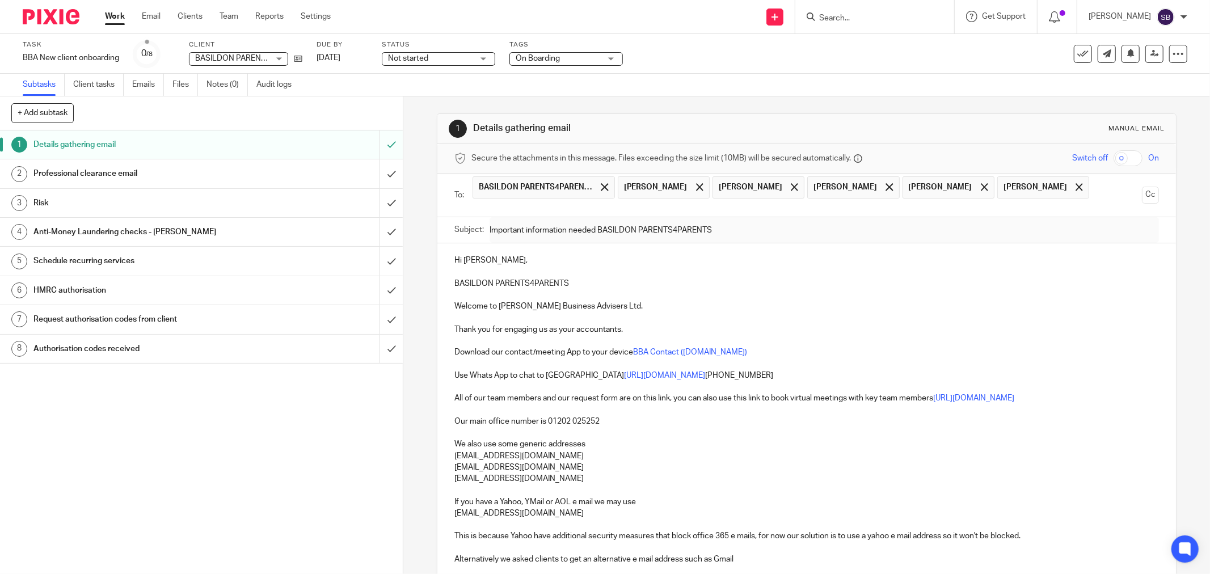
click at [893, 22] on input "Search" at bounding box center [869, 19] width 102 height 10
type input "basild"
click at [880, 52] on link at bounding box center [912, 49] width 192 height 26
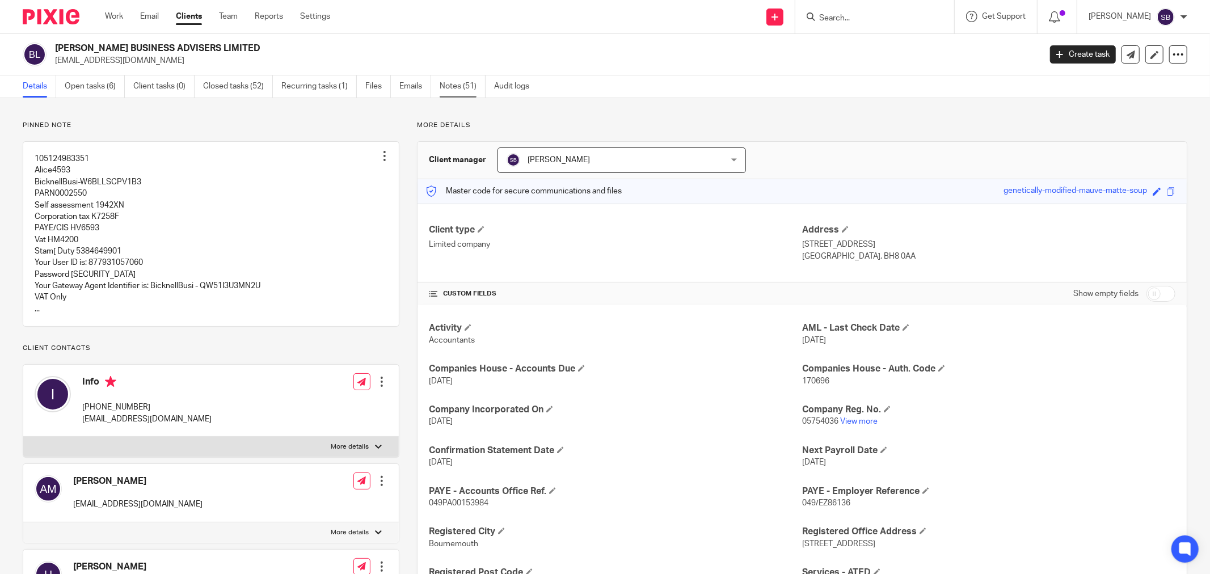
click at [457, 88] on link "Notes (51)" at bounding box center [463, 86] width 46 height 22
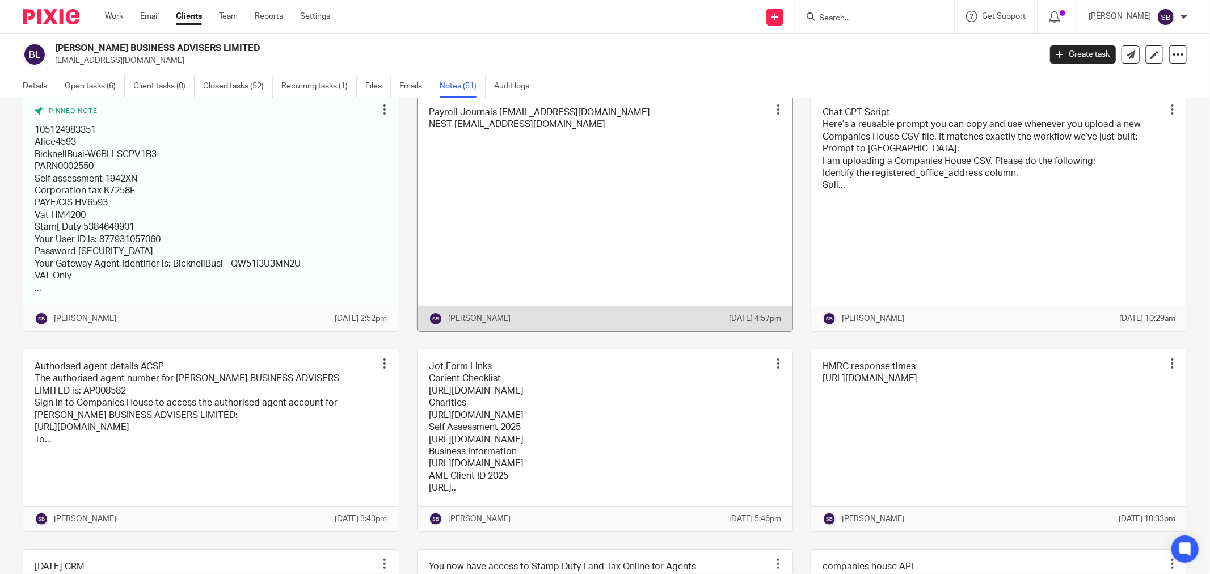
scroll to position [252, 0]
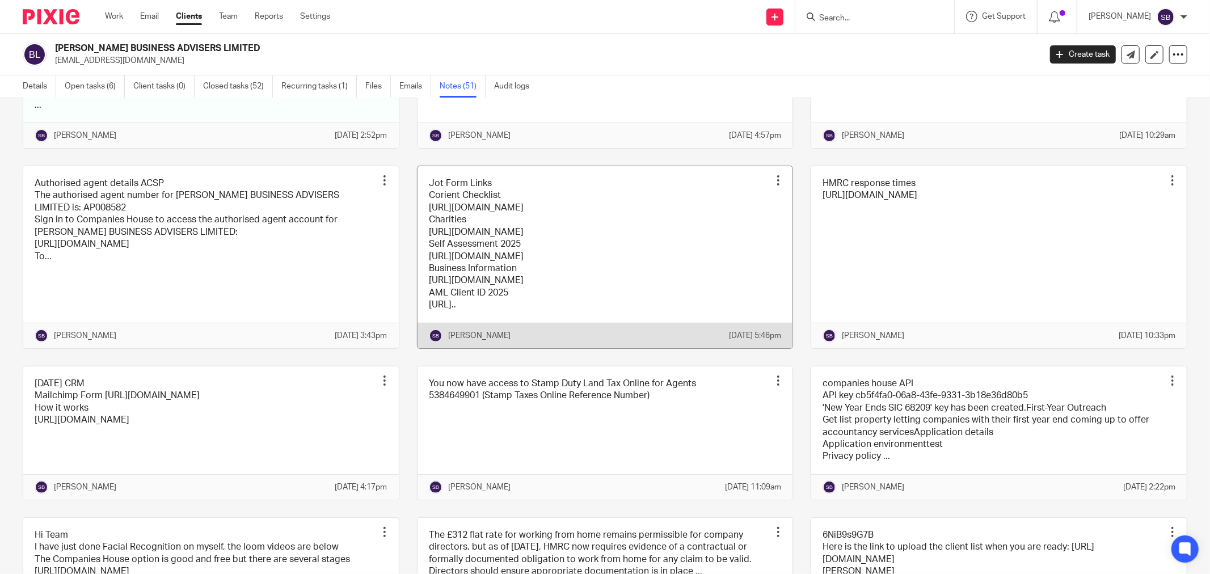
click at [708, 258] on link at bounding box center [605, 257] width 376 height 182
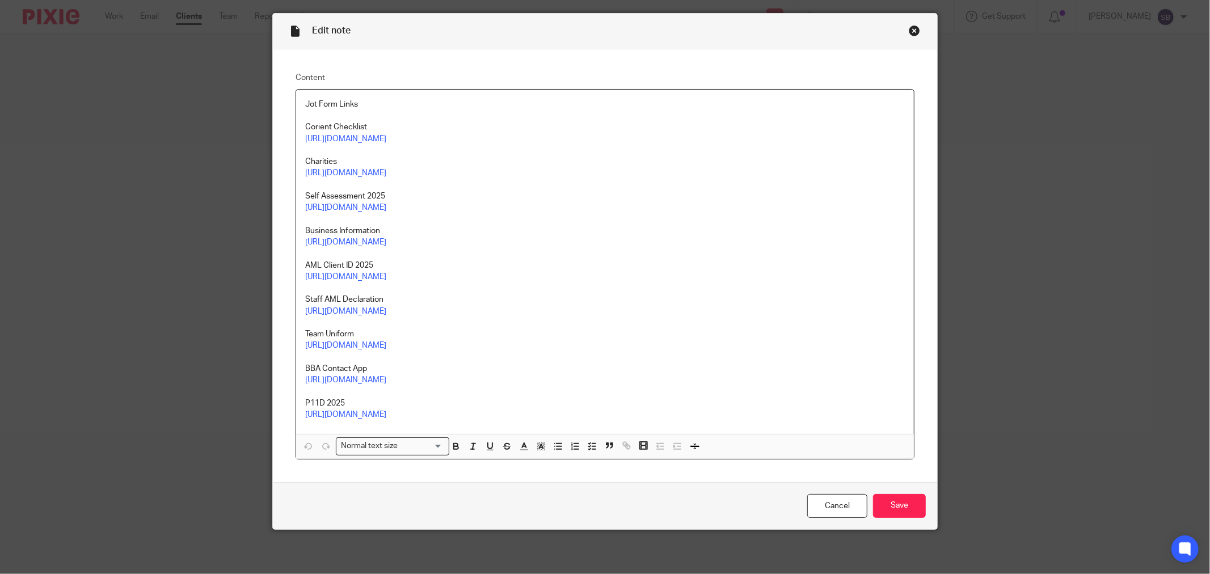
scroll to position [35, 0]
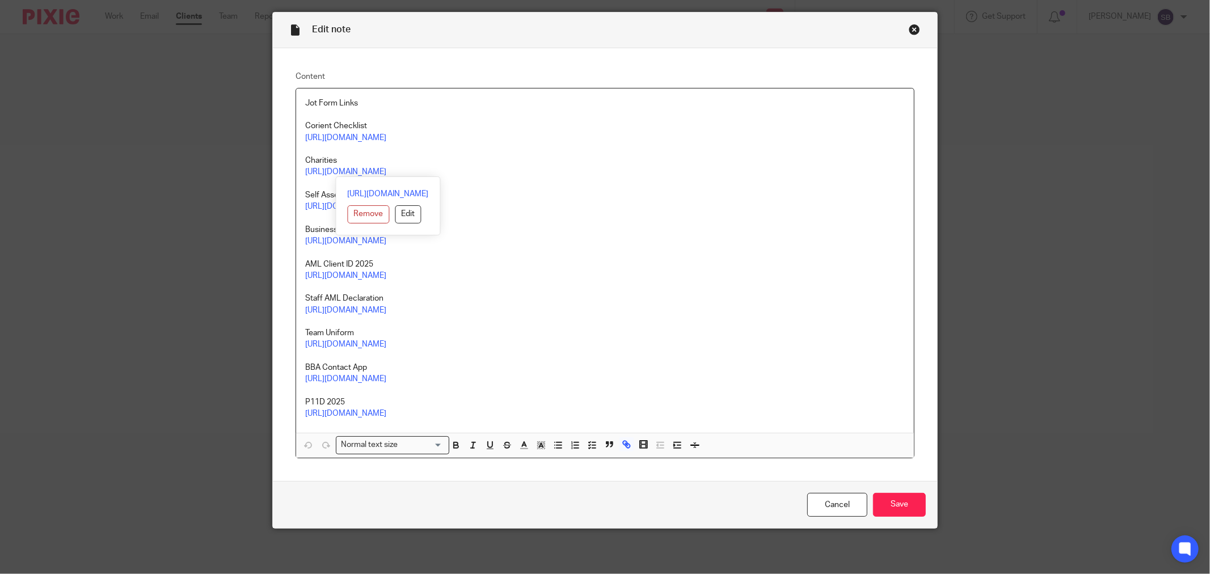
drag, startPoint x: 299, startPoint y: 169, endPoint x: 480, endPoint y: 168, distance: 181.5
click at [480, 168] on div "Jot Form Links Corient Checklist https://form.jotform.com/252181994779071 Chari…" at bounding box center [605, 260] width 618 height 344
copy link "https://form.jotform.com/250982232930052"
click at [909, 28] on div "Close this dialog window" at bounding box center [914, 29] width 11 height 11
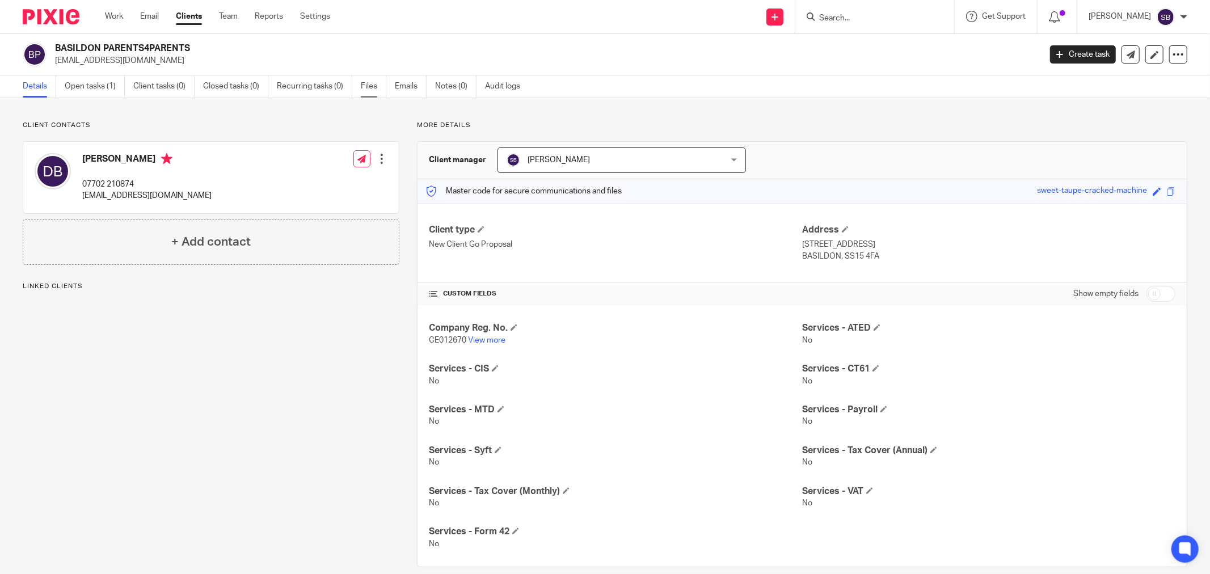
click at [373, 87] on link "Files" at bounding box center [374, 86] width 26 height 22
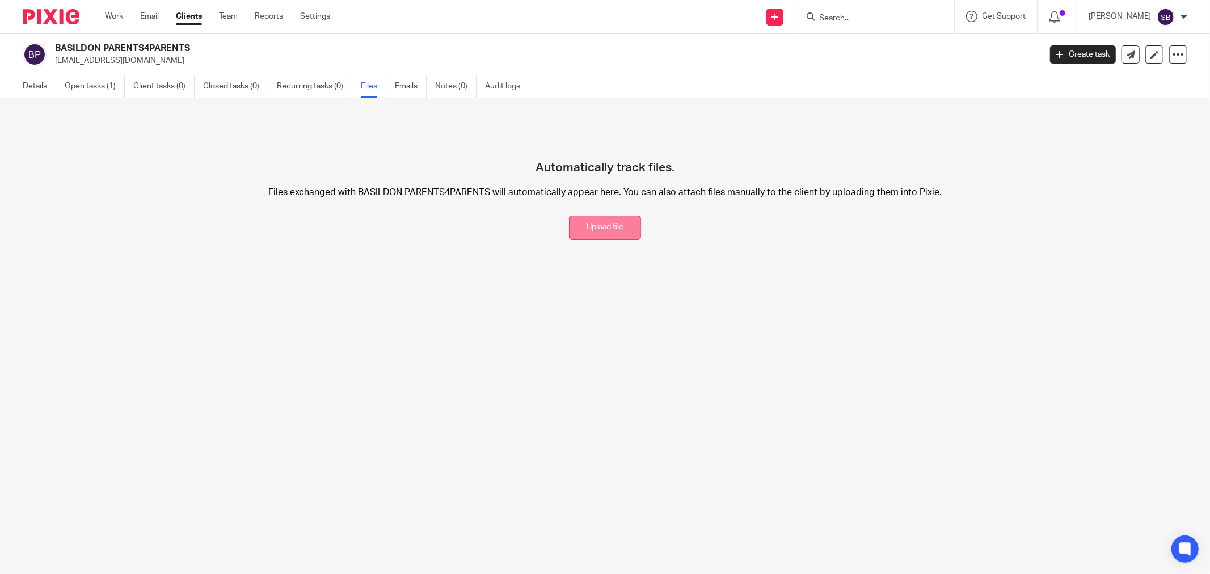
click at [605, 230] on button "Upload file" at bounding box center [605, 228] width 72 height 24
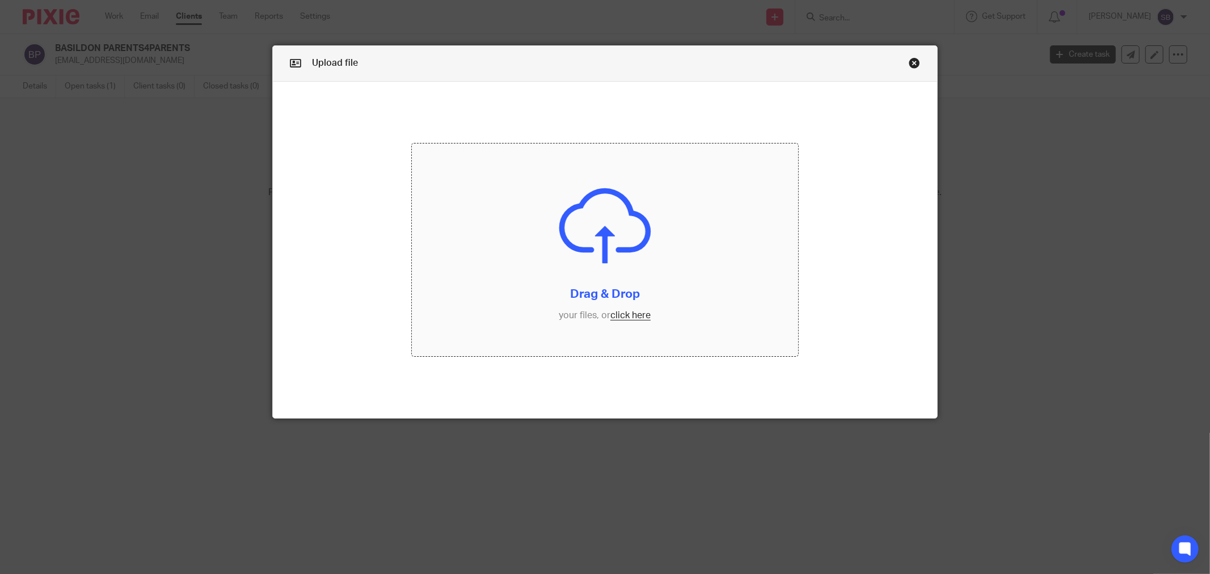
click at [632, 322] on input "file" at bounding box center [605, 250] width 386 height 213
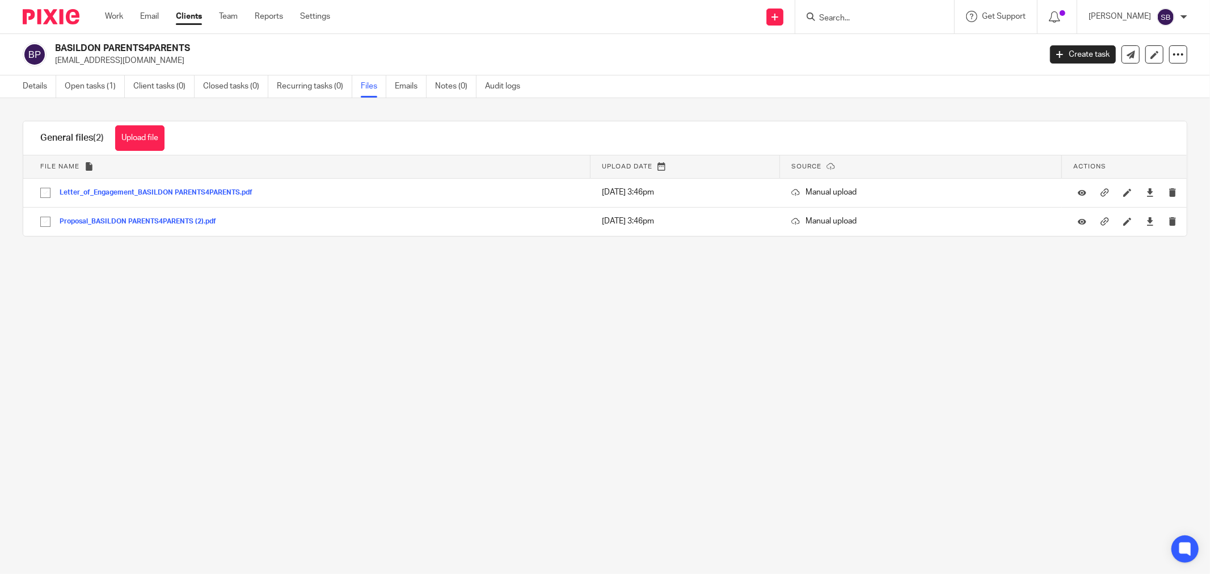
click at [867, 15] on input "Search" at bounding box center [869, 19] width 102 height 10
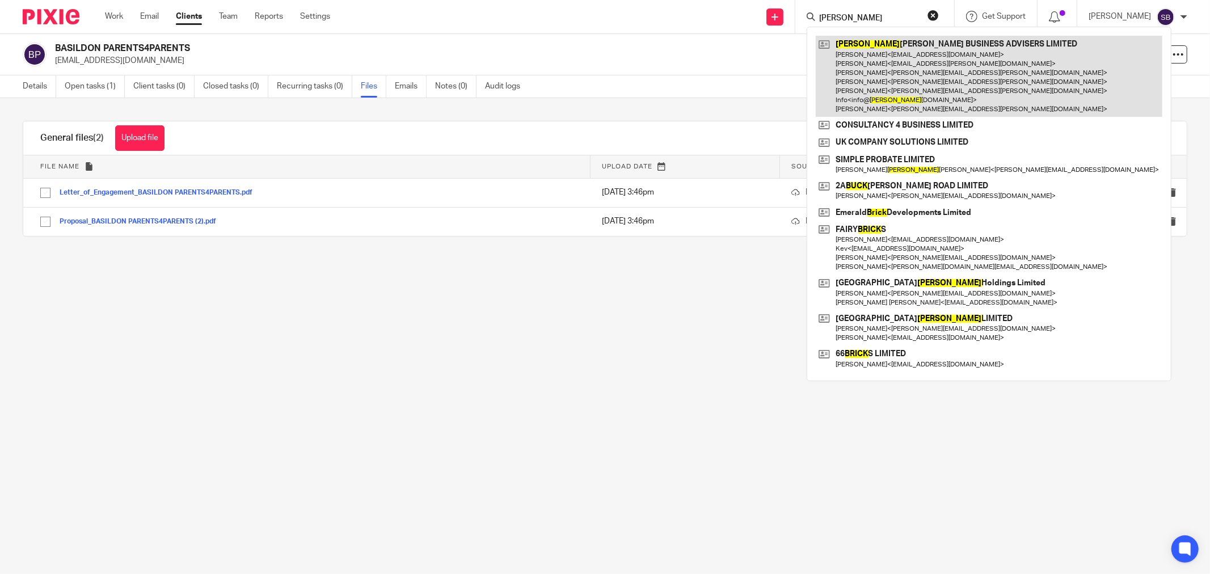
type input "[PERSON_NAME]"
click at [903, 78] on link at bounding box center [989, 76] width 347 height 81
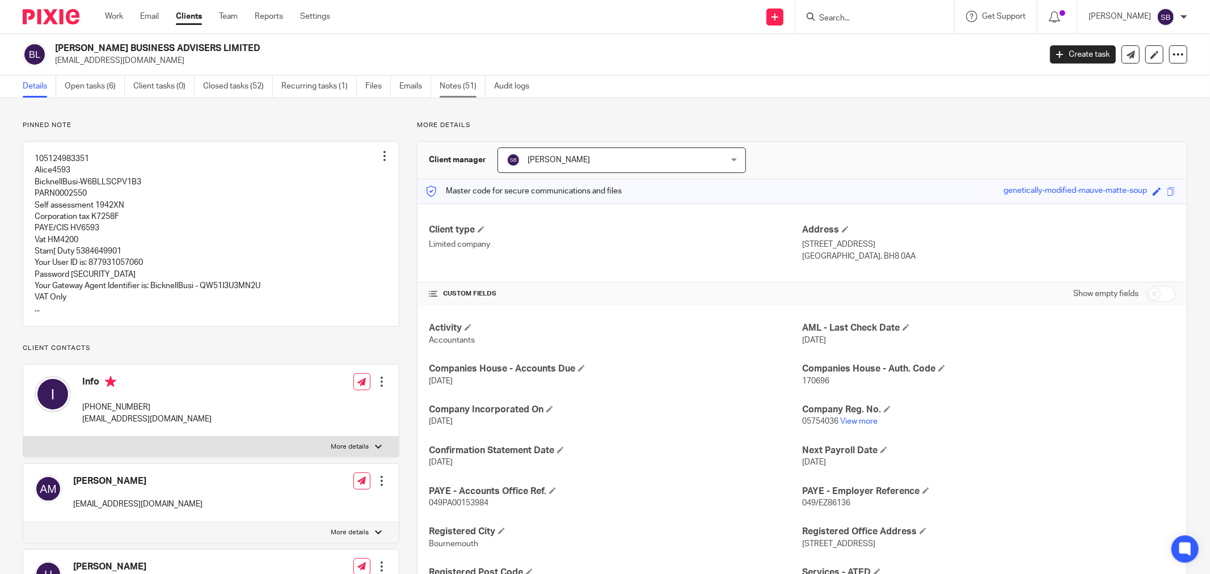
click at [463, 93] on link "Notes (51)" at bounding box center [463, 86] width 46 height 22
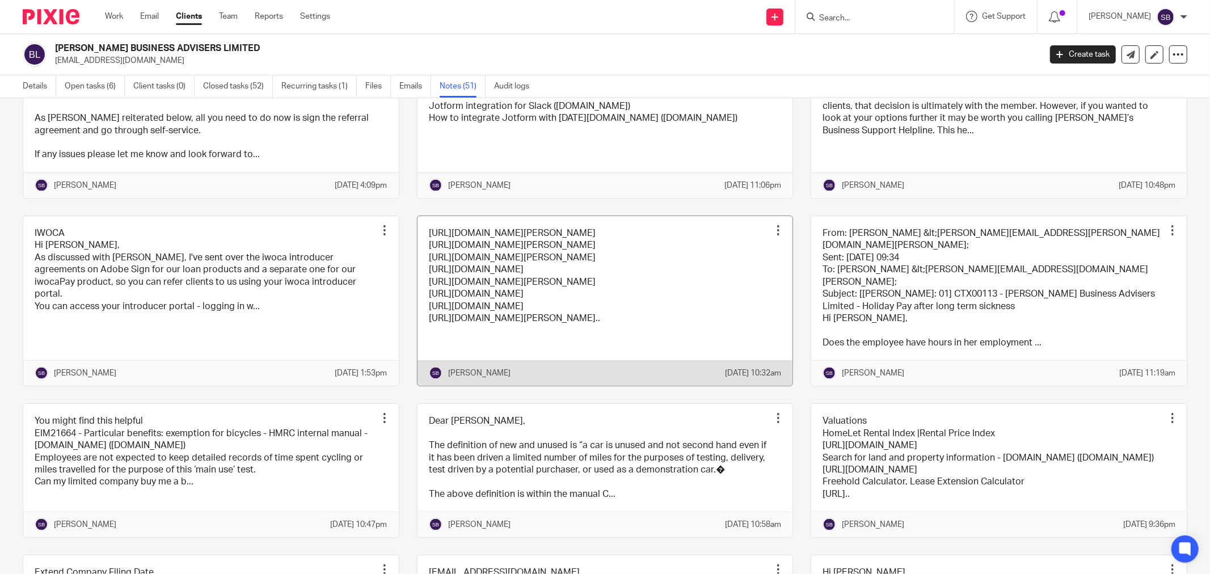
scroll to position [1386, 0]
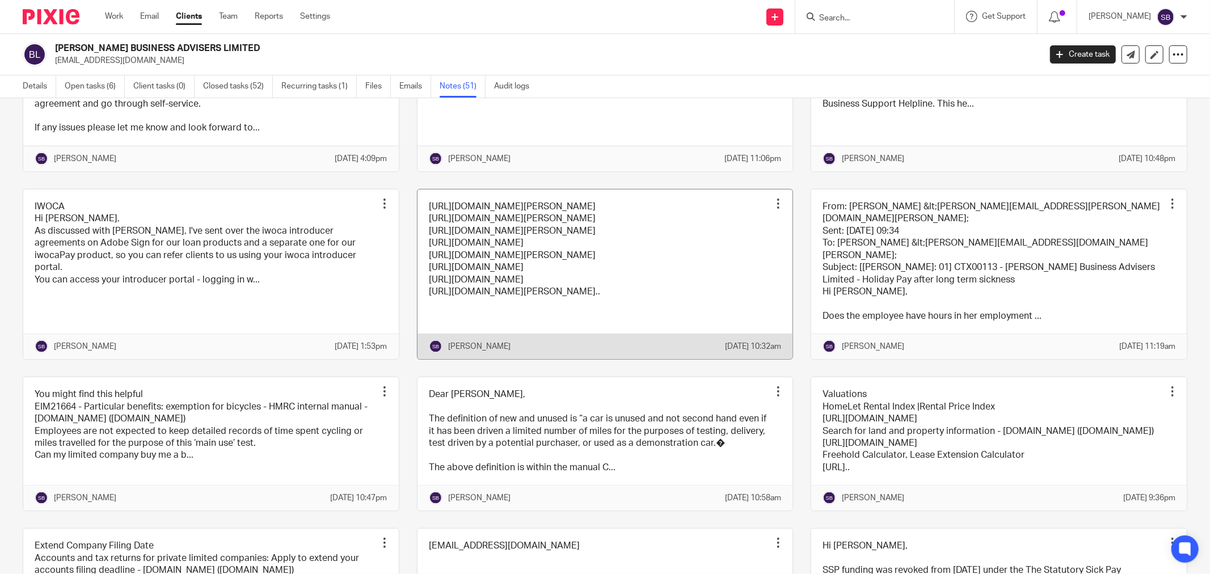
click at [663, 359] on link at bounding box center [605, 274] width 376 height 170
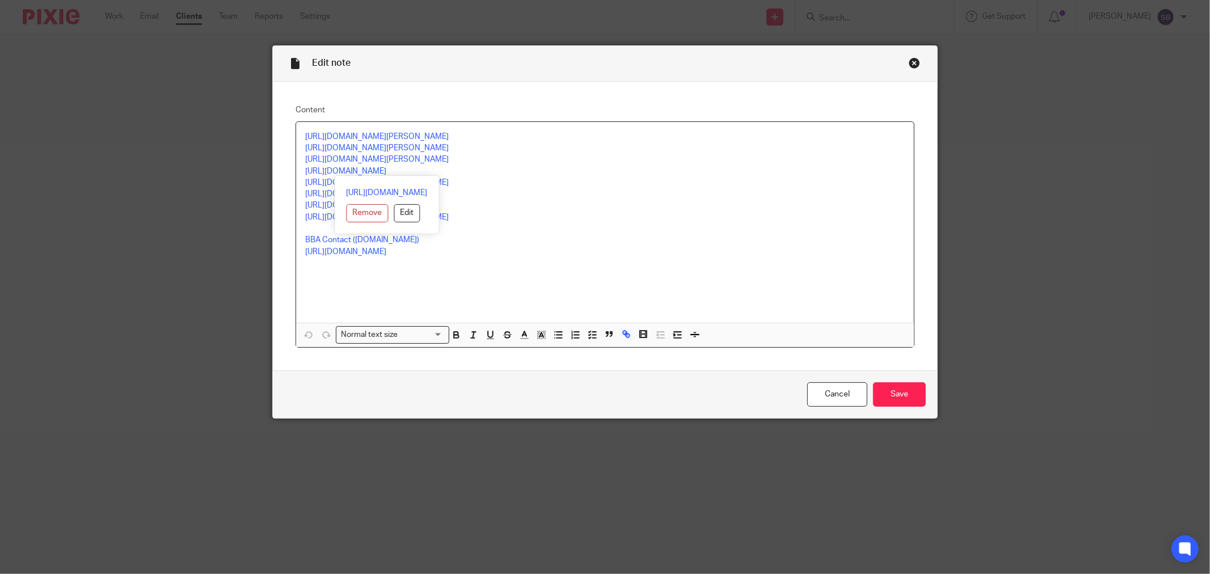
drag, startPoint x: 300, startPoint y: 171, endPoint x: 484, endPoint y: 172, distance: 184.4
click at [484, 172] on p "[URL][DOMAIN_NAME]" at bounding box center [605, 171] width 600 height 11
drag, startPoint x: 451, startPoint y: 165, endPoint x: 293, endPoint y: 172, distance: 157.9
click at [296, 172] on div "[URL][DOMAIN_NAME][PERSON_NAME] [URL][DOMAIN_NAME][PERSON_NAME] [URL][DOMAIN_NA…" at bounding box center [605, 222] width 618 height 201
drag, startPoint x: 293, startPoint y: 172, endPoint x: 469, endPoint y: 172, distance: 175.3
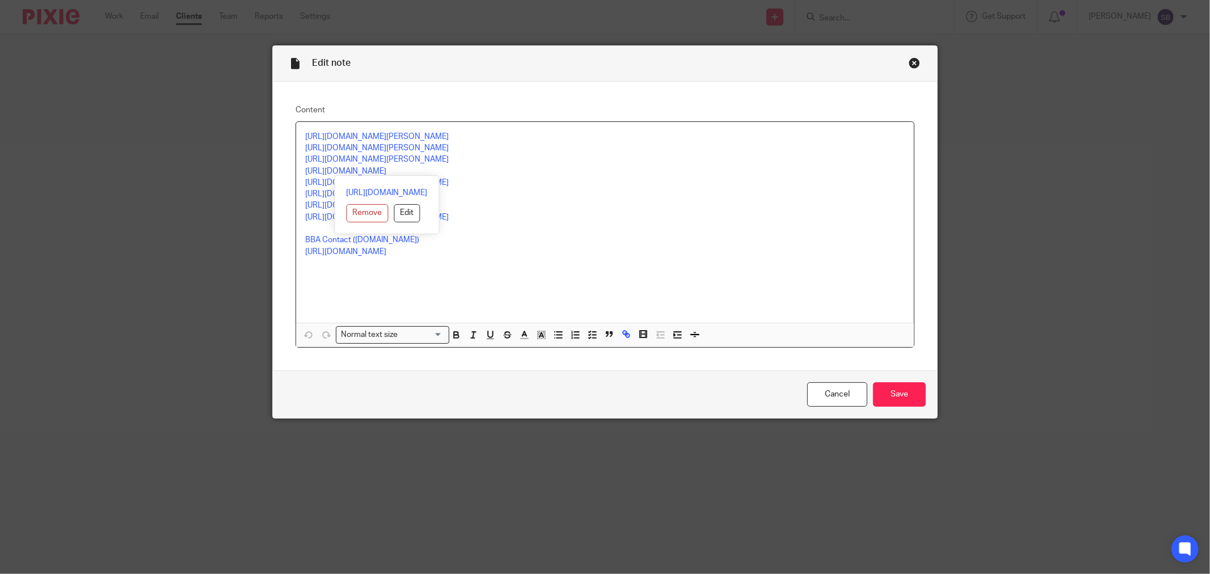
click at [469, 172] on div "[URL][DOMAIN_NAME][PERSON_NAME] [URL][DOMAIN_NAME][PERSON_NAME] [URL][DOMAIN_NA…" at bounding box center [605, 222] width 618 height 201
copy link "[URL][DOMAIN_NAME]"
click at [912, 63] on div "Close this dialog window" at bounding box center [914, 62] width 11 height 11
